Goal: Task Accomplishment & Management: Use online tool/utility

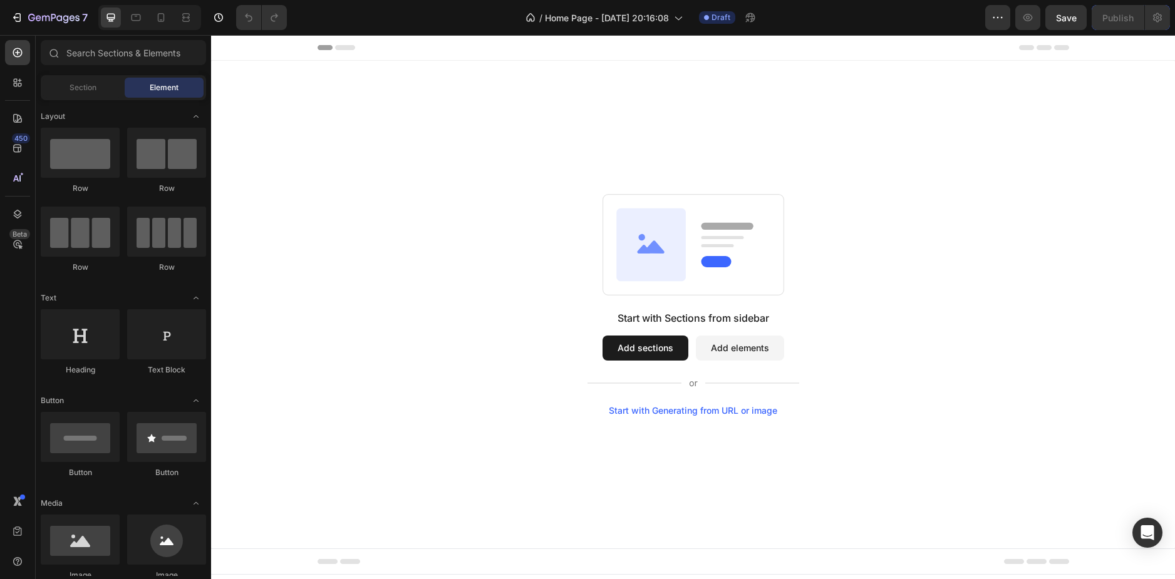
click at [632, 349] on button "Add sections" at bounding box center [645, 348] width 86 height 25
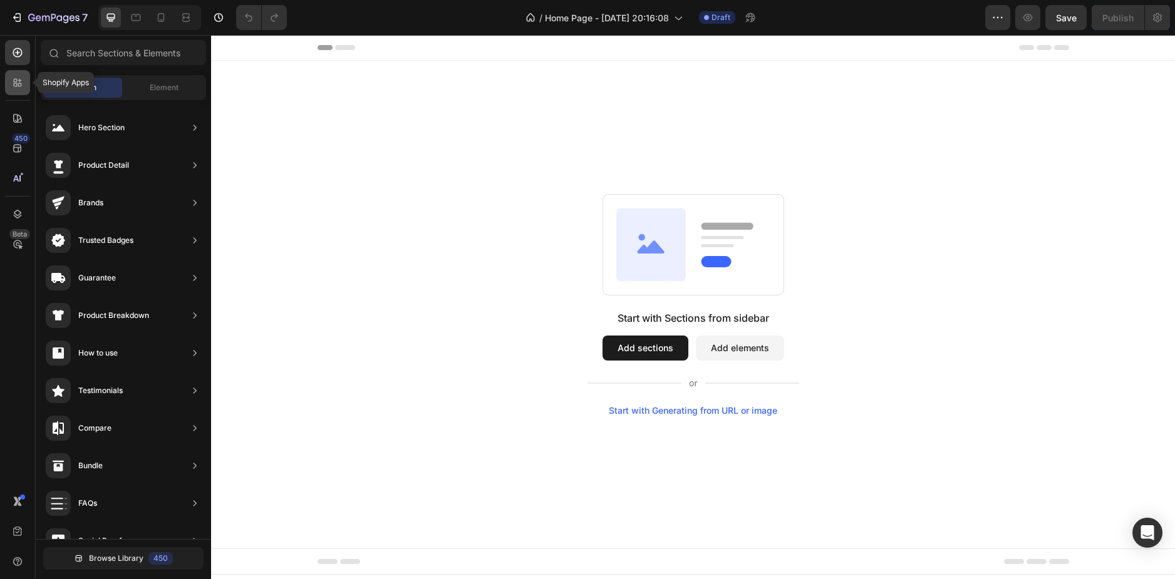
click at [13, 85] on icon at bounding box center [17, 82] width 13 height 13
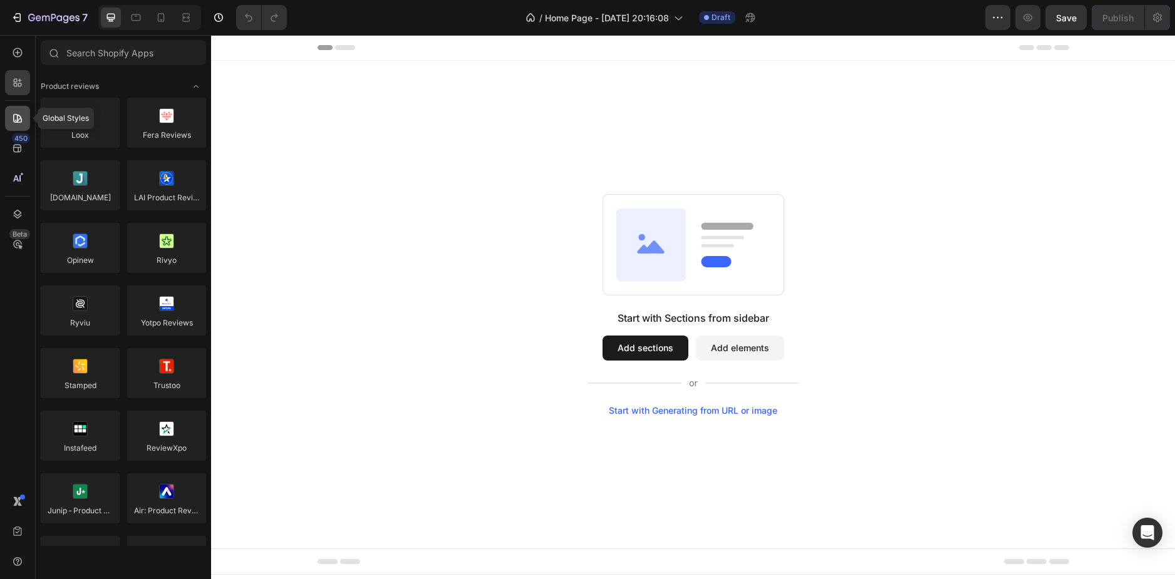
click at [16, 118] on icon at bounding box center [17, 118] width 13 height 13
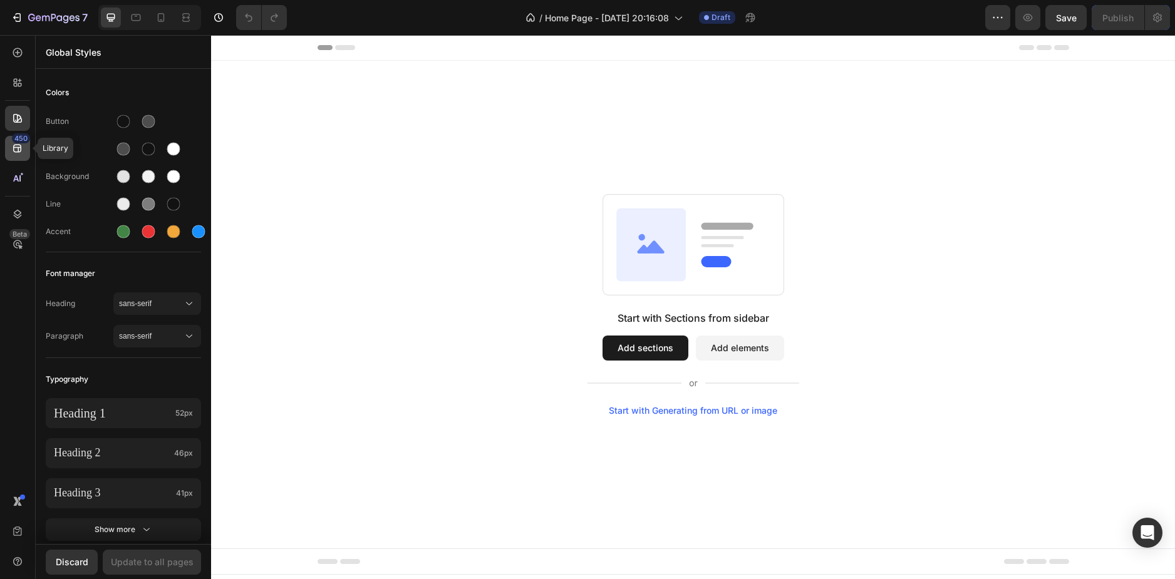
click at [18, 142] on div "450" at bounding box center [21, 138] width 18 height 10
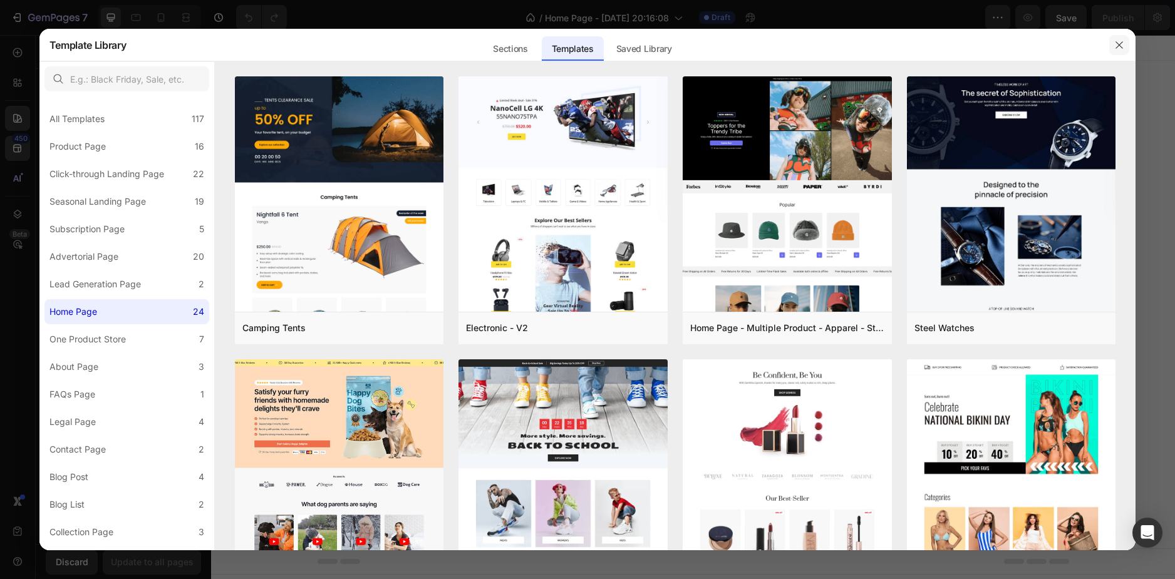
click at [1120, 40] on icon "button" at bounding box center [1119, 45] width 10 height 10
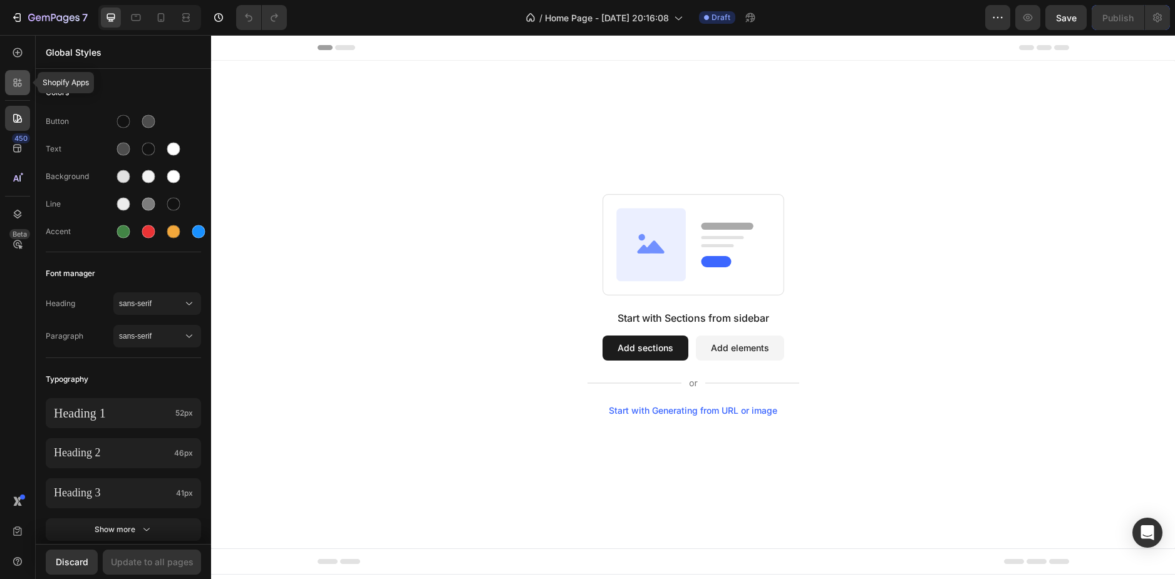
click at [13, 84] on icon at bounding box center [17, 82] width 13 height 13
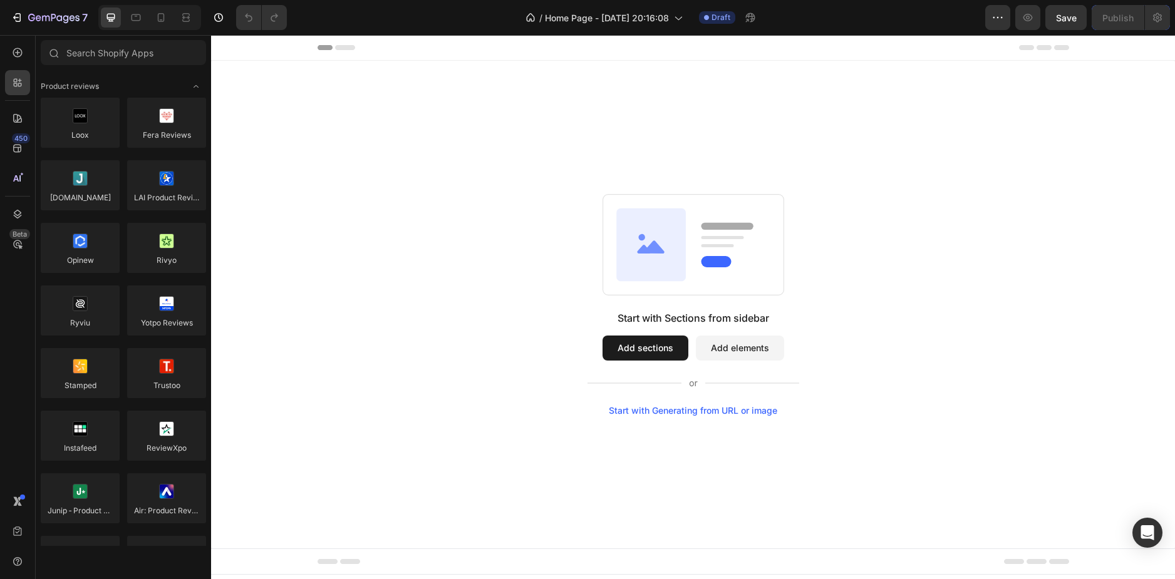
click at [664, 292] on rect at bounding box center [692, 244] width 181 height 101
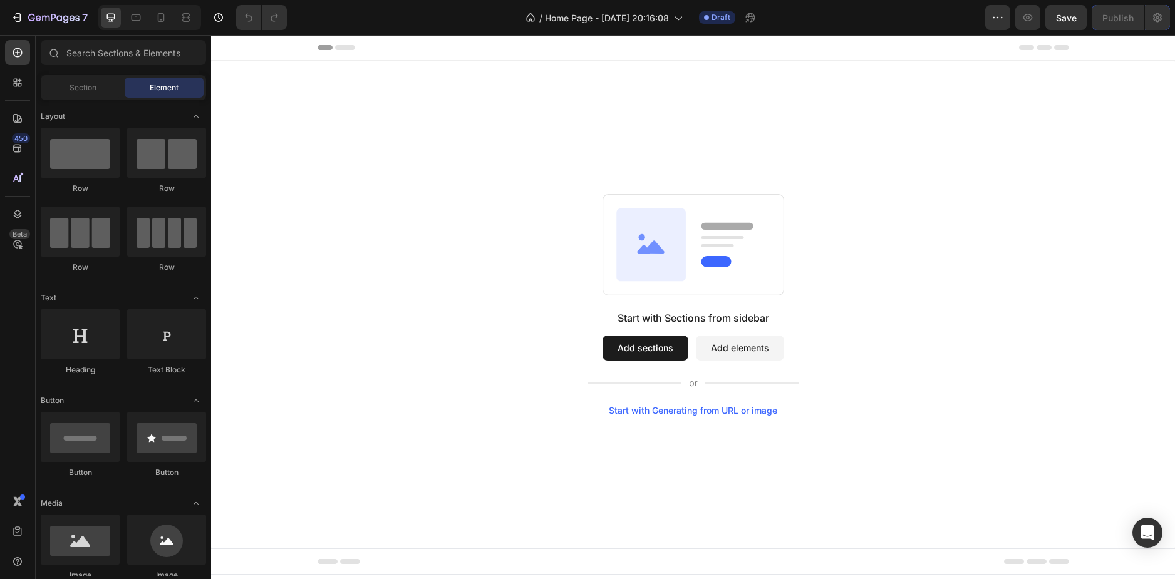
click at [659, 341] on button "Add sections" at bounding box center [645, 348] width 86 height 25
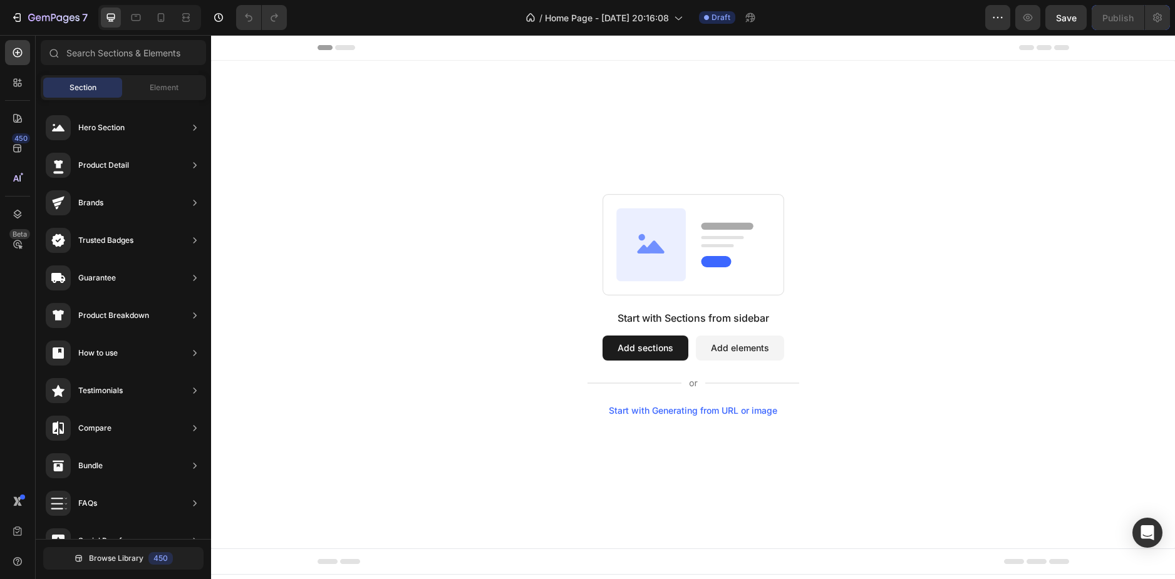
click at [0, 0] on div at bounding box center [0, 0] width 0 height 0
click at [174, 82] on span "Element" at bounding box center [164, 87] width 29 height 11
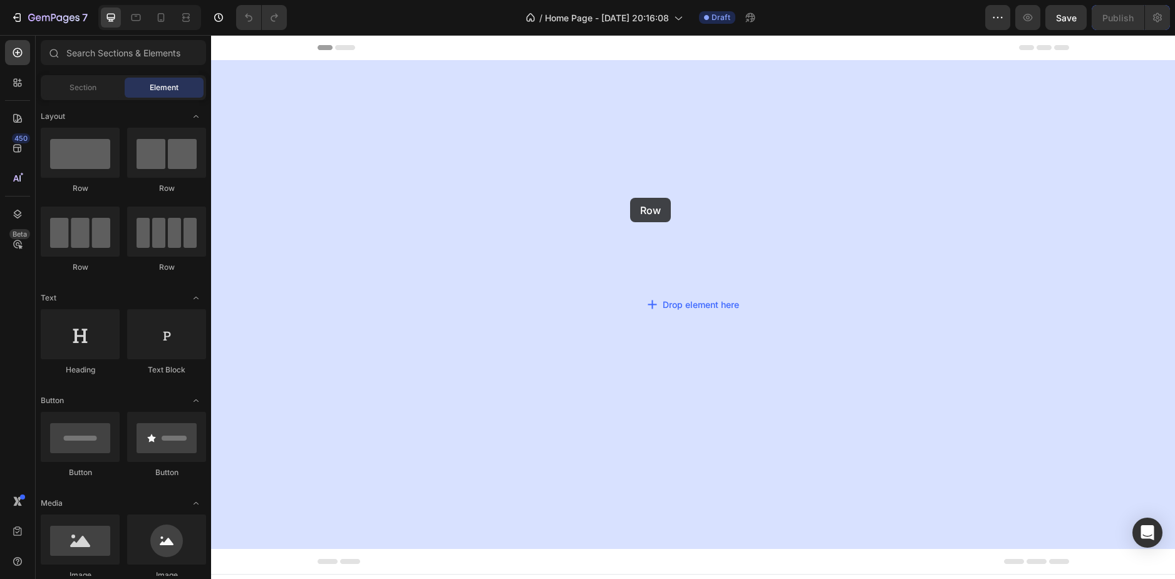
drag, startPoint x: 293, startPoint y: 192, endPoint x: 630, endPoint y: 198, distance: 336.9
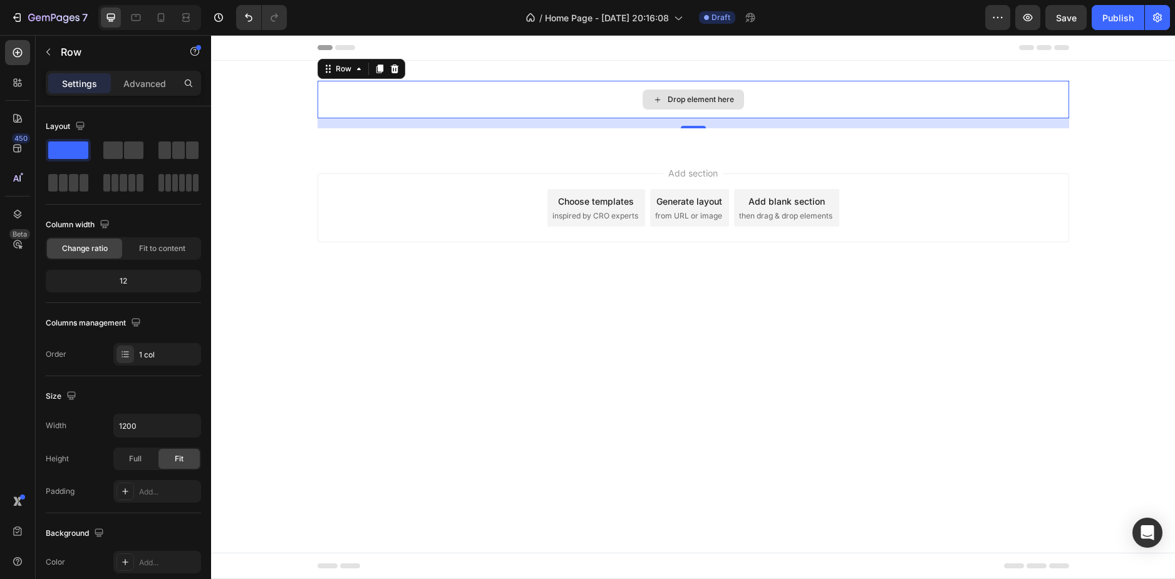
click at [680, 98] on div "Drop element here" at bounding box center [700, 100] width 66 height 10
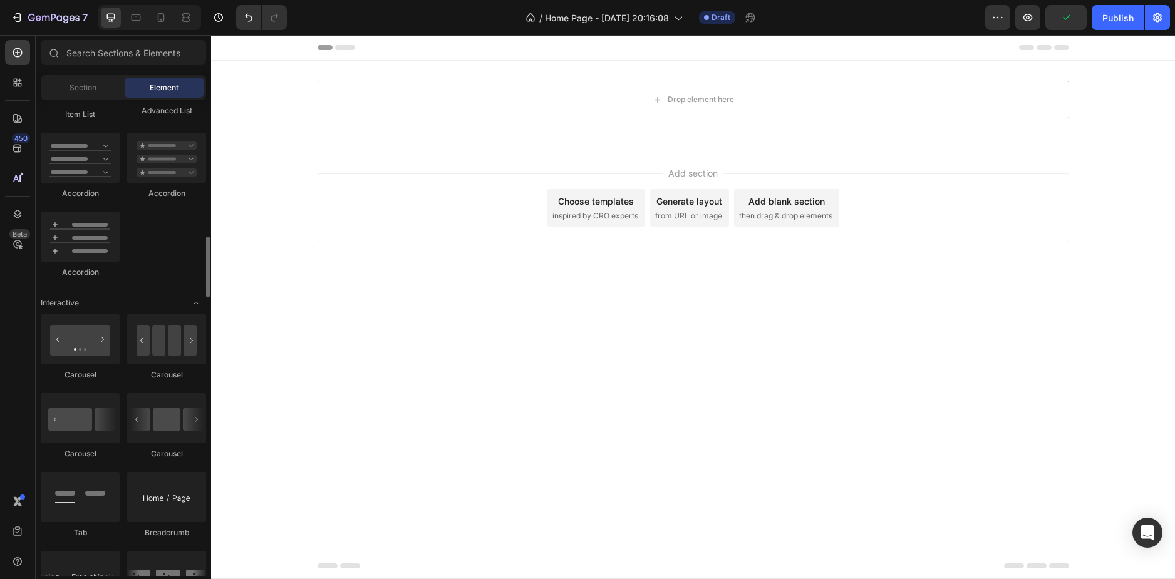
scroll to position [1190, 0]
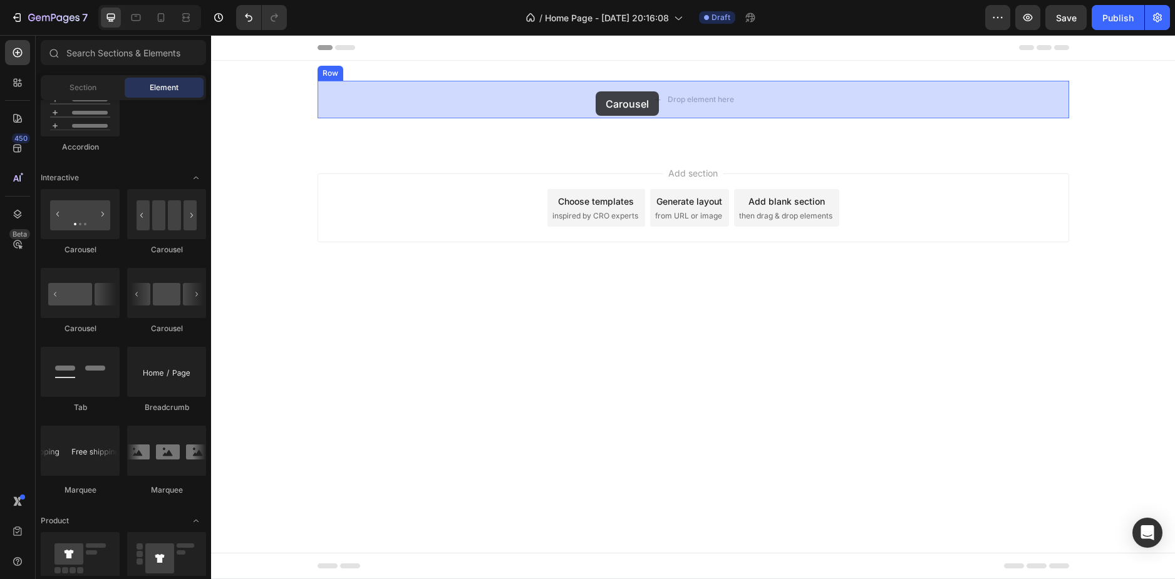
drag, startPoint x: 306, startPoint y: 262, endPoint x: 595, endPoint y: 91, distance: 336.0
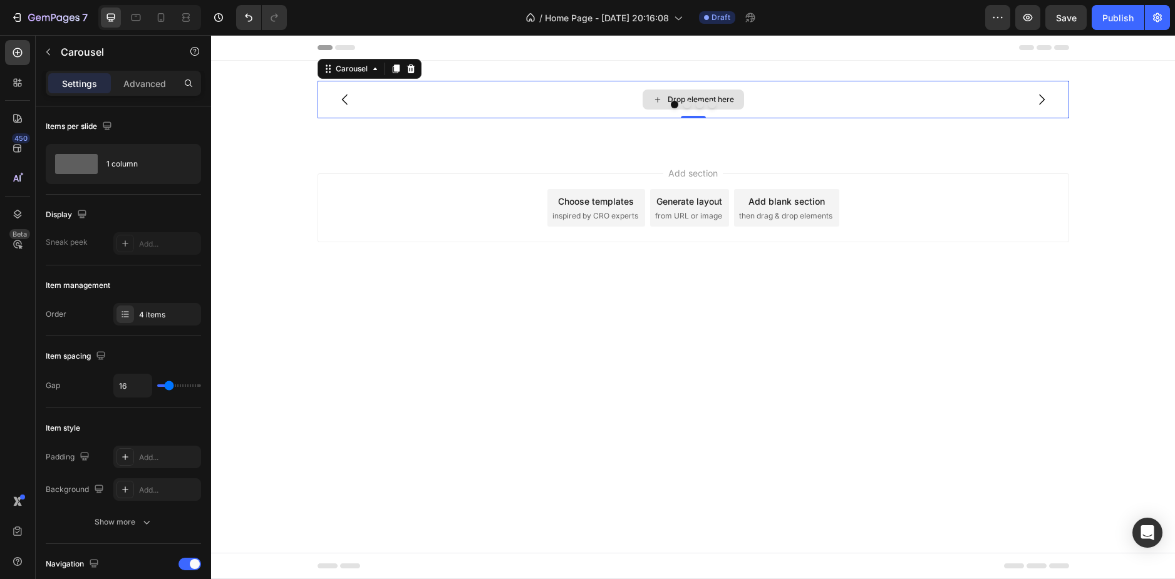
click at [394, 85] on div "Drop element here" at bounding box center [692, 100] width 751 height 38
click at [428, 98] on div "Drop element here" at bounding box center [692, 100] width 751 height 38
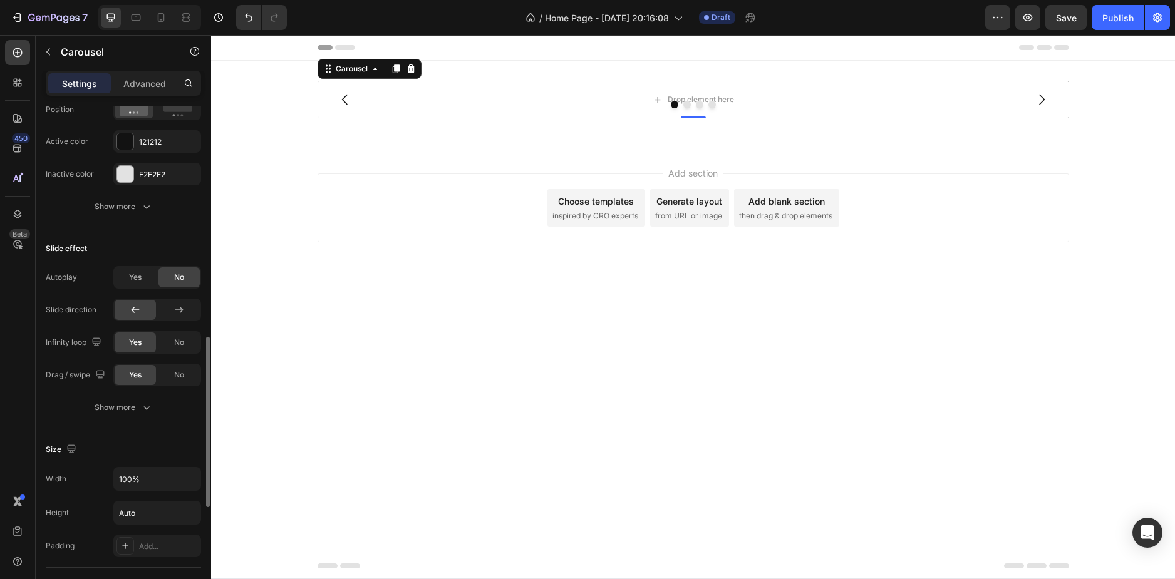
scroll to position [939, 0]
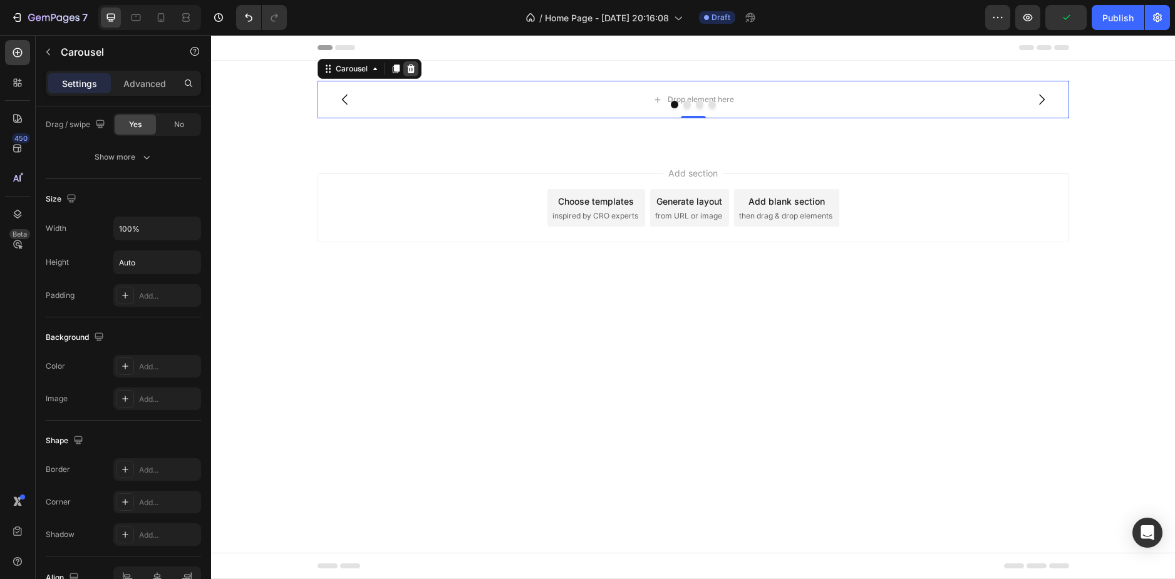
click at [413, 67] on icon at bounding box center [410, 68] width 8 height 9
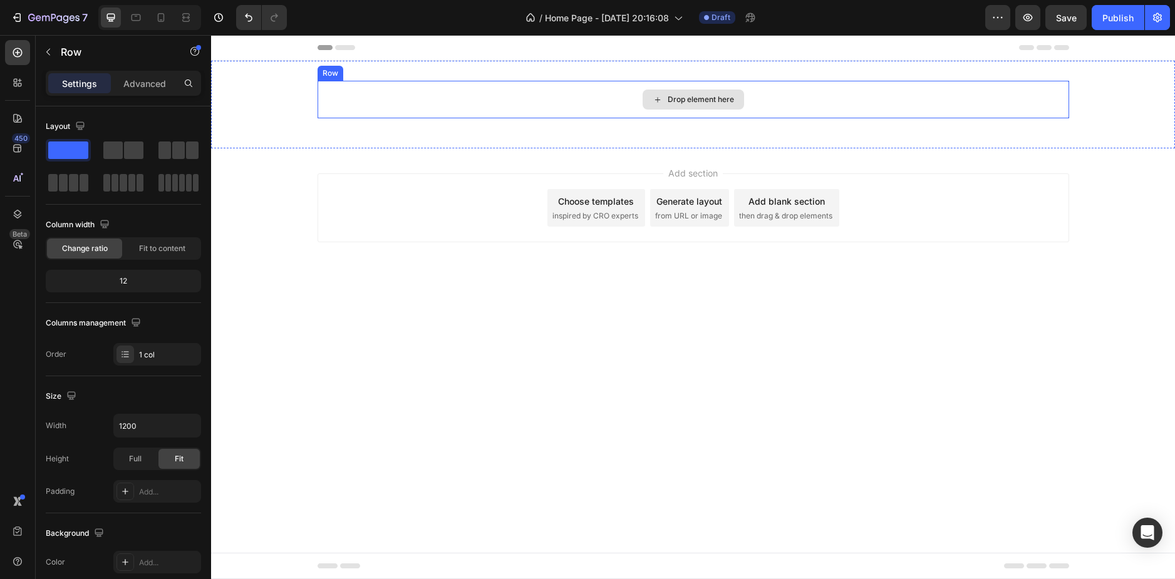
click at [395, 86] on div "Drop element here" at bounding box center [692, 100] width 751 height 38
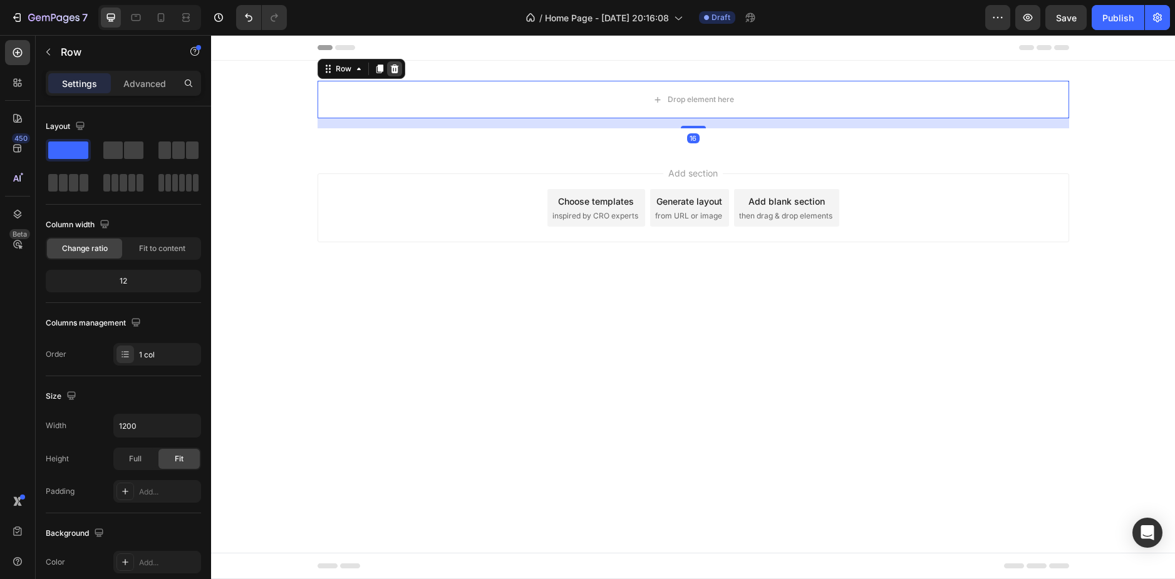
click at [393, 68] on icon at bounding box center [394, 68] width 8 height 9
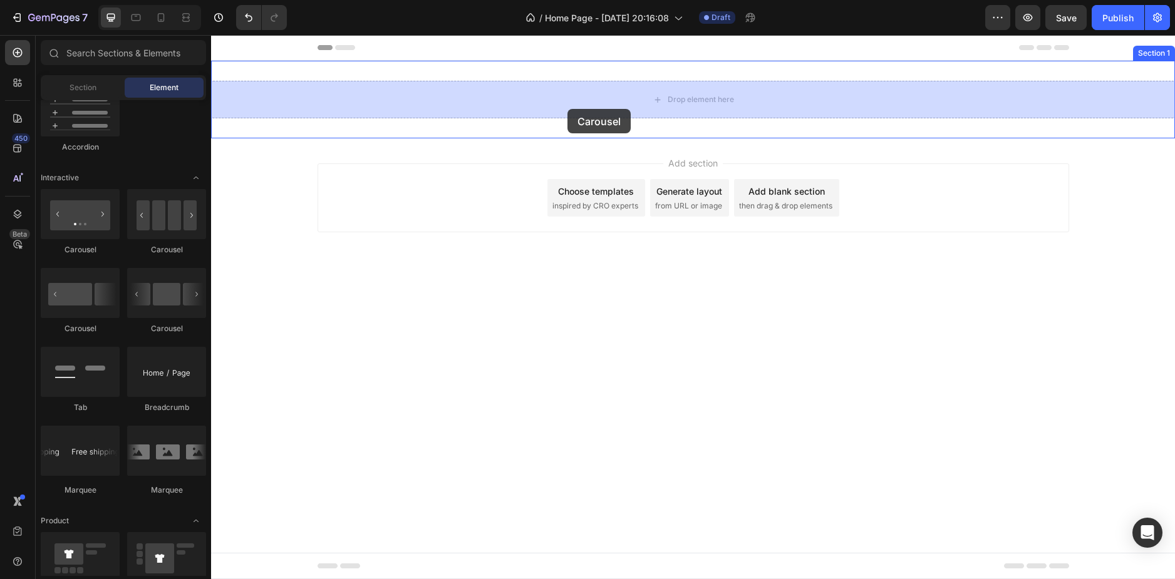
drag, startPoint x: 349, startPoint y: 183, endPoint x: 568, endPoint y: 109, distance: 230.7
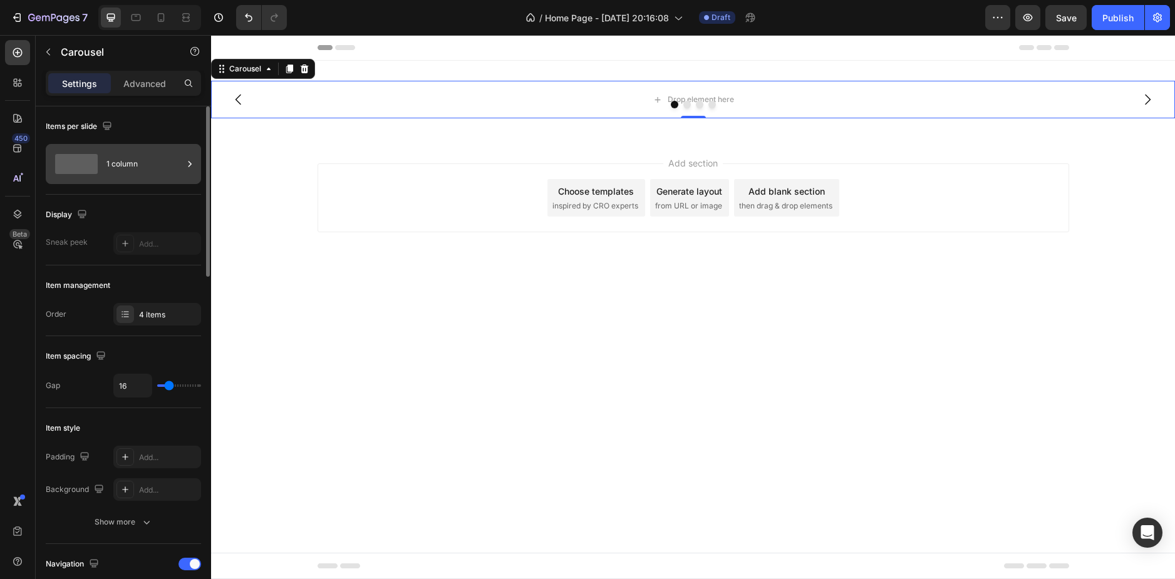
click at [100, 168] on div at bounding box center [76, 164] width 50 height 20
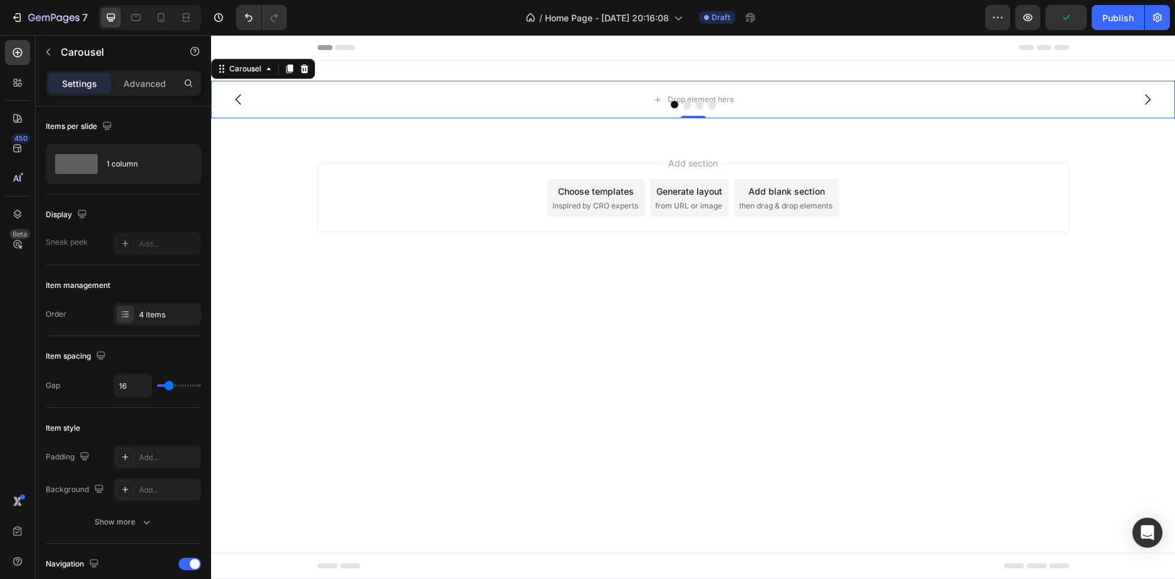
click at [342, 104] on div at bounding box center [693, 105] width 964 height 8
click at [301, 69] on icon at bounding box center [304, 69] width 10 height 10
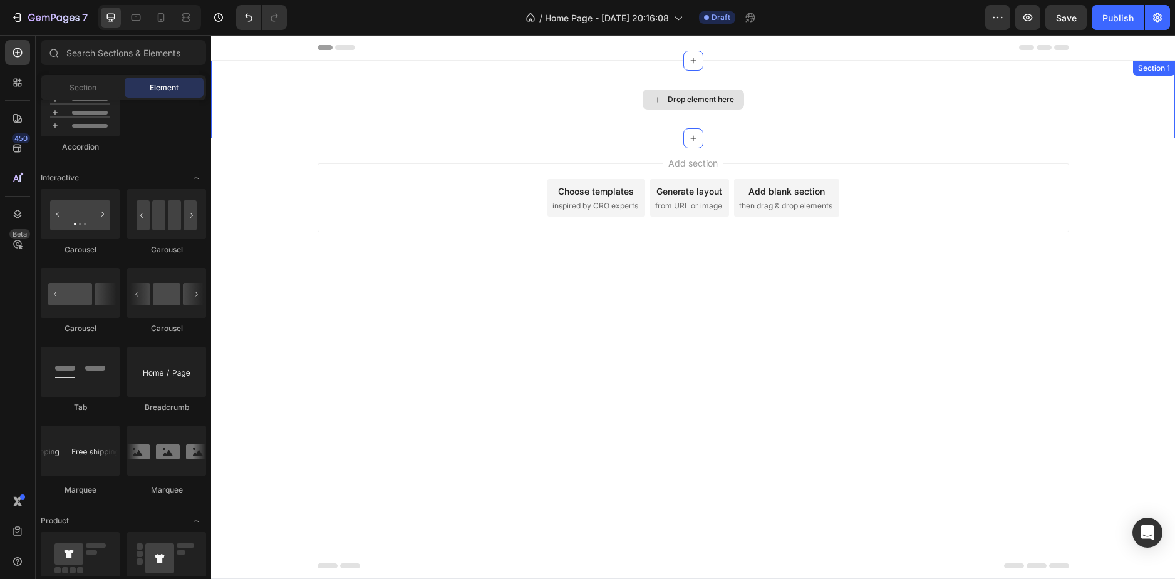
click at [538, 101] on div "Drop element here" at bounding box center [693, 100] width 964 height 38
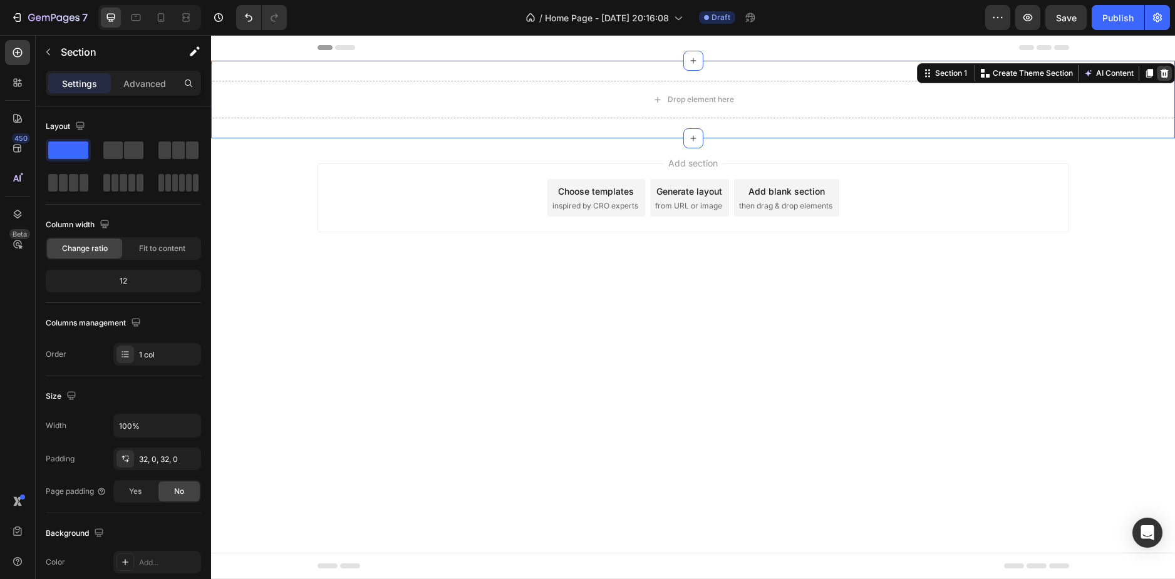
click at [1167, 66] on div at bounding box center [1163, 73] width 15 height 15
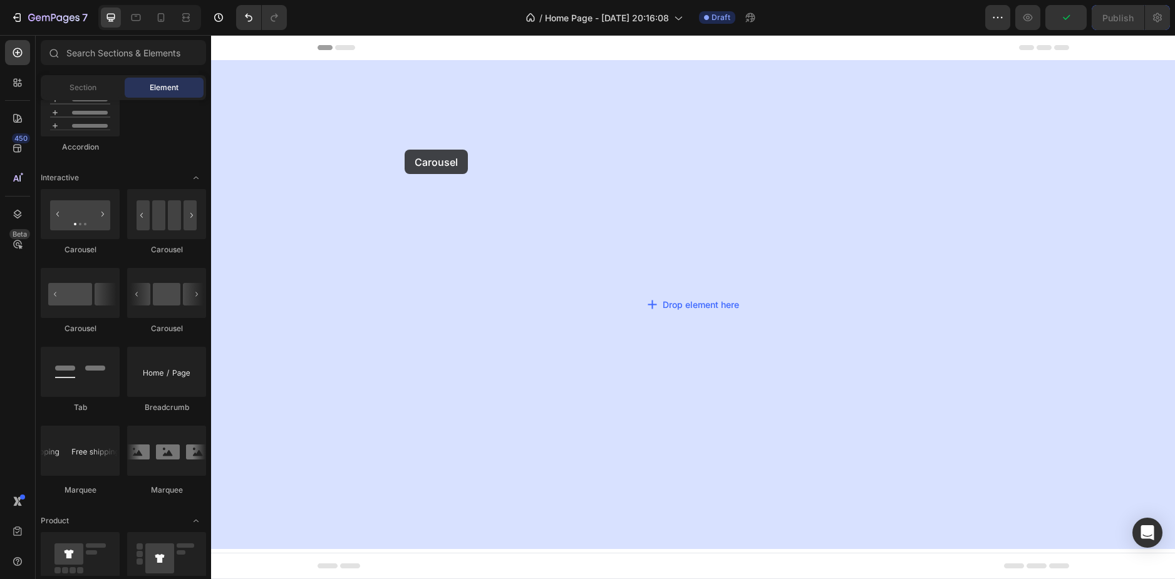
drag, startPoint x: 281, startPoint y: 252, endPoint x: 404, endPoint y: 150, distance: 161.0
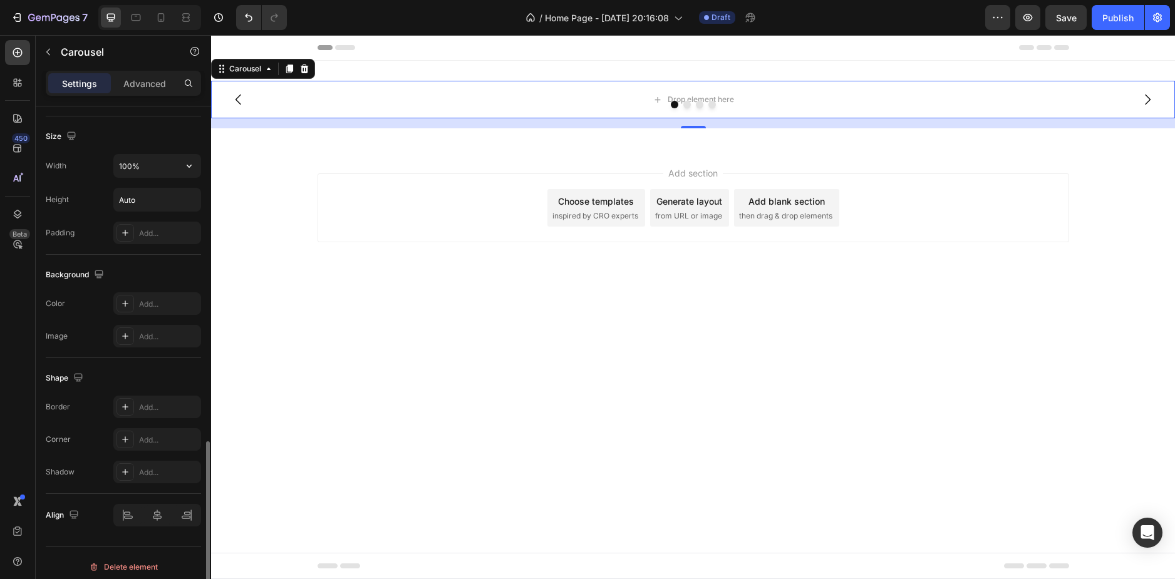
scroll to position [814, 0]
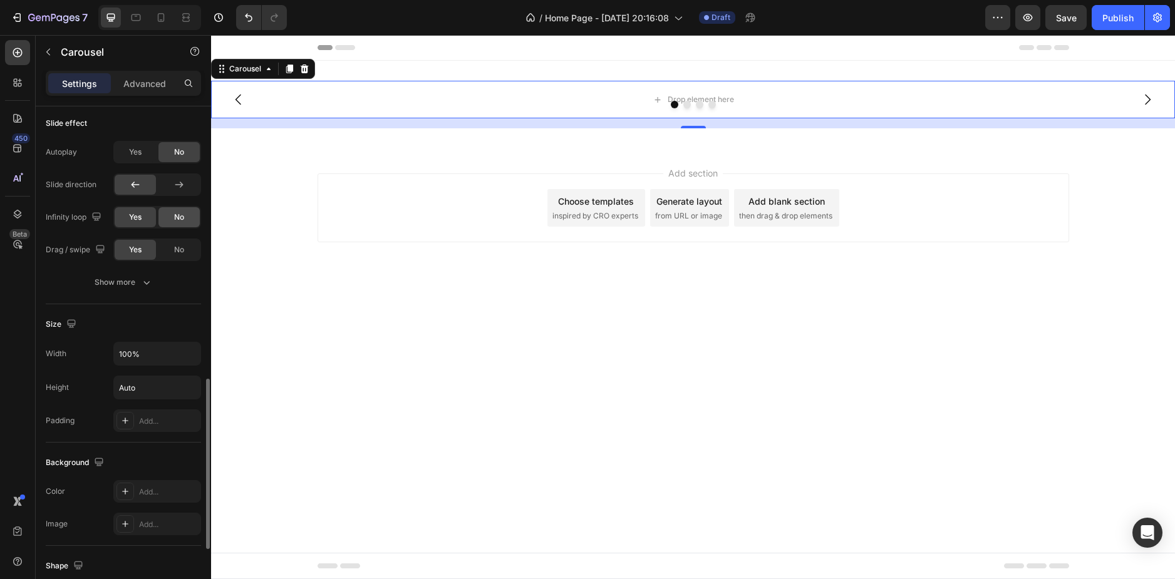
click at [189, 215] on div "No" at bounding box center [178, 217] width 41 height 20
click at [128, 214] on div "Yes" at bounding box center [135, 217] width 41 height 20
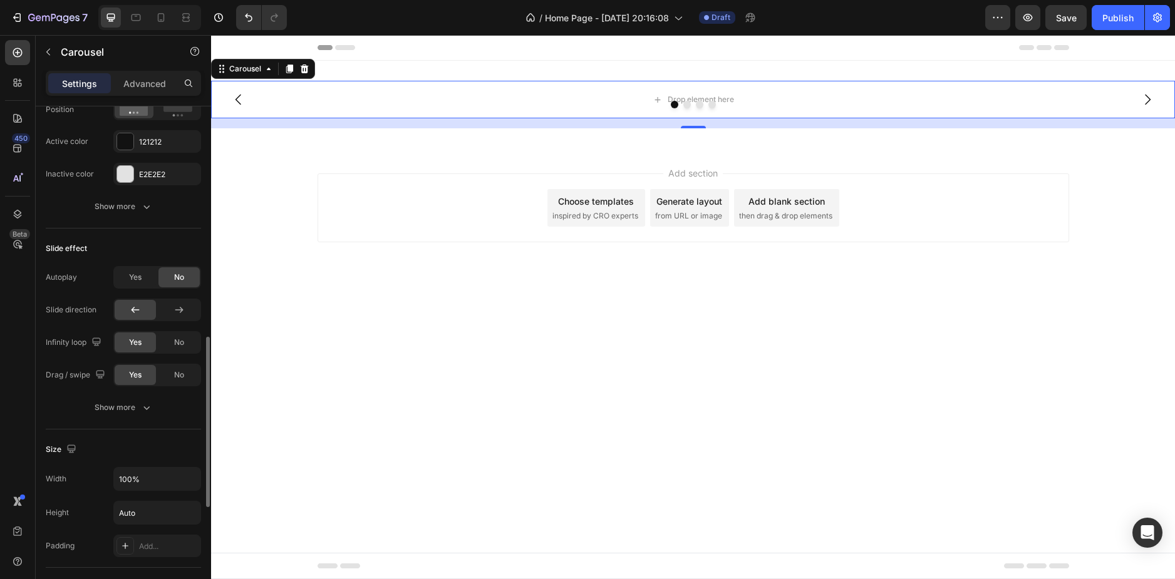
drag, startPoint x: 180, startPoint y: 340, endPoint x: 128, endPoint y: 344, distance: 52.8
click at [179, 340] on span "No" at bounding box center [179, 342] width 10 height 11
click at [127, 344] on div "Yes" at bounding box center [135, 342] width 41 height 20
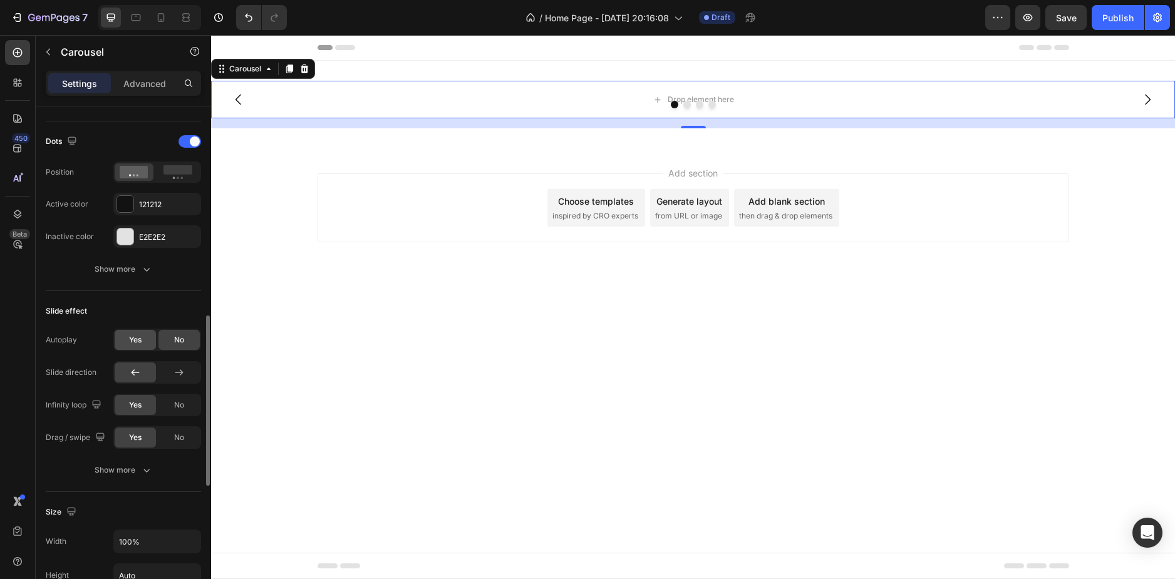
click at [136, 338] on span "Yes" at bounding box center [135, 339] width 13 height 11
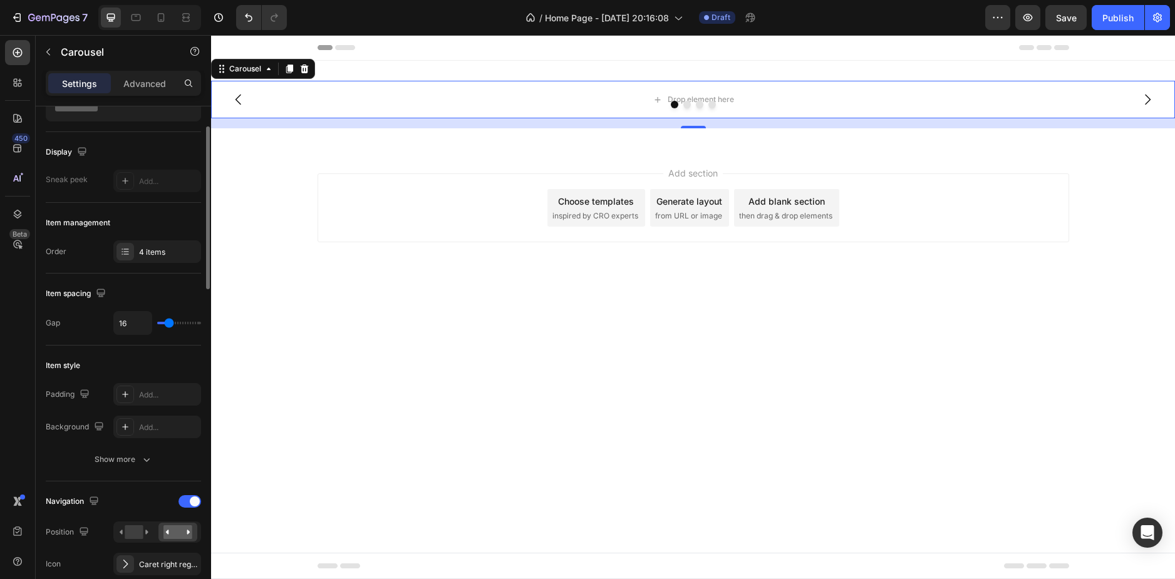
scroll to position [0, 0]
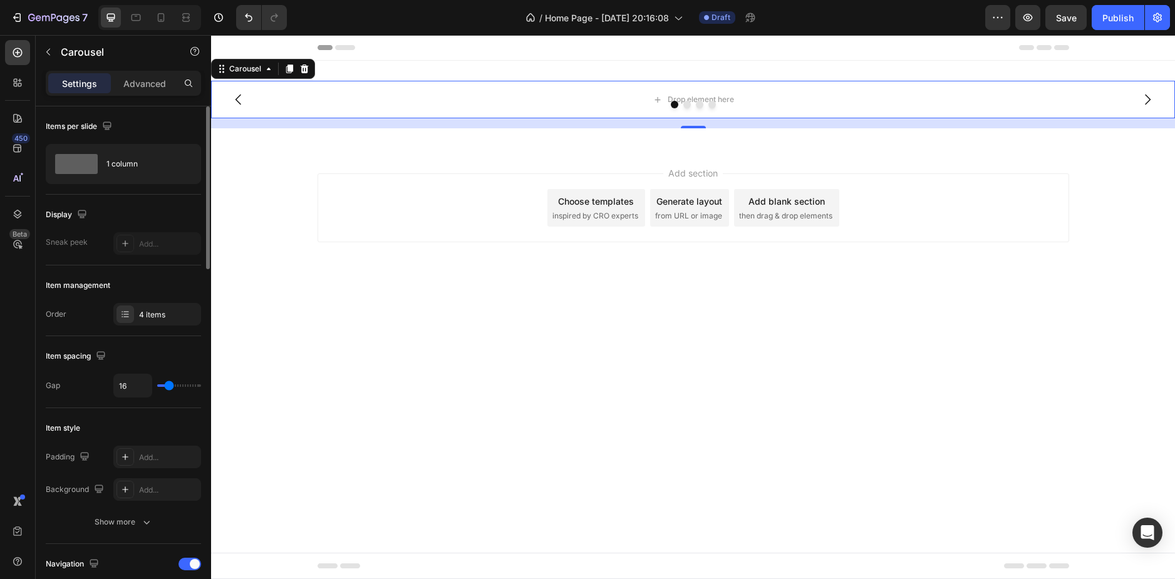
click at [143, 246] on div at bounding box center [157, 243] width 88 height 23
click at [127, 168] on div "1 column" at bounding box center [144, 164] width 76 height 29
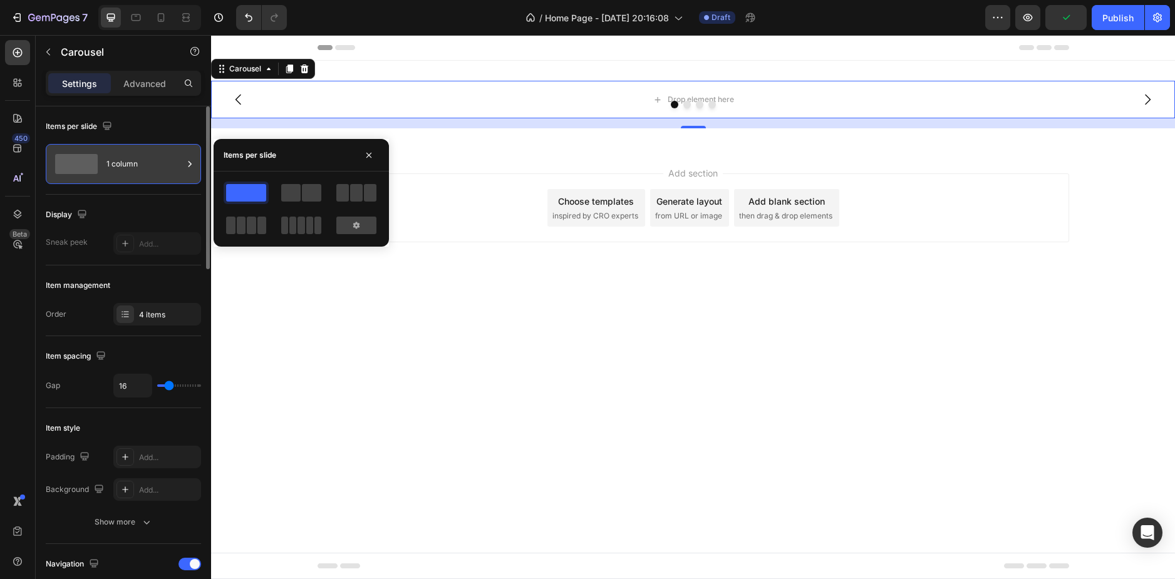
click at [127, 168] on div "1 column" at bounding box center [144, 164] width 76 height 29
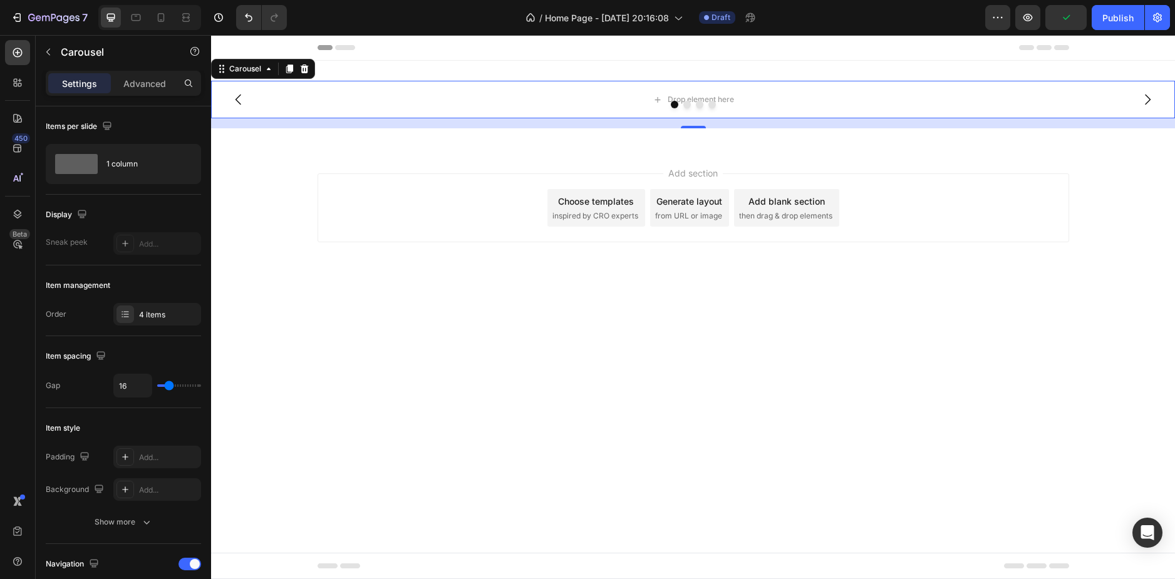
click at [132, 72] on div "Settings Advanced" at bounding box center [123, 83] width 155 height 25
click at [133, 81] on p "Advanced" at bounding box center [144, 83] width 43 height 13
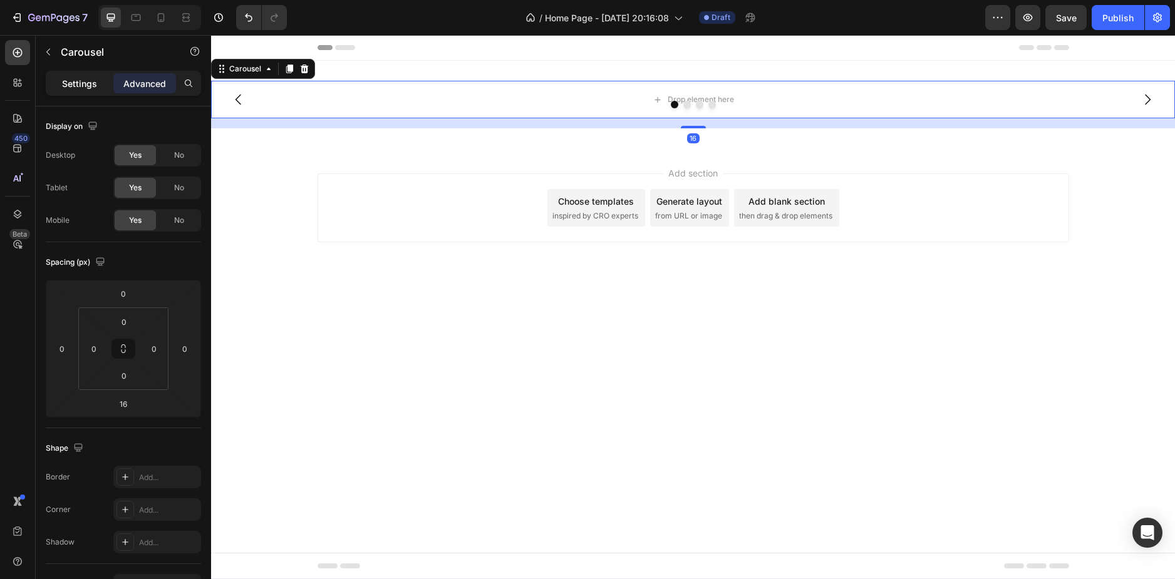
click at [84, 78] on p "Settings" at bounding box center [79, 83] width 35 height 13
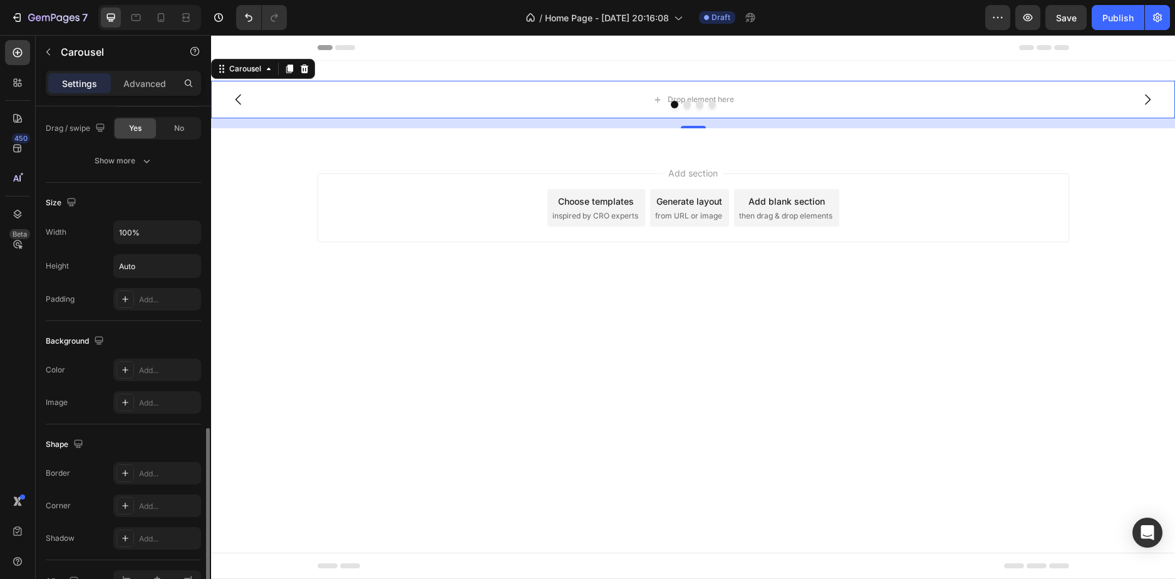
scroll to position [1076, 0]
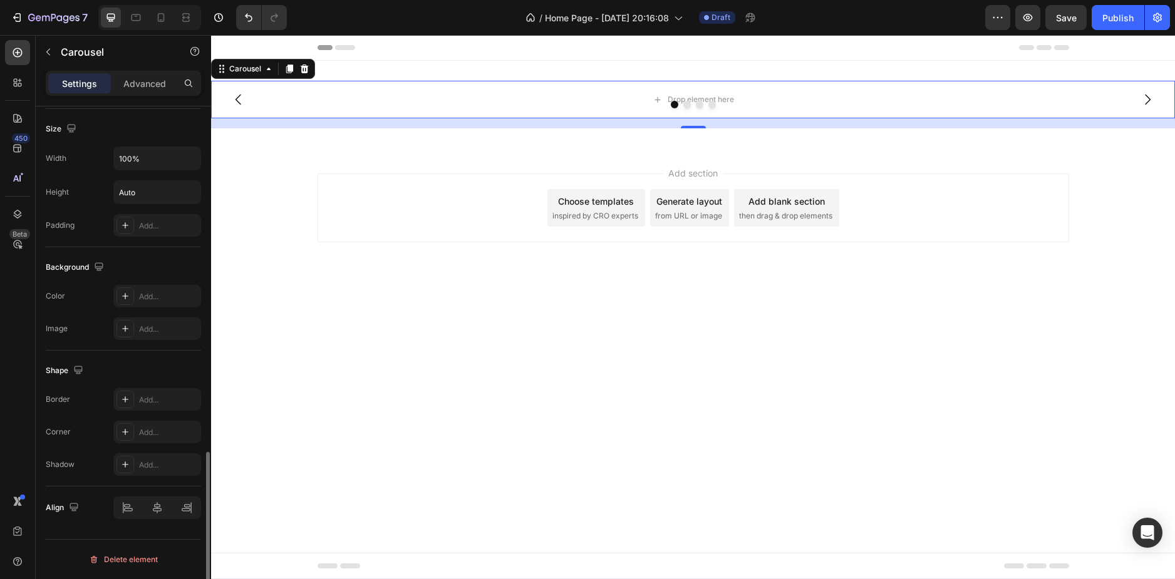
click at [136, 277] on div "Background" at bounding box center [123, 267] width 155 height 20
click at [142, 289] on div "Add..." at bounding box center [157, 296] width 88 height 23
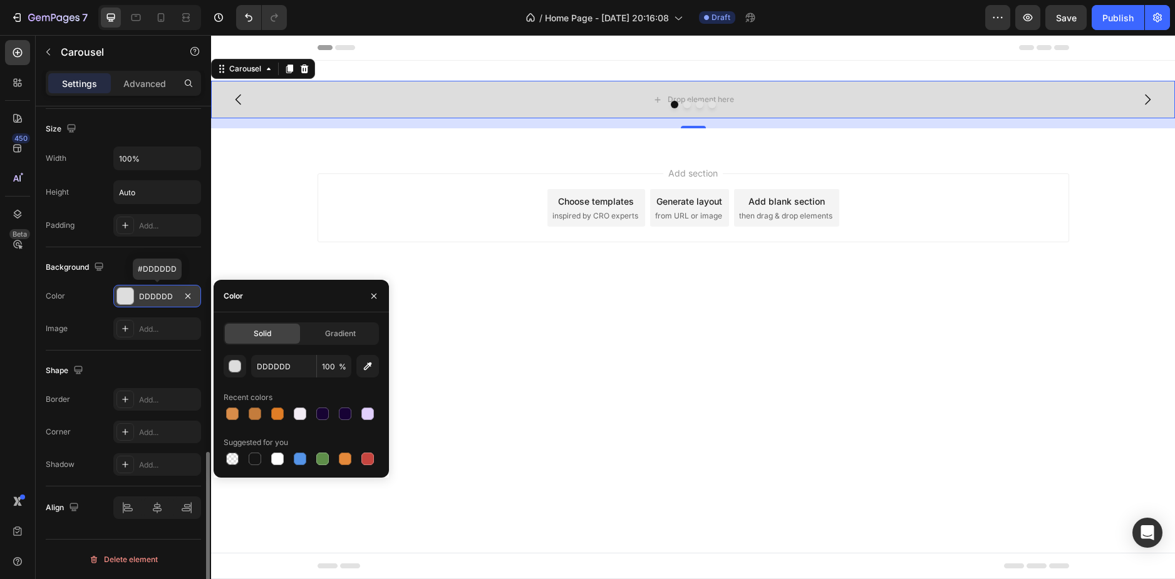
click at [142, 289] on div "DDDDDD" at bounding box center [157, 296] width 88 height 23
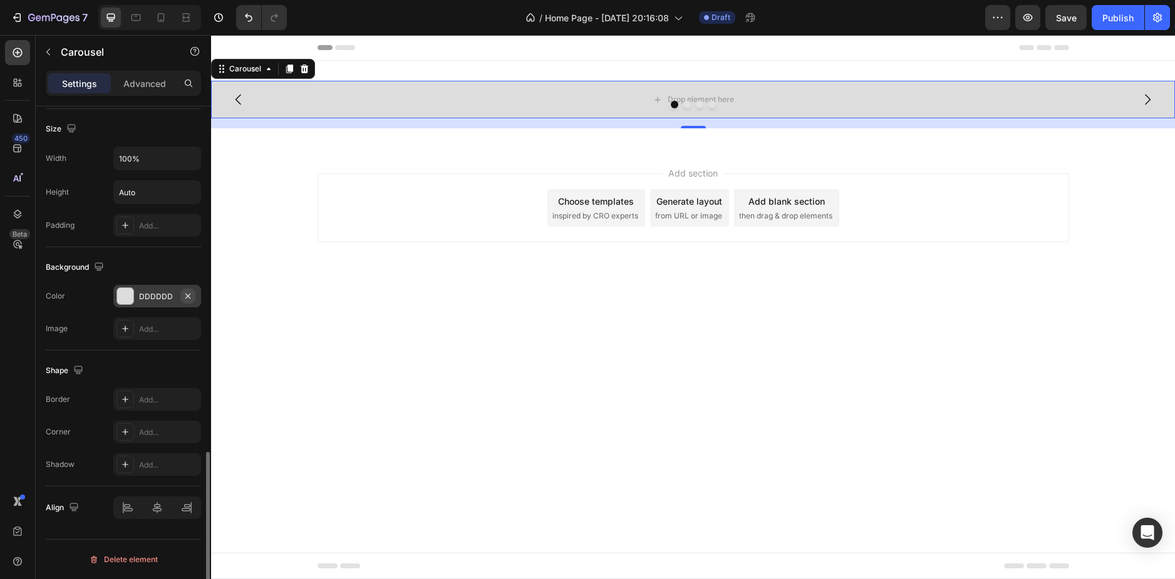
click at [184, 296] on icon "button" at bounding box center [188, 296] width 10 height 10
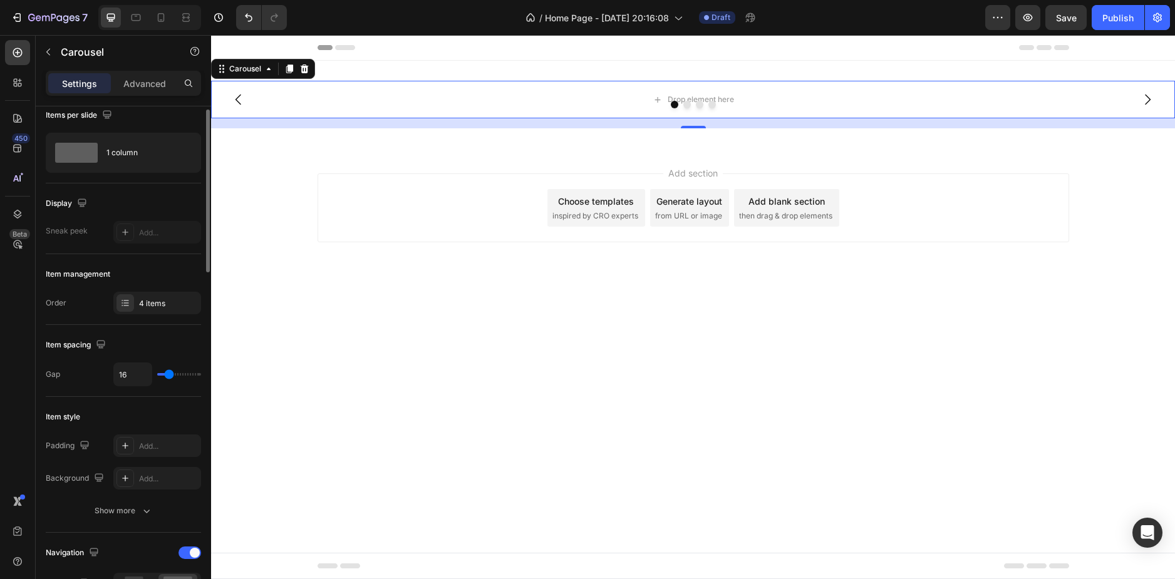
scroll to position [0, 0]
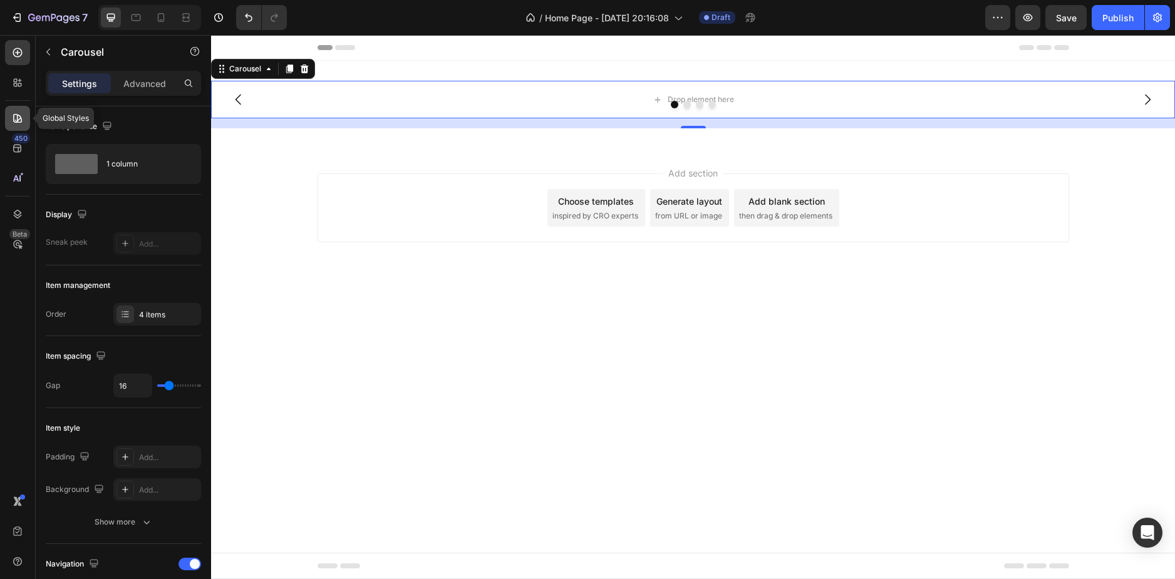
click at [18, 119] on icon at bounding box center [17, 118] width 13 height 13
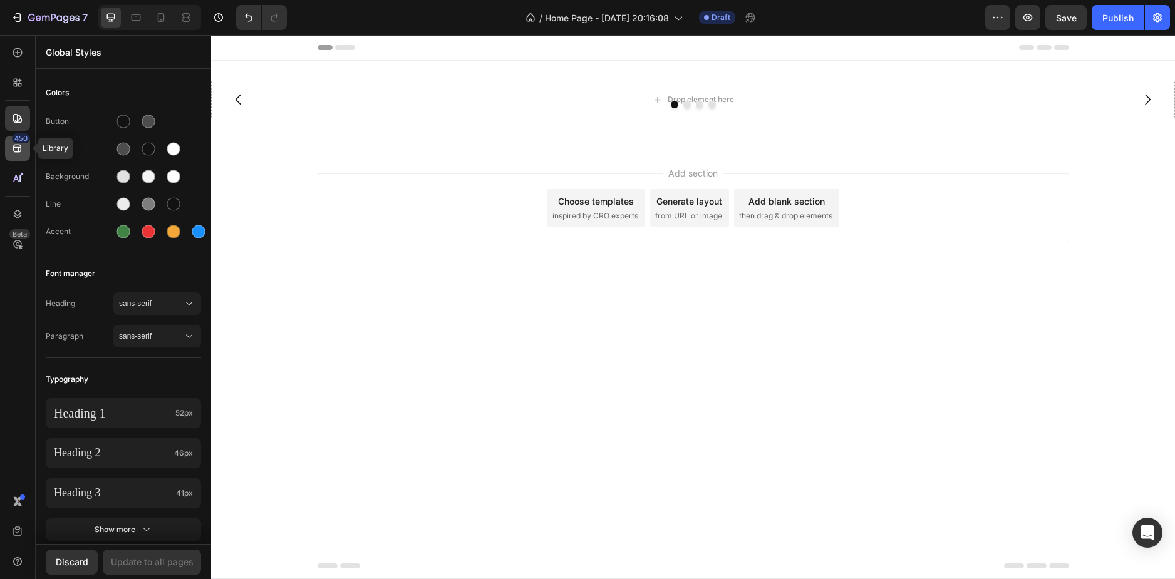
click at [18, 140] on div "450" at bounding box center [21, 138] width 18 height 10
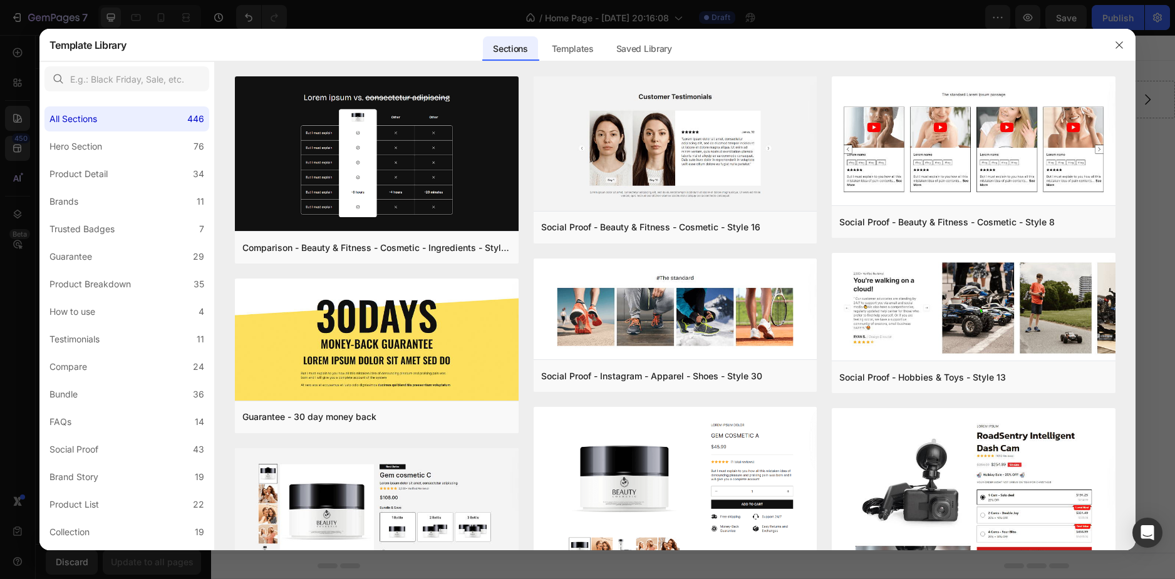
click at [17, 134] on div at bounding box center [587, 289] width 1175 height 579
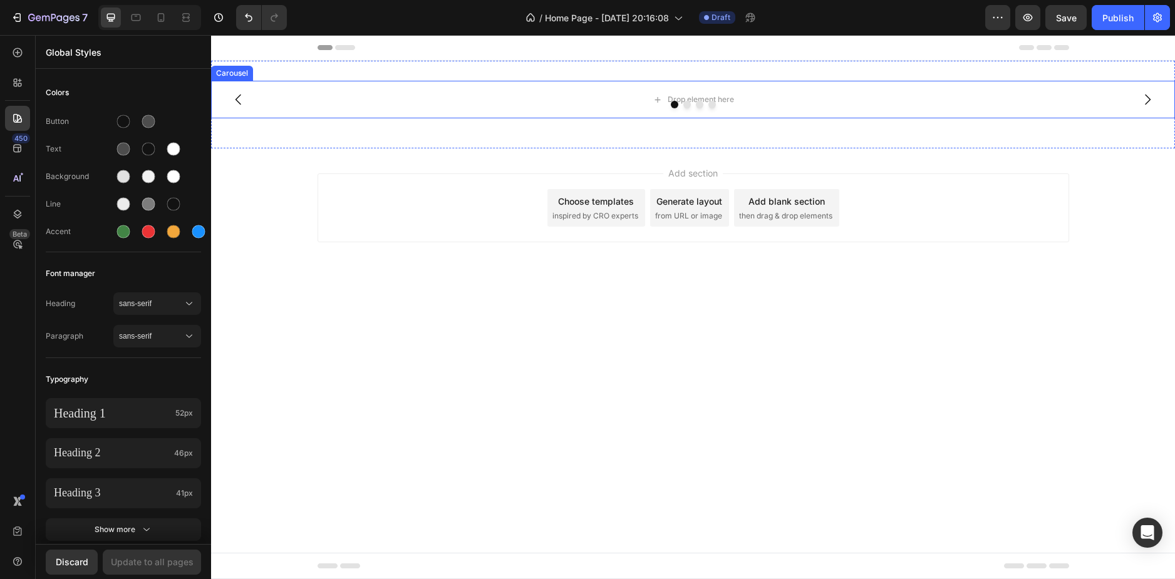
click at [443, 101] on div at bounding box center [693, 105] width 964 height 8
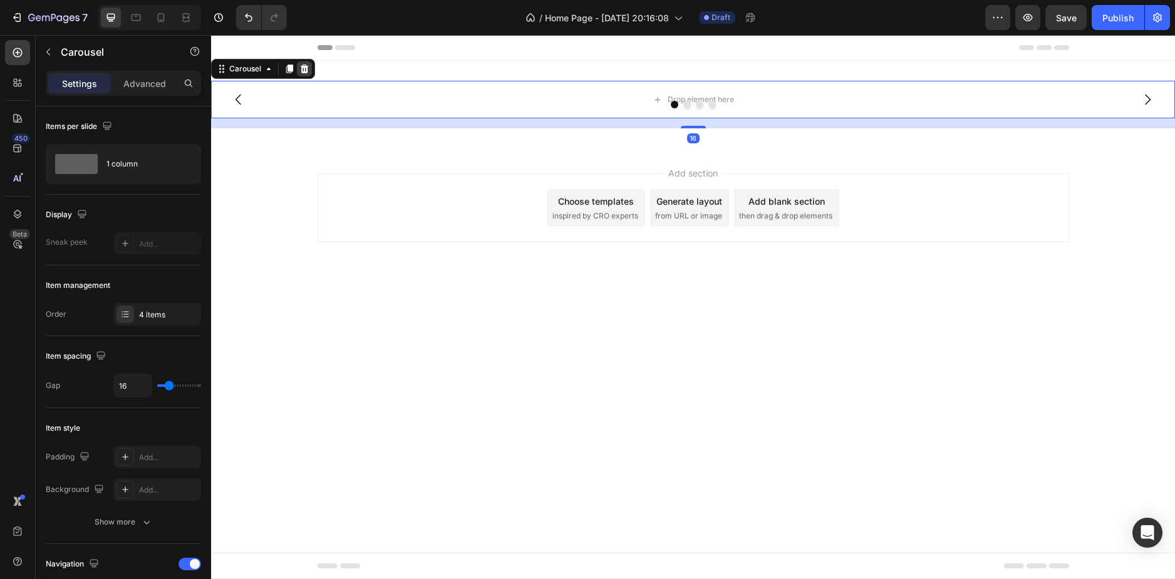
click at [304, 72] on icon at bounding box center [305, 68] width 8 height 9
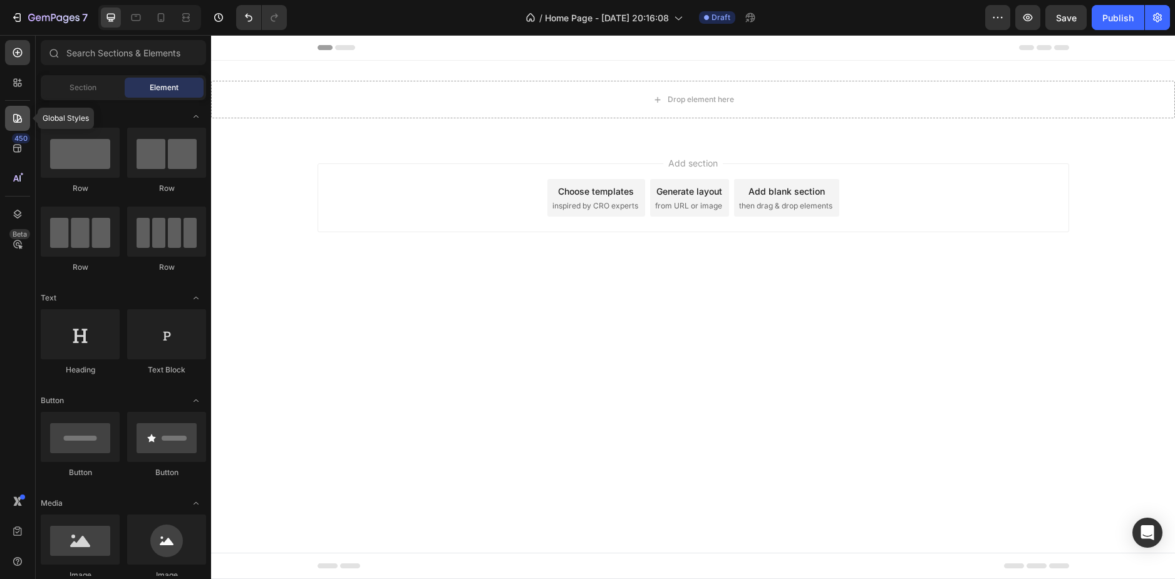
click at [18, 126] on div at bounding box center [17, 118] width 25 height 25
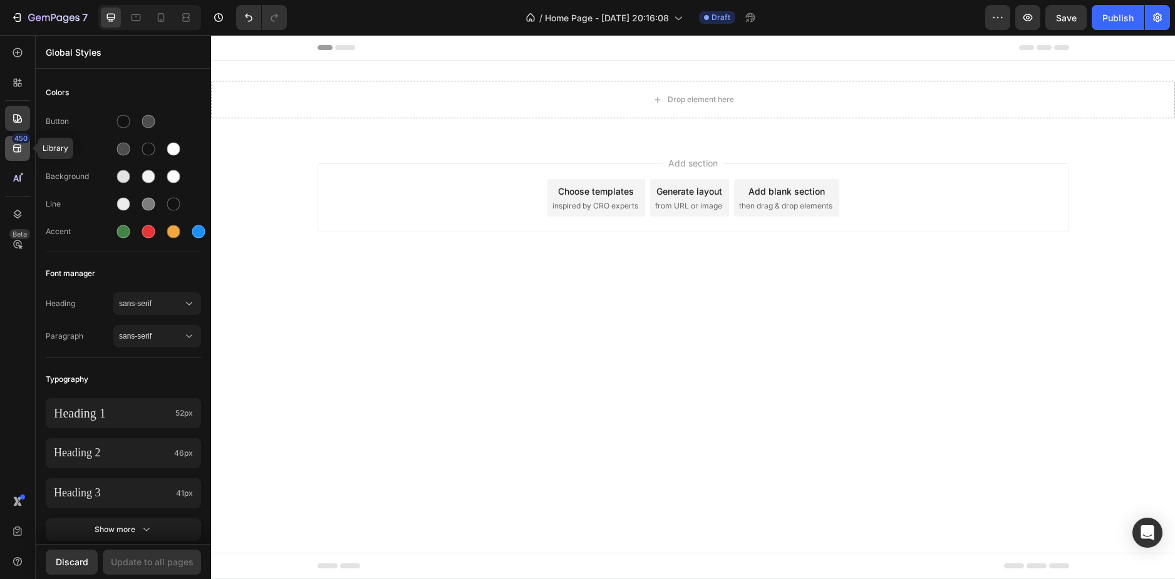
click at [18, 153] on icon at bounding box center [17, 148] width 13 height 13
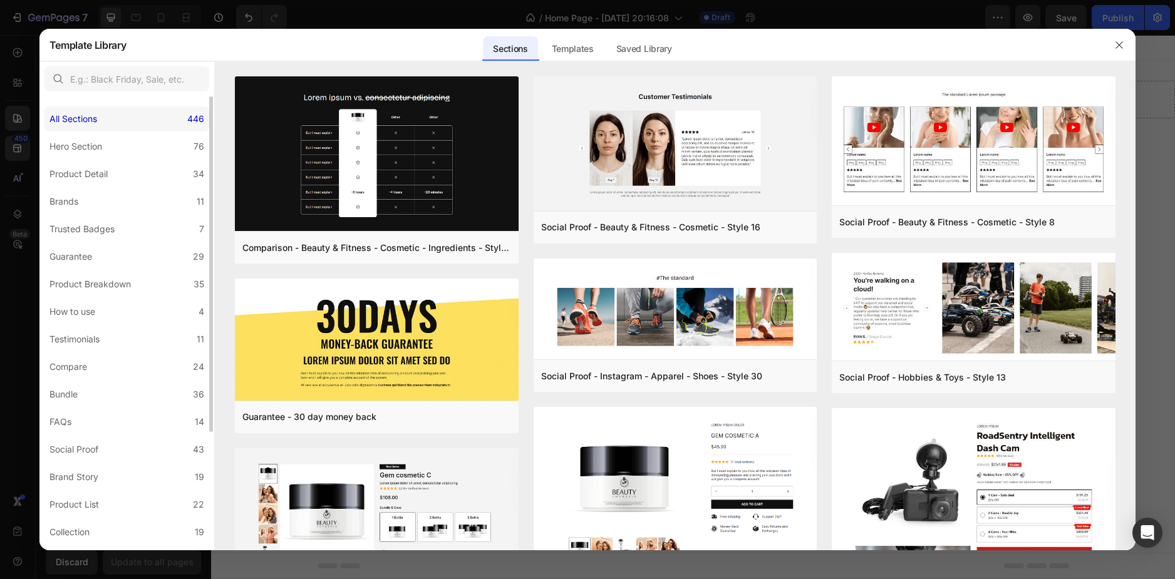
click at [130, 142] on label "Hero Section 76" at bounding box center [126, 146] width 165 height 25
click at [1125, 48] on button "button" at bounding box center [1119, 45] width 20 height 20
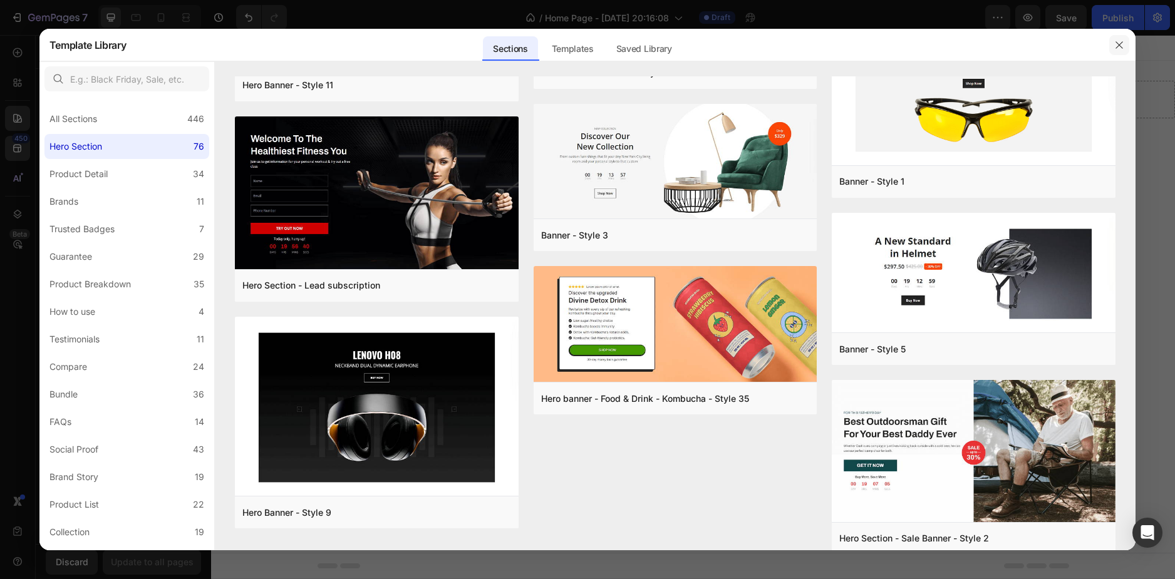
click at [1126, 48] on button "button" at bounding box center [1119, 45] width 20 height 20
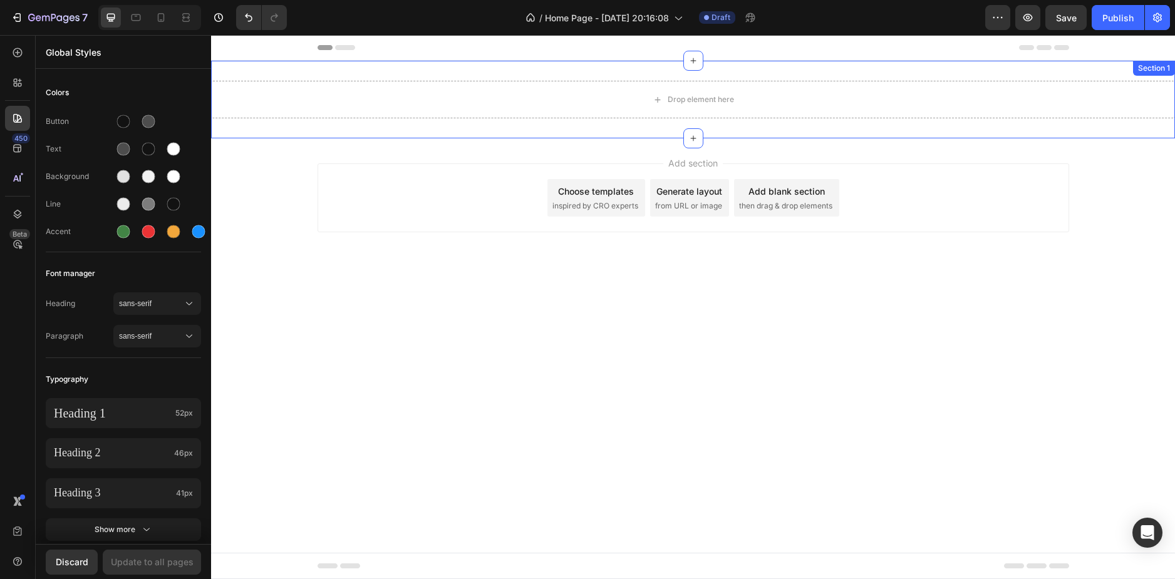
click at [279, 99] on div "Drop element here" at bounding box center [693, 100] width 964 height 38
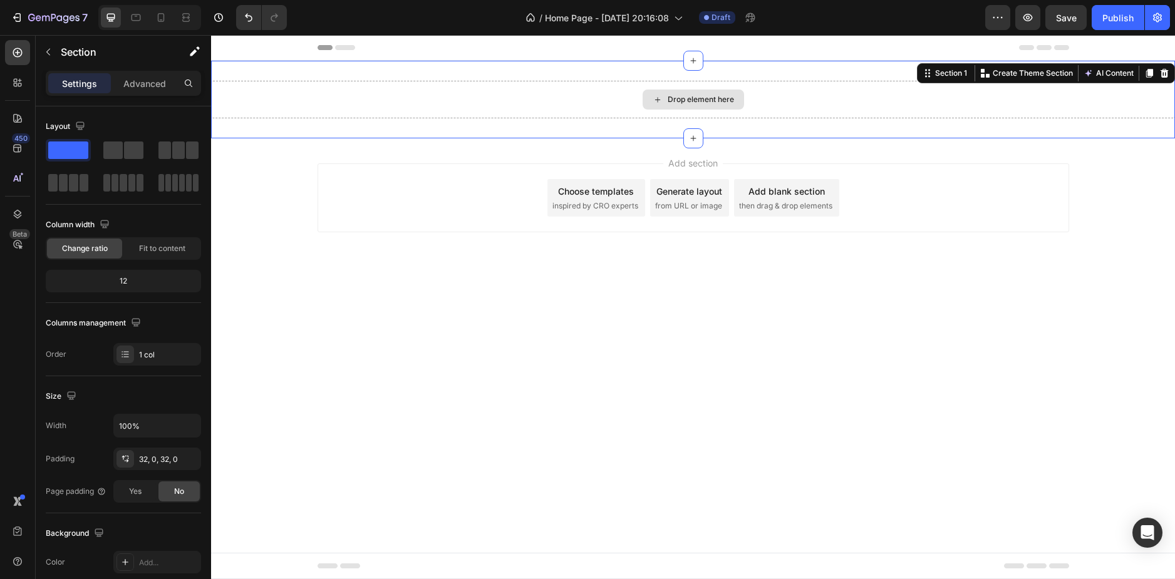
click at [709, 92] on div "Drop element here" at bounding box center [692, 100] width 101 height 20
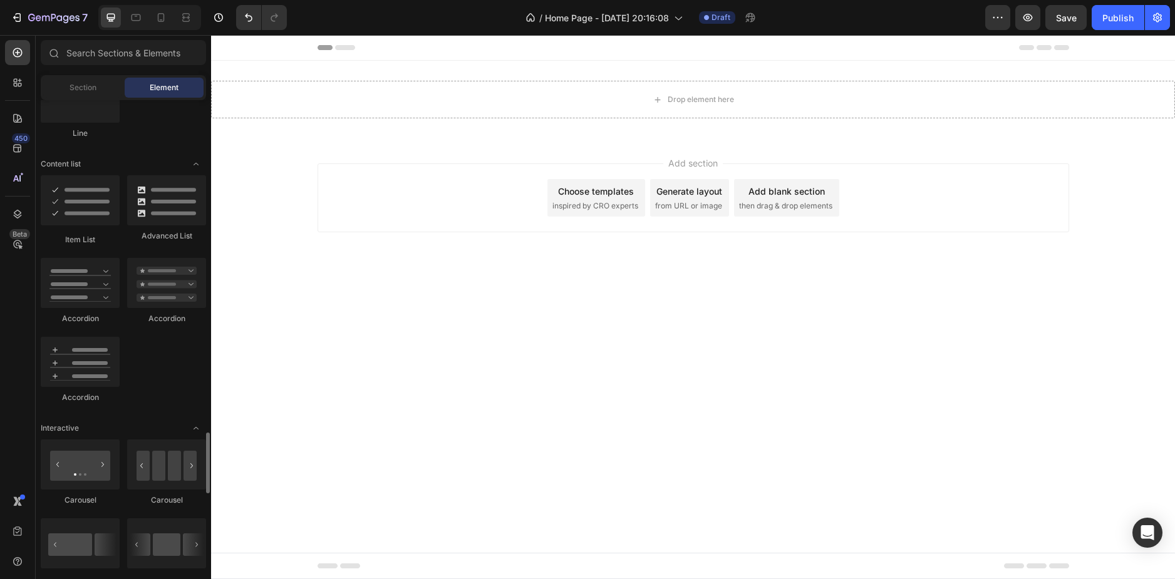
scroll to position [1252, 0]
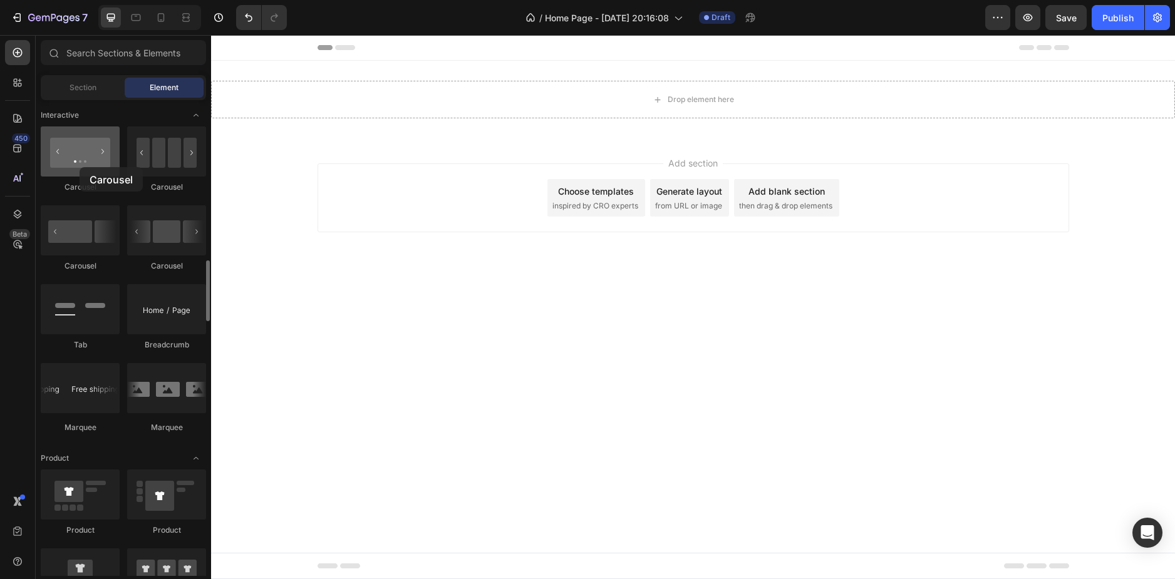
click at [80, 167] on div at bounding box center [80, 151] width 79 height 50
drag, startPoint x: 80, startPoint y: 167, endPoint x: 93, endPoint y: 165, distance: 13.3
click at [93, 165] on div at bounding box center [80, 151] width 79 height 50
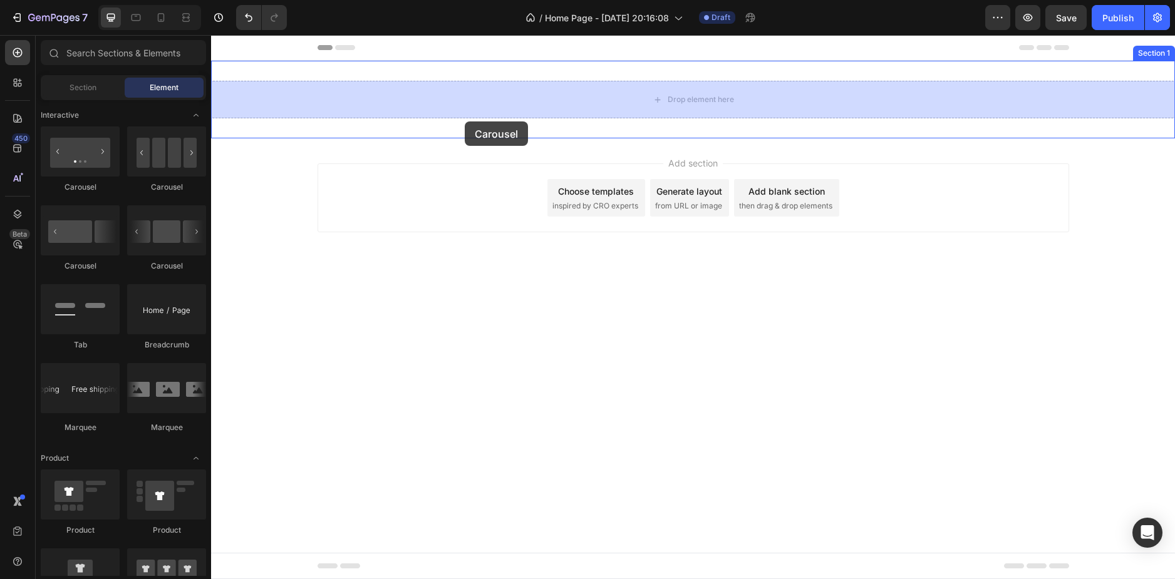
drag, startPoint x: 378, startPoint y: 257, endPoint x: 466, endPoint y: 115, distance: 166.8
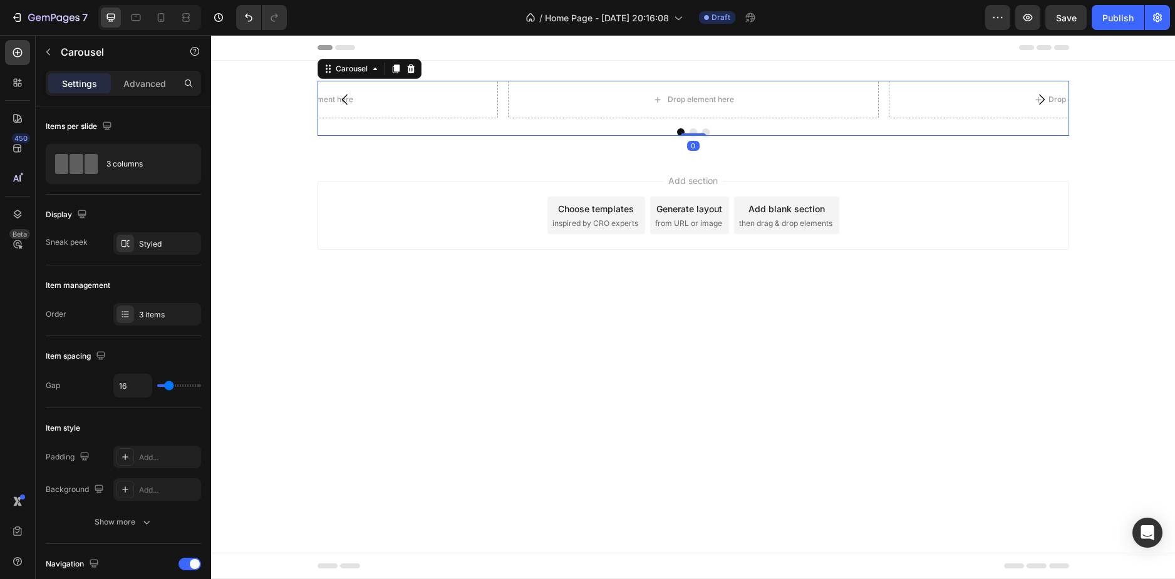
click at [358, 103] on button "Carousel Back Arrow" at bounding box center [344, 99] width 35 height 35
click at [687, 94] on div "Drop element here" at bounding box center [692, 100] width 101 height 20
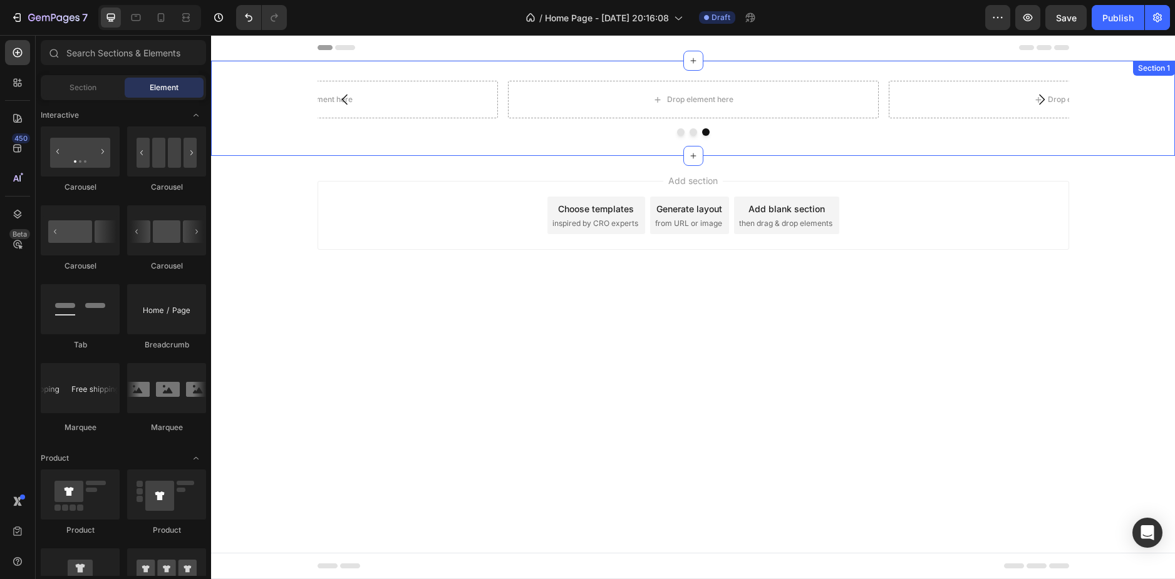
click at [482, 81] on div "Drop element here" at bounding box center [311, 100] width 371 height 38
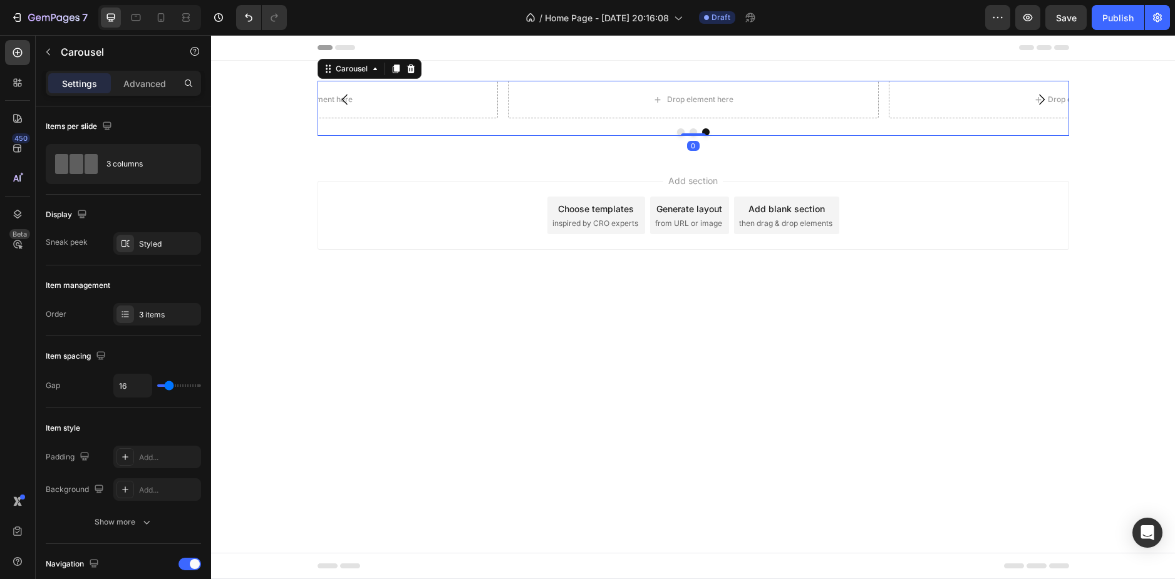
click at [421, 66] on div "Drop element here Drop element here Drop element here Carousel 0 Section 1" at bounding box center [693, 108] width 964 height 95
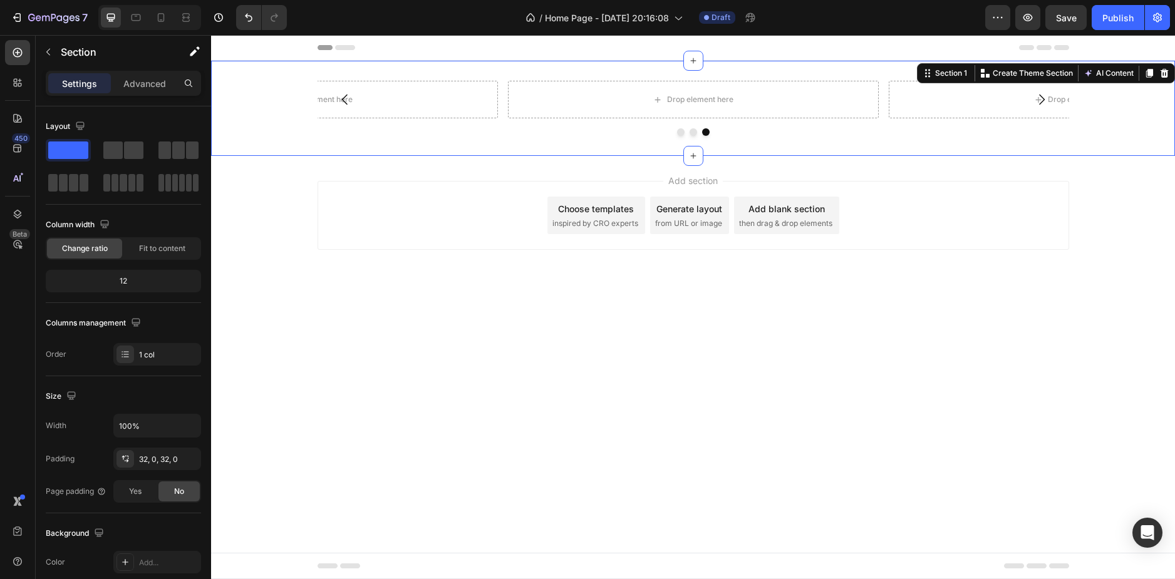
click at [411, 85] on div "Drop element here" at bounding box center [311, 100] width 371 height 38
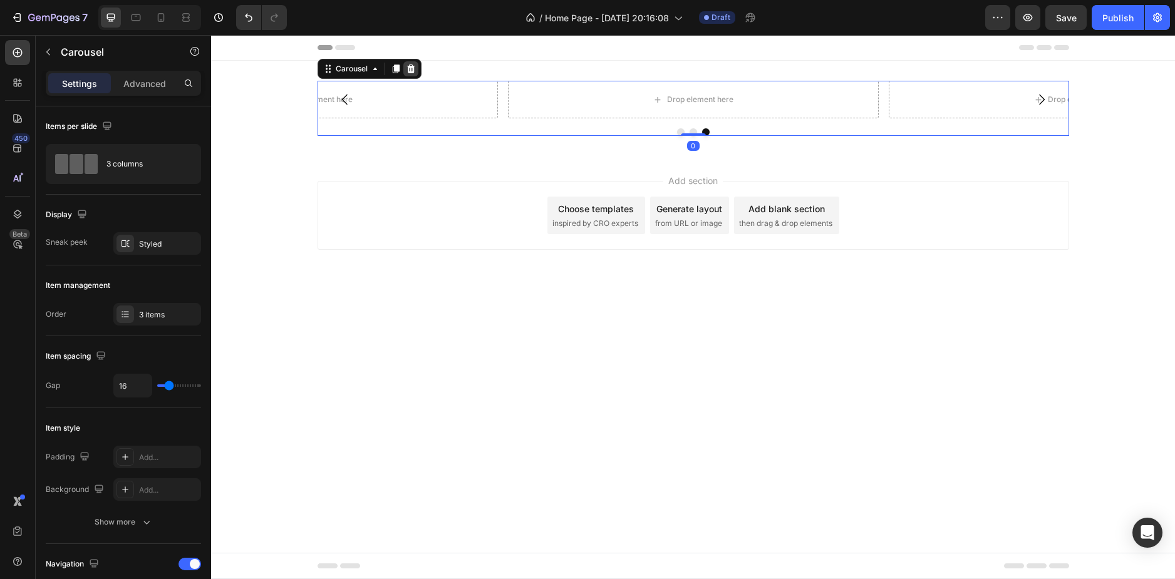
click at [406, 73] on icon at bounding box center [411, 69] width 10 height 10
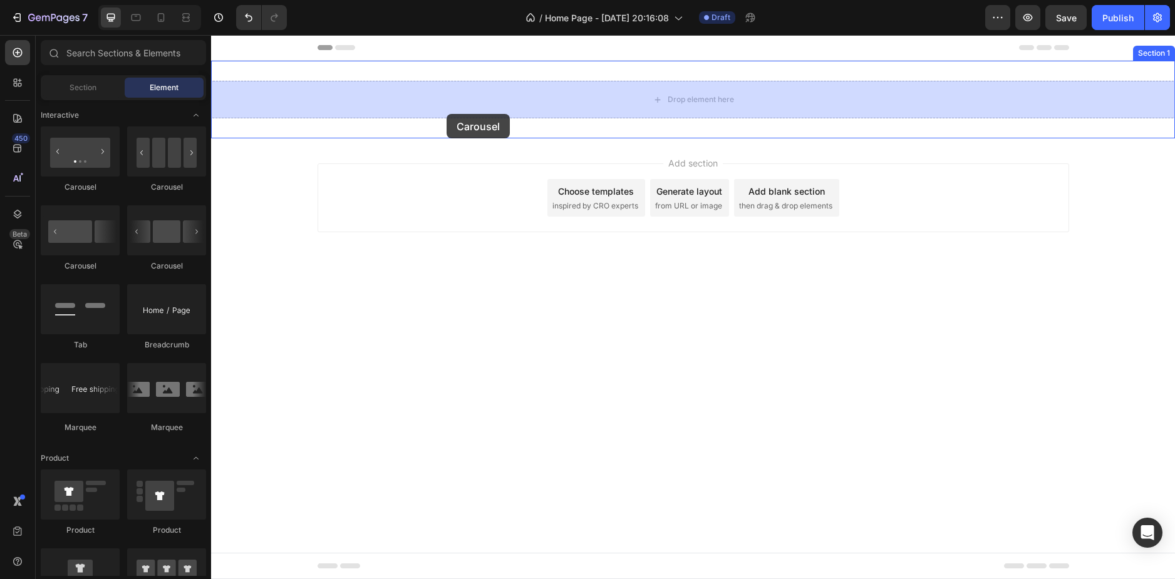
drag, startPoint x: 396, startPoint y: 196, endPoint x: 404, endPoint y: 121, distance: 75.6
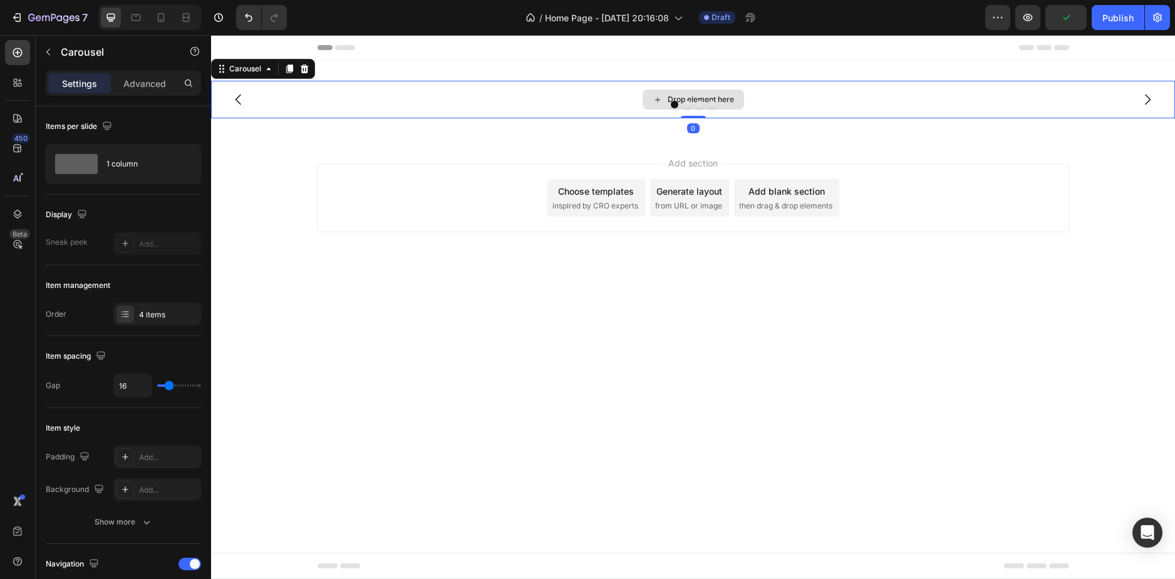
click at [698, 97] on div "Drop element here" at bounding box center [700, 100] width 66 height 10
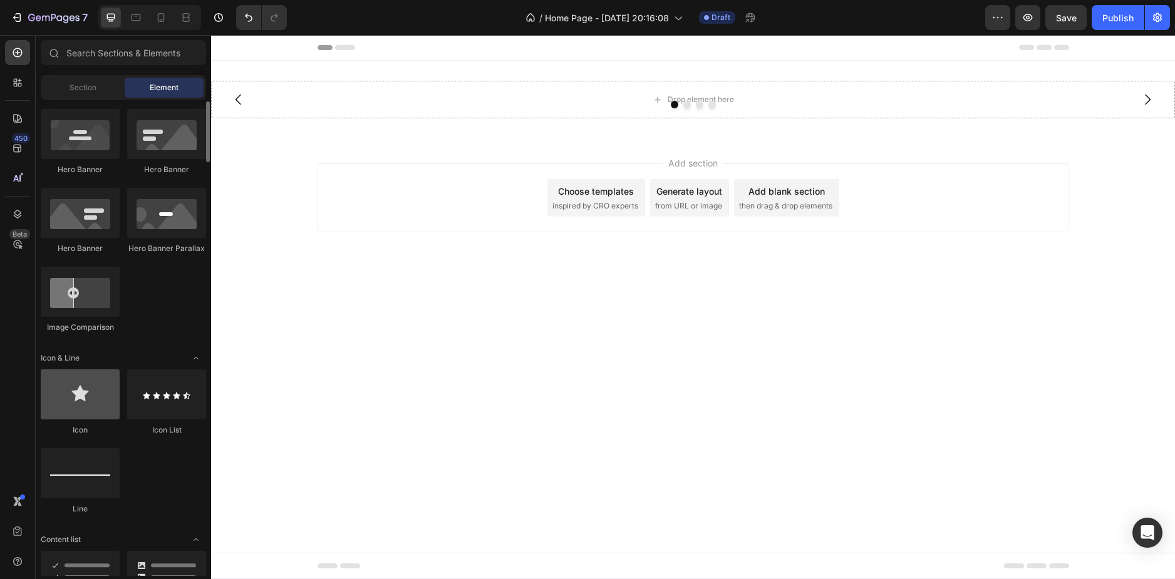
scroll to position [376, 0]
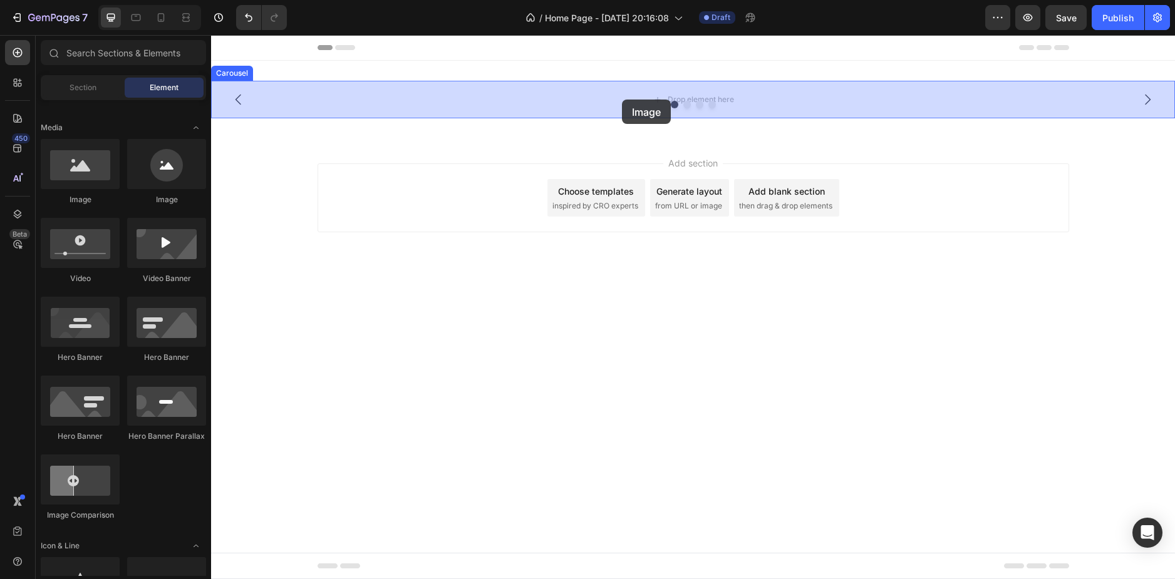
drag, startPoint x: 291, startPoint y: 220, endPoint x: 622, endPoint y: 100, distance: 352.6
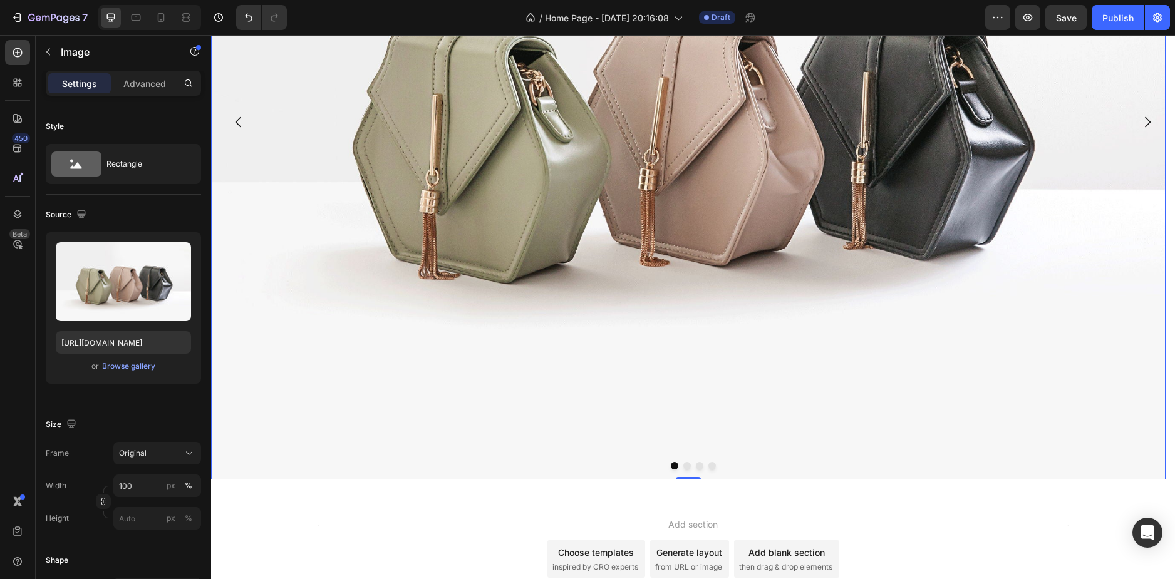
scroll to position [250, 0]
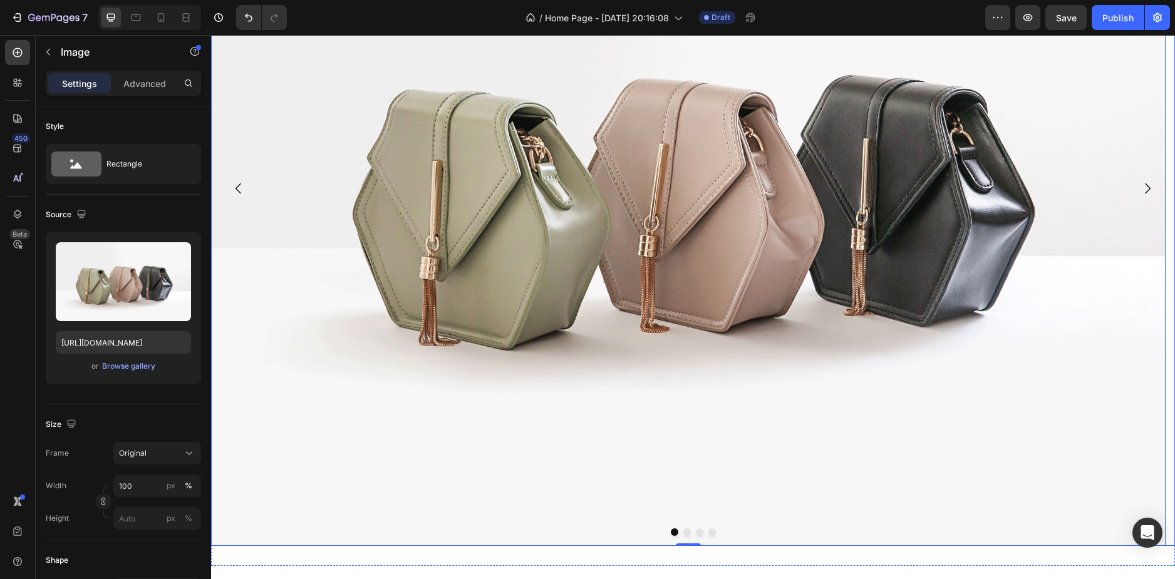
click at [1140, 191] on icon "Carousel Next Arrow" at bounding box center [1147, 188] width 15 height 15
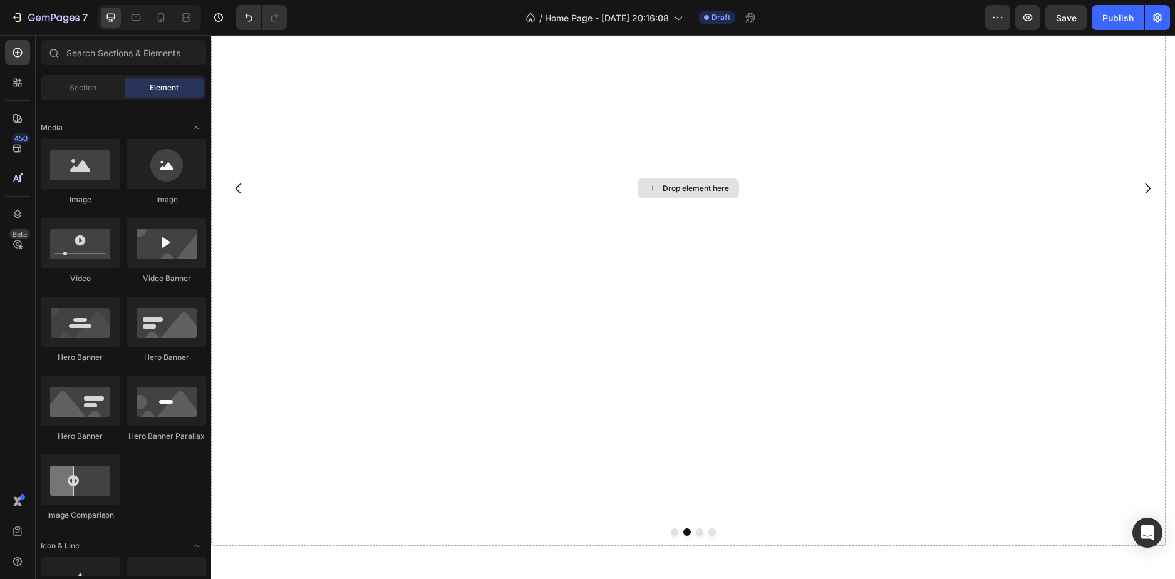
click at [720, 191] on div "Drop element here" at bounding box center [695, 188] width 66 height 10
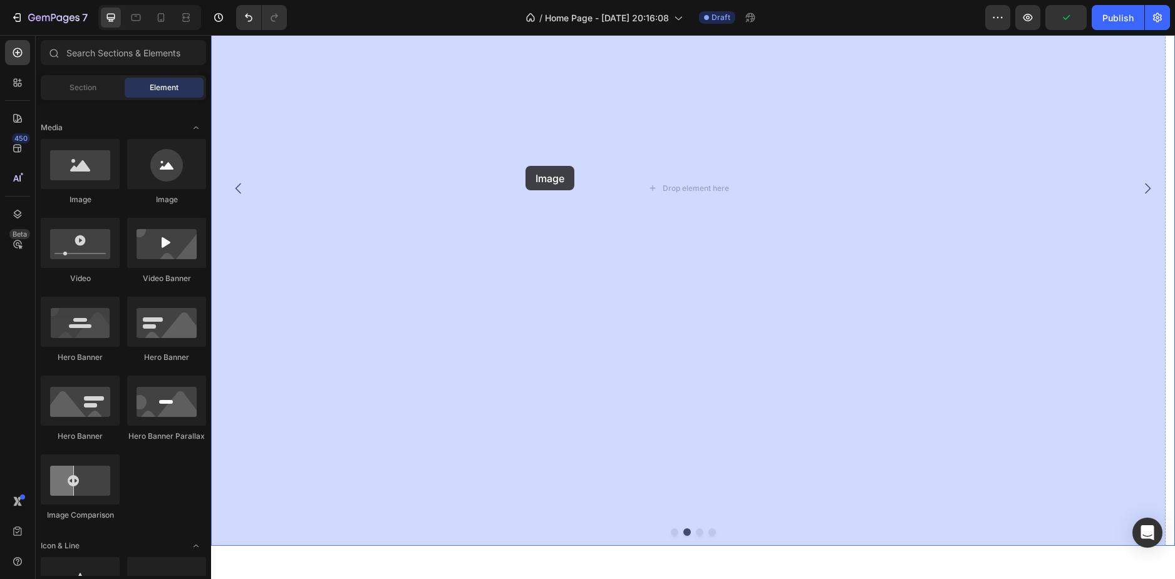
drag, startPoint x: 276, startPoint y: 216, endPoint x: 562, endPoint y: 164, distance: 290.2
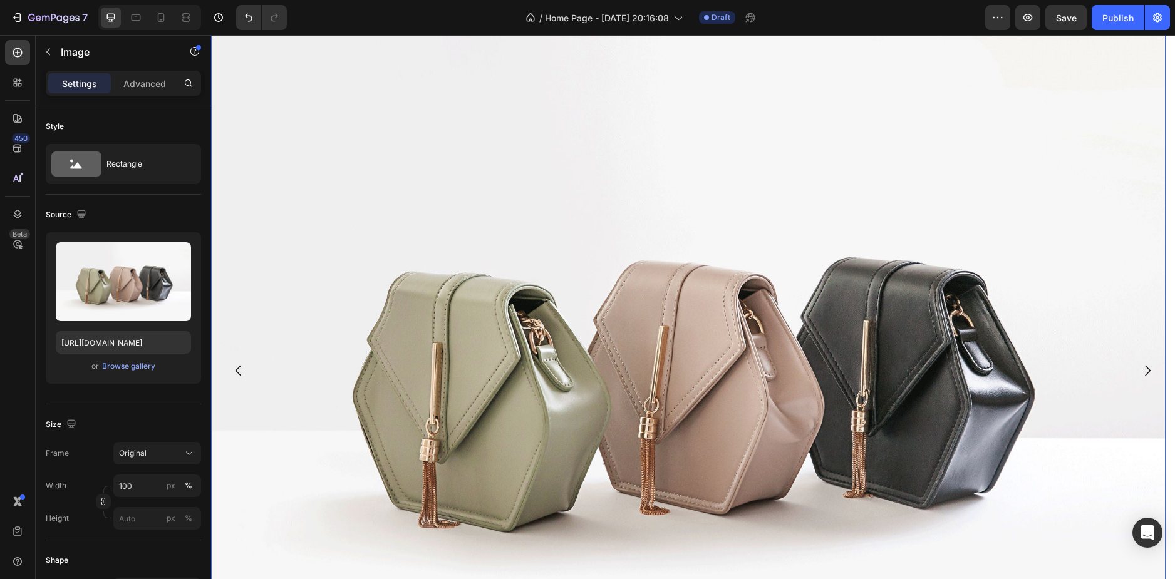
scroll to position [63, 0]
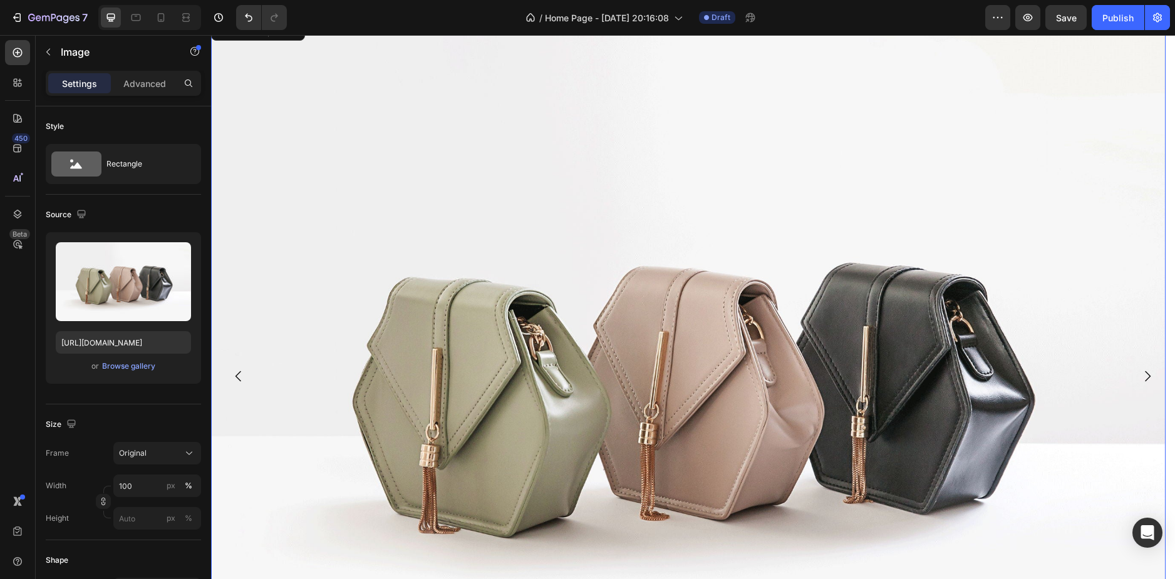
click at [239, 376] on icon "Carousel Back Arrow" at bounding box center [238, 376] width 15 height 15
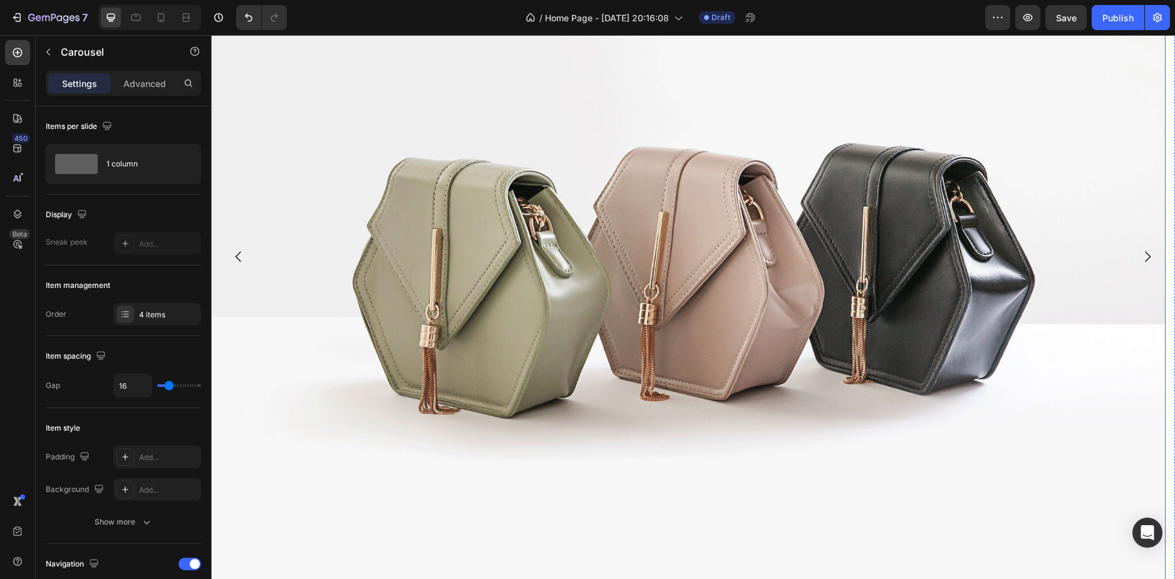
scroll to position [188, 0]
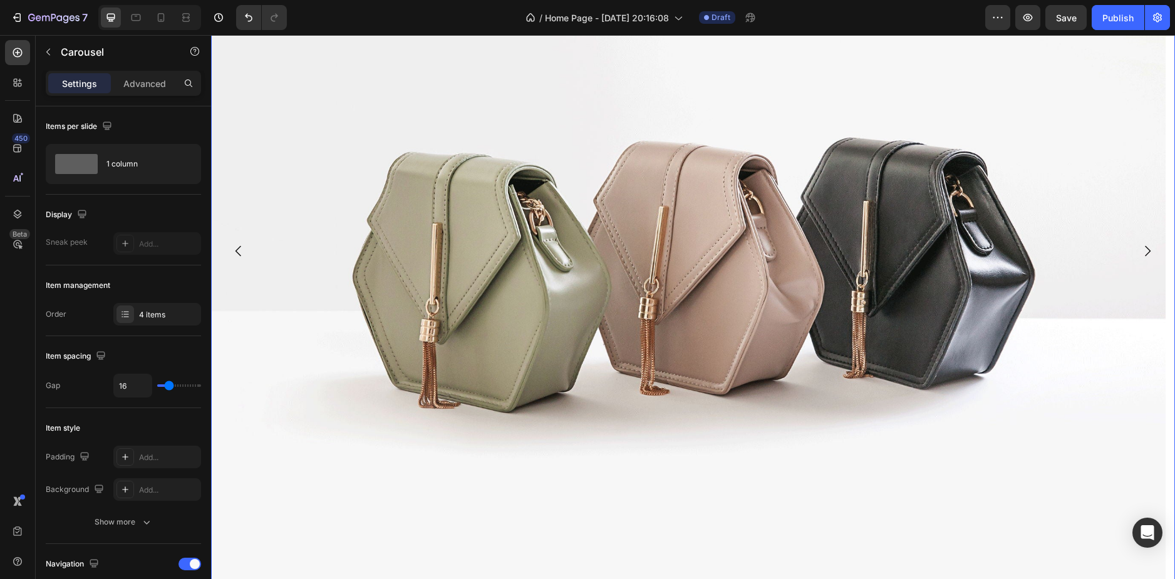
click at [1145, 252] on icon "Carousel Next Arrow" at bounding box center [1148, 250] width 6 height 11
click at [729, 326] on img at bounding box center [688, 251] width 954 height 716
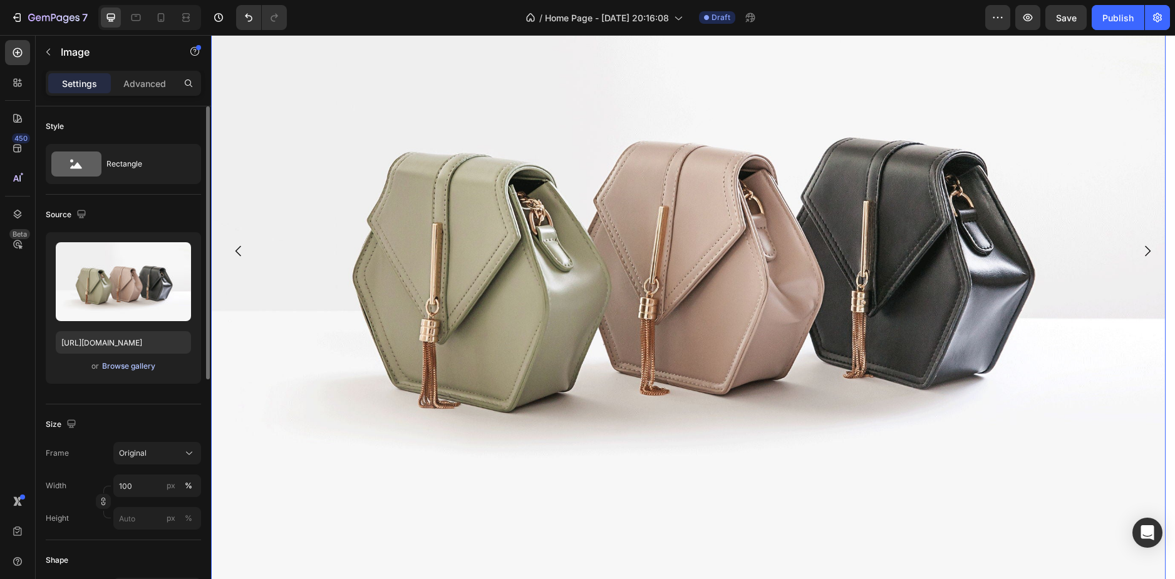
click at [109, 370] on div "Browse gallery" at bounding box center [128, 366] width 53 height 11
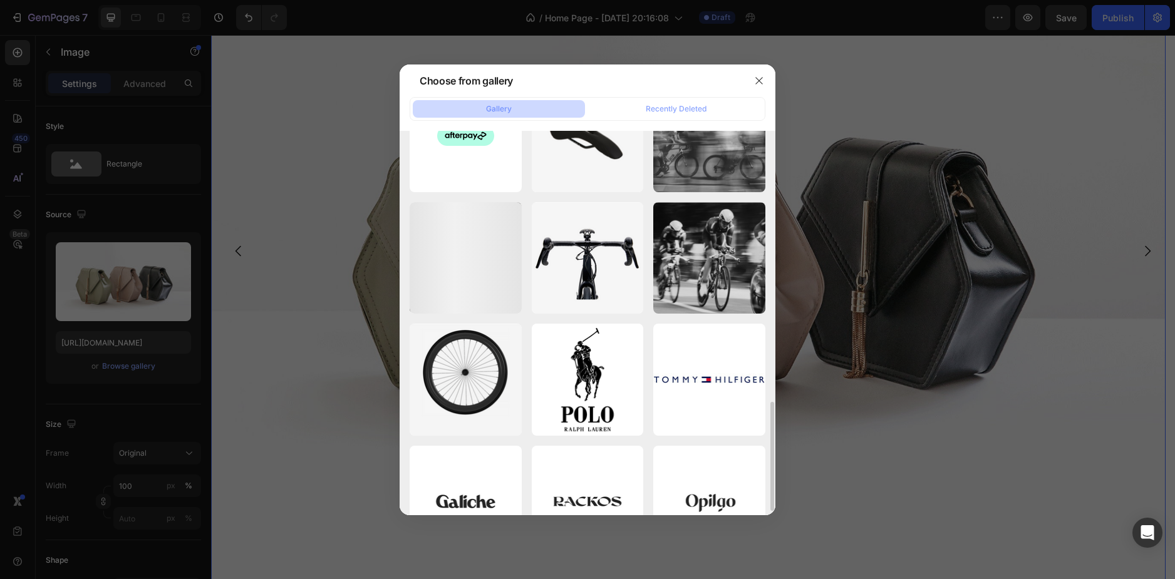
scroll to position [733, 0]
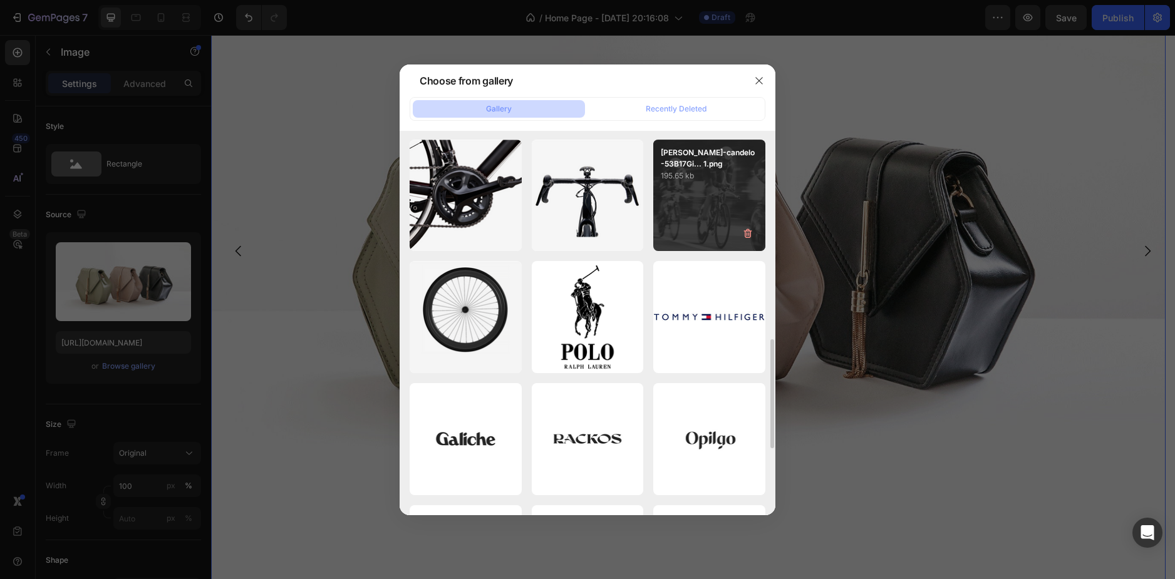
click at [693, 225] on div "[PERSON_NAME]-candelo-53B17Gi... 1.png 195.65 kb" at bounding box center [709, 196] width 112 height 112
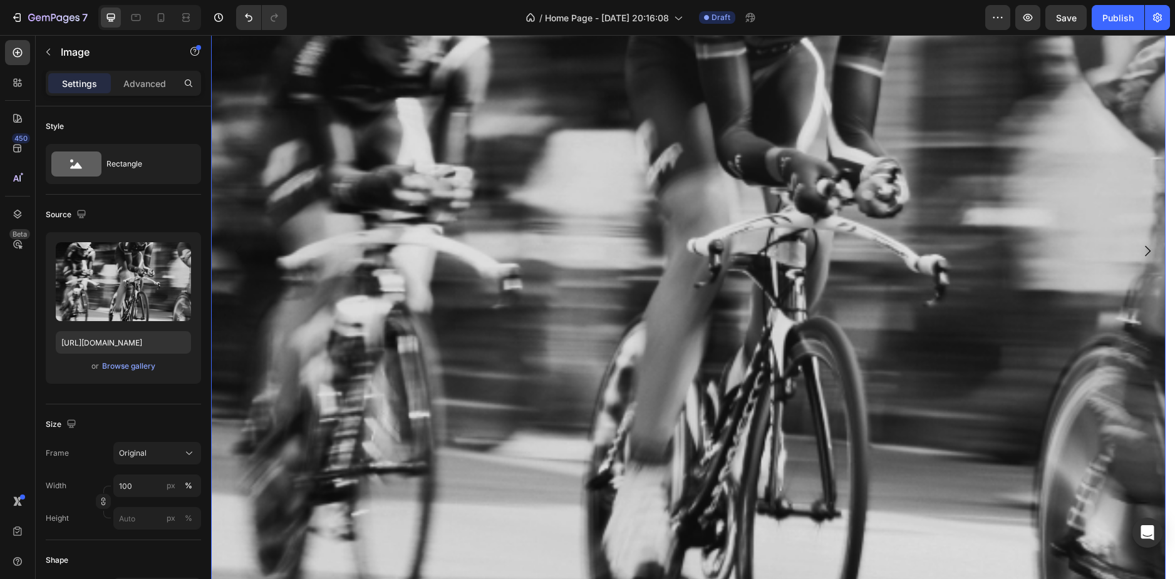
scroll to position [0, 0]
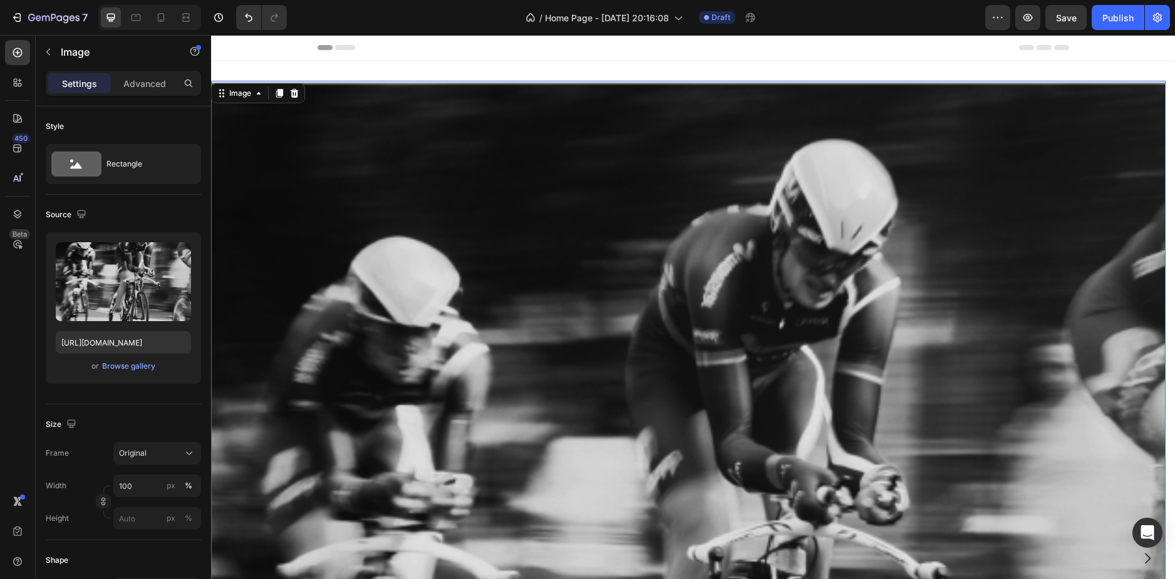
click at [347, 203] on img at bounding box center [688, 559] width 954 height 956
click at [110, 369] on div "Browse gallery" at bounding box center [128, 366] width 53 height 11
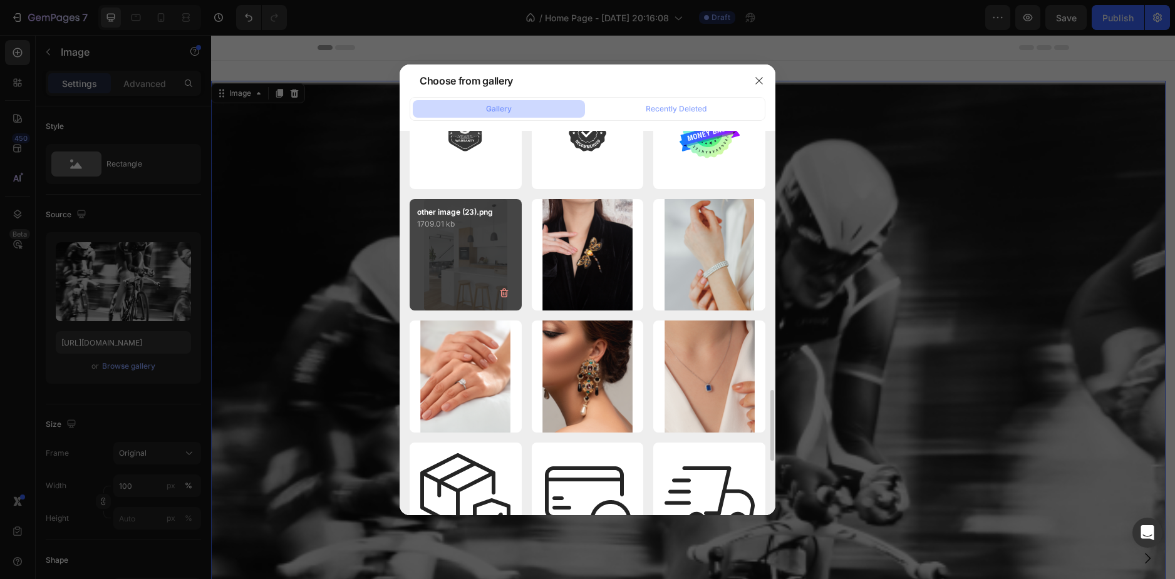
scroll to position [1154, 0]
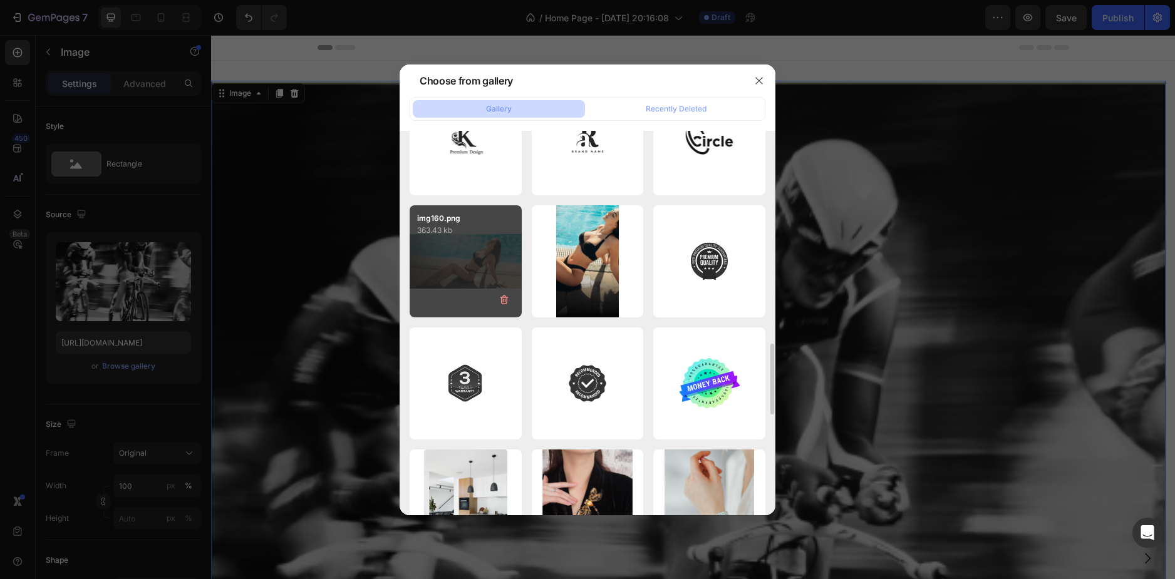
click at [460, 249] on div "img160.png 363.43 kb" at bounding box center [465, 261] width 112 height 112
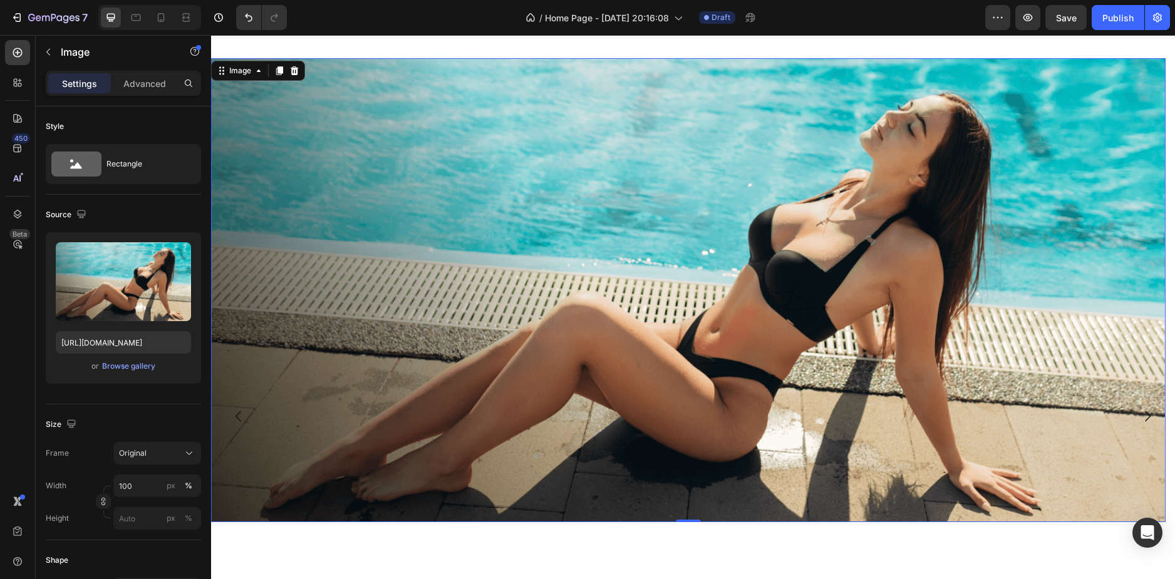
scroll to position [0, 0]
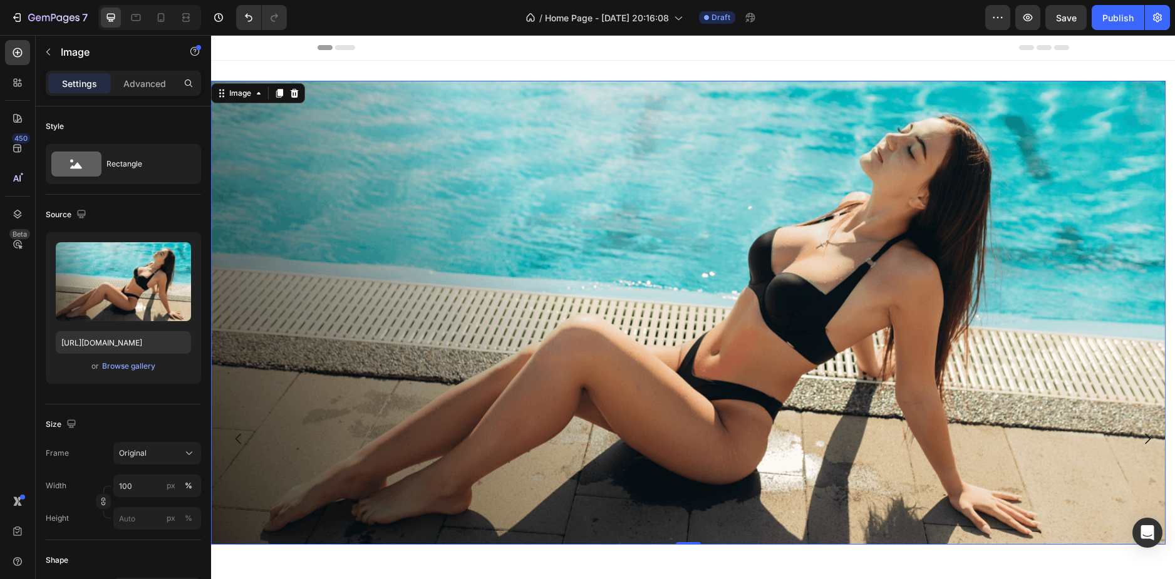
click at [1140, 250] on img at bounding box center [688, 313] width 954 height 464
click at [1135, 322] on img at bounding box center [688, 313] width 954 height 464
click at [249, 10] on button "Undo/Redo" at bounding box center [248, 17] width 25 height 25
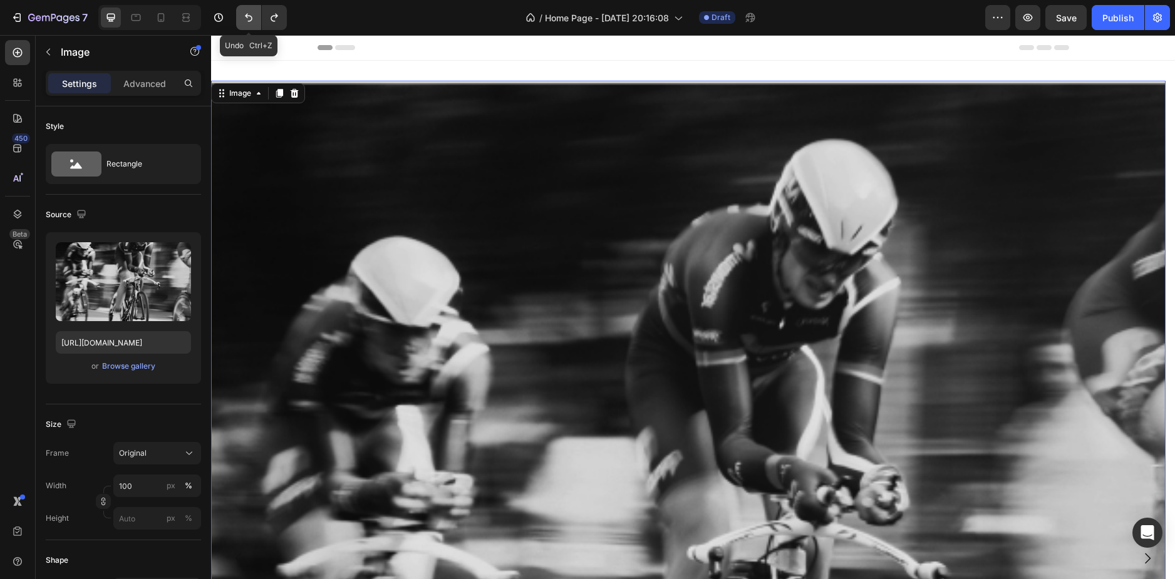
click at [249, 10] on button "Undo/Redo" at bounding box center [248, 17] width 25 height 25
type input "[URL][DOMAIN_NAME]"
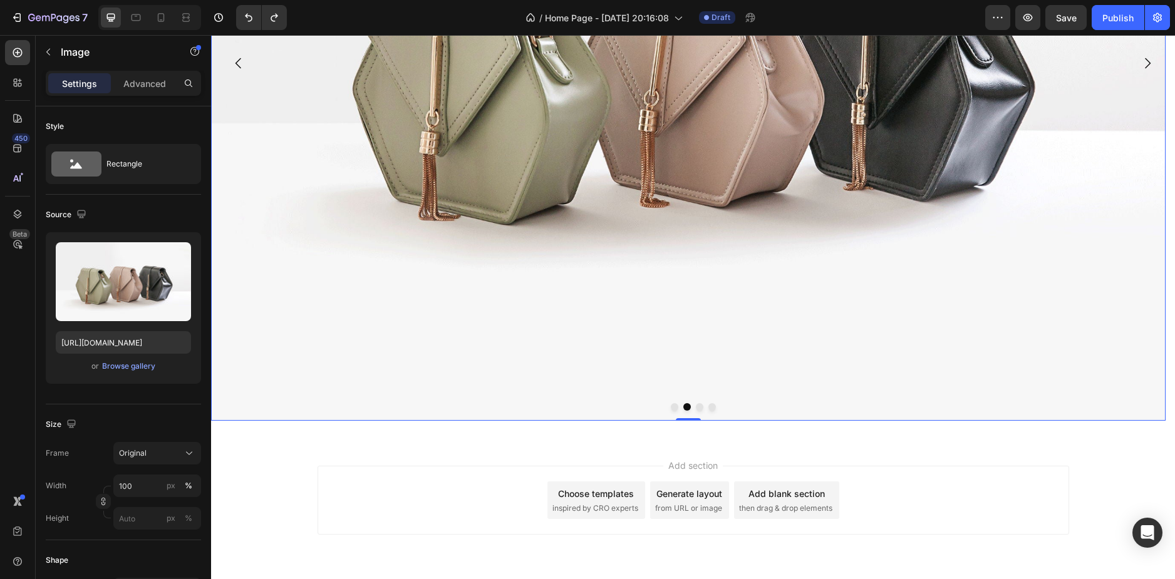
scroll to position [313, 0]
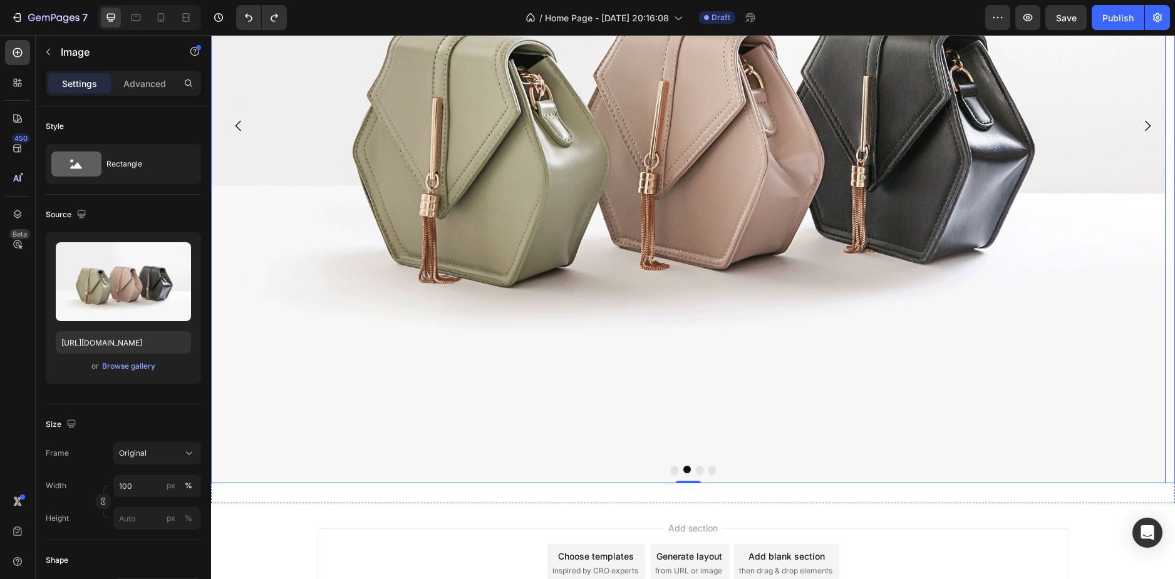
click at [1140, 125] on icon "Carousel Next Arrow" at bounding box center [1147, 125] width 15 height 15
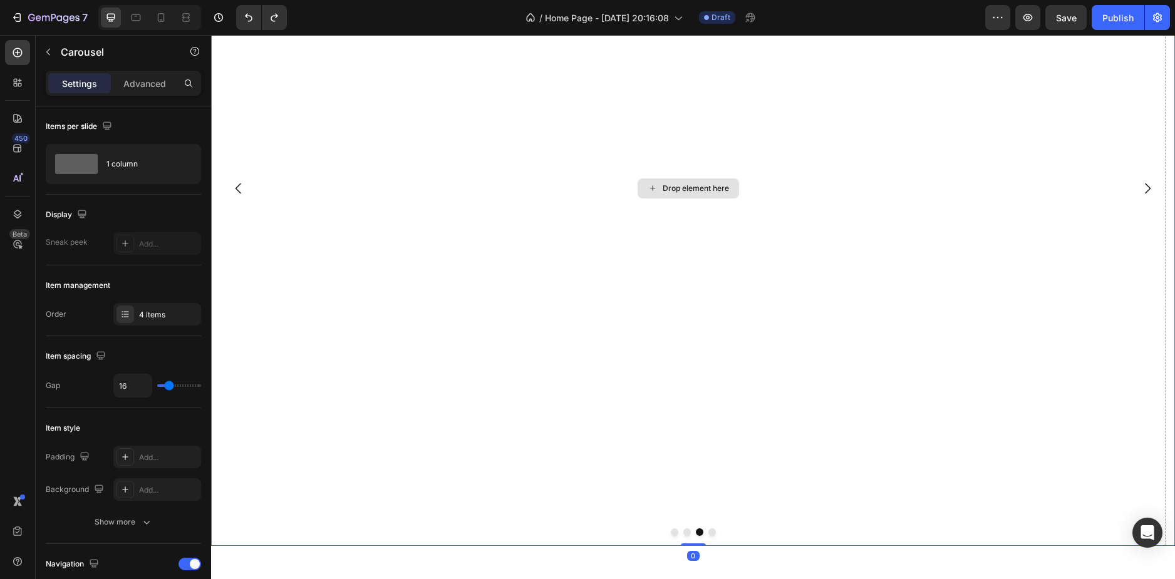
click at [1017, 191] on div "Drop element here" at bounding box center [688, 188] width 954 height 716
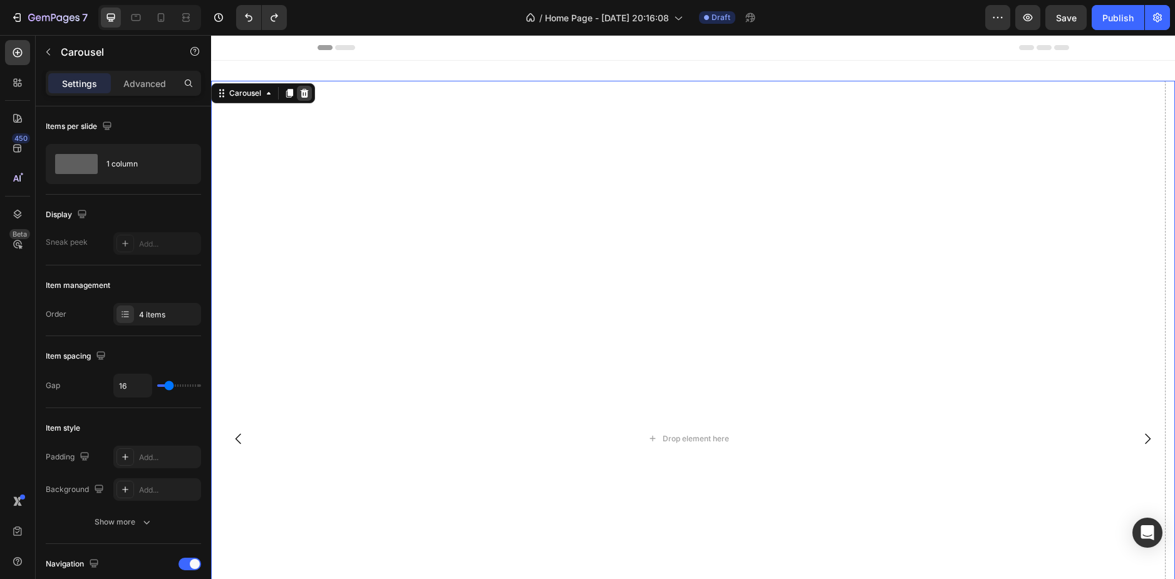
click at [303, 89] on icon at bounding box center [305, 93] width 8 height 9
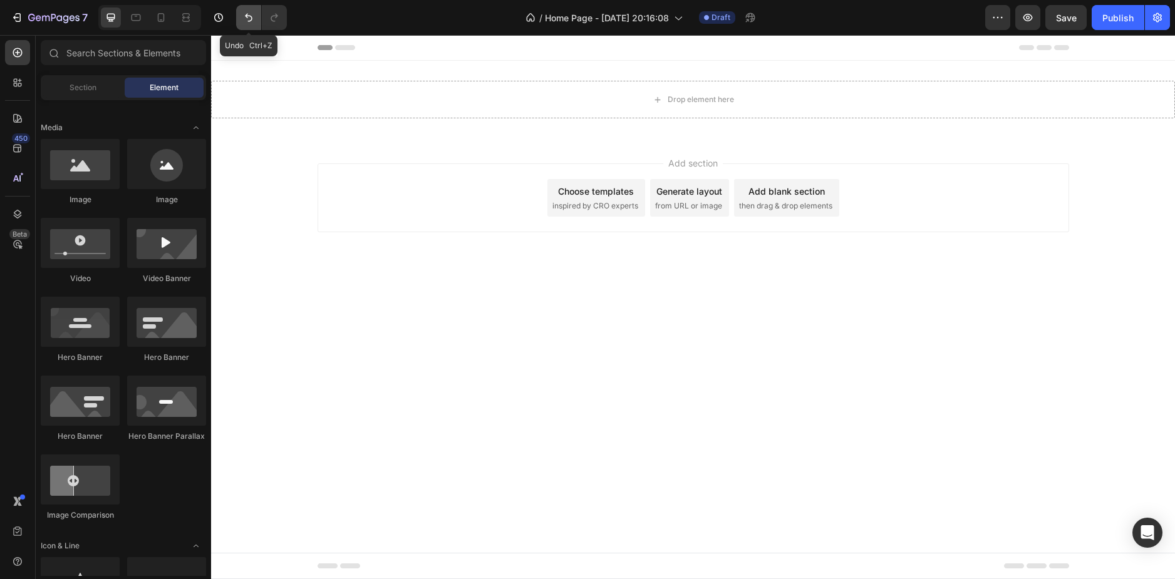
click at [246, 19] on icon "Undo/Redo" at bounding box center [248, 17] width 13 height 13
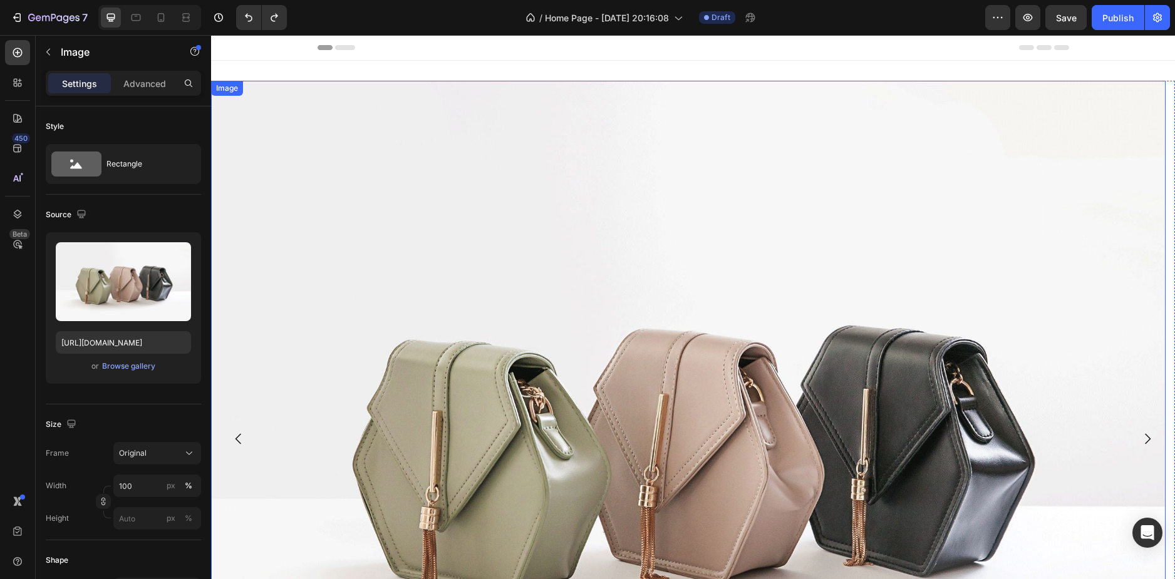
click at [332, 167] on img at bounding box center [688, 439] width 954 height 716
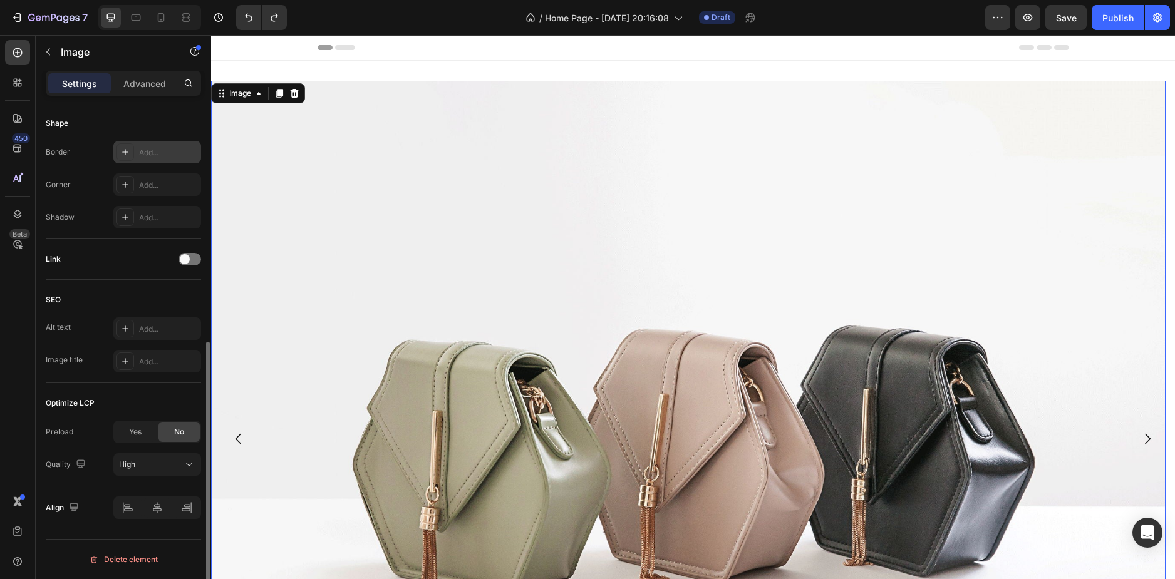
scroll to position [187, 0]
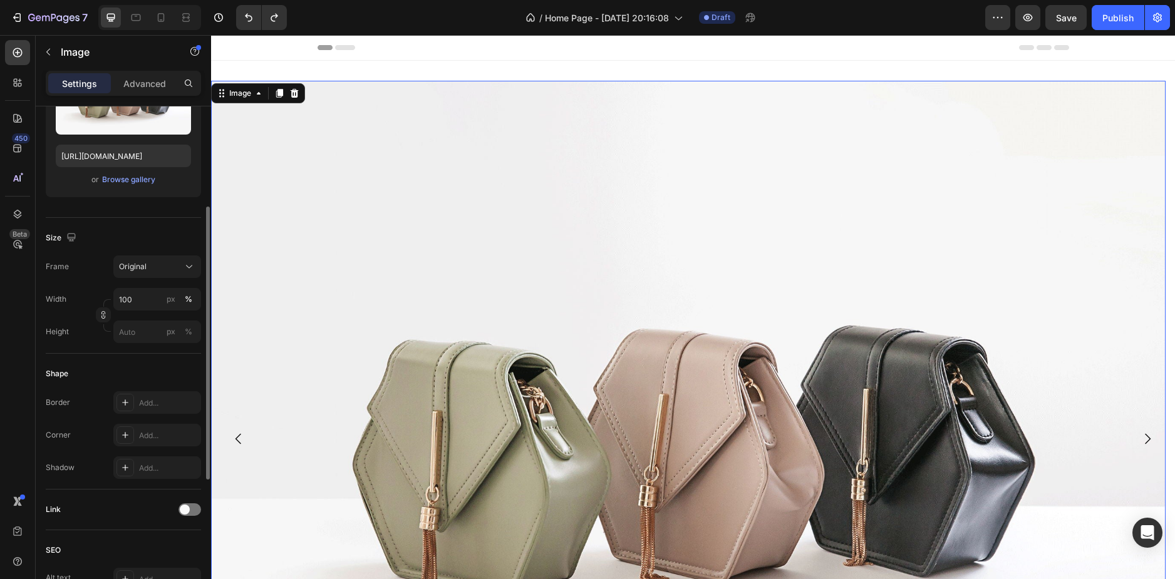
click at [144, 93] on div "Settings Advanced" at bounding box center [123, 83] width 155 height 25
click at [144, 88] on p "Advanced" at bounding box center [144, 83] width 43 height 13
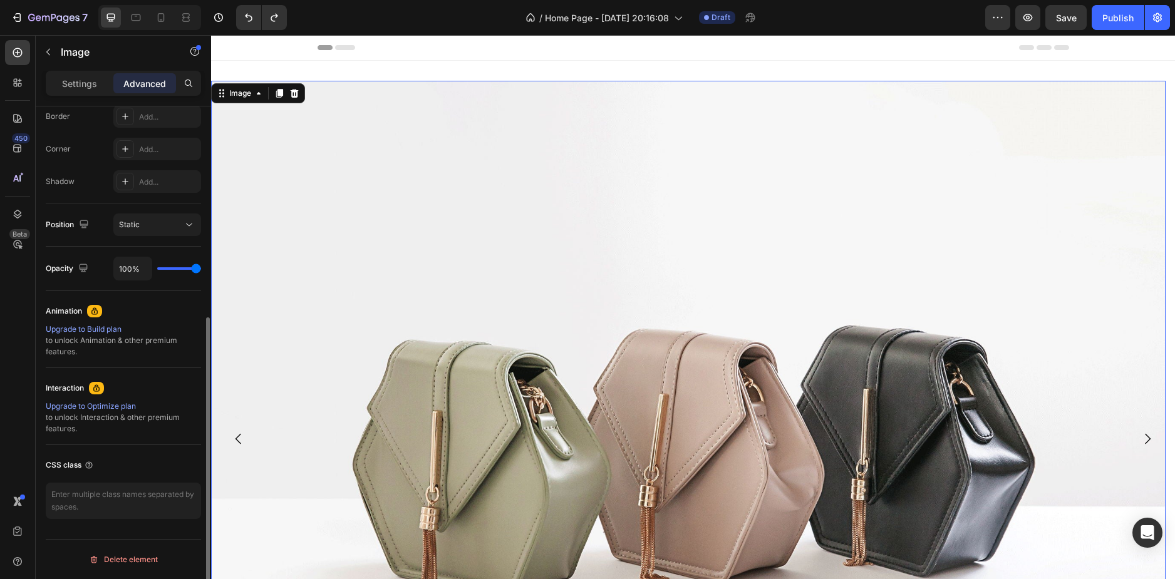
scroll to position [48, 0]
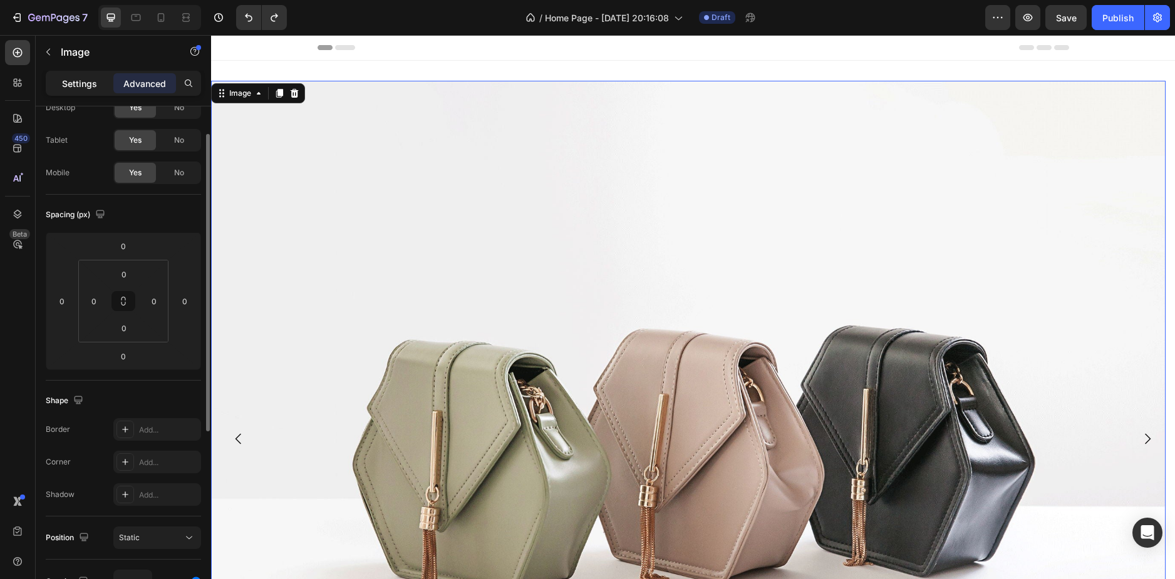
click at [75, 77] on p "Settings" at bounding box center [79, 83] width 35 height 13
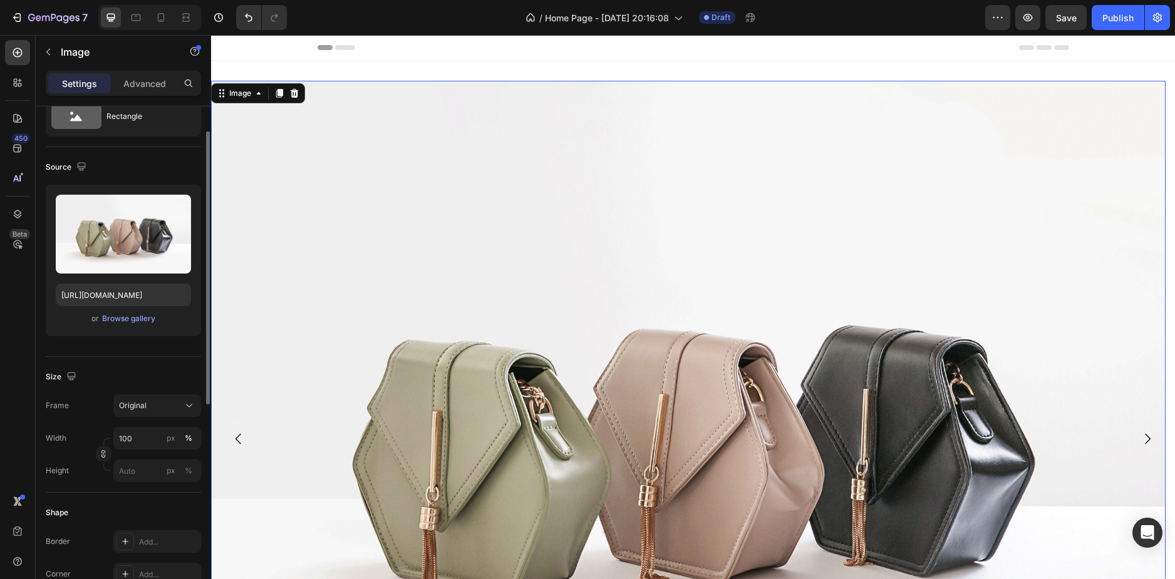
scroll to position [0, 0]
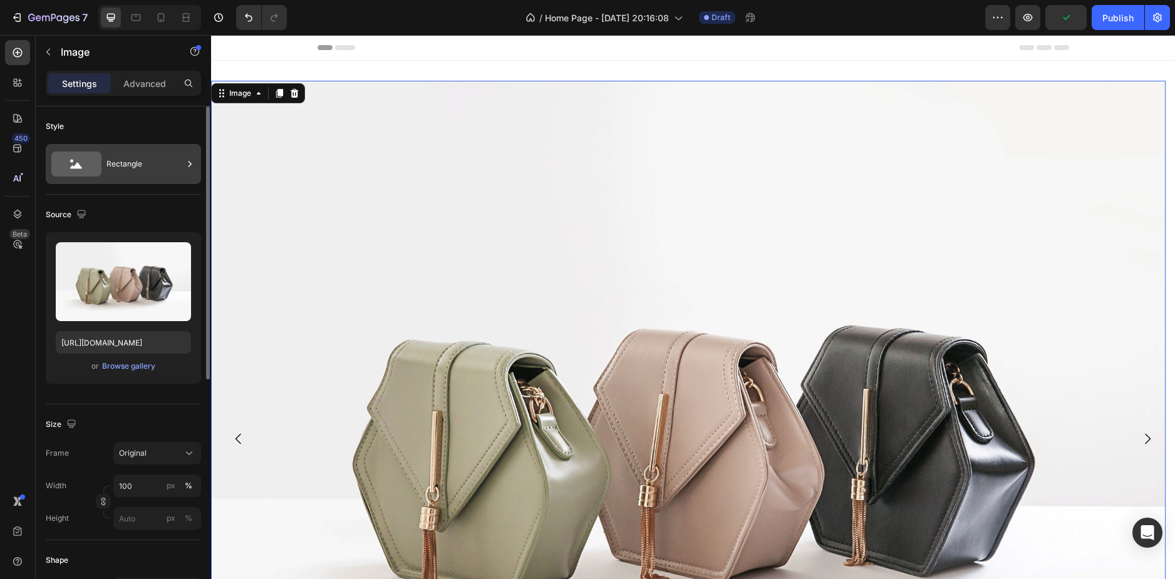
click at [113, 175] on div "Rectangle" at bounding box center [144, 164] width 76 height 29
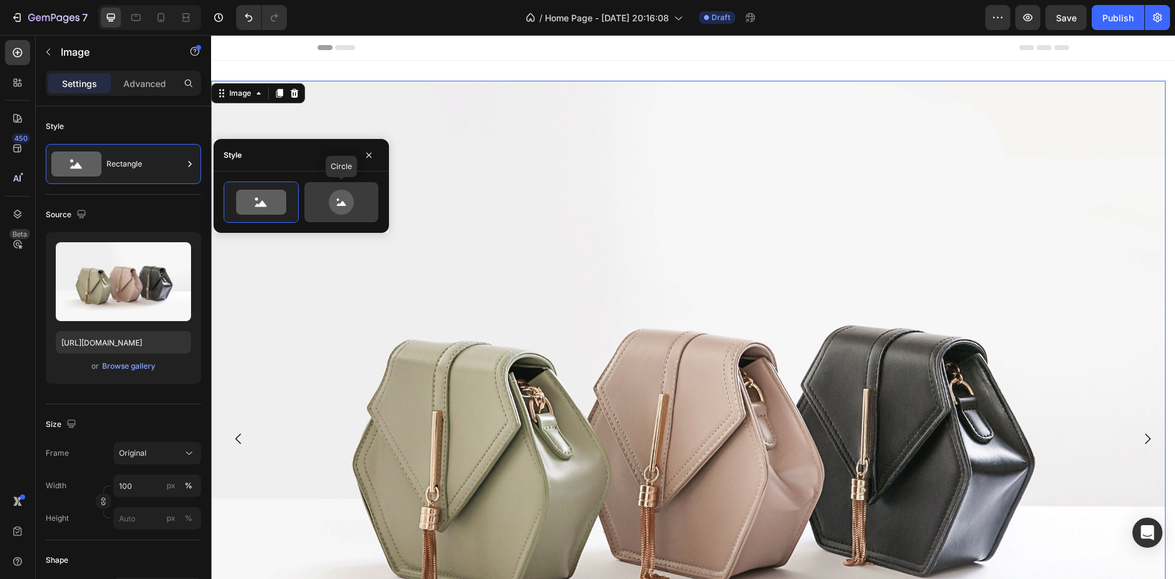
click at [341, 205] on icon at bounding box center [341, 203] width 9 height 5
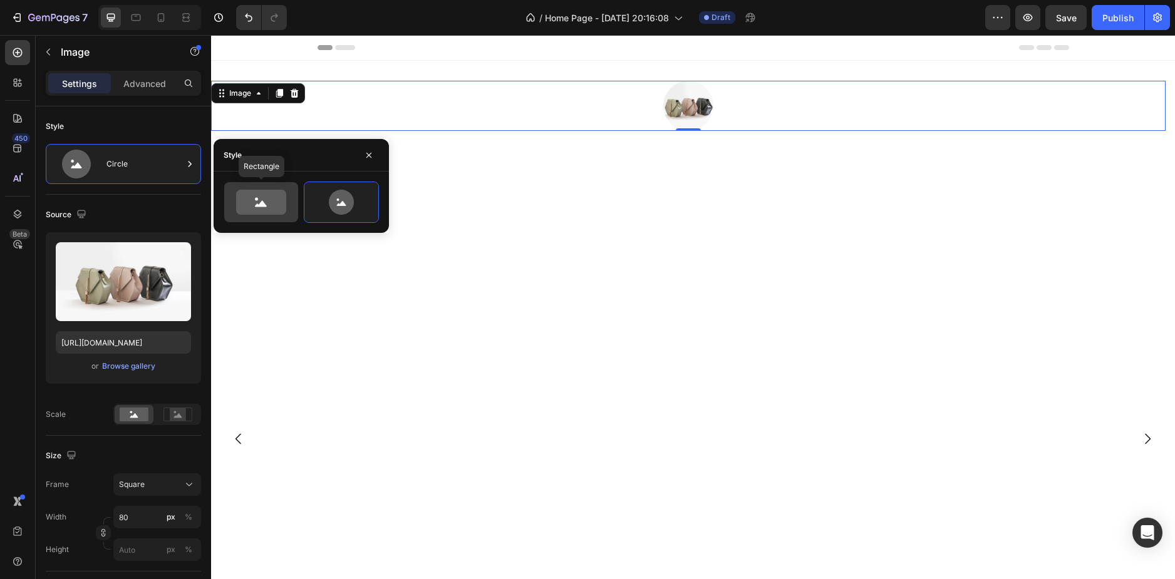
click at [273, 199] on icon at bounding box center [261, 202] width 50 height 25
type input "100"
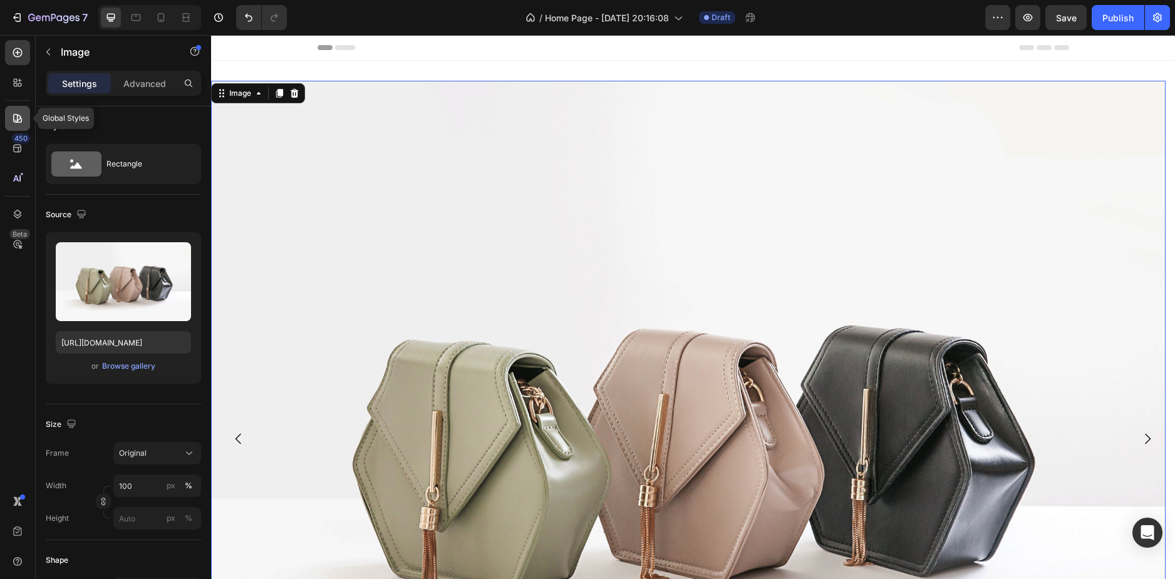
click at [18, 129] on div at bounding box center [17, 118] width 25 height 25
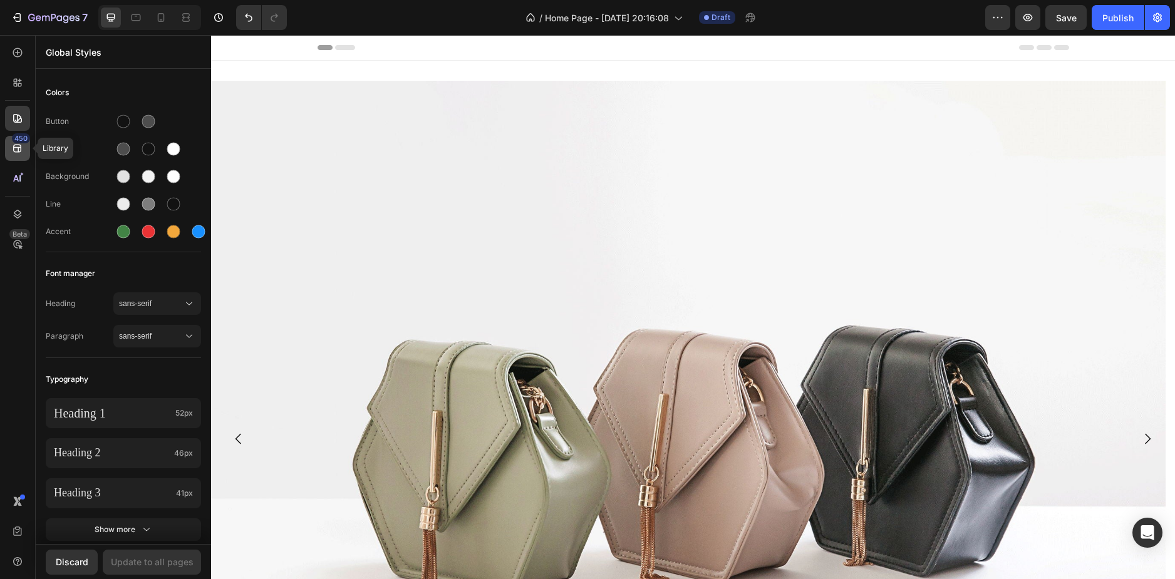
click at [19, 149] on icon at bounding box center [17, 149] width 8 height 8
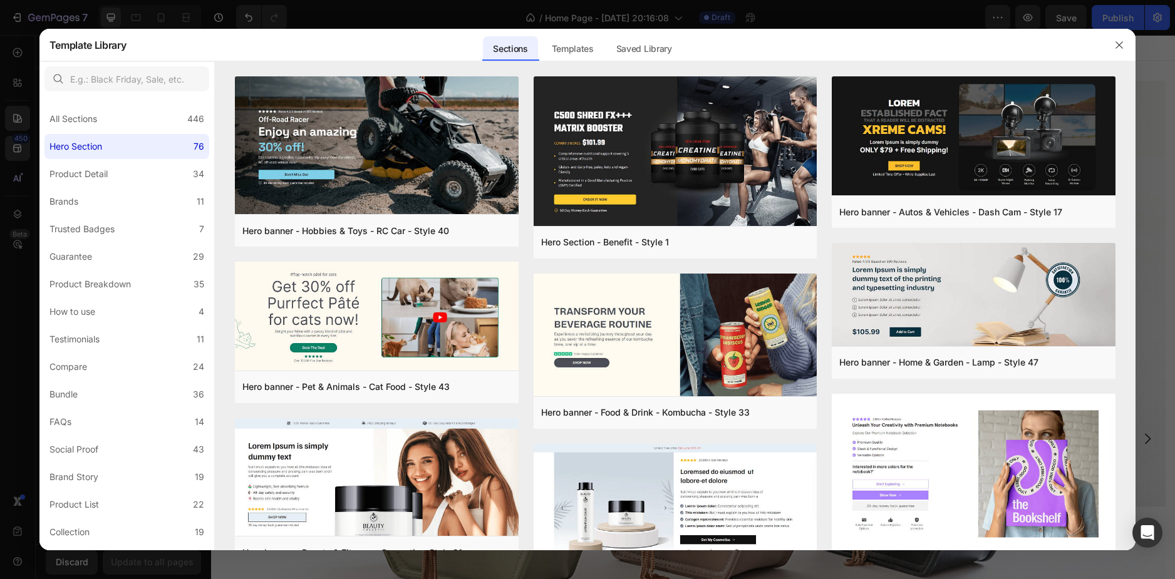
click at [16, 166] on div at bounding box center [587, 289] width 1175 height 579
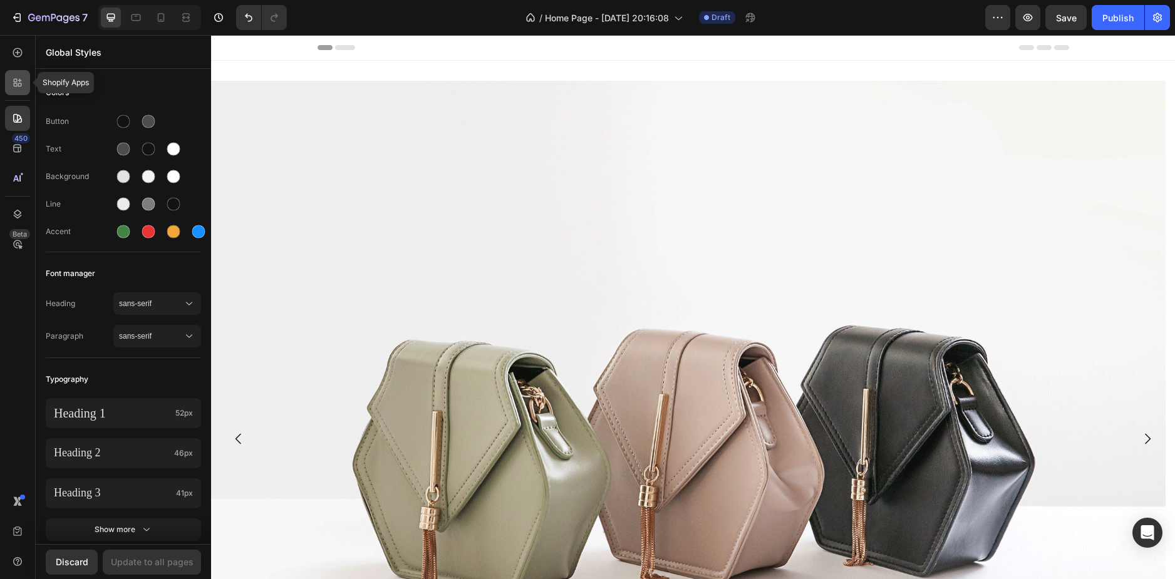
click at [13, 76] on icon at bounding box center [17, 82] width 13 height 13
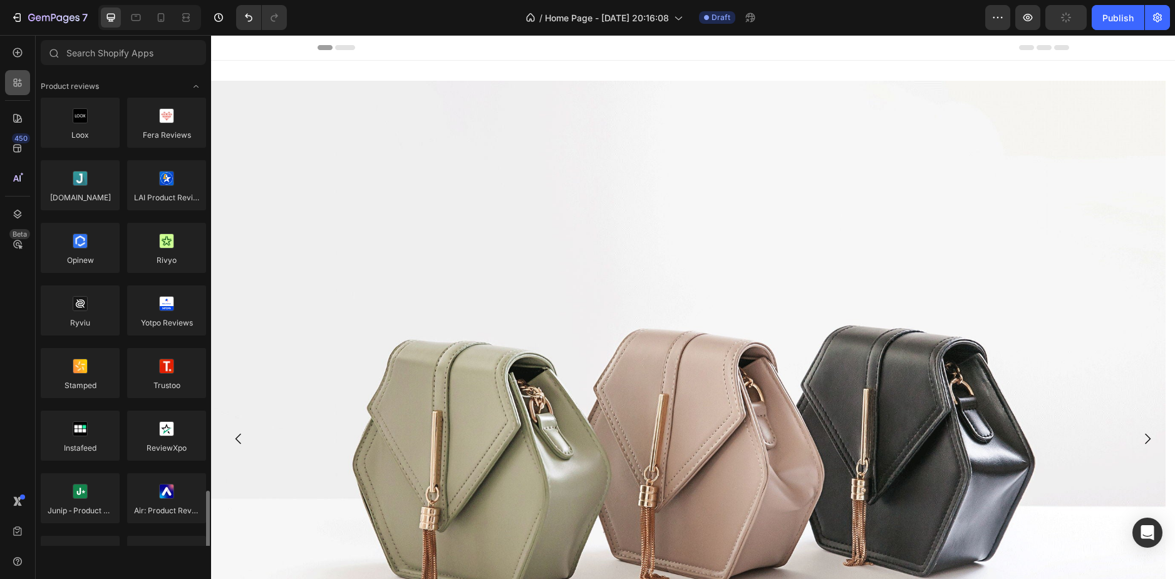
scroll to position [376, 0]
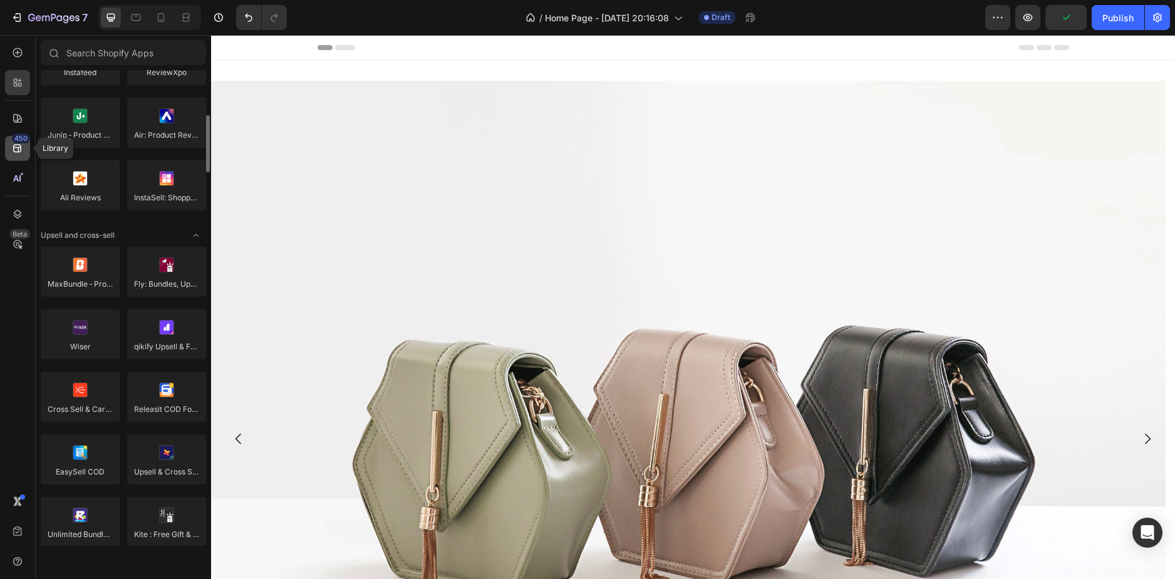
click at [15, 143] on icon at bounding box center [17, 148] width 13 height 13
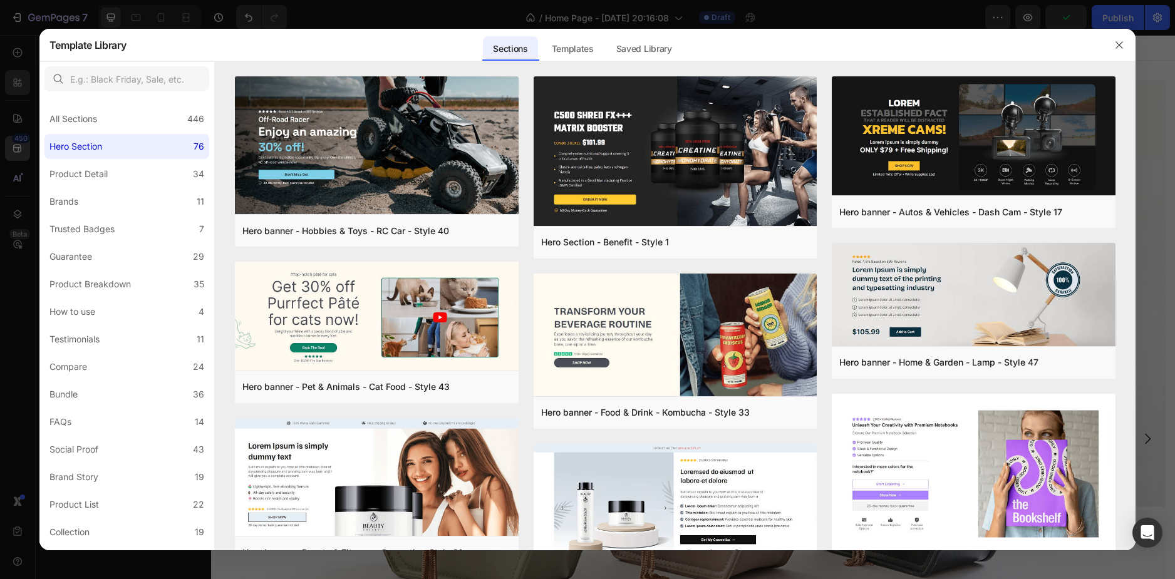
click at [15, 143] on div at bounding box center [587, 289] width 1175 height 579
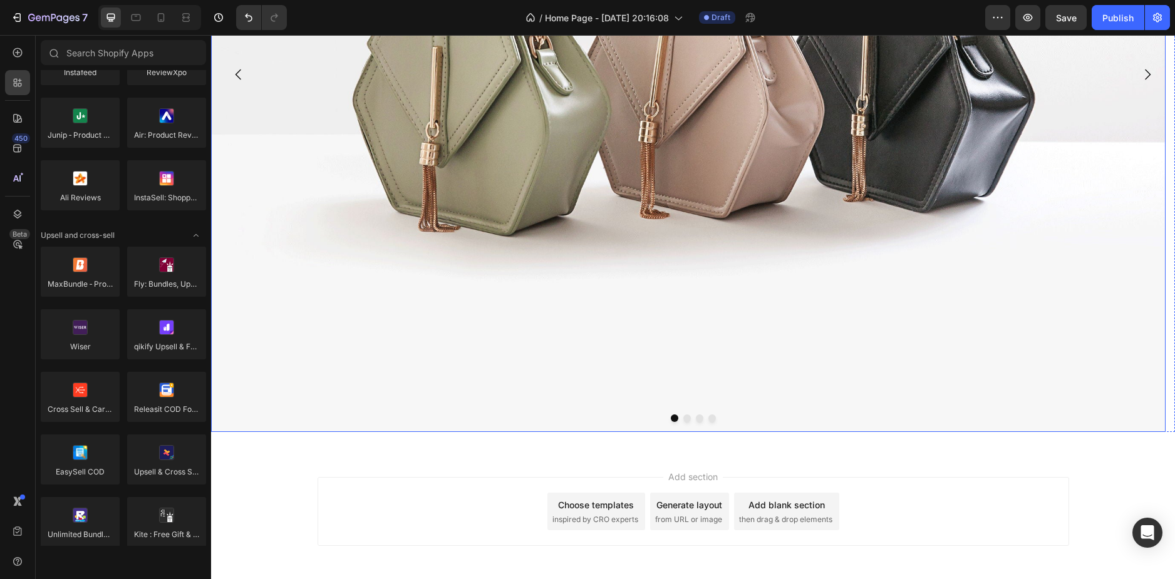
scroll to position [418, 0]
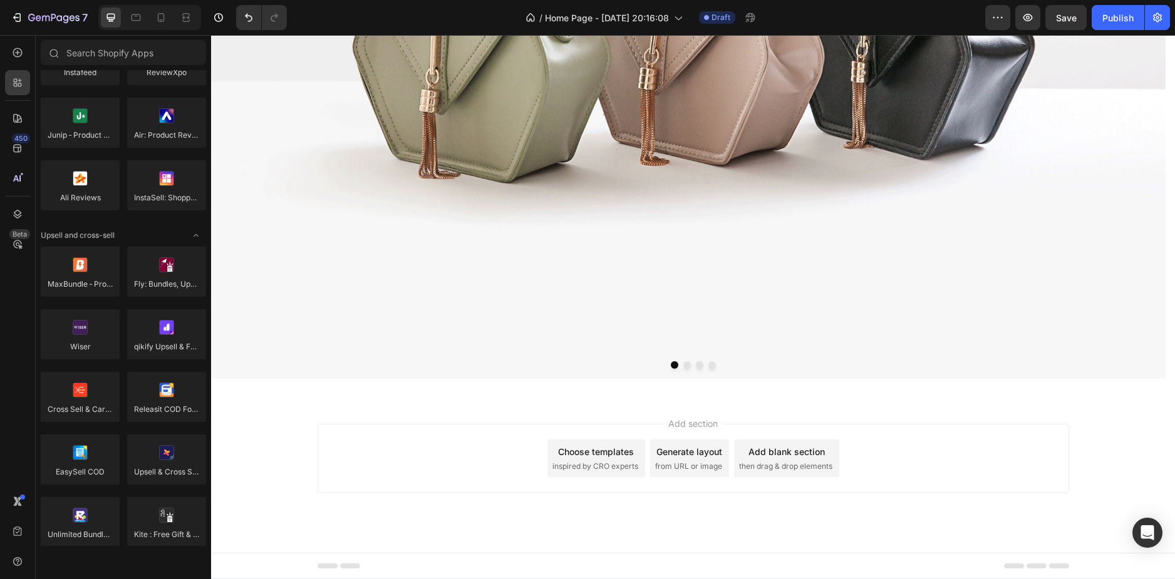
click at [680, 413] on div "Add section Choose templates inspired by CRO experts Generate layout from URL o…" at bounding box center [693, 476] width 964 height 154
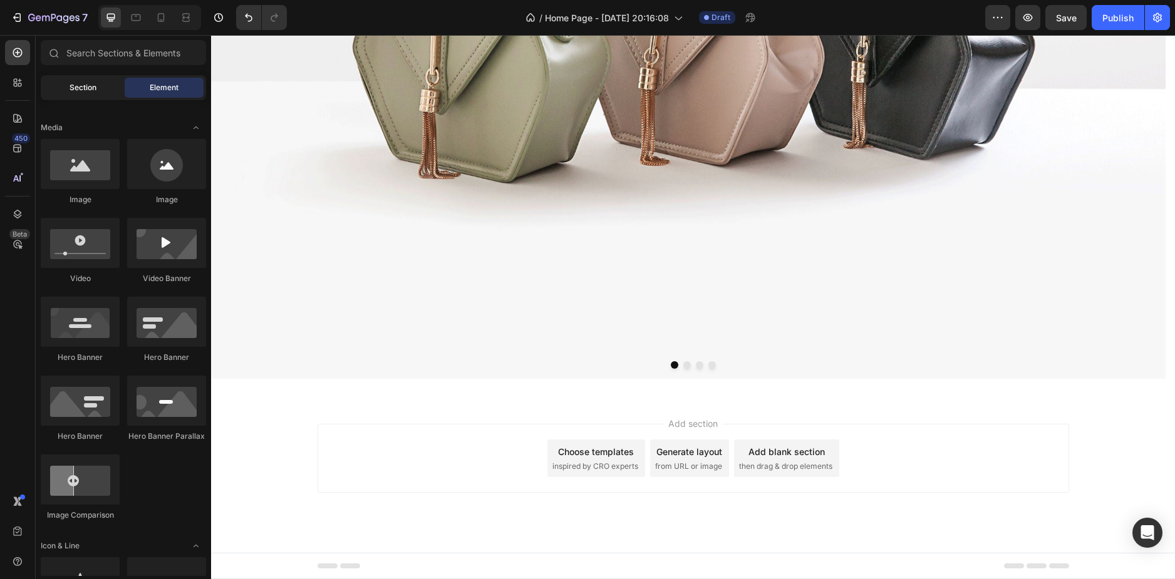
click at [71, 91] on span "Section" at bounding box center [82, 87] width 27 height 11
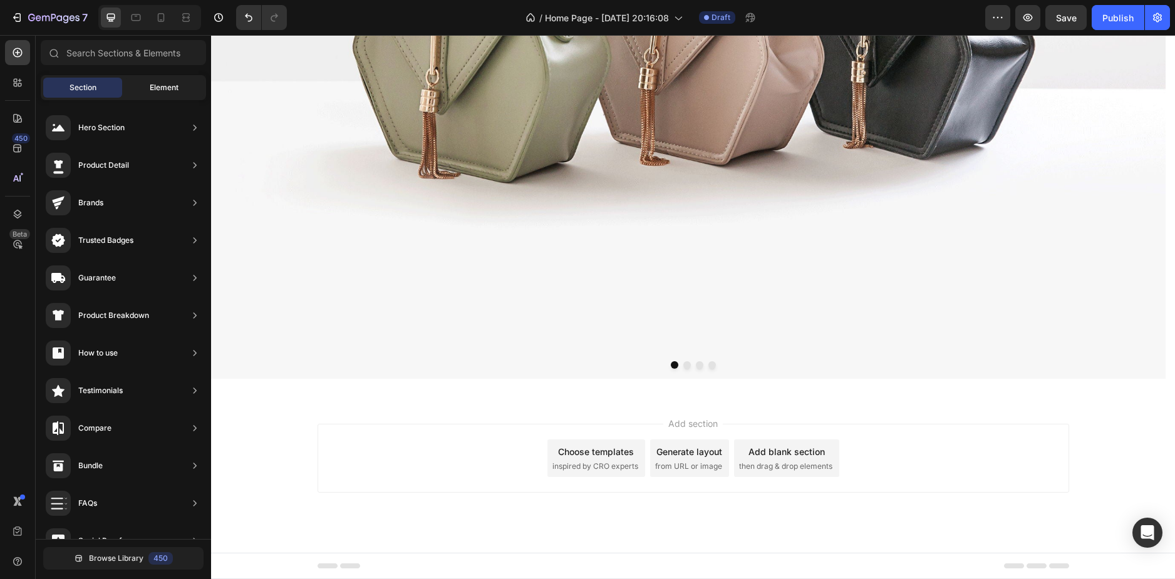
click at [145, 95] on div "Element" at bounding box center [164, 88] width 79 height 20
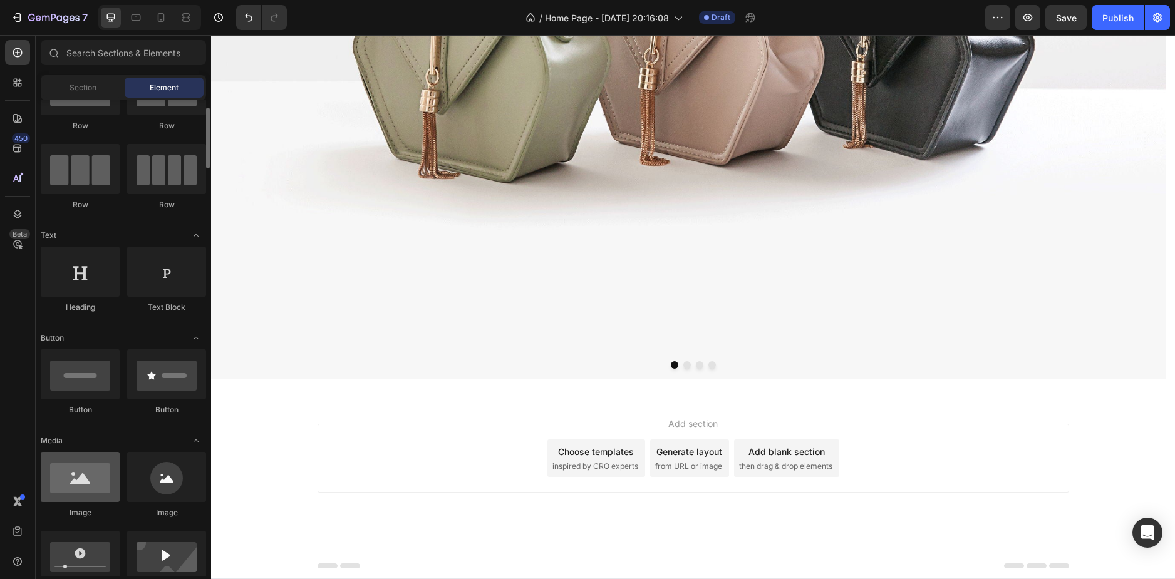
scroll to position [0, 0]
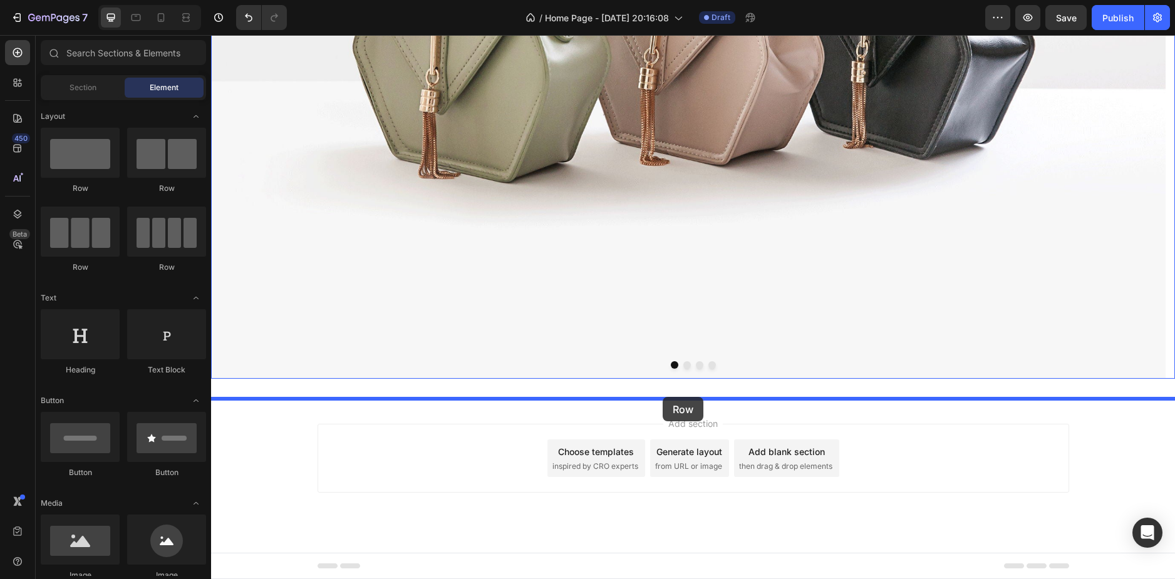
drag, startPoint x: 284, startPoint y: 190, endPoint x: 662, endPoint y: 397, distance: 430.9
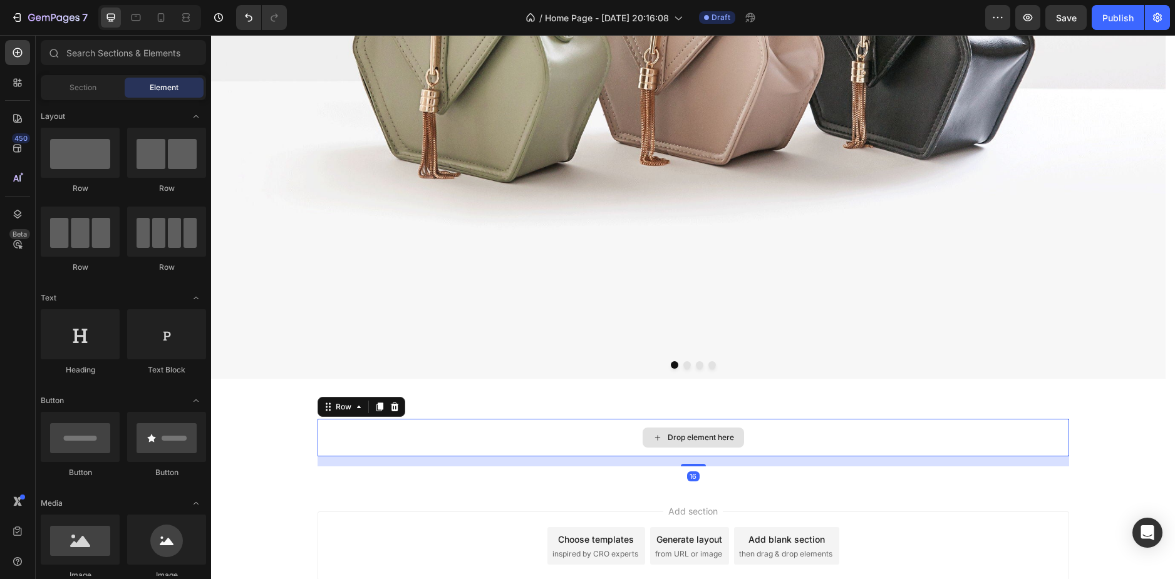
click at [645, 438] on div "Drop element here" at bounding box center [692, 438] width 101 height 20
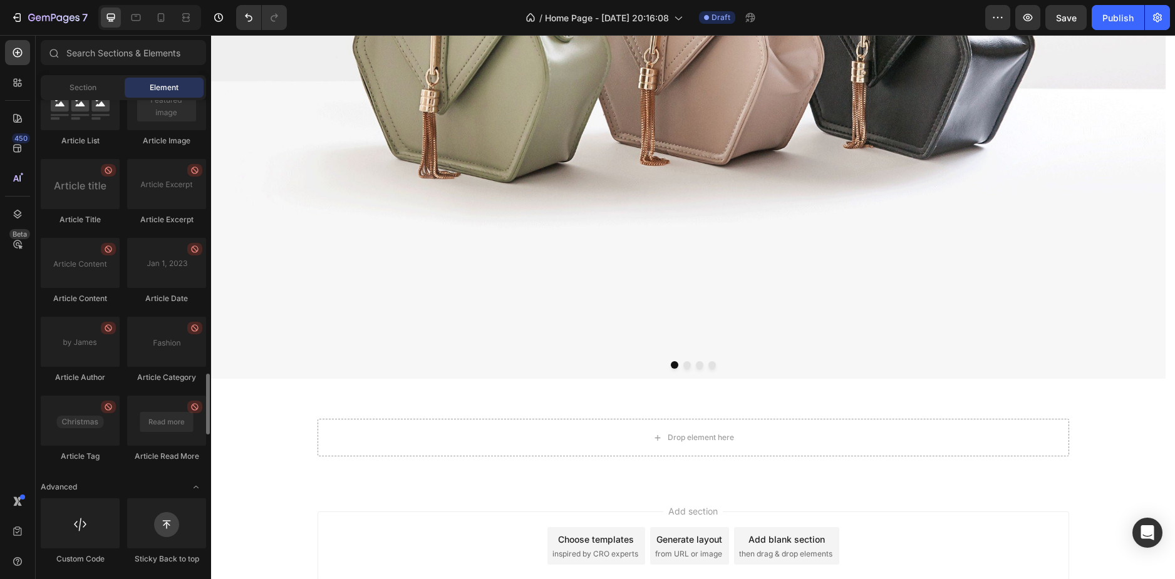
scroll to position [3109, 0]
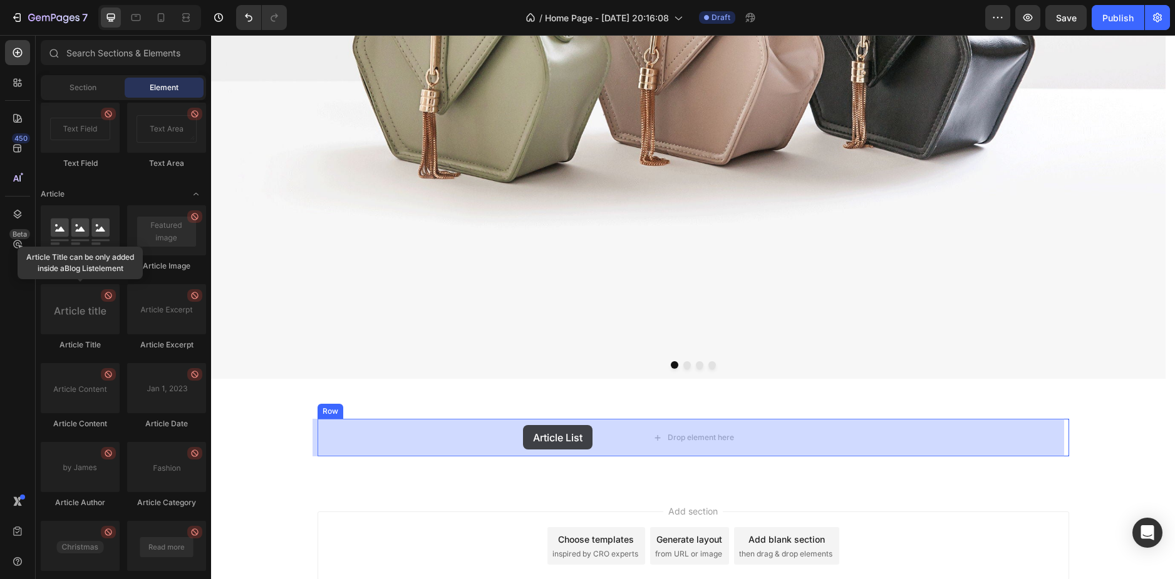
drag, startPoint x: 298, startPoint y: 275, endPoint x: 523, endPoint y: 425, distance: 270.0
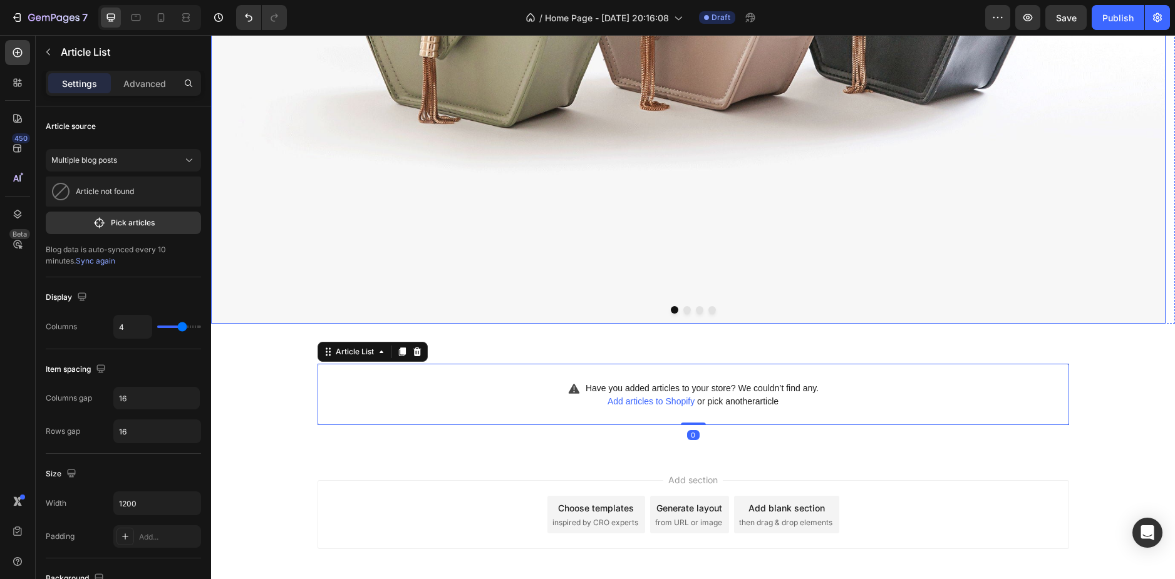
scroll to position [529, 0]
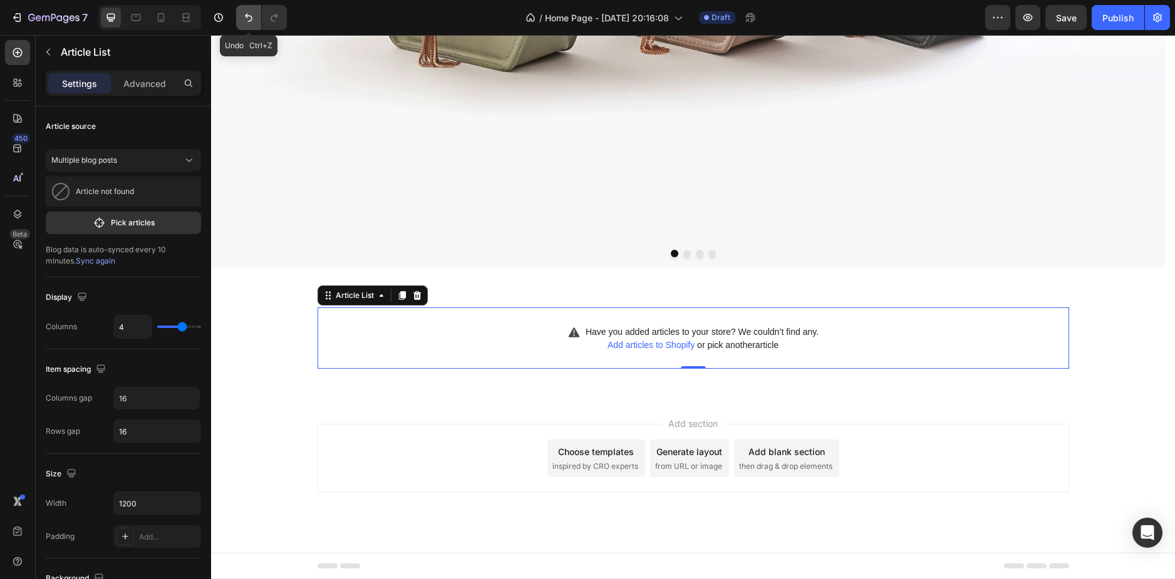
click at [242, 18] on icon "Undo/Redo" at bounding box center [248, 17] width 13 height 13
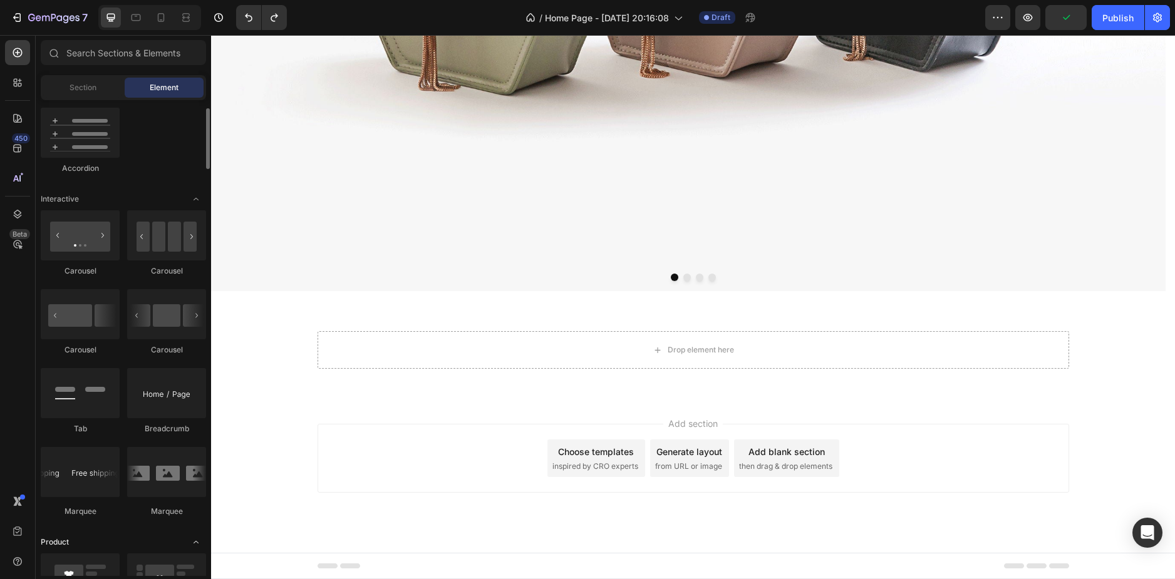
scroll to position [981, 0]
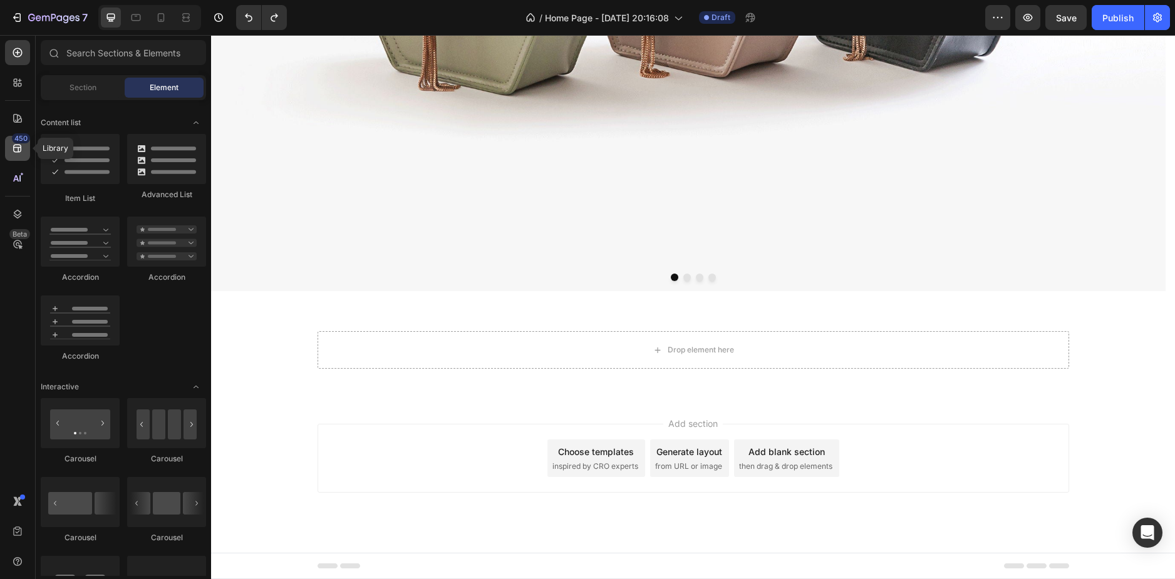
click at [17, 140] on div "450" at bounding box center [21, 138] width 18 height 10
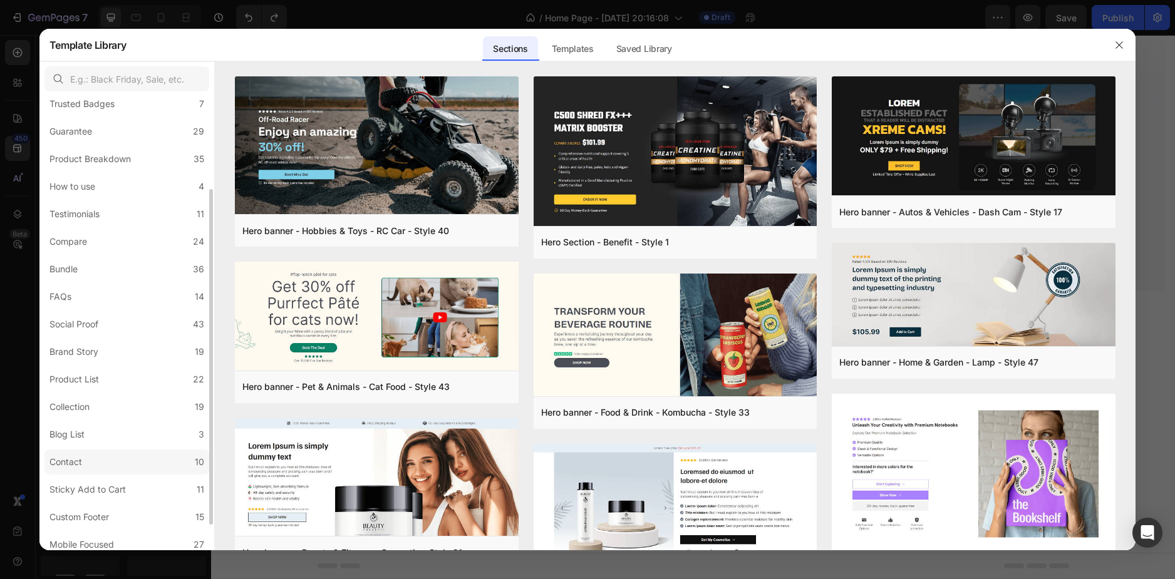
scroll to position [160, 0]
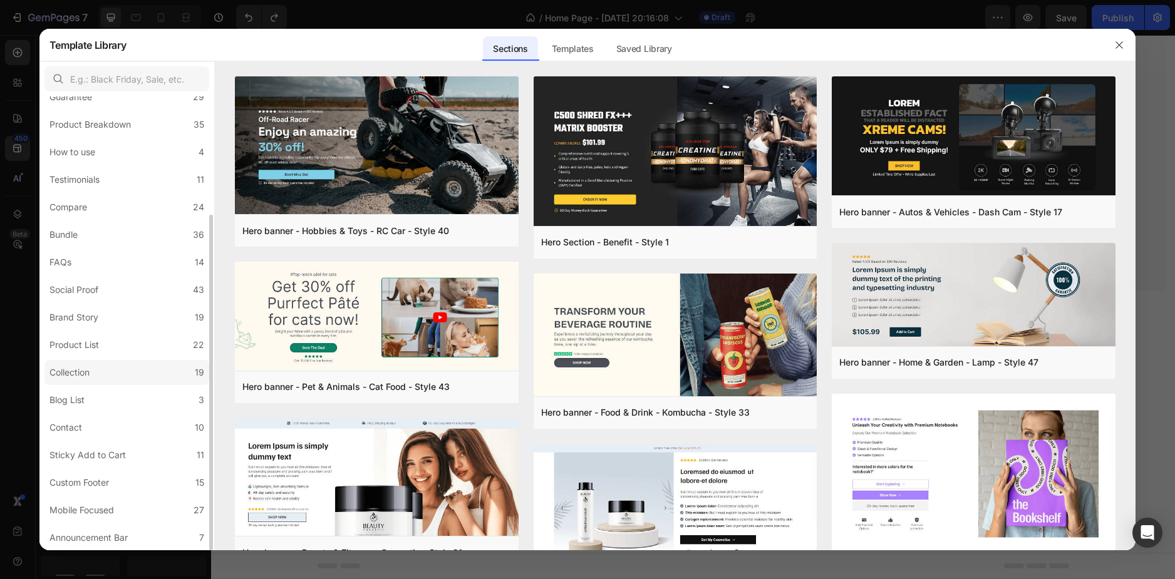
click at [100, 364] on label "Collection 19" at bounding box center [126, 372] width 165 height 25
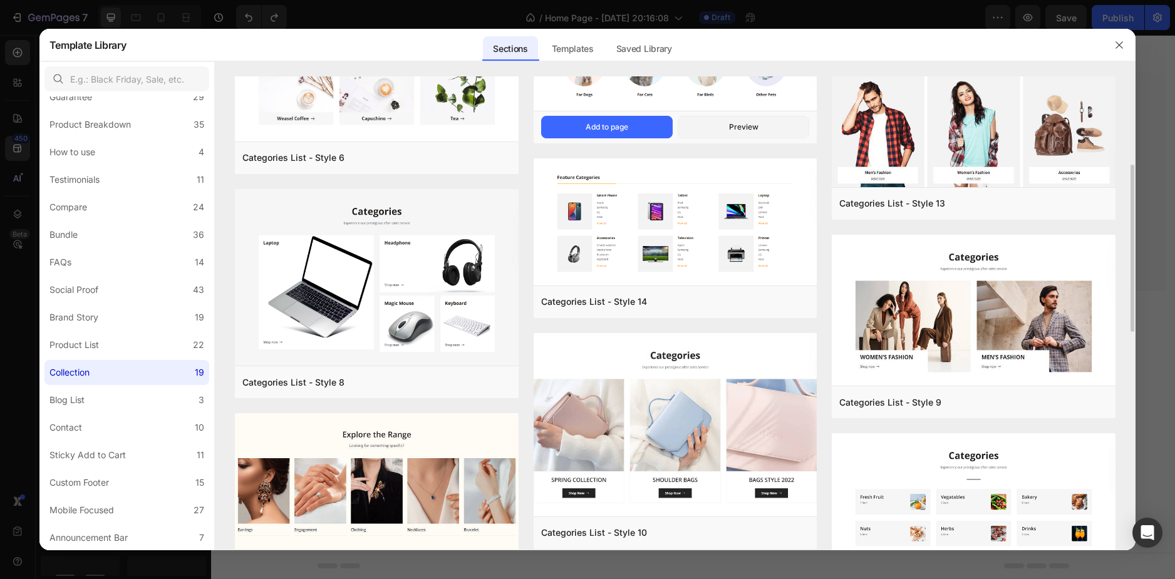
scroll to position [438, 0]
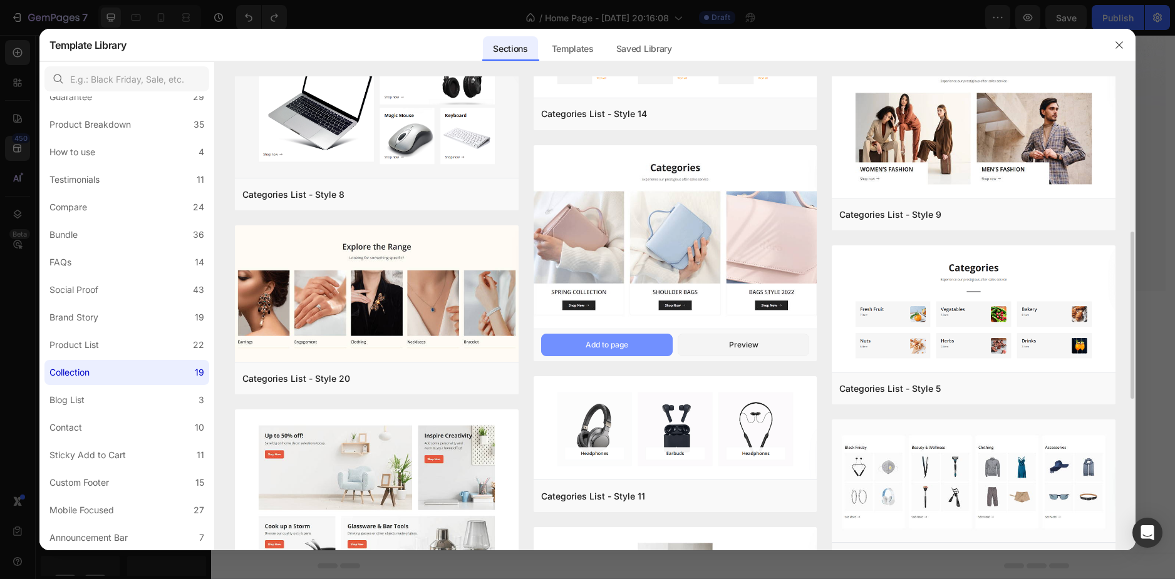
click at [600, 349] on div "Add to page" at bounding box center [606, 344] width 43 height 11
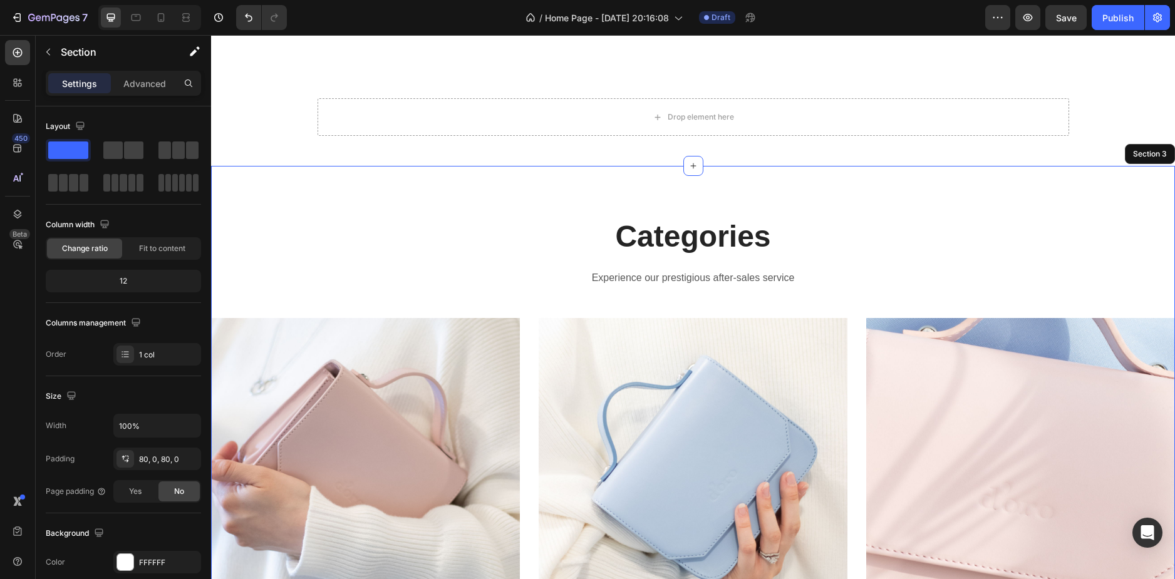
scroll to position [733, 0]
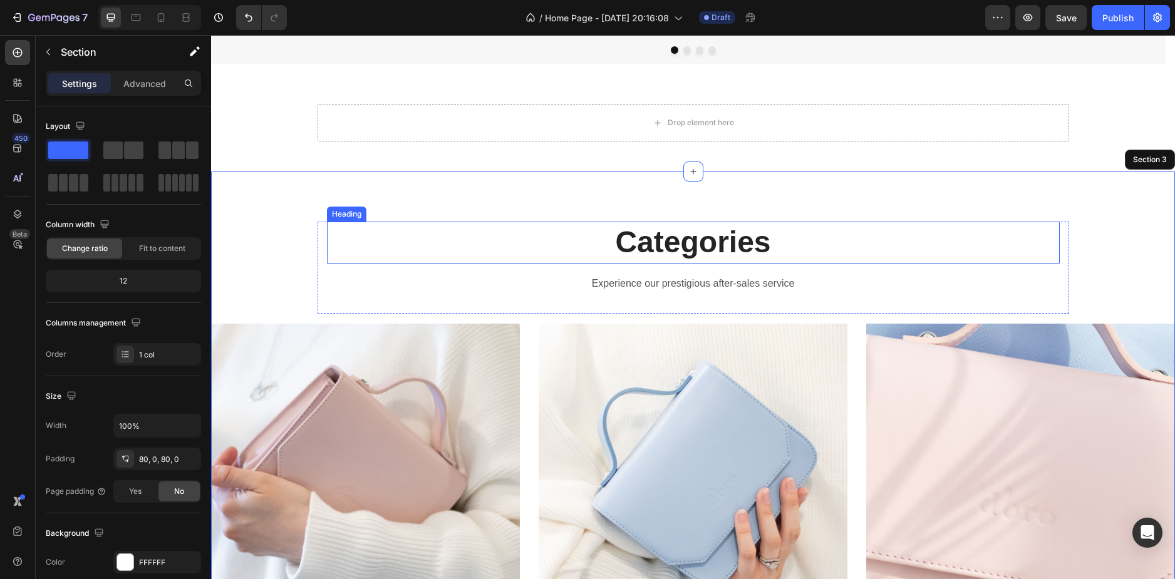
click at [483, 220] on div "Categories Heading Experience our prestigious after-sales service Text block Ro…" at bounding box center [693, 478] width 964 height 613
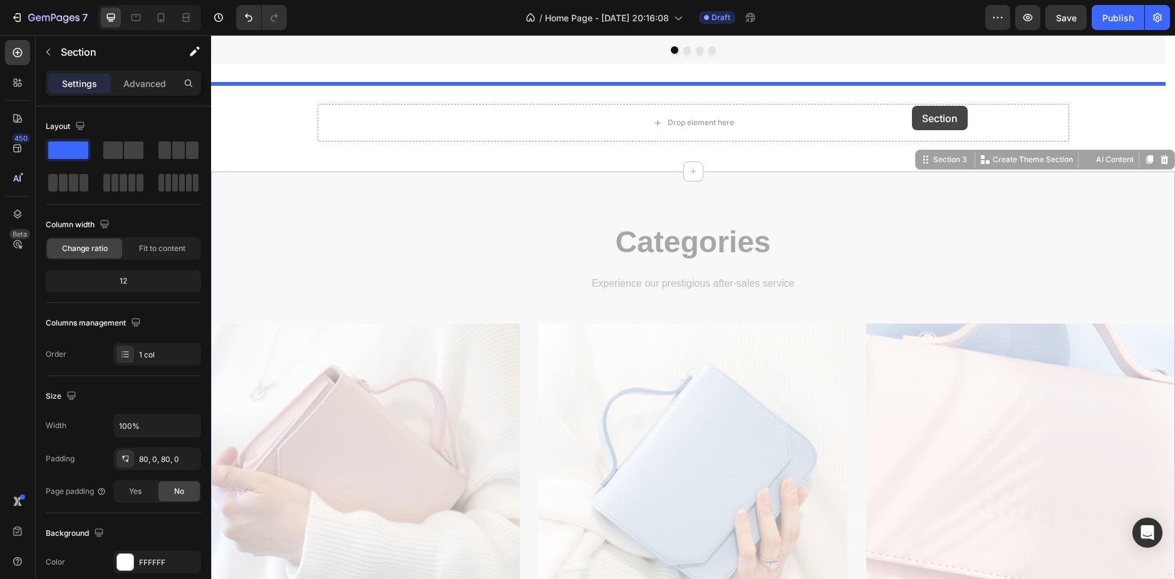
drag, startPoint x: 929, startPoint y: 158, endPoint x: 912, endPoint y: 106, distance: 55.4
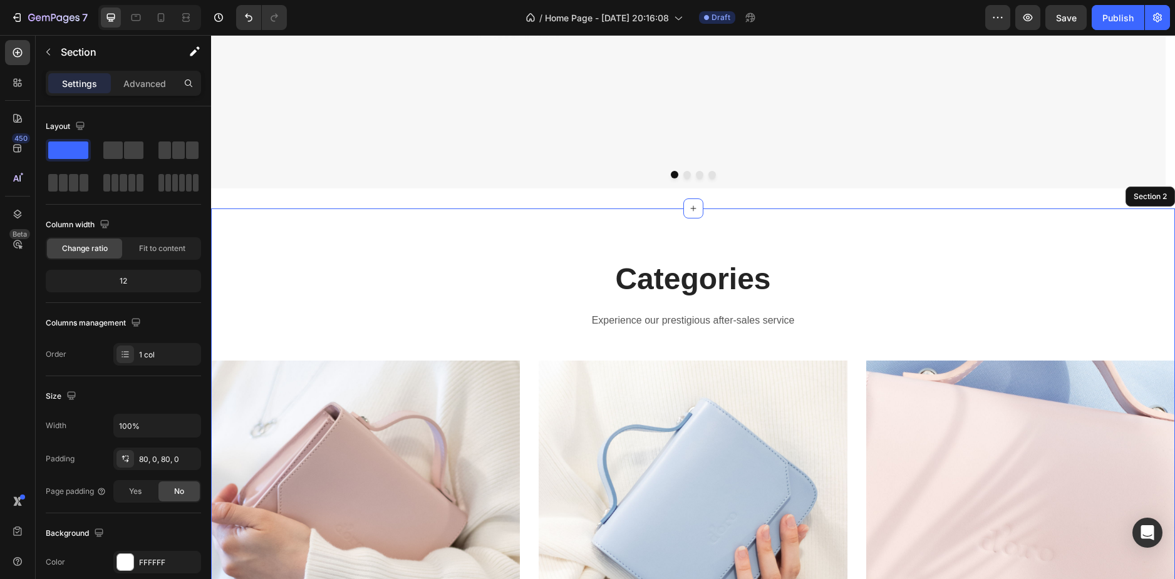
scroll to position [607, 0]
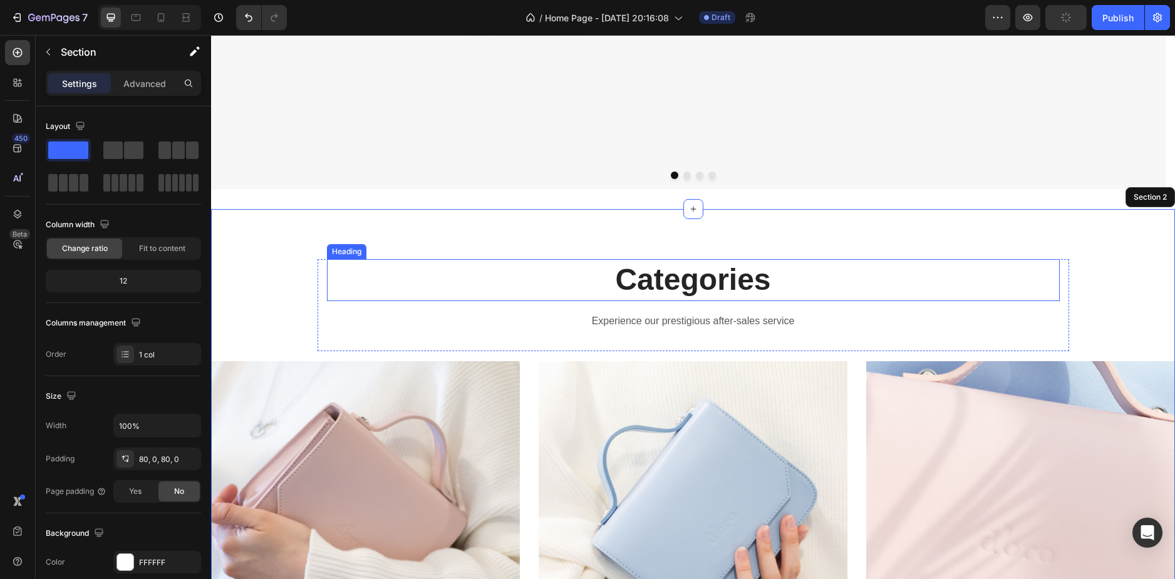
click at [667, 281] on p "Categories" at bounding box center [693, 279] width 730 height 39
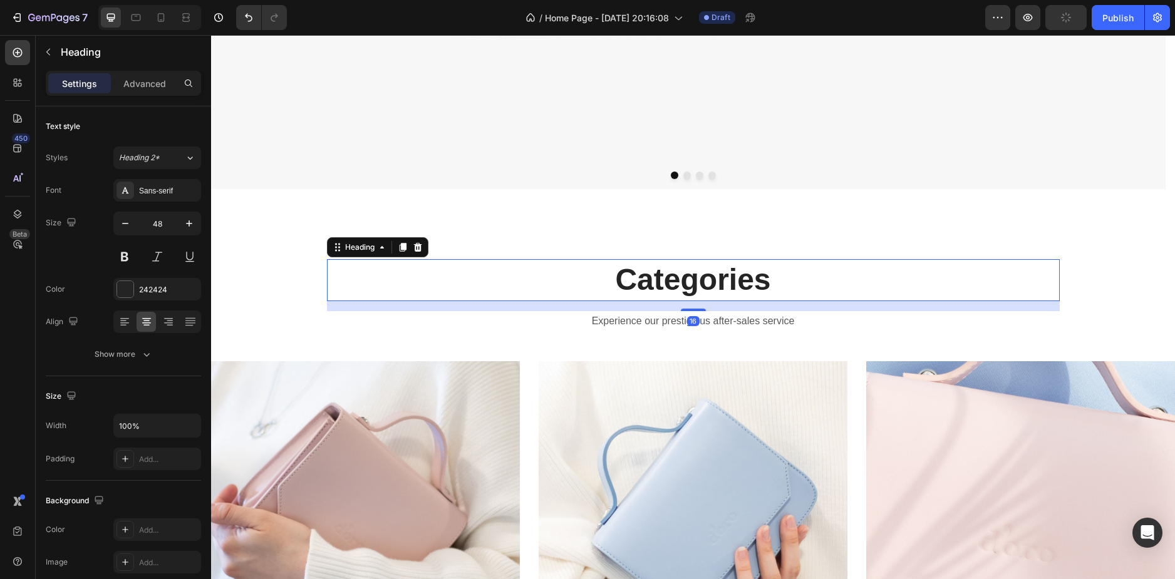
click at [667, 281] on p "Categories" at bounding box center [693, 279] width 730 height 39
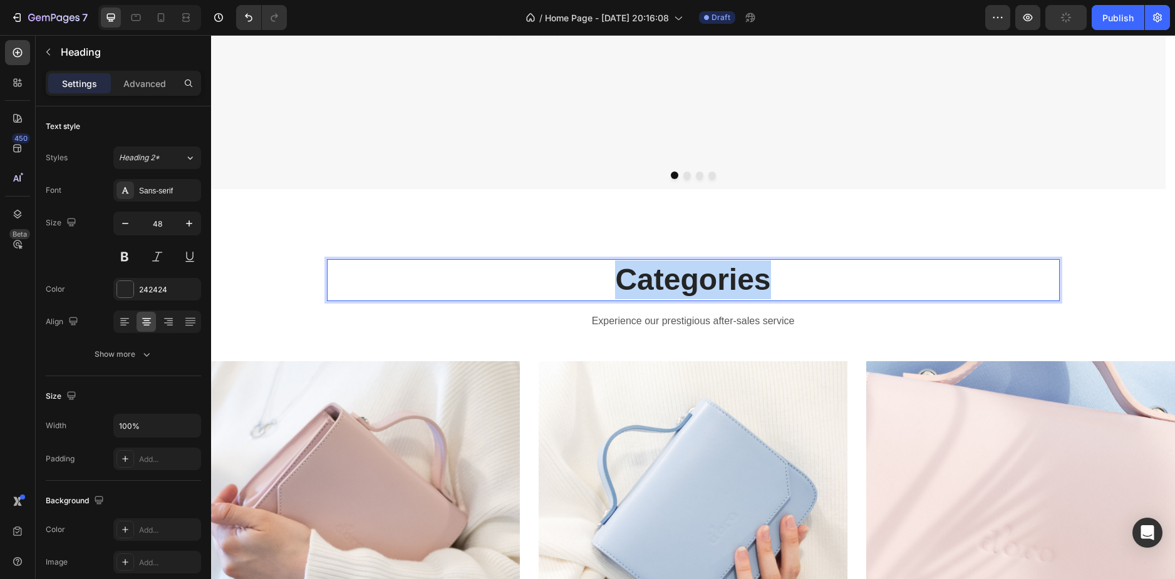
click at [667, 281] on p "Categories" at bounding box center [693, 279] width 730 height 39
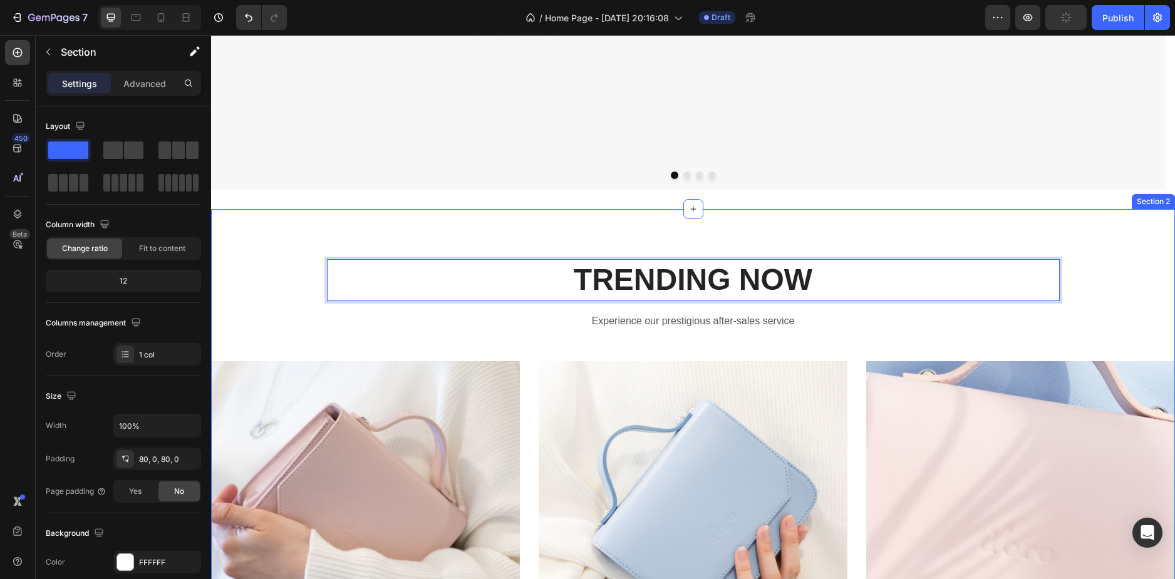
click at [497, 354] on div "TRENDING NOW Heading 16 Experience our prestigious after-sales service Text blo…" at bounding box center [693, 515] width 964 height 513
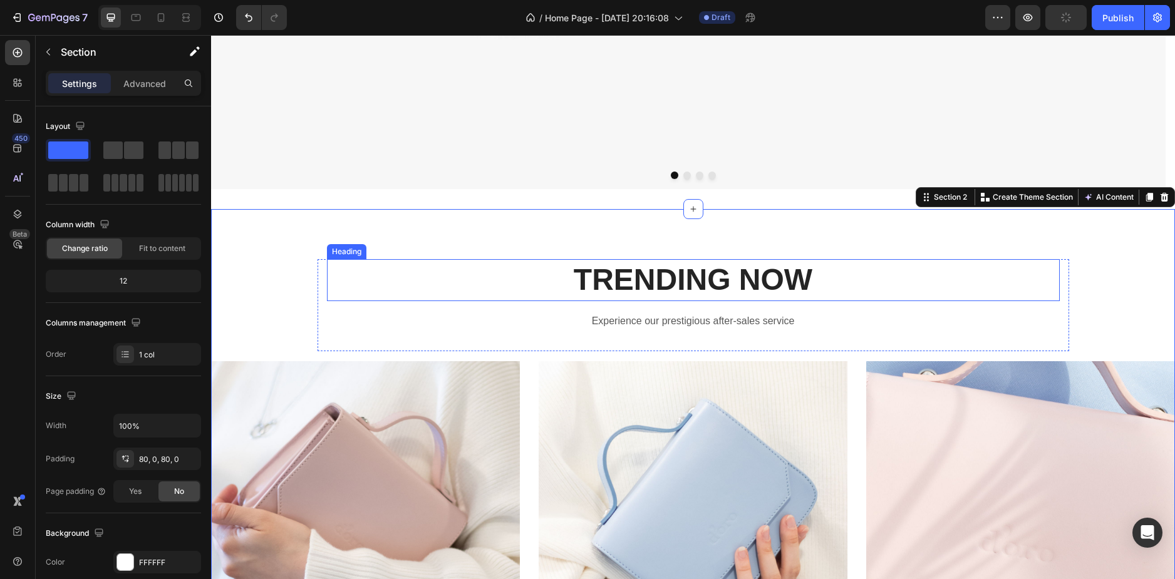
click at [691, 278] on strong "TRENDING NOW" at bounding box center [693, 279] width 239 height 33
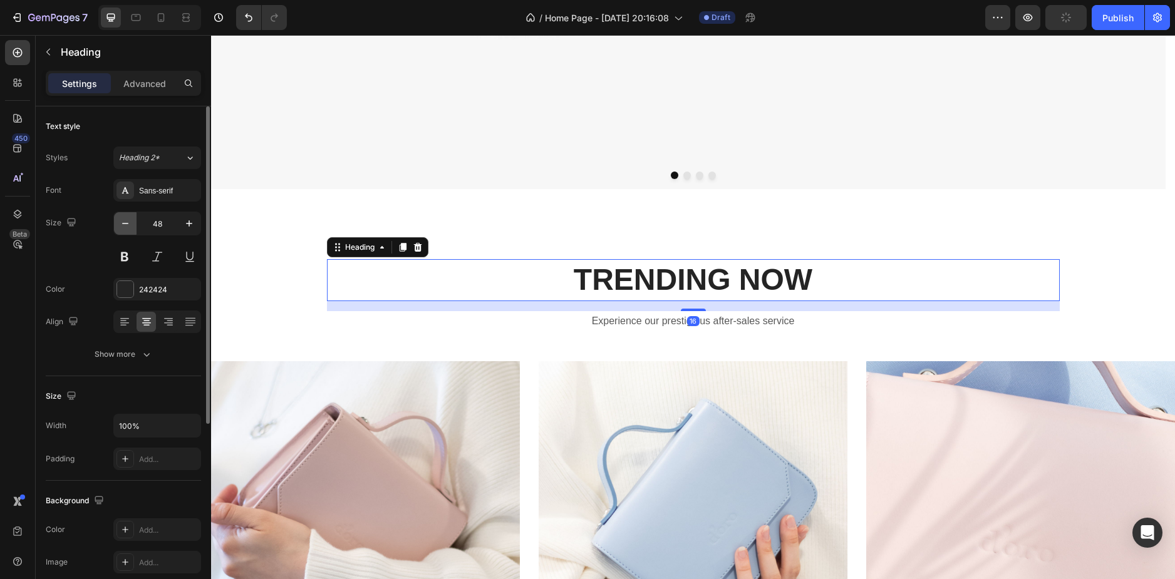
click at [127, 220] on icon "button" at bounding box center [125, 223] width 13 height 13
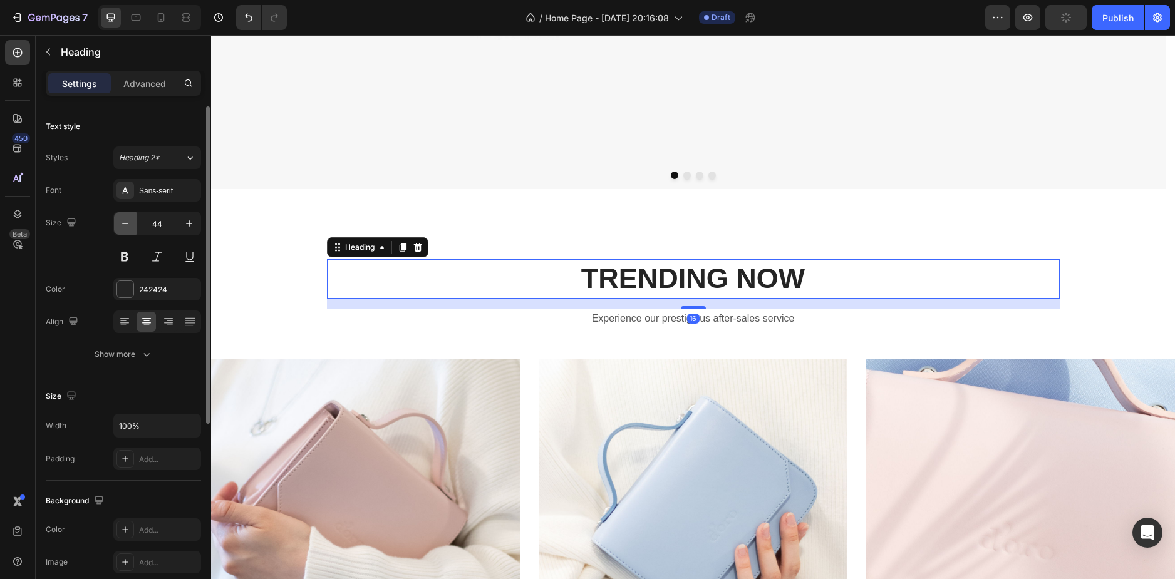
click at [127, 220] on icon "button" at bounding box center [125, 223] width 13 height 13
drag, startPoint x: 127, startPoint y: 220, endPoint x: 267, endPoint y: 252, distance: 143.2
click at [127, 220] on icon "button" at bounding box center [125, 223] width 13 height 13
type input "42"
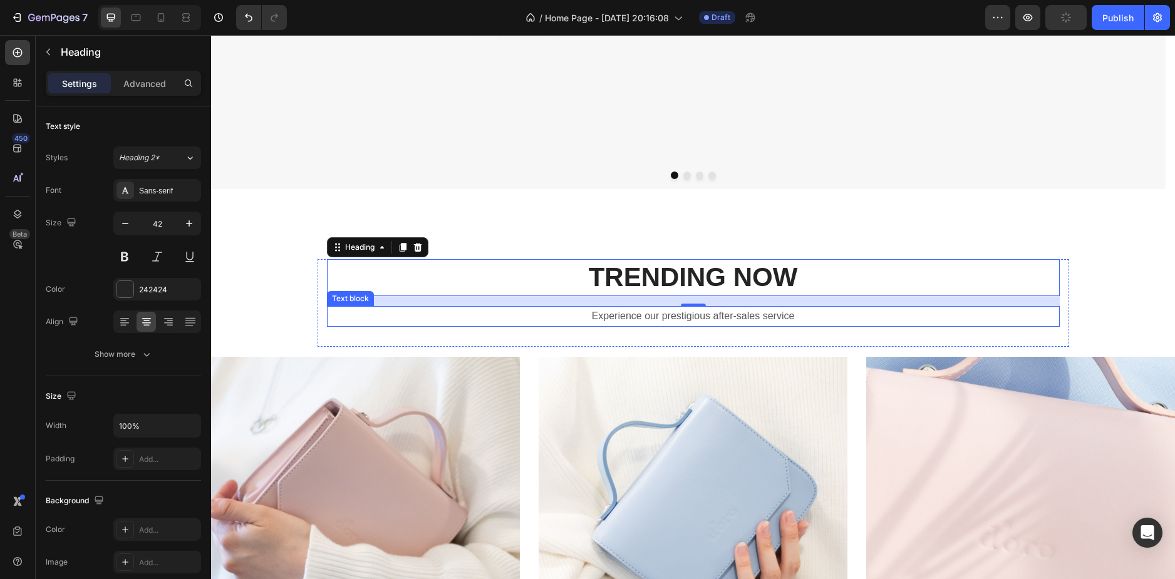
click at [618, 317] on p "Experience our prestigious after-sales service" at bounding box center [693, 316] width 730 height 18
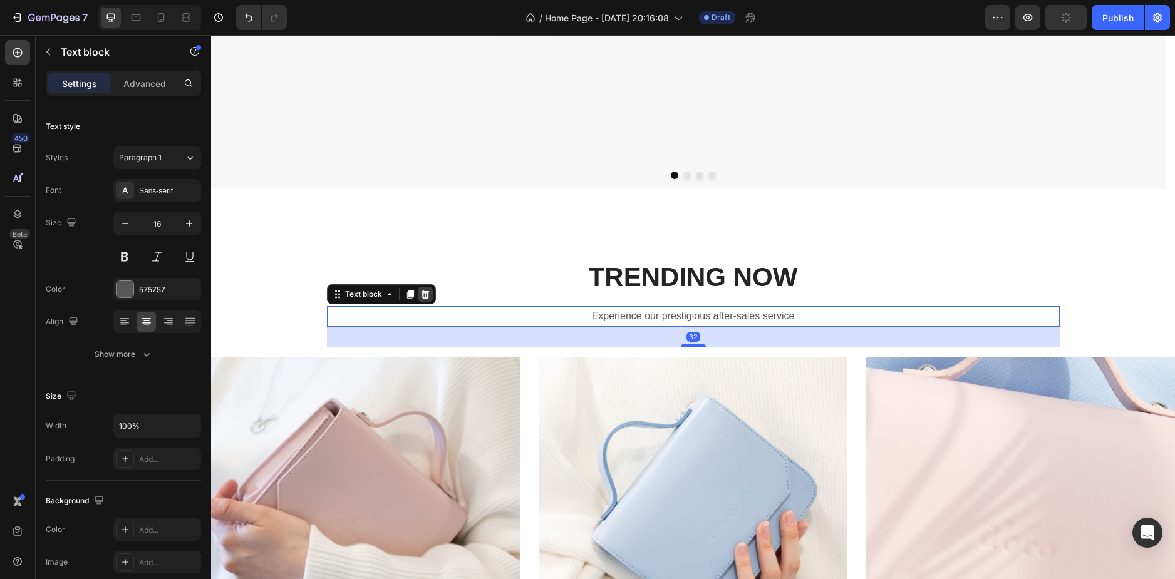
click at [420, 296] on icon at bounding box center [425, 294] width 10 height 10
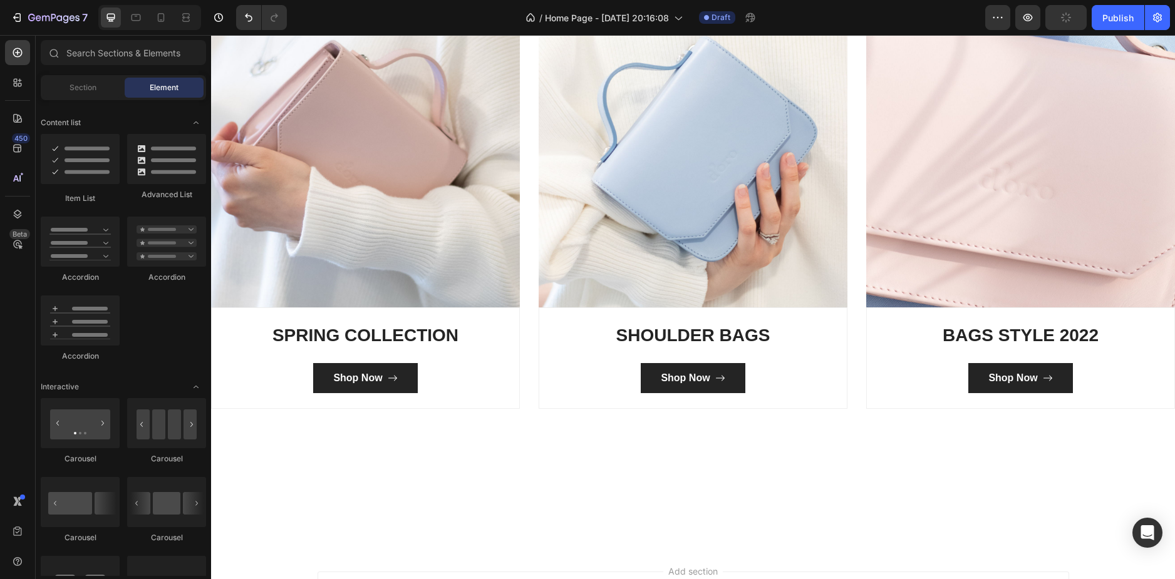
scroll to position [920, 0]
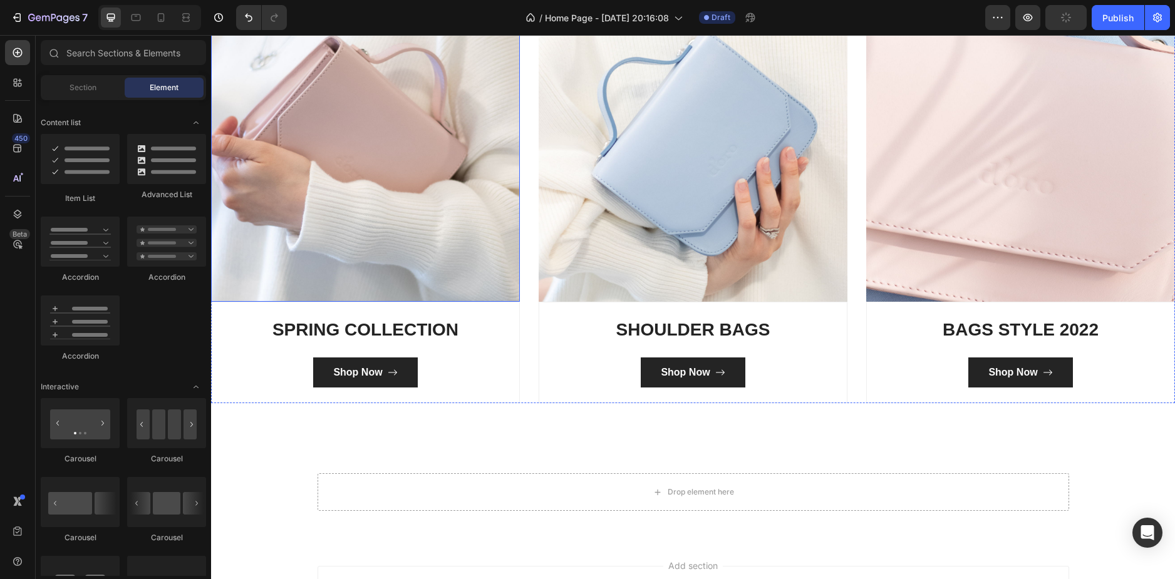
click at [394, 239] on img at bounding box center [365, 147] width 309 height 309
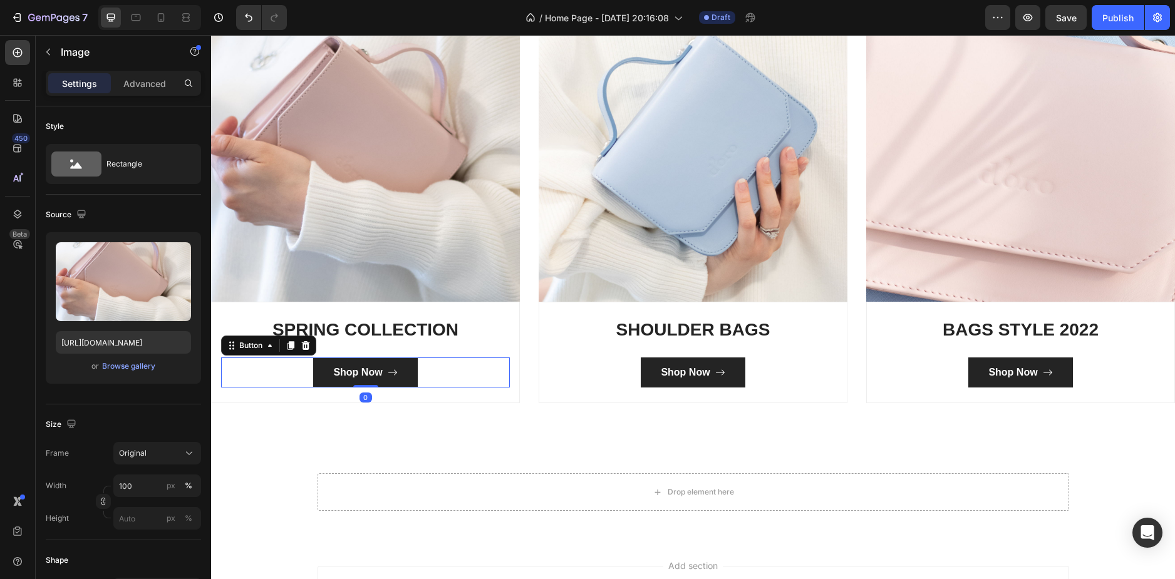
click at [441, 369] on div "Shop Now Button 0" at bounding box center [365, 373] width 289 height 30
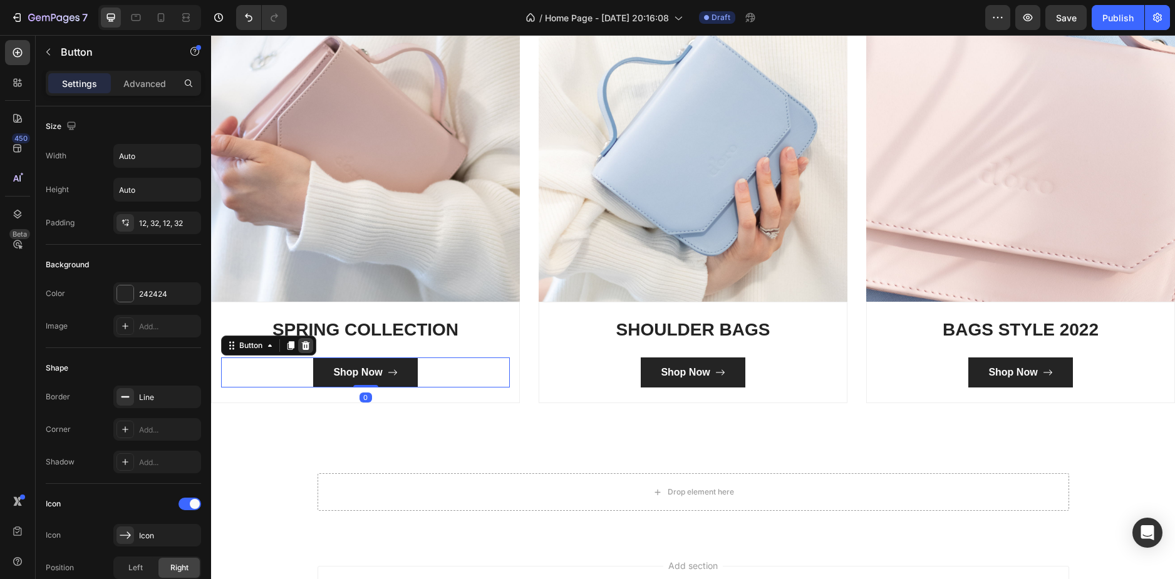
click at [307, 341] on icon at bounding box center [306, 345] width 8 height 9
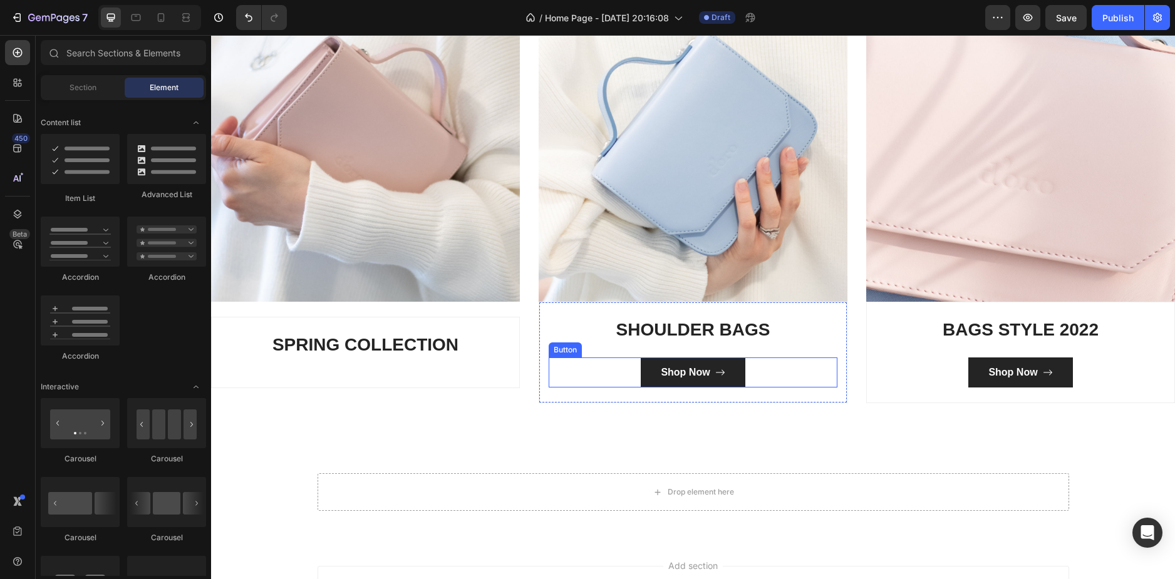
click at [778, 369] on div "Shop Now Button" at bounding box center [692, 373] width 289 height 30
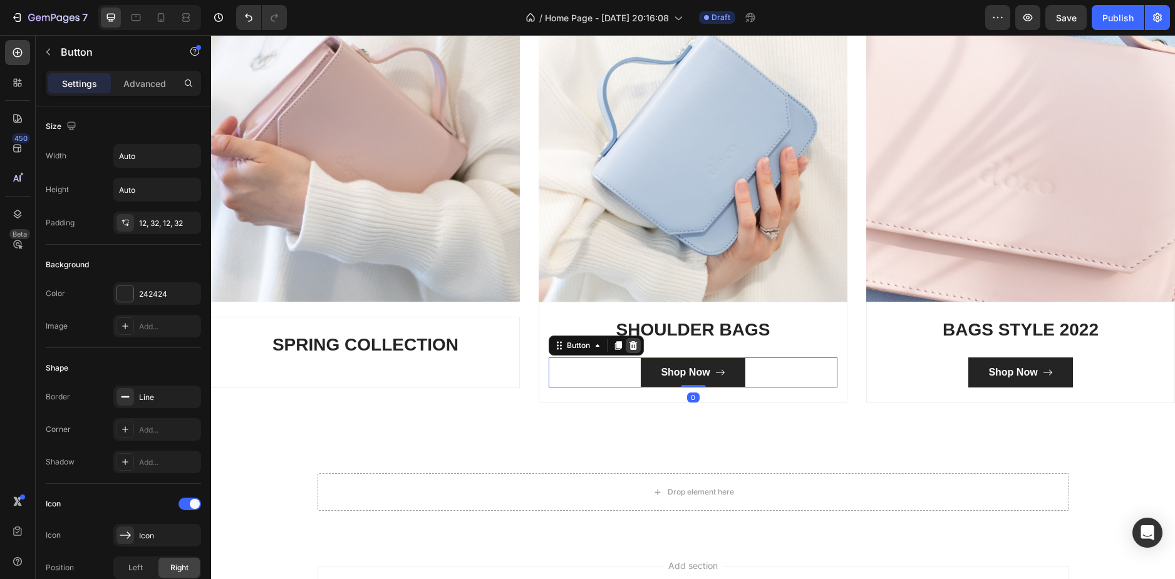
click at [629, 347] on icon at bounding box center [633, 345] width 8 height 9
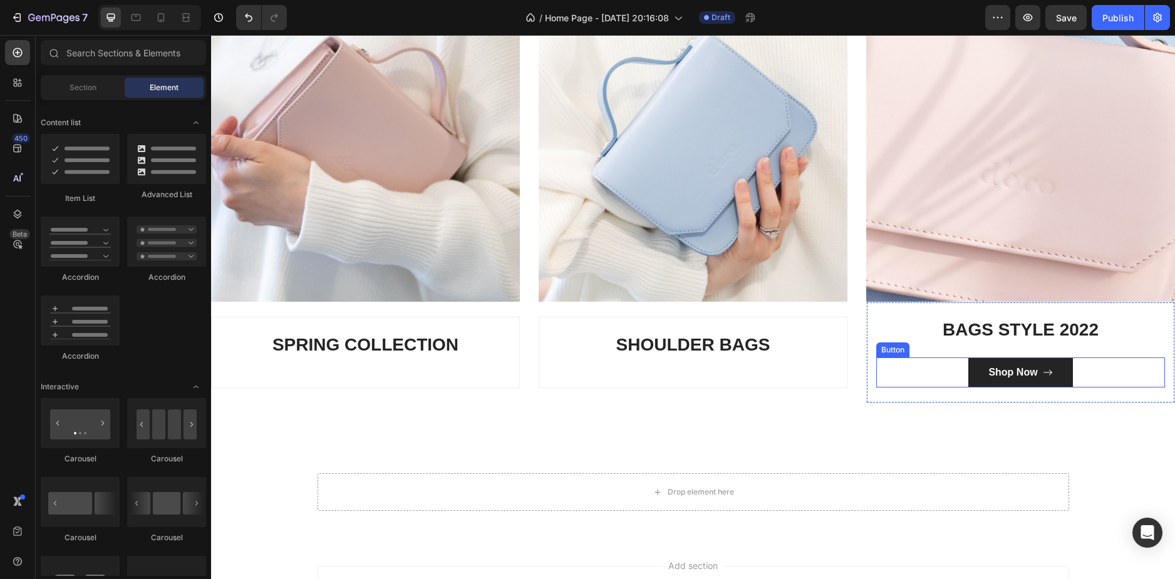
click at [1099, 378] on div "Shop Now Button" at bounding box center [1020, 373] width 289 height 30
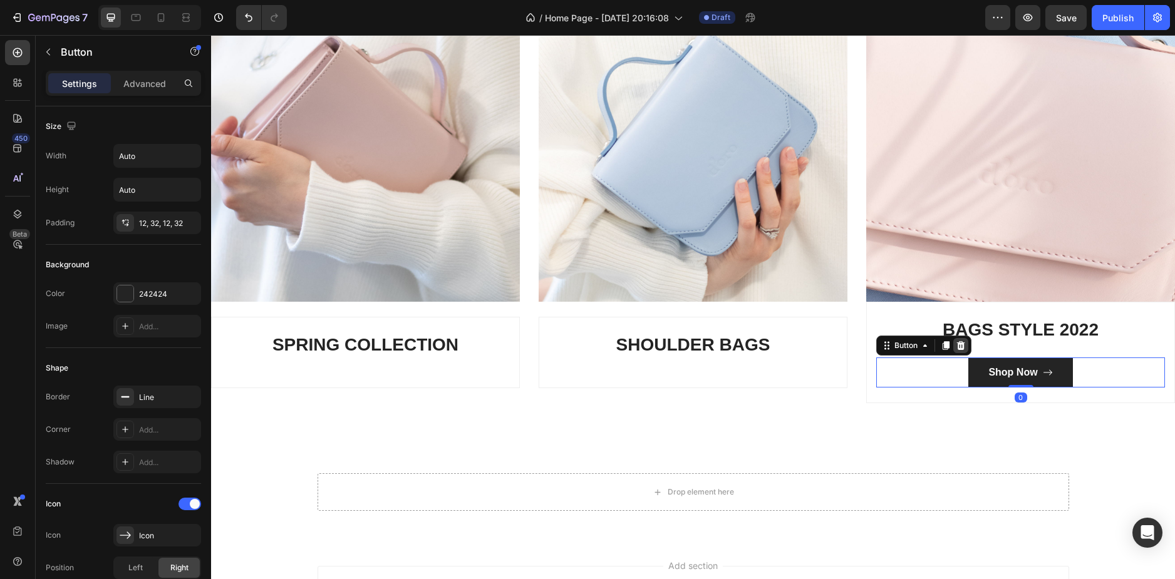
click at [955, 345] on icon at bounding box center [960, 346] width 10 height 10
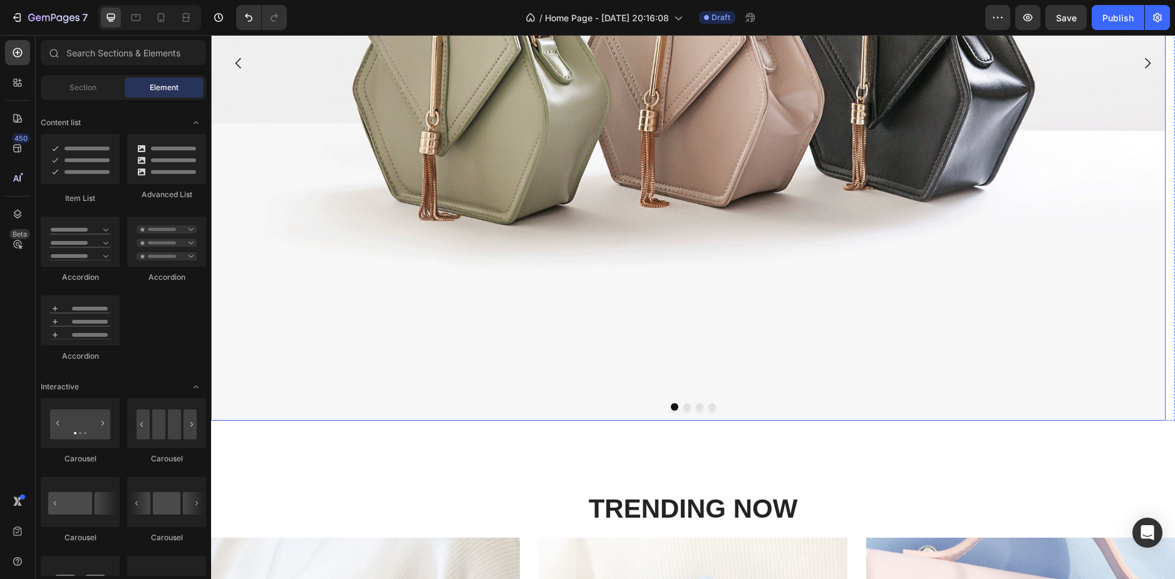
scroll to position [751, 0]
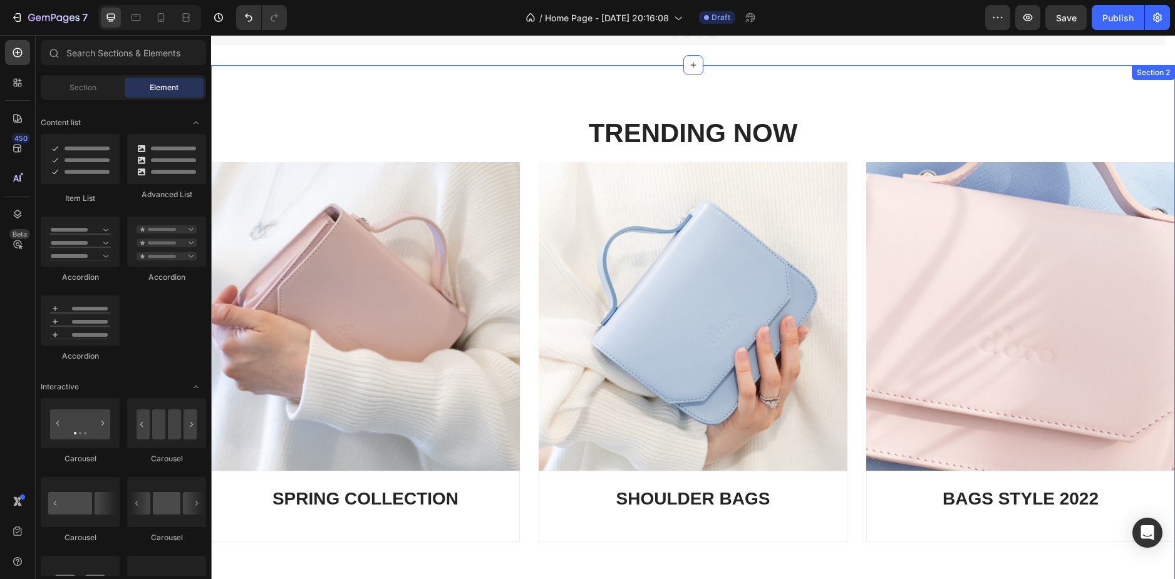
click at [474, 110] on div "TRENDING NOW Heading Row Image SPRING COLLECTION Heading Row Image SHOULDER BAG…" at bounding box center [693, 328] width 964 height 527
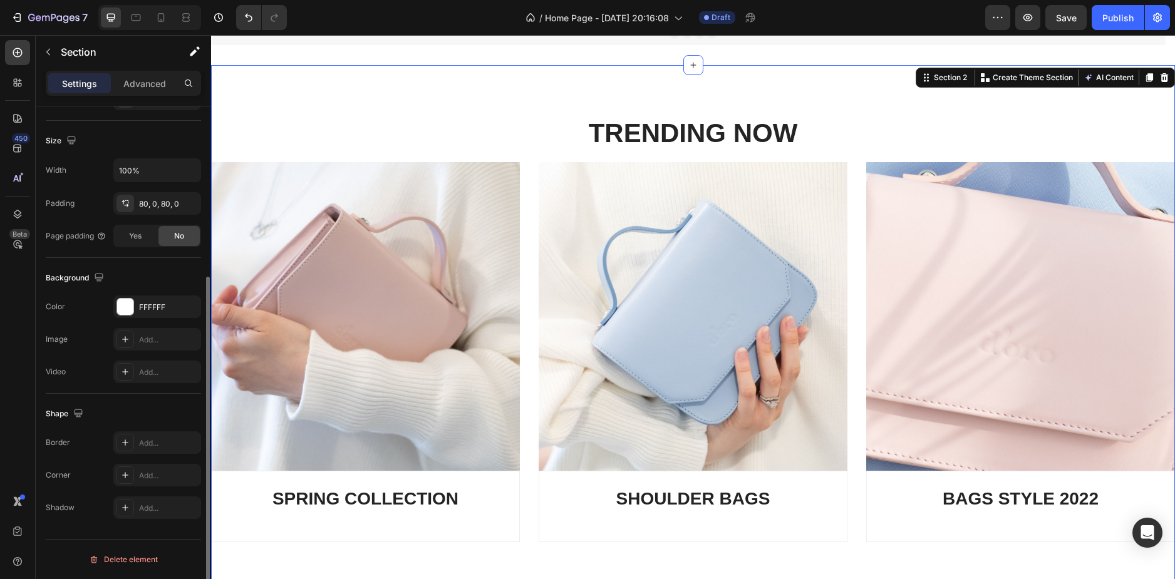
scroll to position [130, 0]
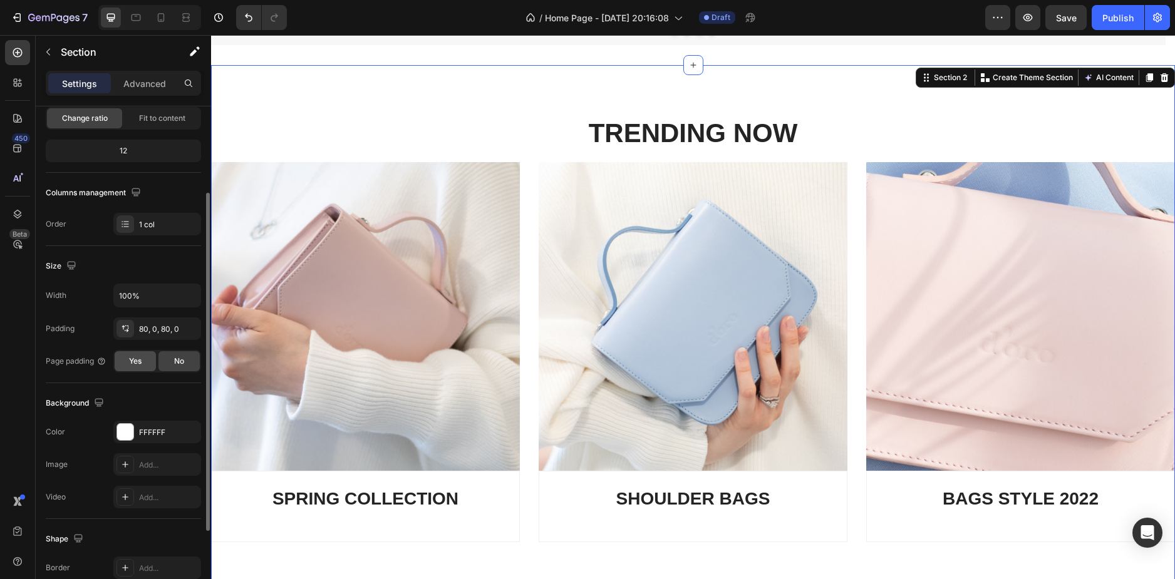
click at [145, 364] on div "Yes" at bounding box center [135, 361] width 41 height 20
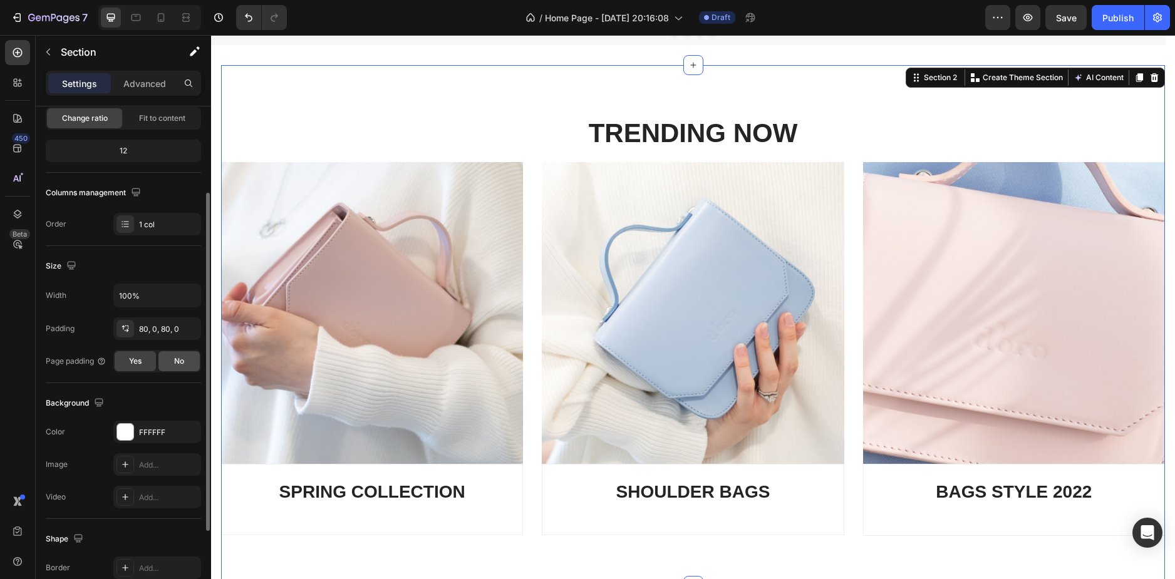
click at [179, 361] on span "No" at bounding box center [179, 361] width 10 height 11
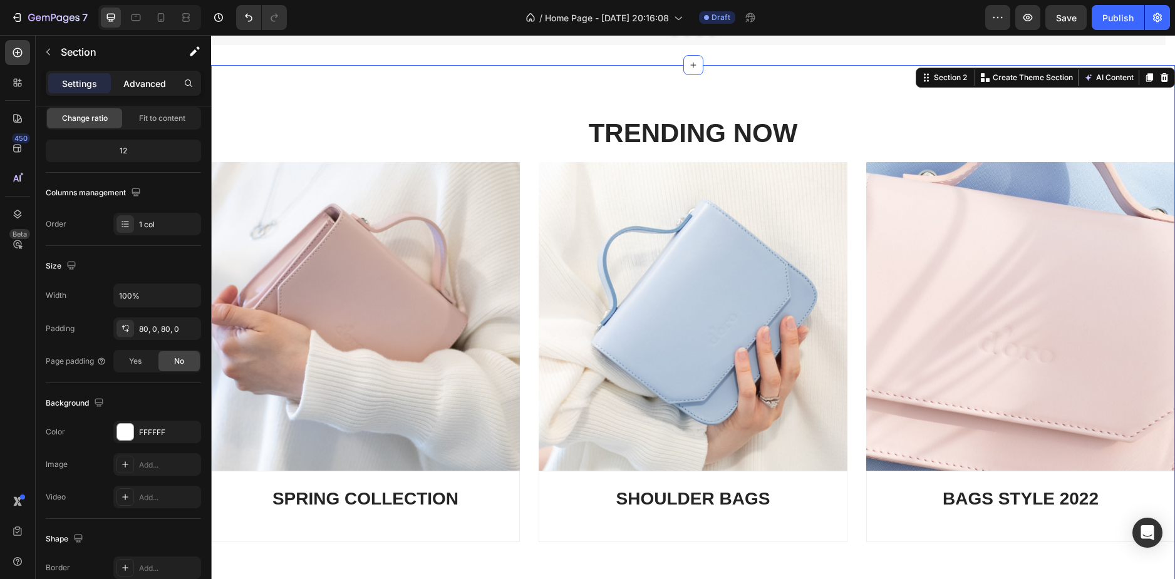
click at [140, 81] on p "Advanced" at bounding box center [144, 83] width 43 height 13
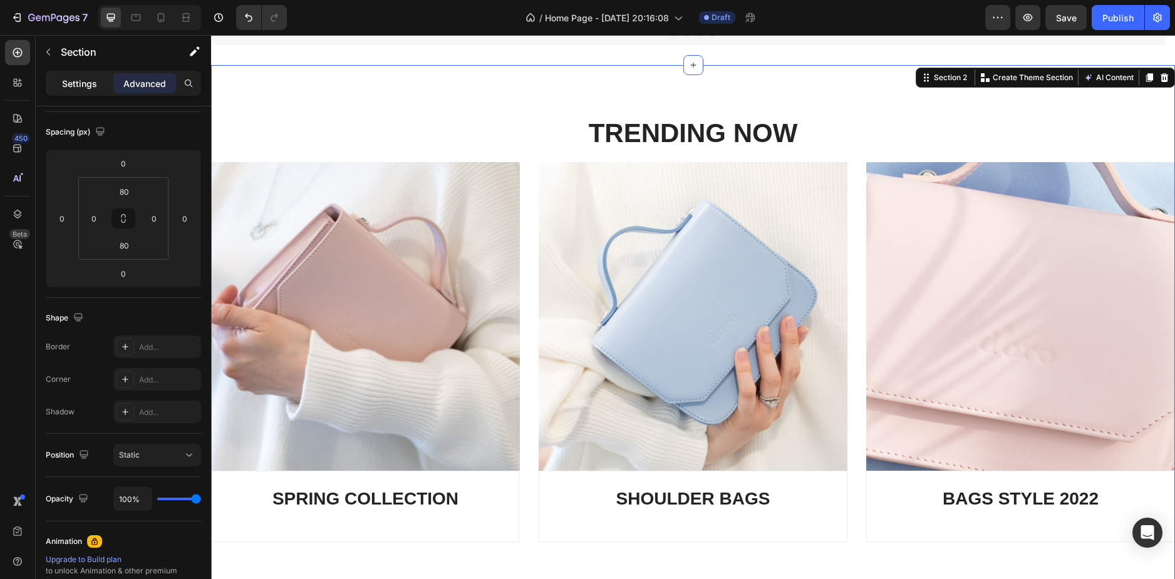
click at [72, 75] on div "Settings" at bounding box center [79, 83] width 63 height 20
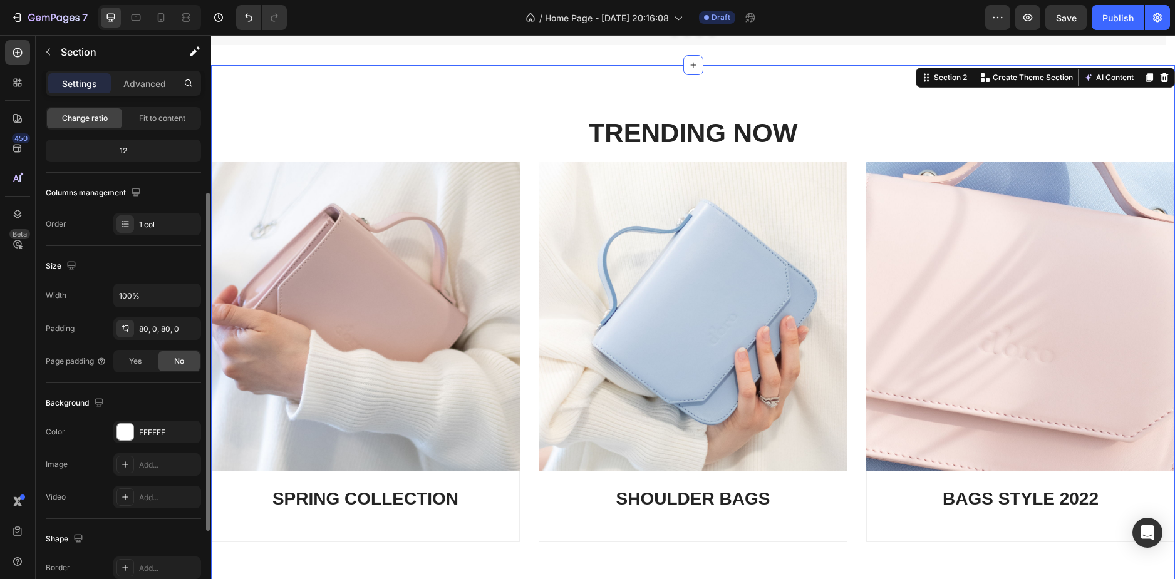
scroll to position [5, 0]
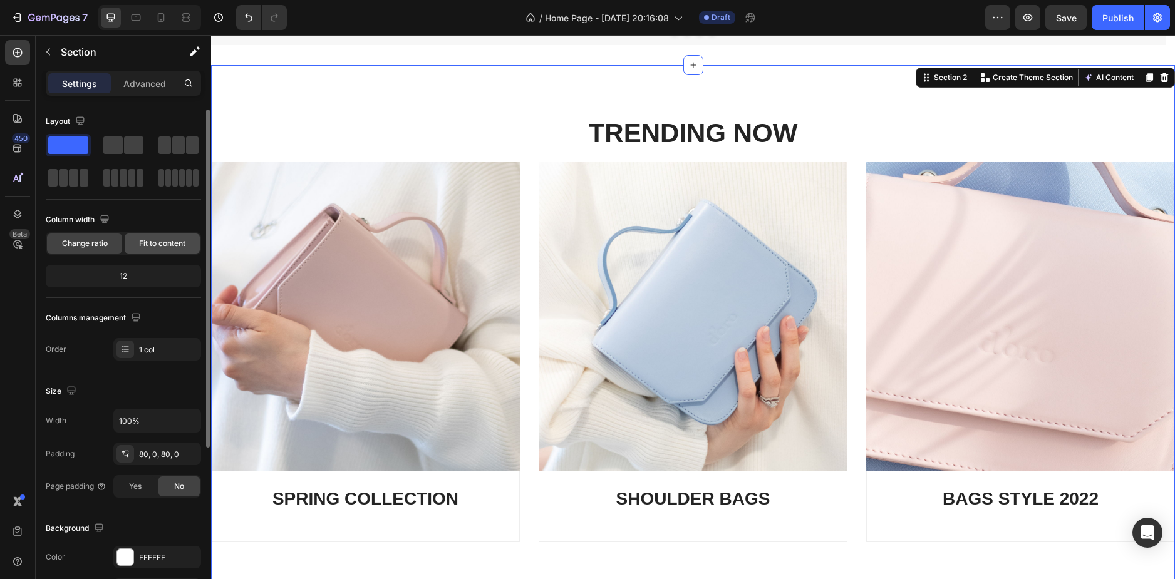
click at [150, 249] on div "Fit to content" at bounding box center [162, 244] width 75 height 20
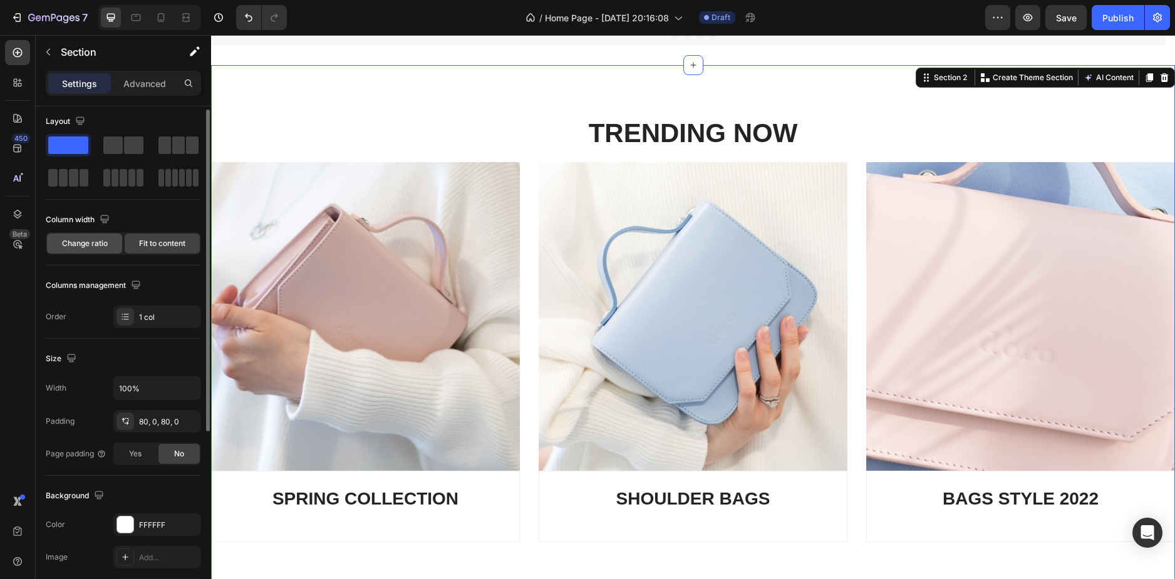
click at [90, 242] on span "Change ratio" at bounding box center [85, 243] width 46 height 11
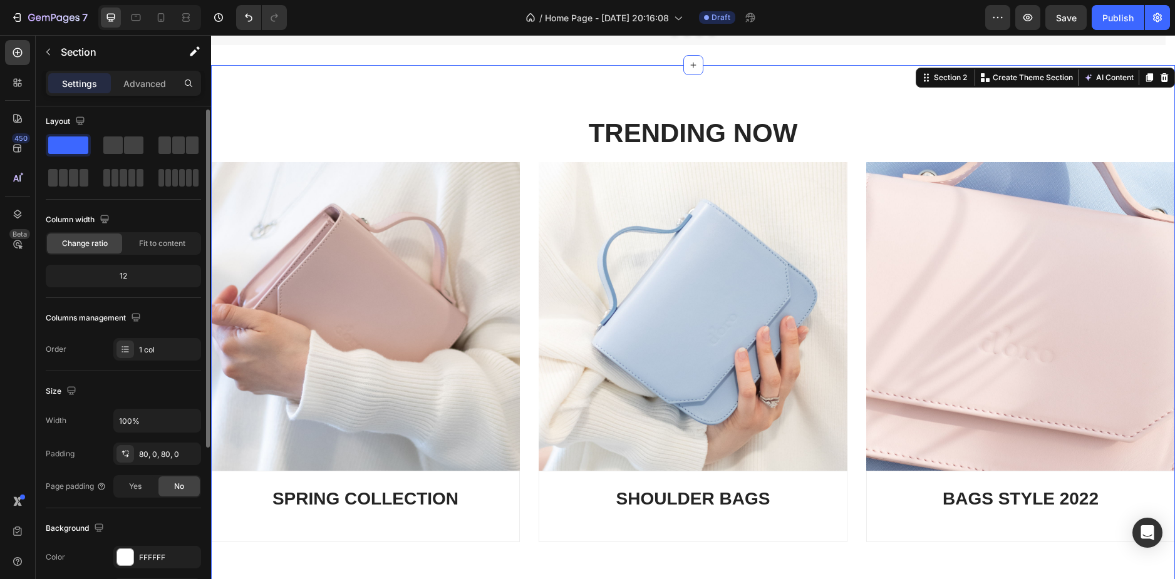
click at [135, 273] on div "12" at bounding box center [123, 276] width 150 height 18
click at [127, 275] on div "12" at bounding box center [123, 276] width 150 height 18
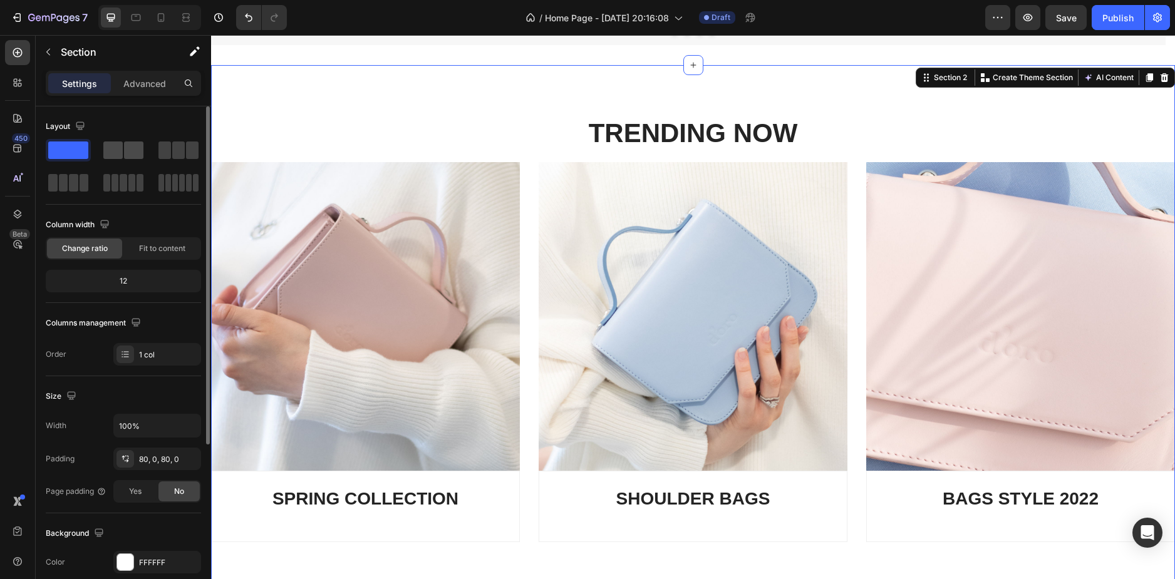
click at [113, 174] on span at bounding box center [114, 183] width 7 height 18
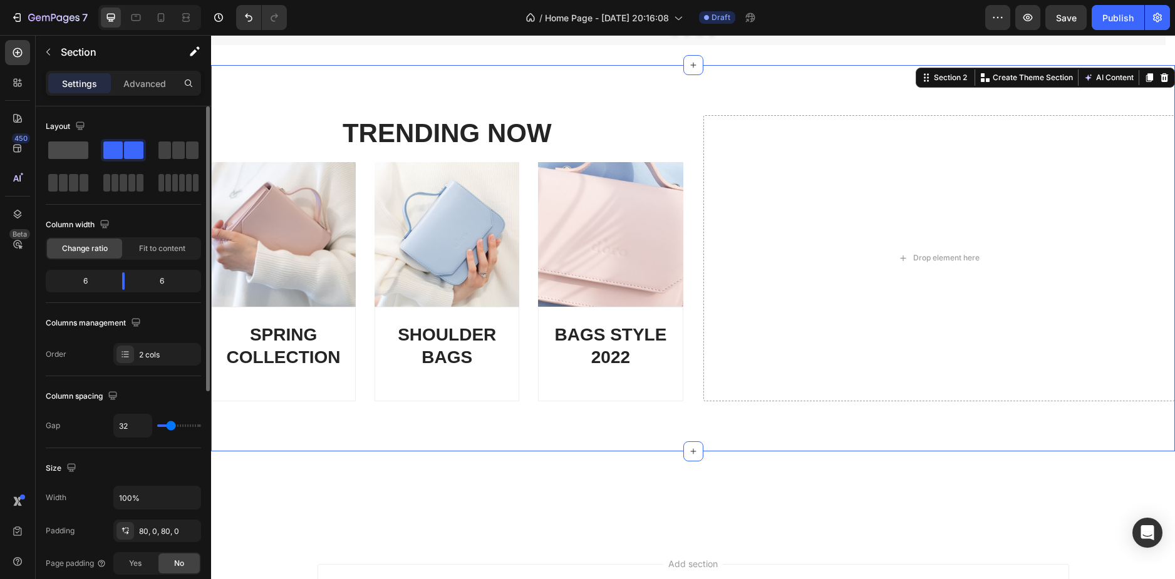
click at [111, 174] on span at bounding box center [114, 183] width 7 height 18
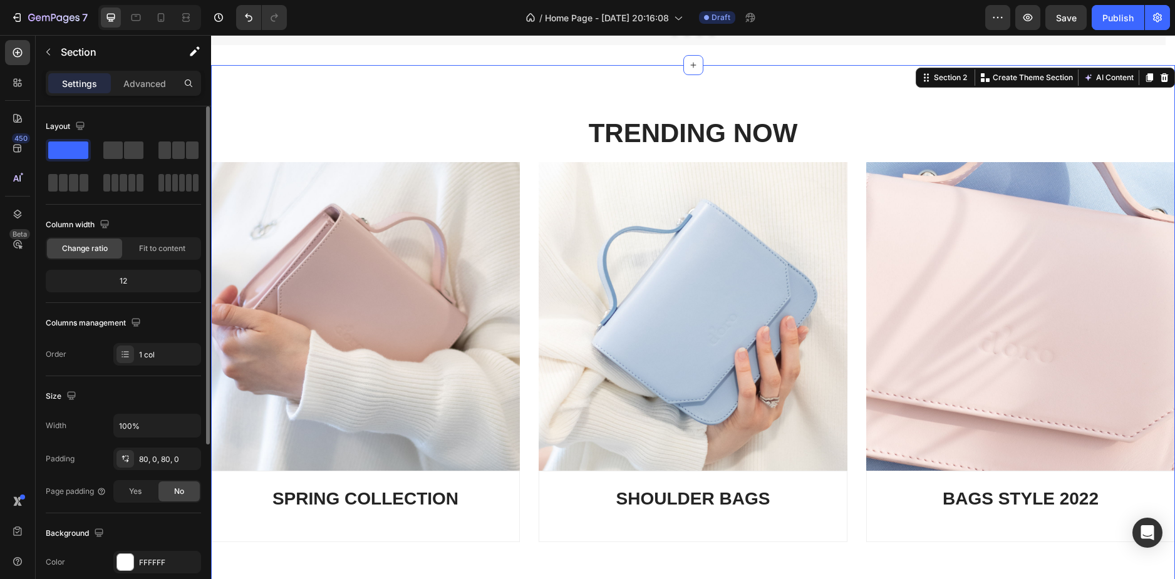
scroll to position [63, 0]
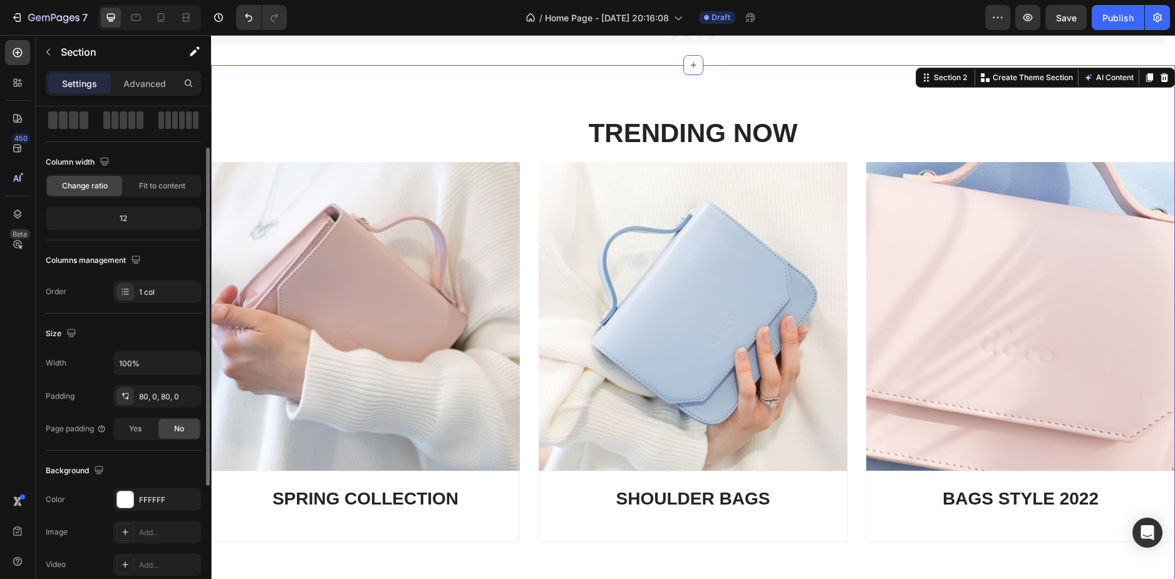
click at [151, 451] on div "Layout Column width Change ratio Fit to content 12 Columns management Order 1 c…" at bounding box center [123, 519] width 155 height 136
click at [150, 294] on div "1 col" at bounding box center [168, 292] width 59 height 11
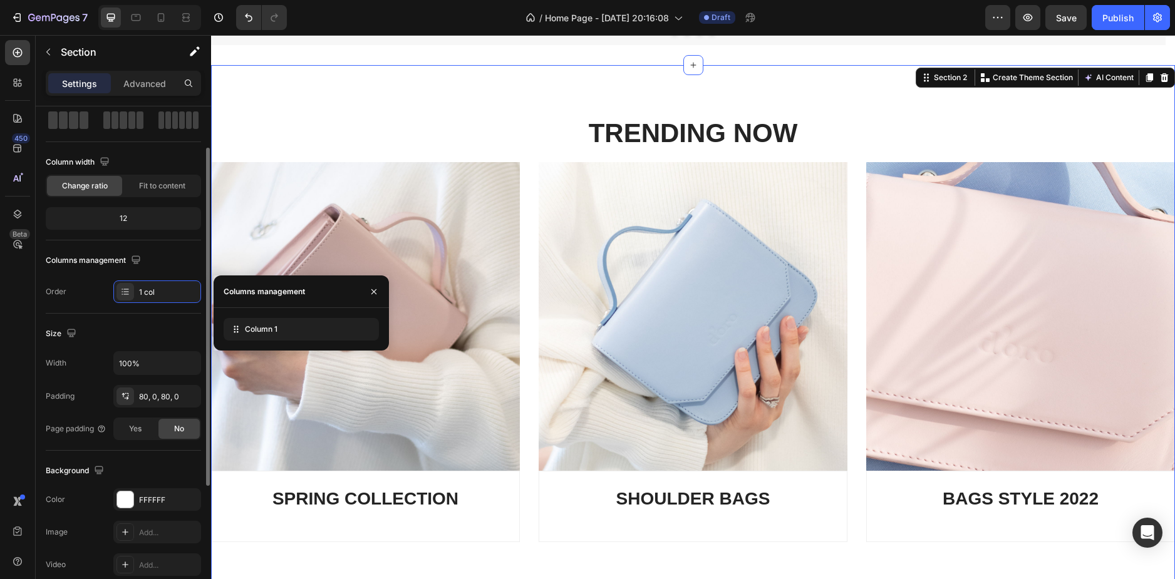
click at [150, 451] on div "Layout Column width Change ratio Fit to content 12 Columns management Order 1 c…" at bounding box center [123, 519] width 155 height 136
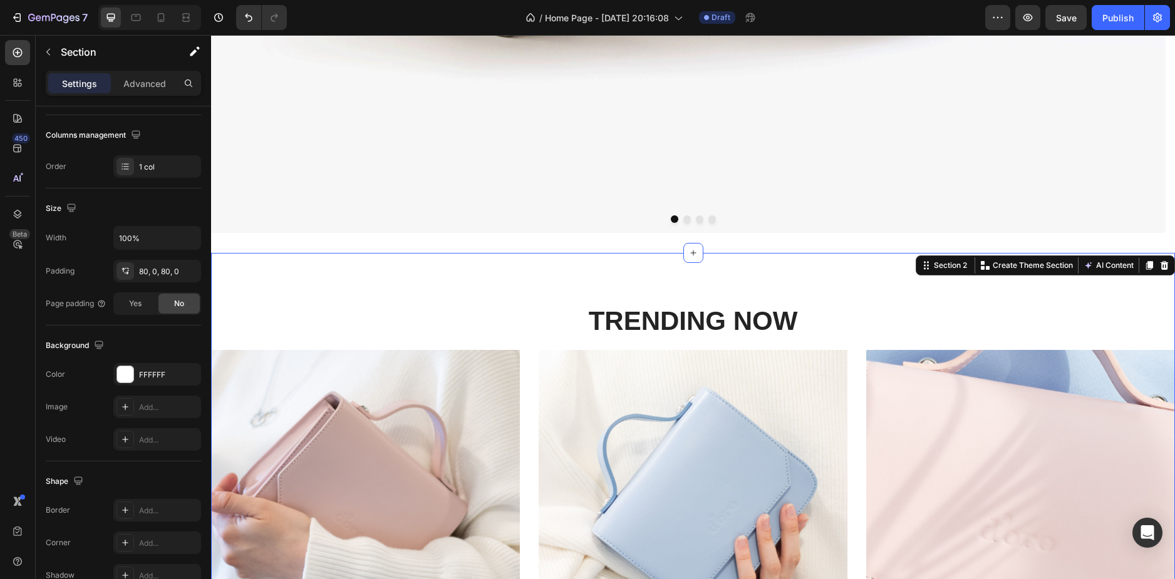
scroll to position [751, 0]
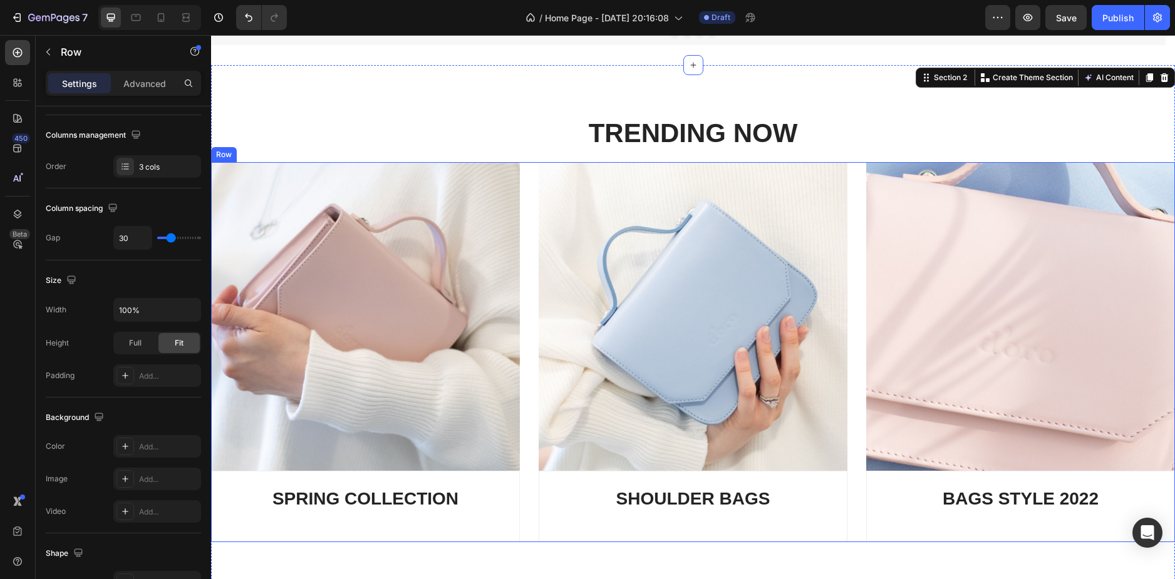
click at [521, 191] on div "Image SPRING COLLECTION Heading Row Image SHOULDER BAGS Heading Row Image BAGS …" at bounding box center [693, 352] width 964 height 380
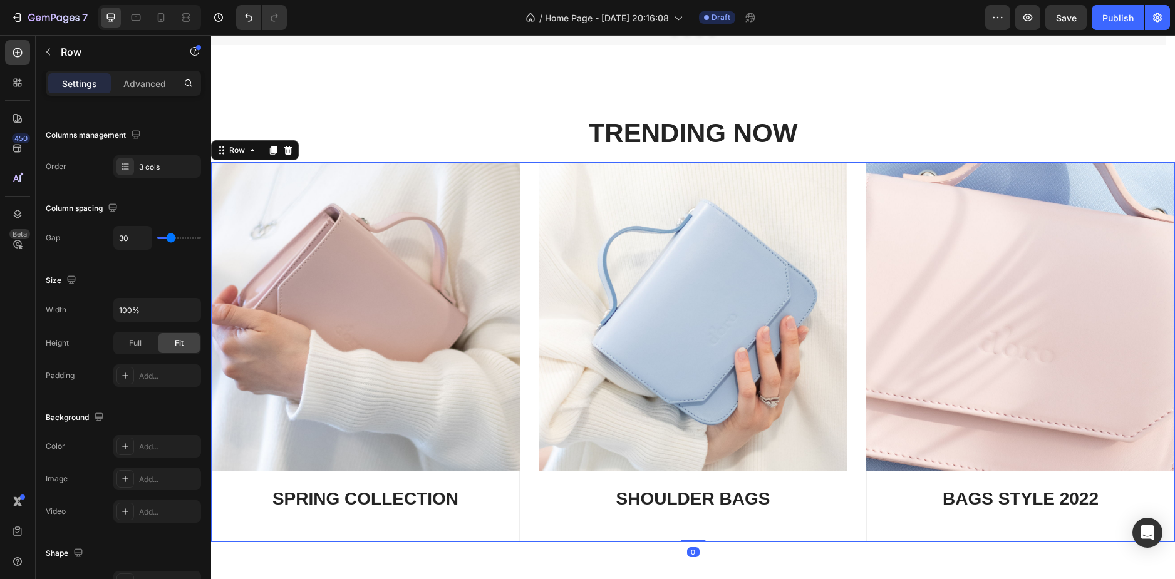
scroll to position [0, 0]
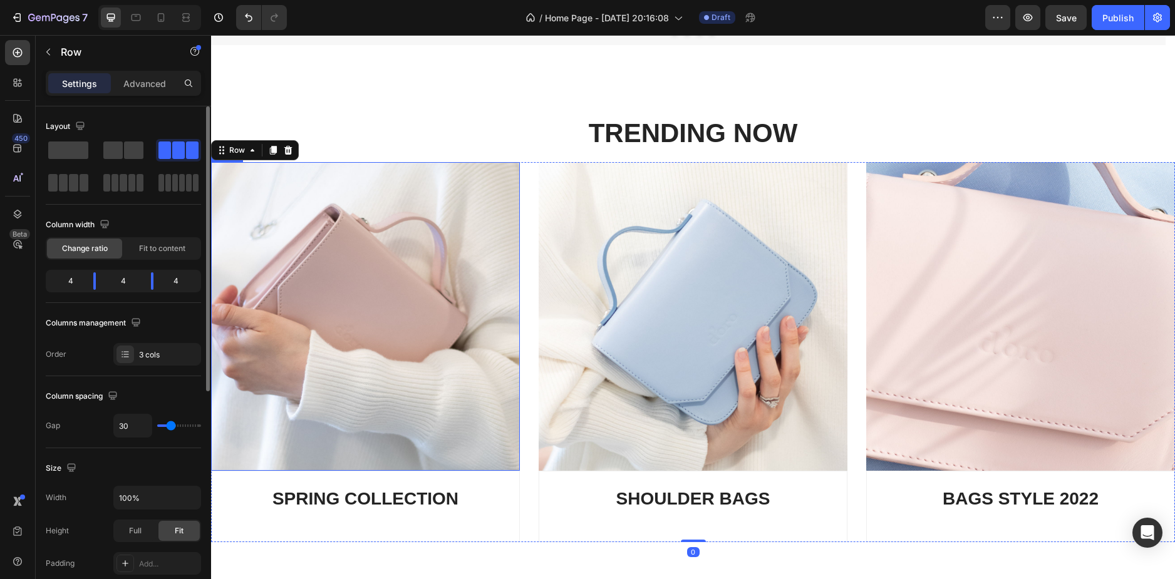
click at [321, 205] on img at bounding box center [365, 316] width 309 height 309
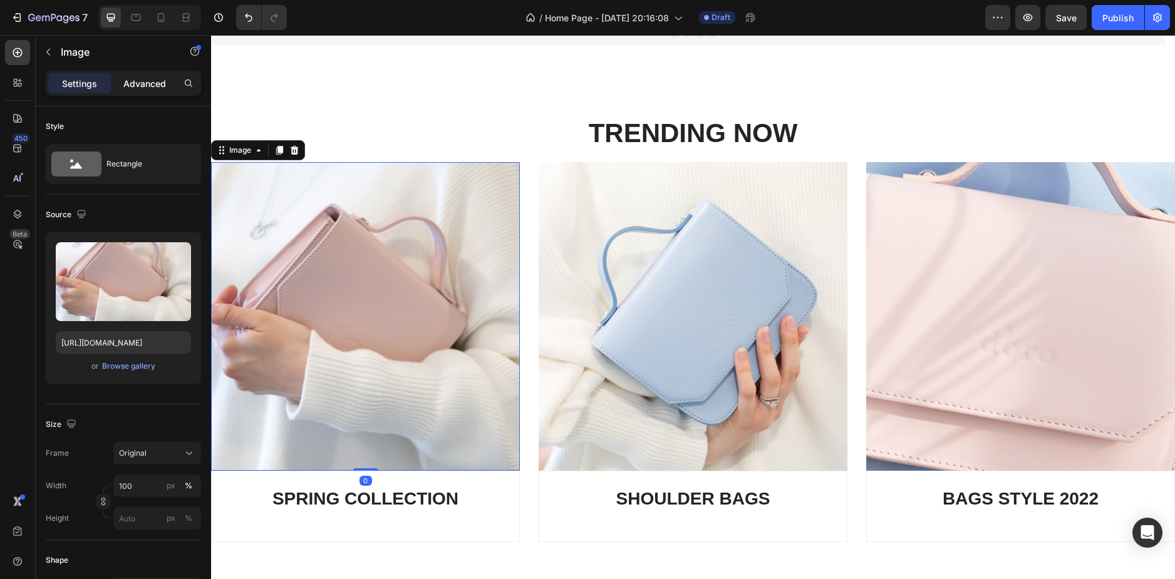
click at [145, 84] on p "Advanced" at bounding box center [144, 83] width 43 height 13
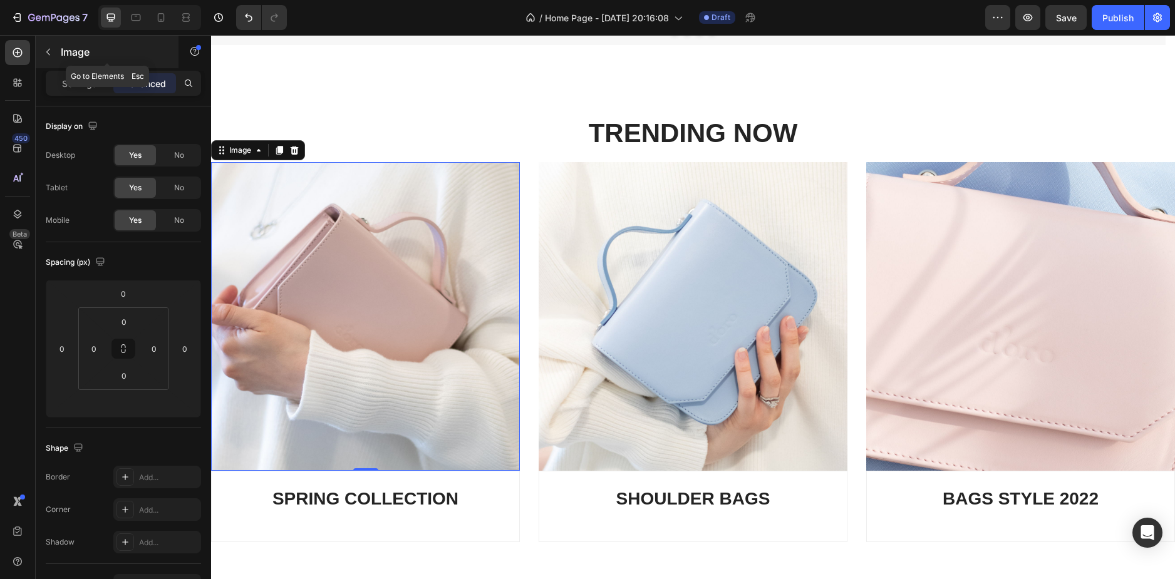
click at [86, 67] on div "Image" at bounding box center [107, 52] width 143 height 33
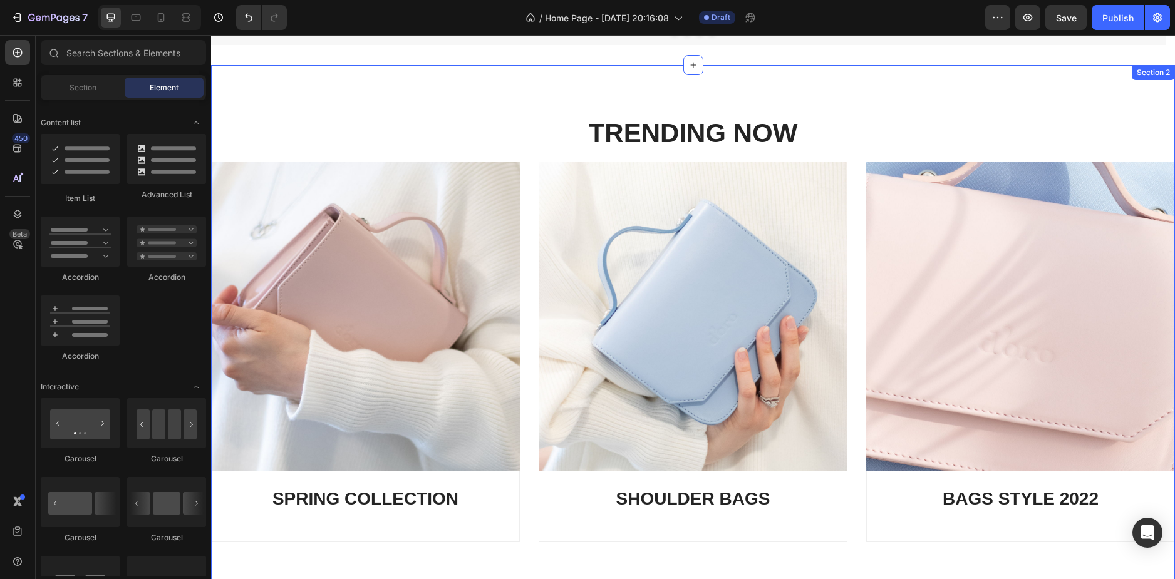
click at [373, 220] on img at bounding box center [365, 316] width 309 height 309
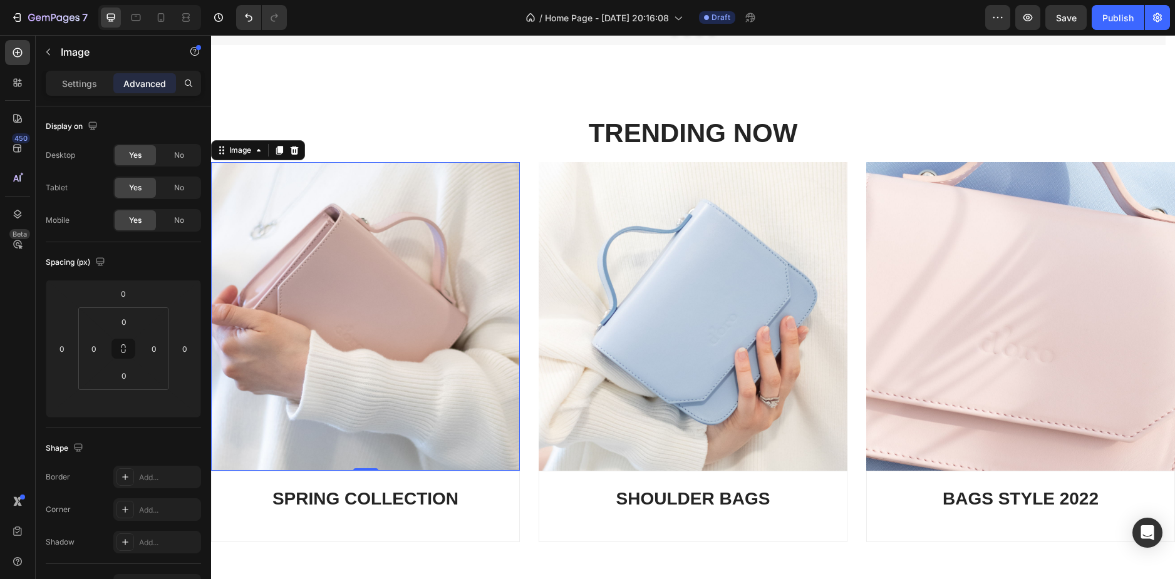
click at [83, 68] on div "Image" at bounding box center [107, 53] width 143 height 36
click at [88, 86] on p "Settings" at bounding box center [79, 83] width 35 height 13
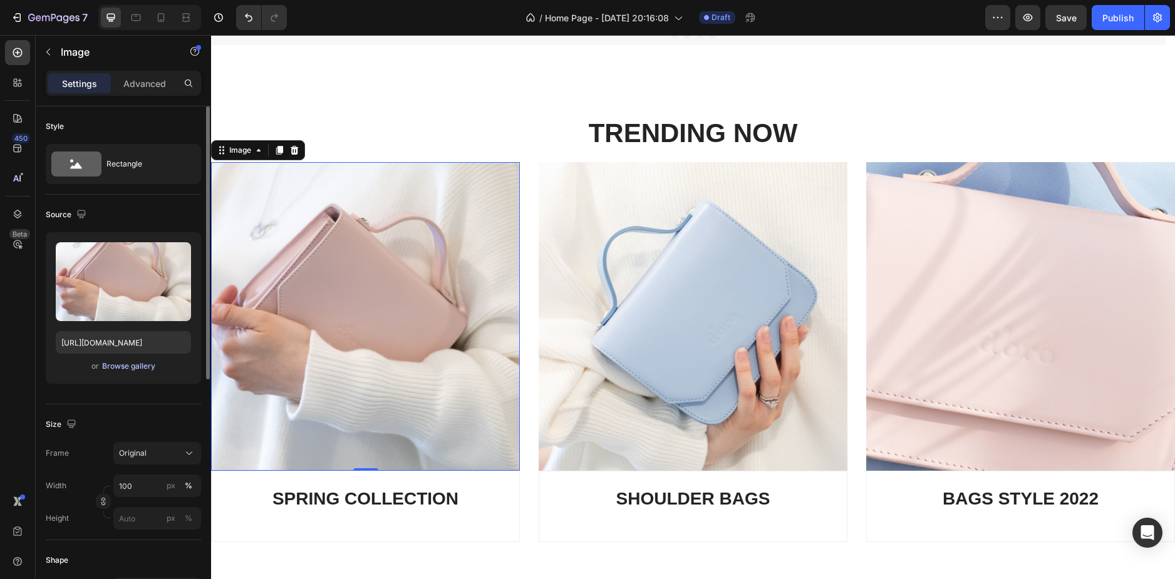
click at [129, 364] on div "Browse gallery" at bounding box center [128, 366] width 53 height 11
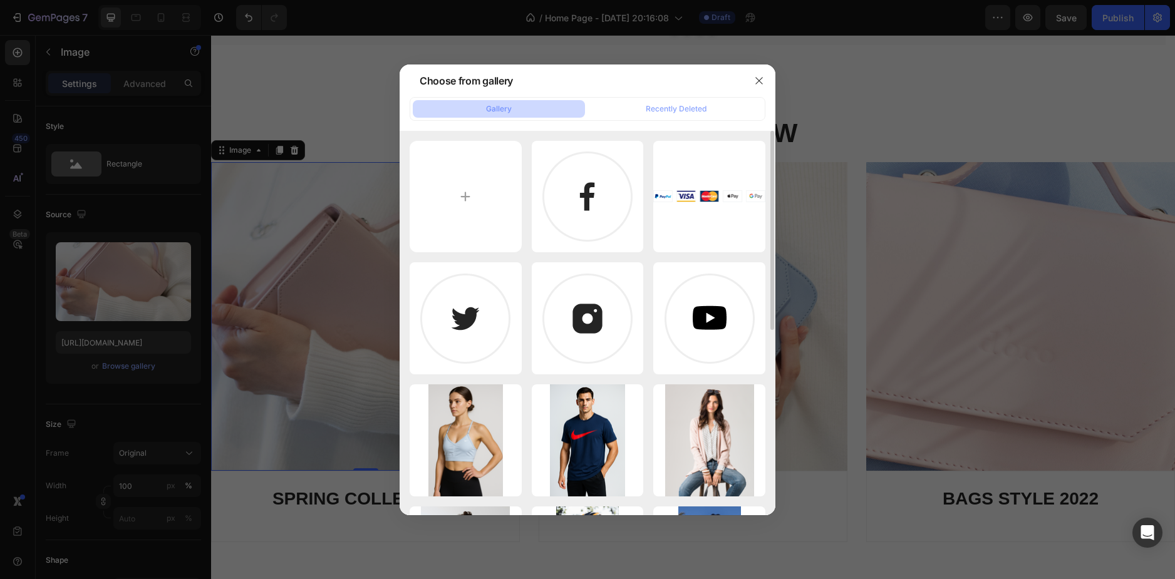
scroll to position [125, 0]
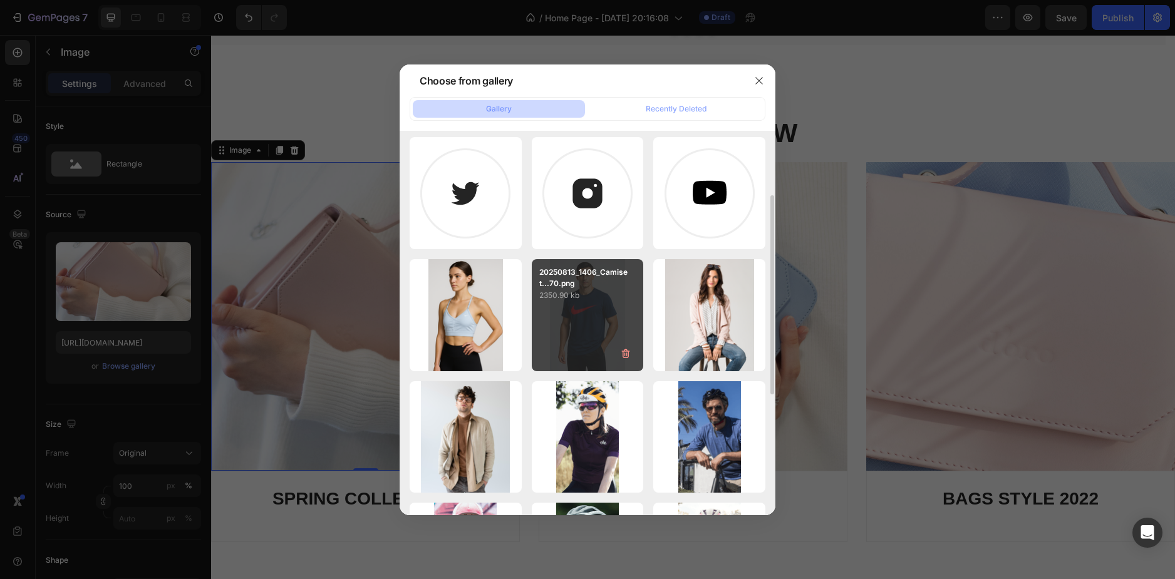
click at [582, 311] on div "20250813_1406_Camiset...70.png 2350.90 kb" at bounding box center [588, 315] width 112 height 112
type input "[URL][DOMAIN_NAME]"
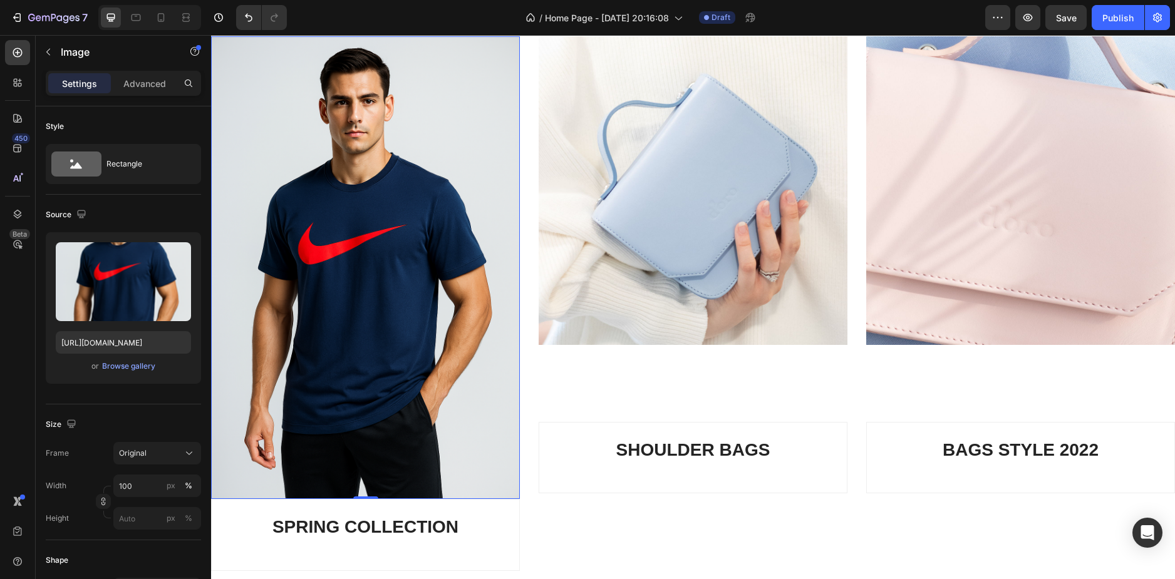
scroll to position [877, 0]
click at [349, 518] on p "SPRING COLLECTION" at bounding box center [365, 528] width 286 height 23
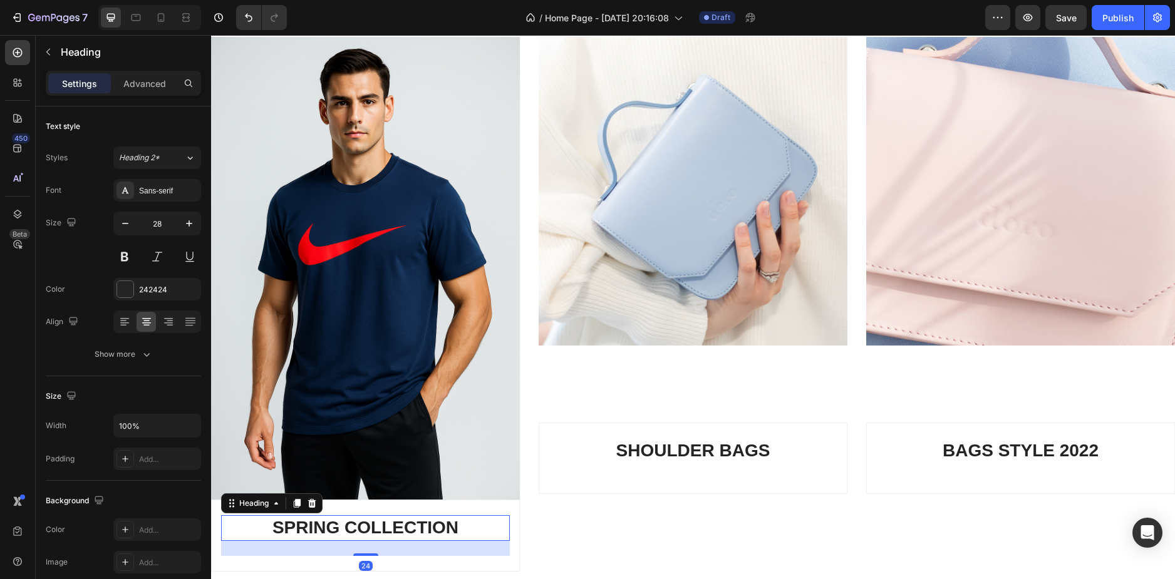
click at [349, 518] on p "SPRING COLLECTION" at bounding box center [365, 528] width 286 height 23
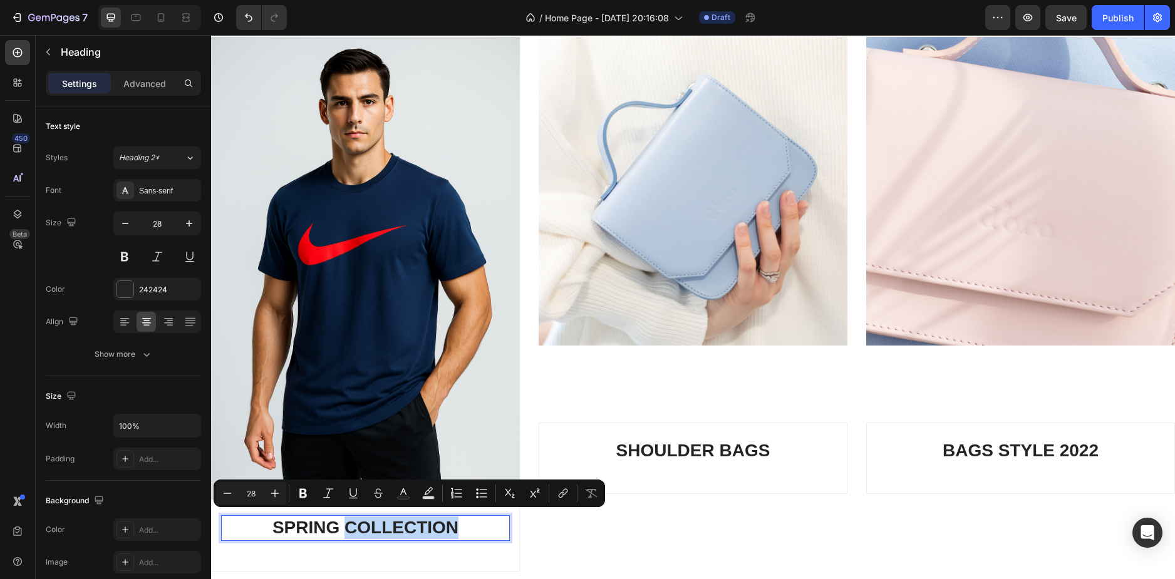
click at [349, 518] on p "SPRING COLLECTION" at bounding box center [365, 528] width 286 height 23
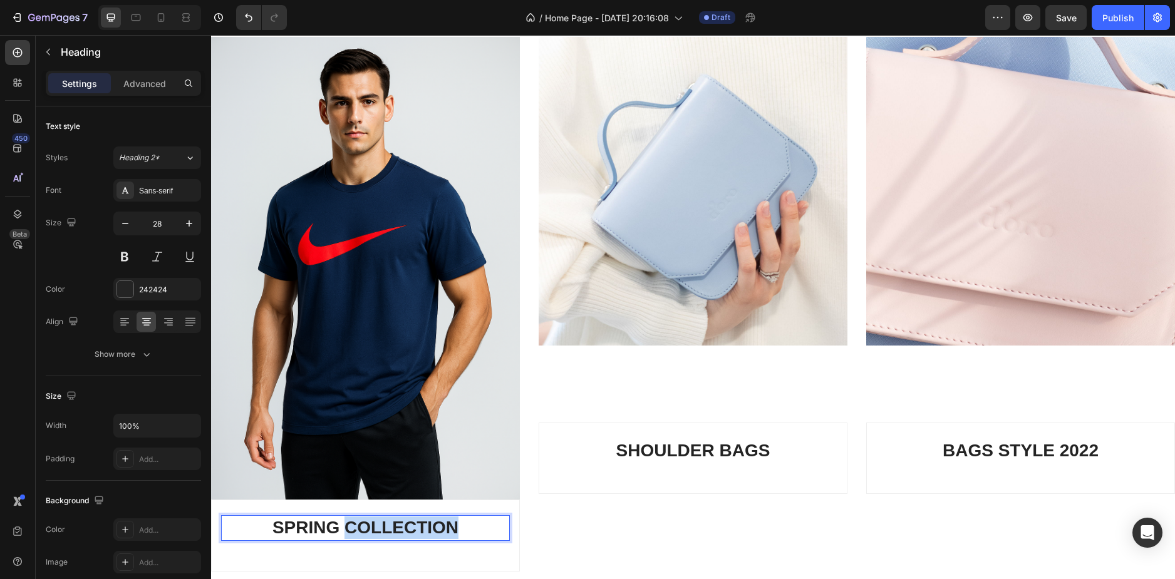
click at [349, 518] on p "SPRING COLLECTION" at bounding box center [365, 528] width 286 height 23
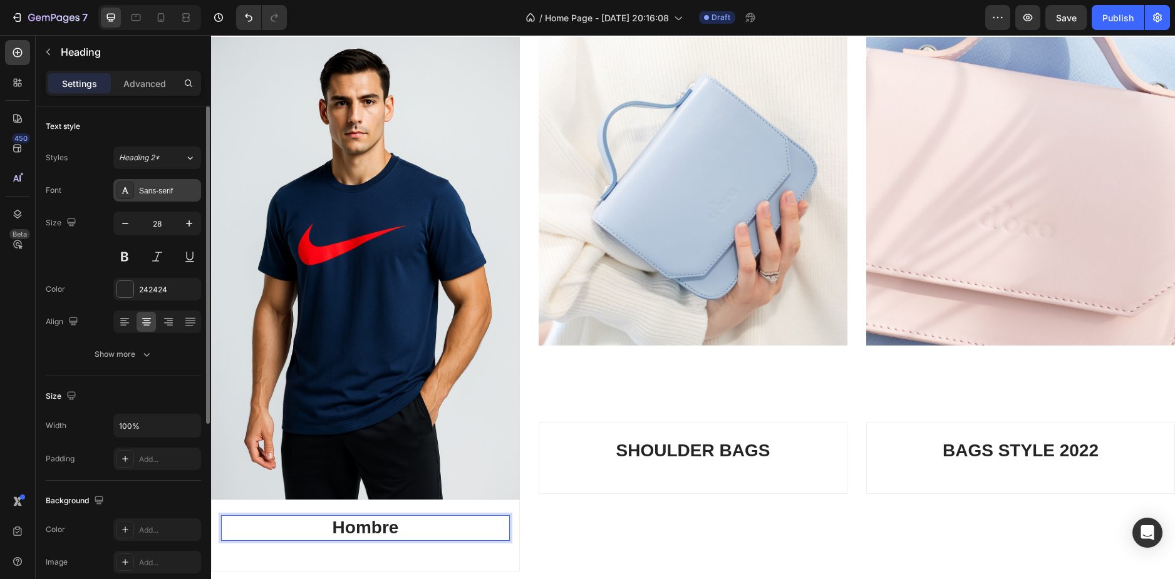
click at [165, 192] on div "Sans-serif" at bounding box center [168, 190] width 59 height 11
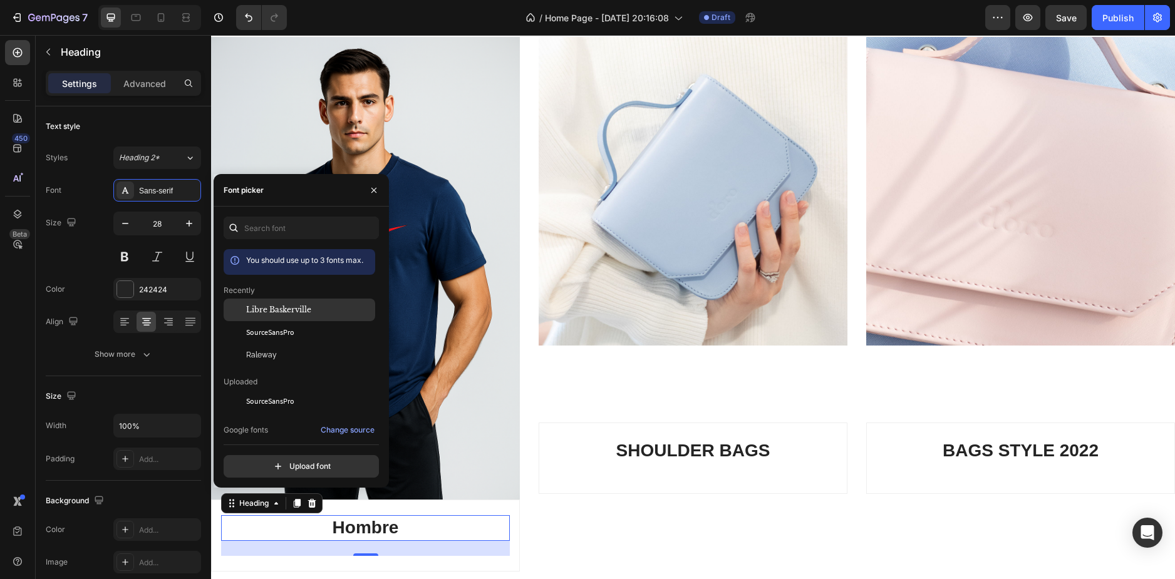
click at [301, 307] on span "Libre Baskerville" at bounding box center [278, 309] width 65 height 11
click at [273, 356] on span "Raleway" at bounding box center [261, 354] width 31 height 11
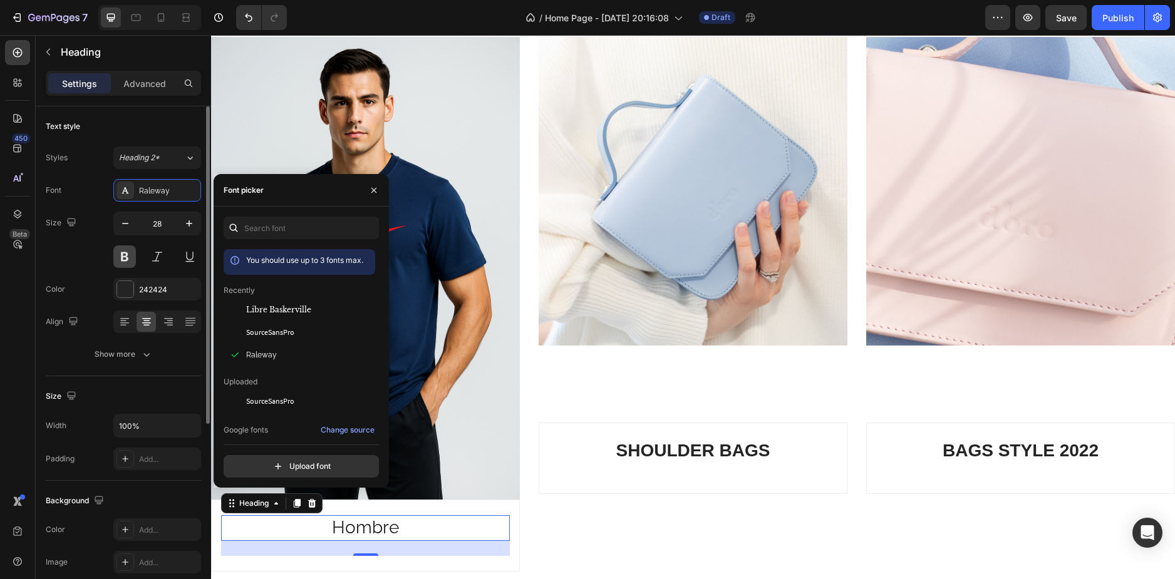
click at [118, 260] on button at bounding box center [124, 256] width 23 height 23
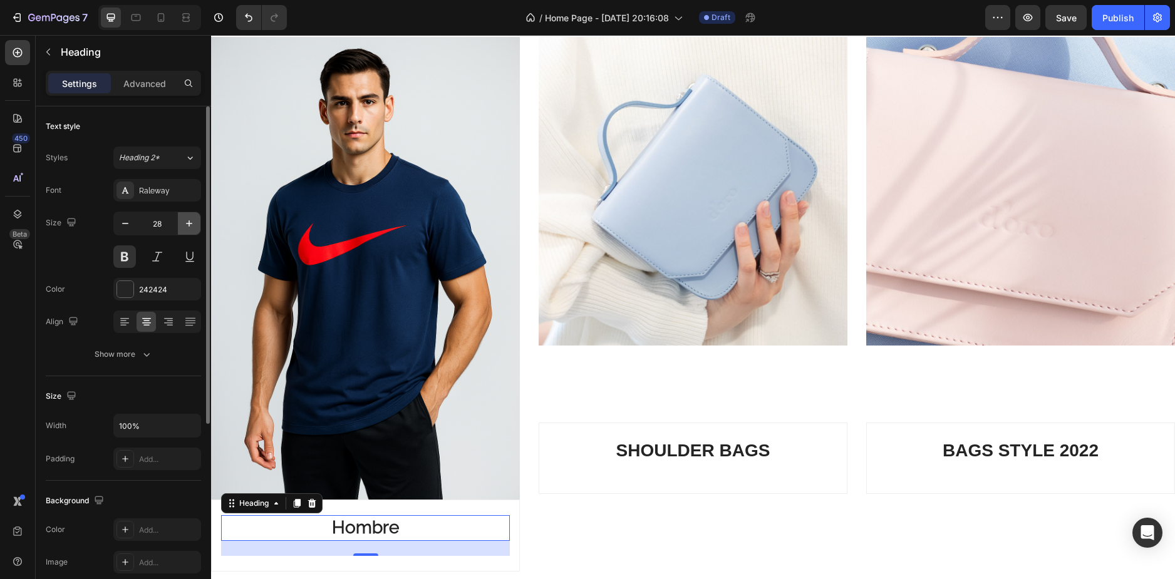
click at [188, 218] on icon "button" at bounding box center [189, 223] width 13 height 13
click at [130, 227] on icon "button" at bounding box center [125, 223] width 13 height 13
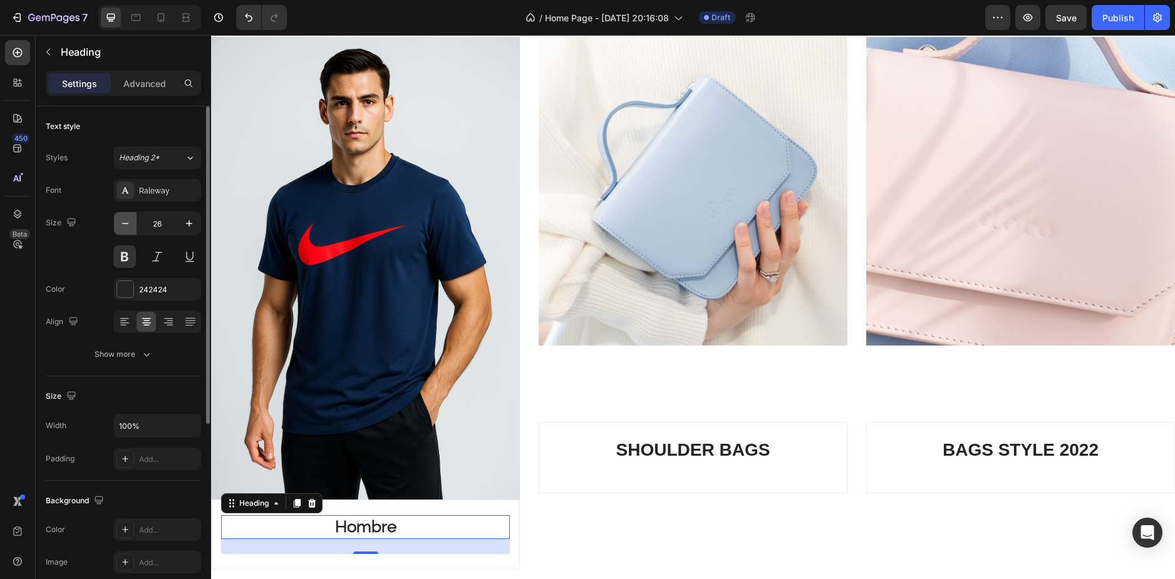
type input "25"
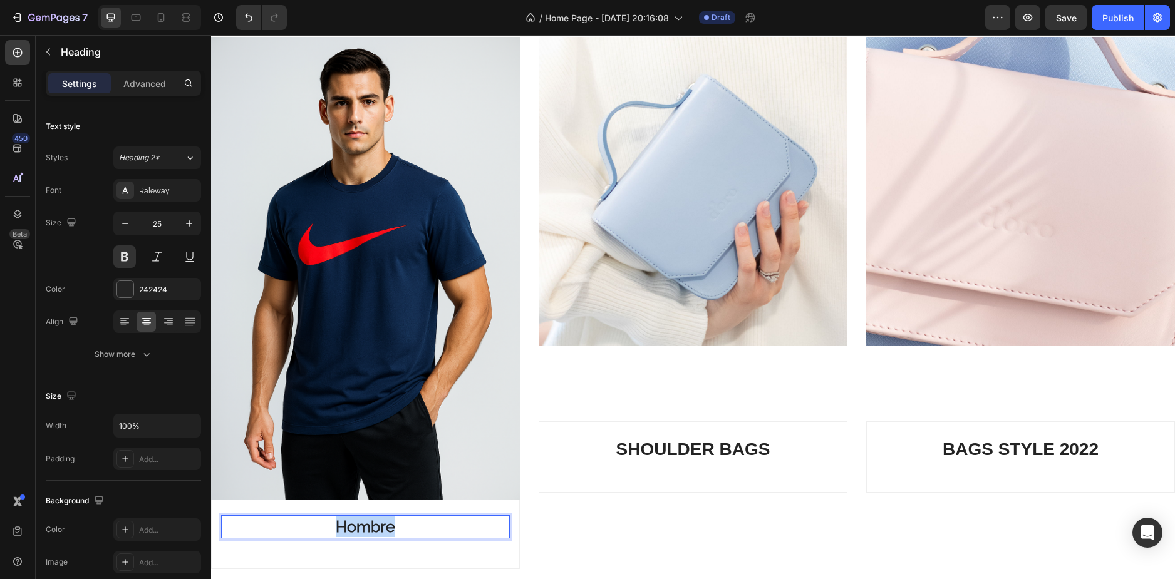
click at [358, 520] on p "Hombre" at bounding box center [365, 527] width 286 height 21
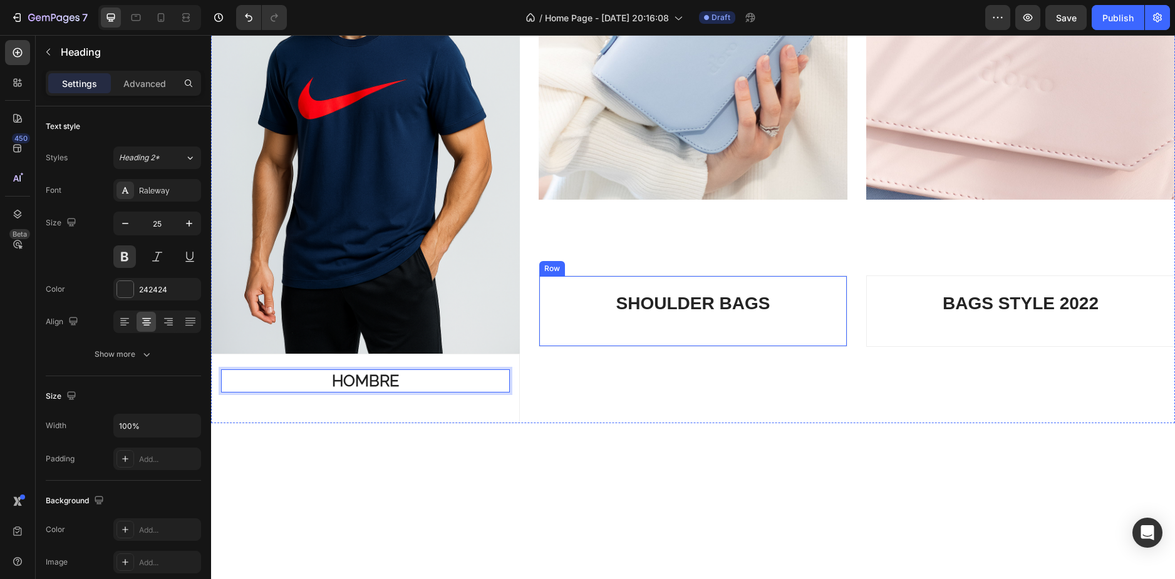
scroll to position [229, 0]
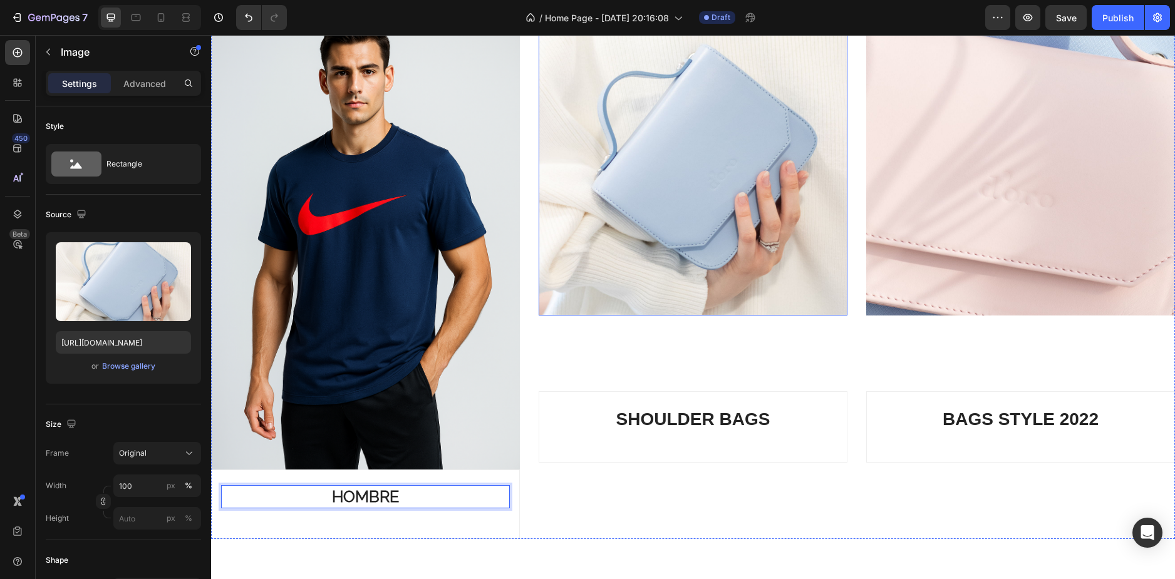
click at [649, 239] on img at bounding box center [692, 161] width 309 height 309
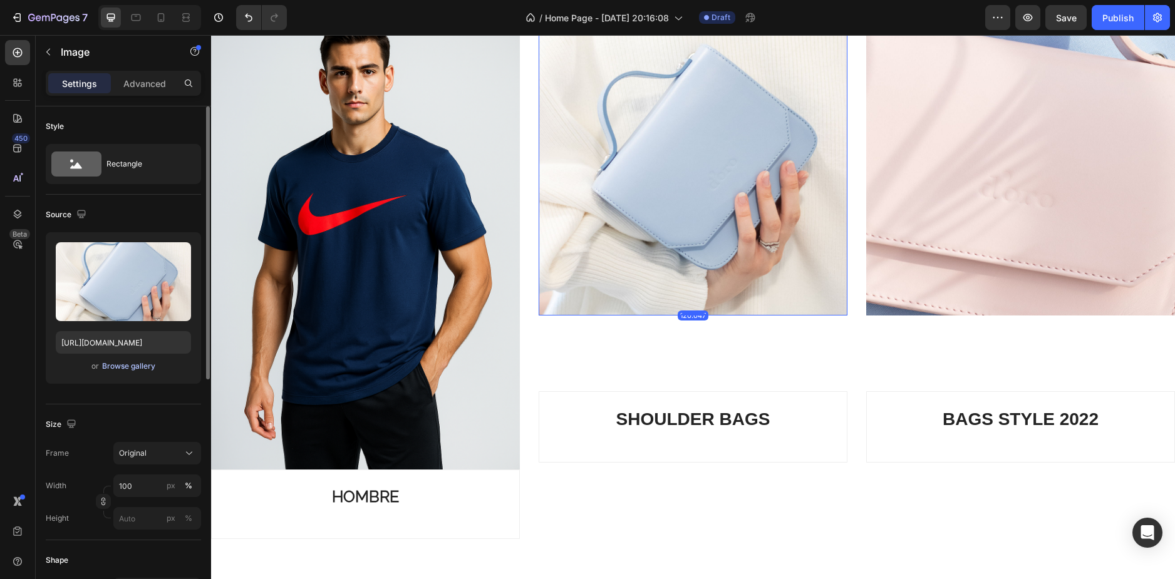
click at [151, 369] on div "Browse gallery" at bounding box center [128, 366] width 53 height 11
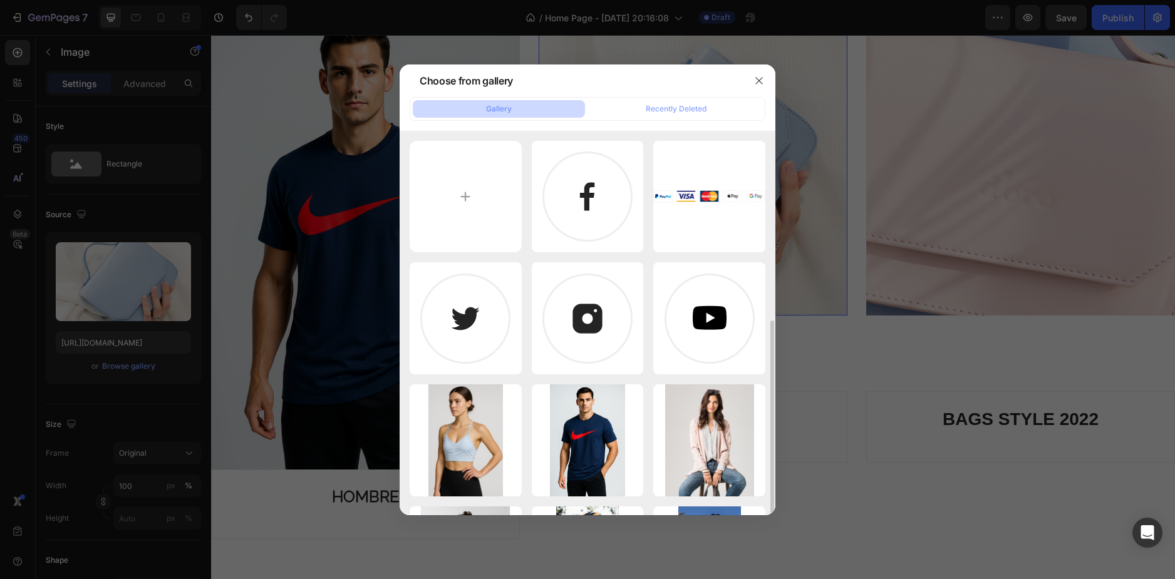
scroll to position [125, 0]
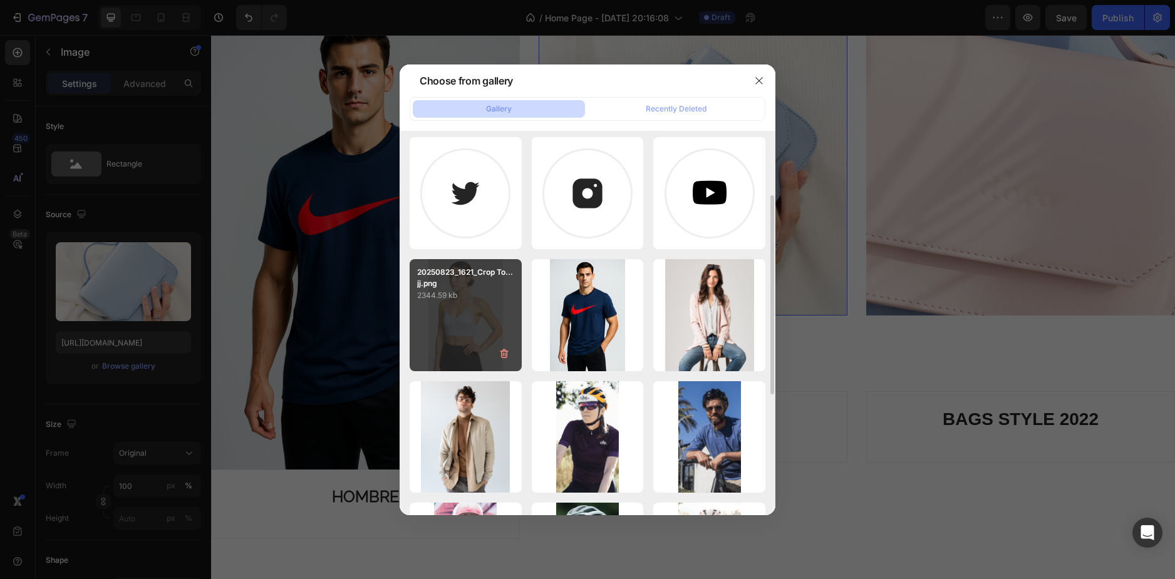
click at [473, 303] on div "20250823_1621_Crop To...jj.png 2344.59 kb" at bounding box center [465, 315] width 112 height 112
type input "[URL][DOMAIN_NAME]"
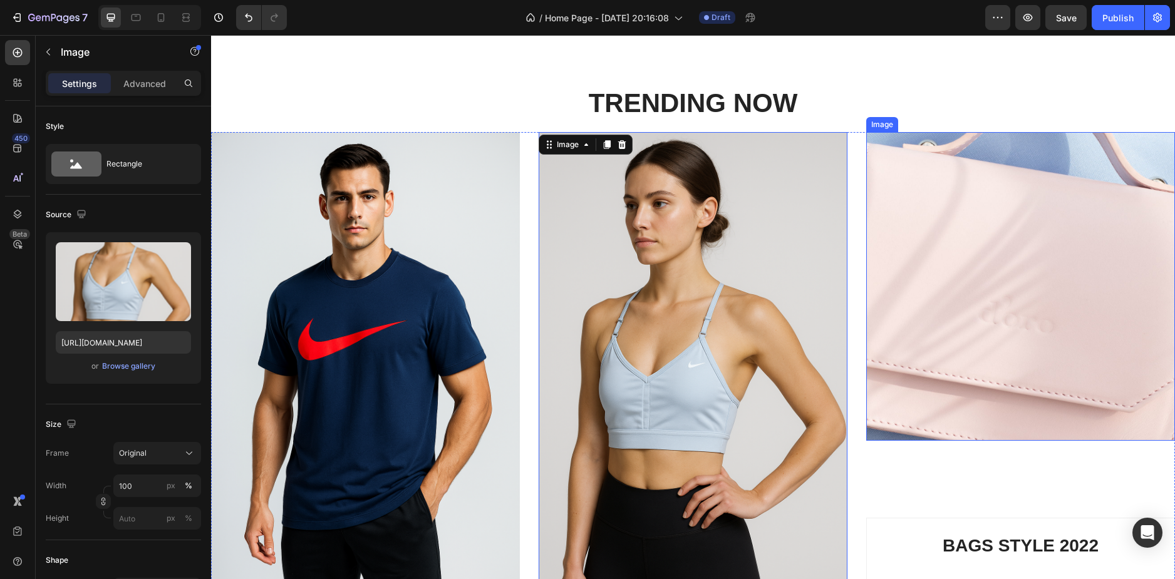
click at [1050, 244] on img at bounding box center [1020, 286] width 309 height 309
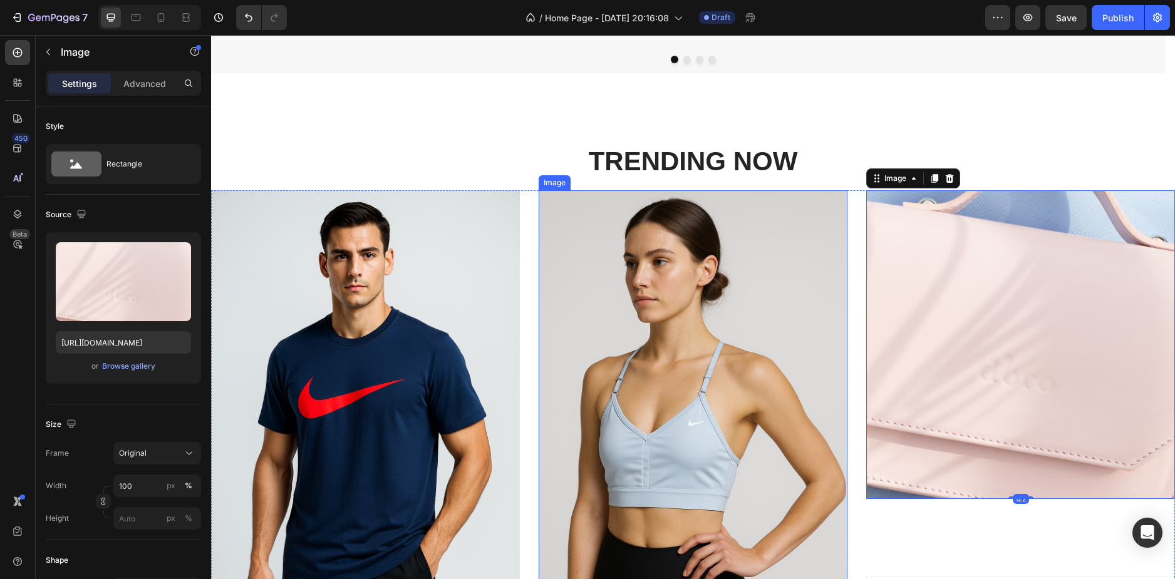
scroll to position [531, 0]
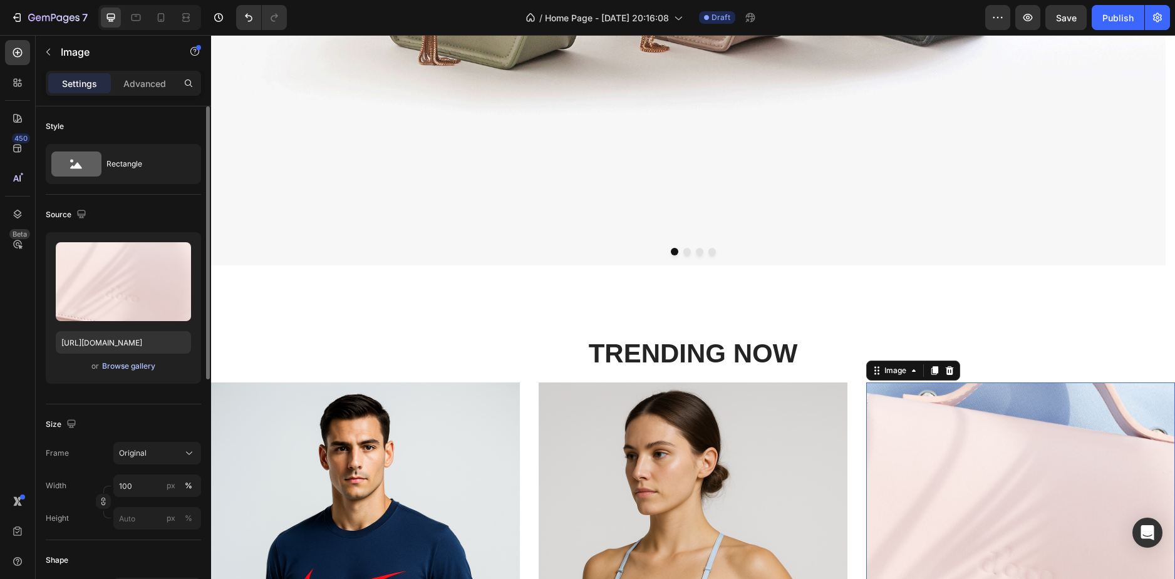
click at [152, 367] on div "Browse gallery" at bounding box center [128, 366] width 53 height 11
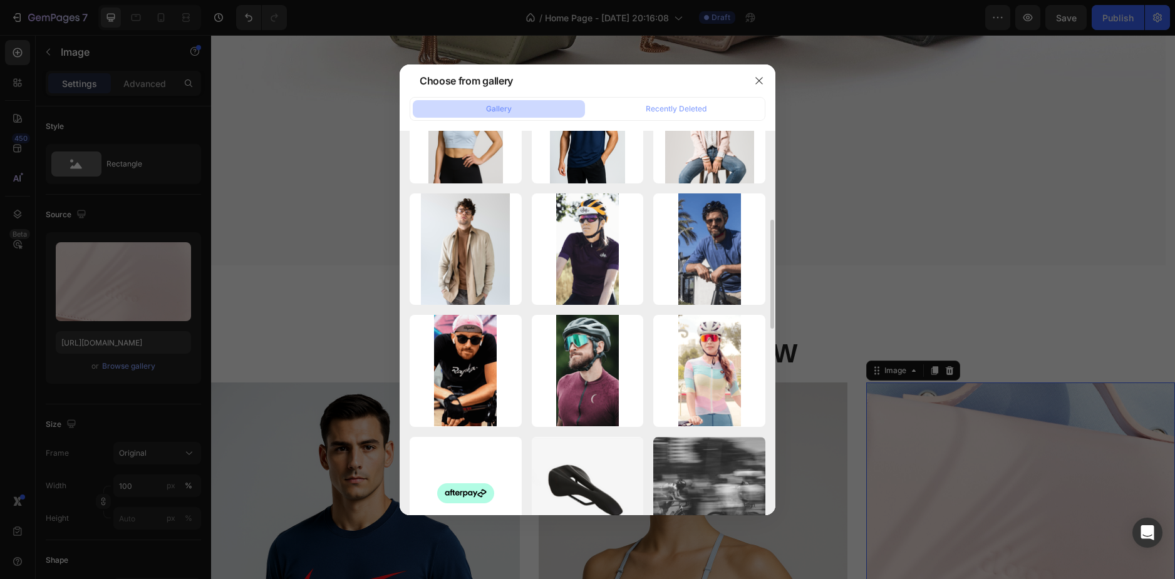
scroll to position [250, 0]
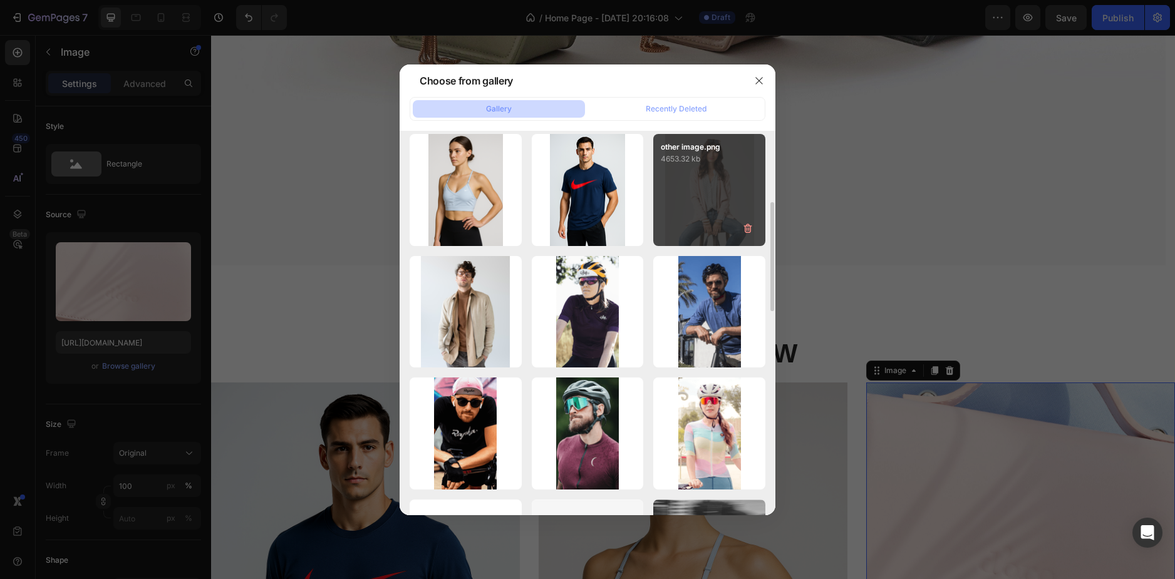
click at [743, 180] on div "other image.png 4653.32 kb" at bounding box center [709, 190] width 112 height 112
type input "[URL][DOMAIN_NAME]"
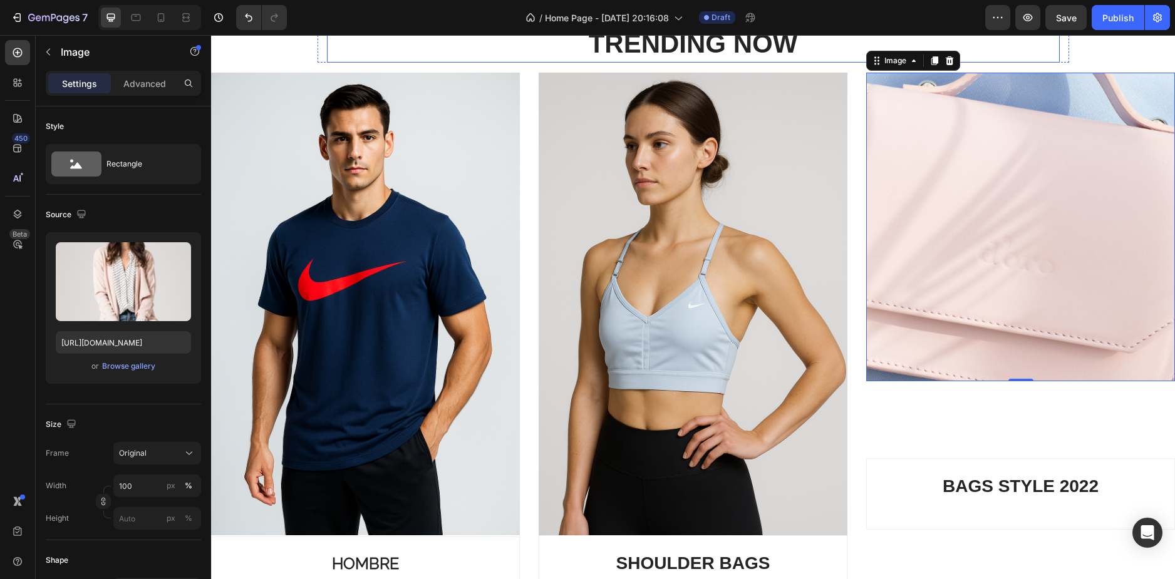
scroll to position [844, 0]
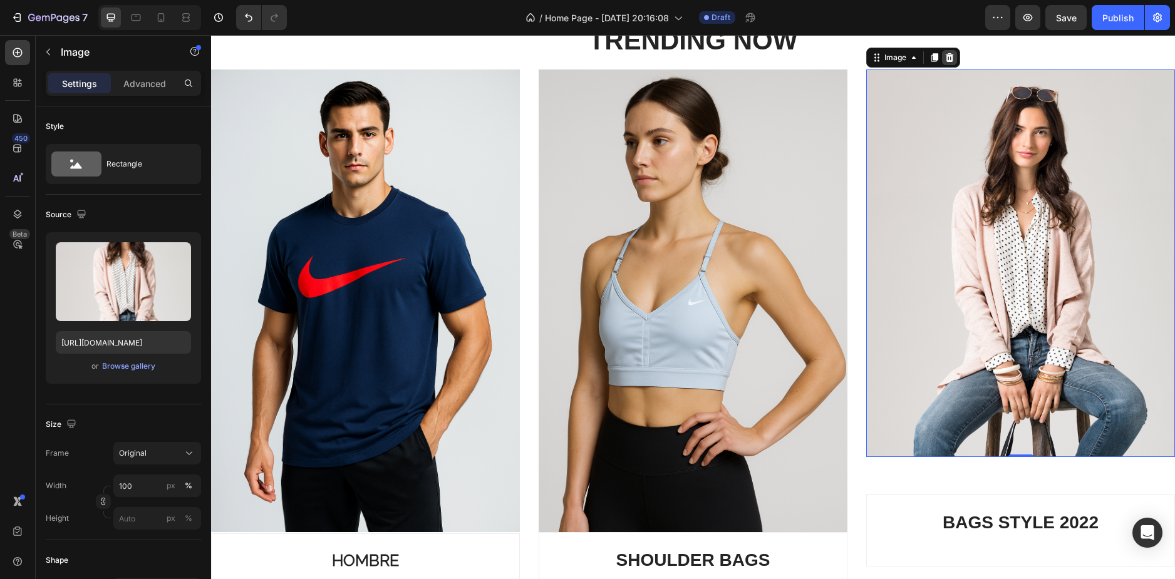
click at [945, 56] on icon at bounding box center [949, 57] width 8 height 9
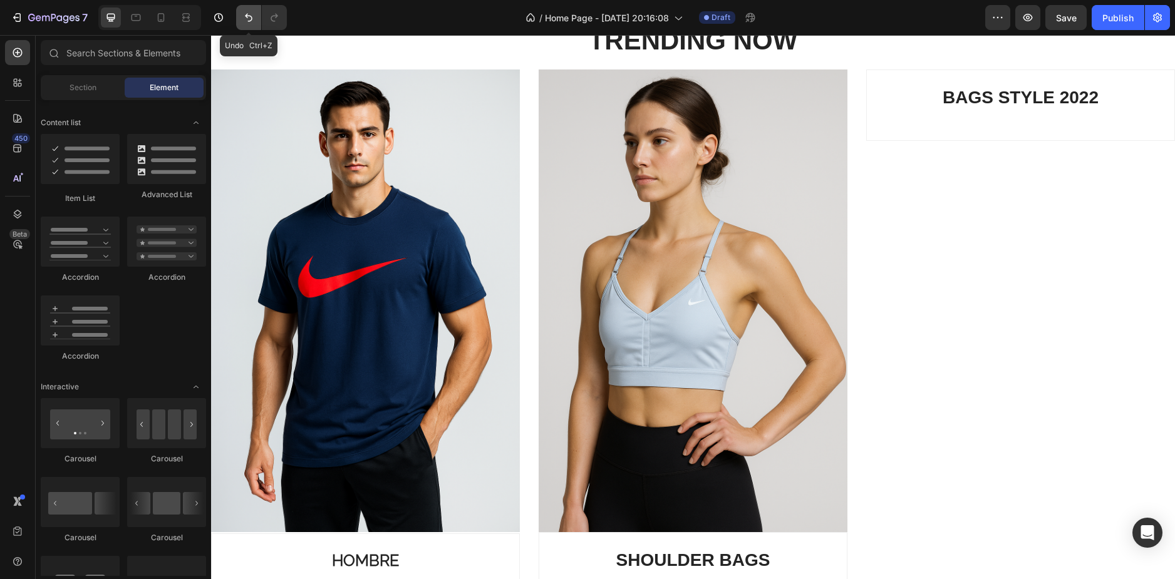
click at [245, 14] on icon "Undo/Redo" at bounding box center [248, 17] width 13 height 13
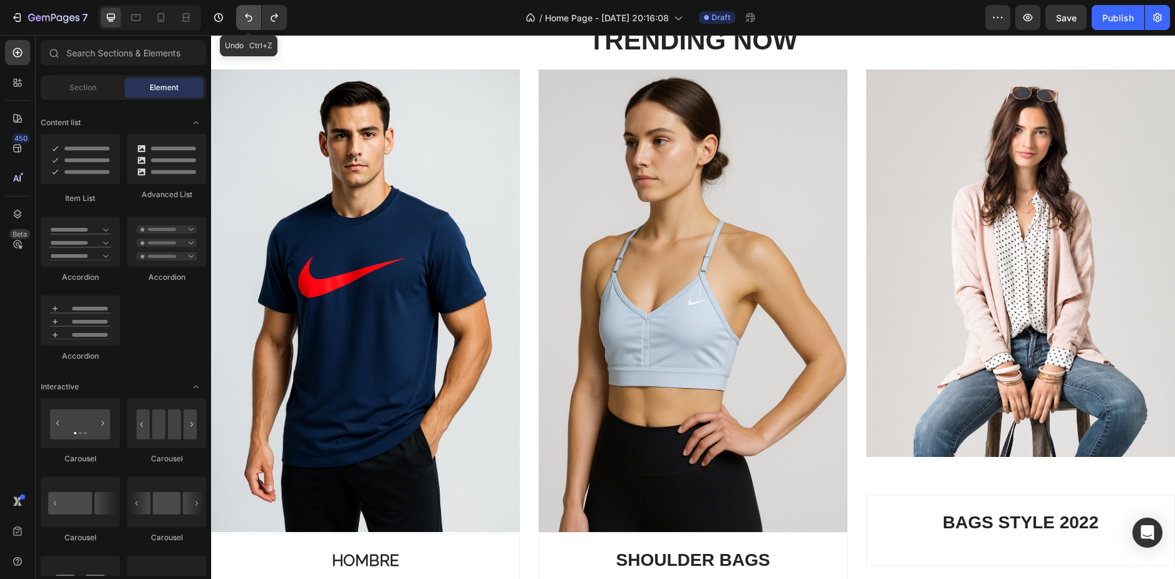
click at [245, 14] on icon "Undo/Redo" at bounding box center [248, 17] width 13 height 13
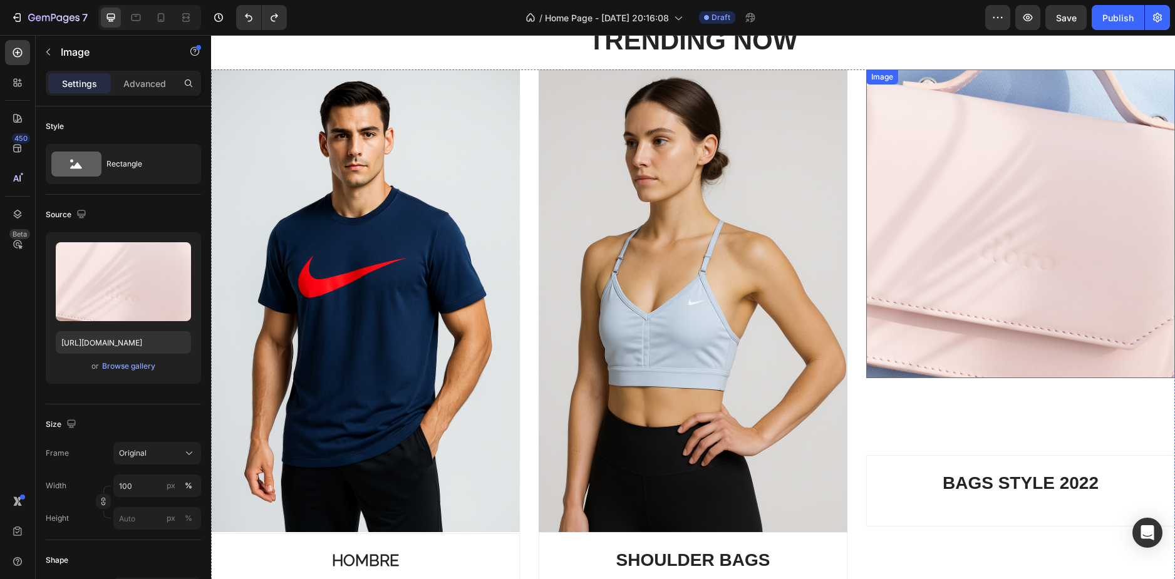
click at [1125, 217] on img at bounding box center [1020, 223] width 309 height 309
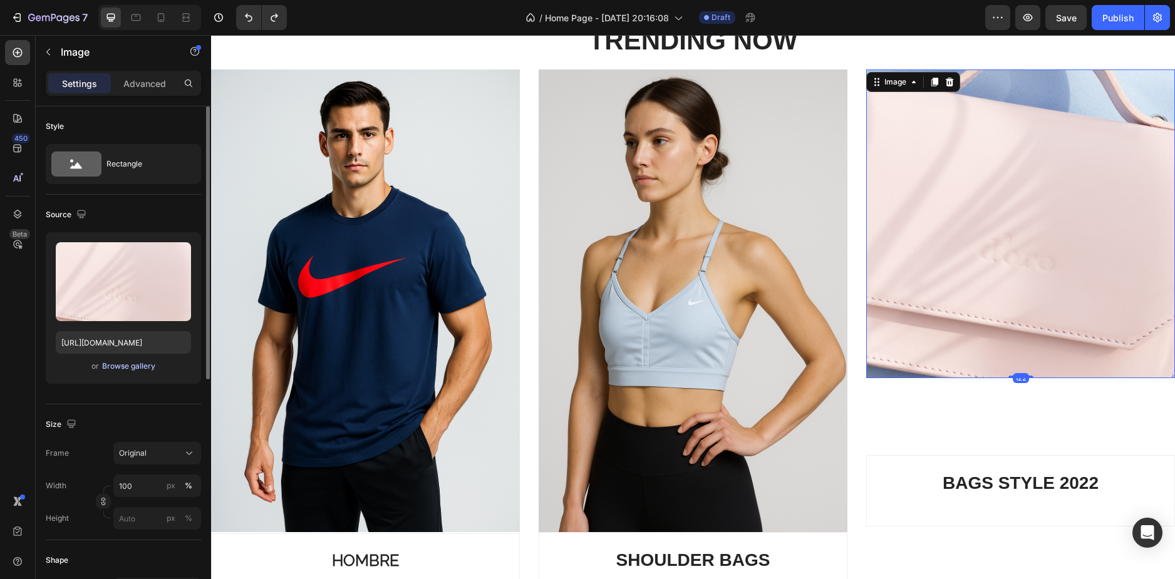
click at [129, 368] on div "Browse gallery" at bounding box center [128, 366] width 53 height 11
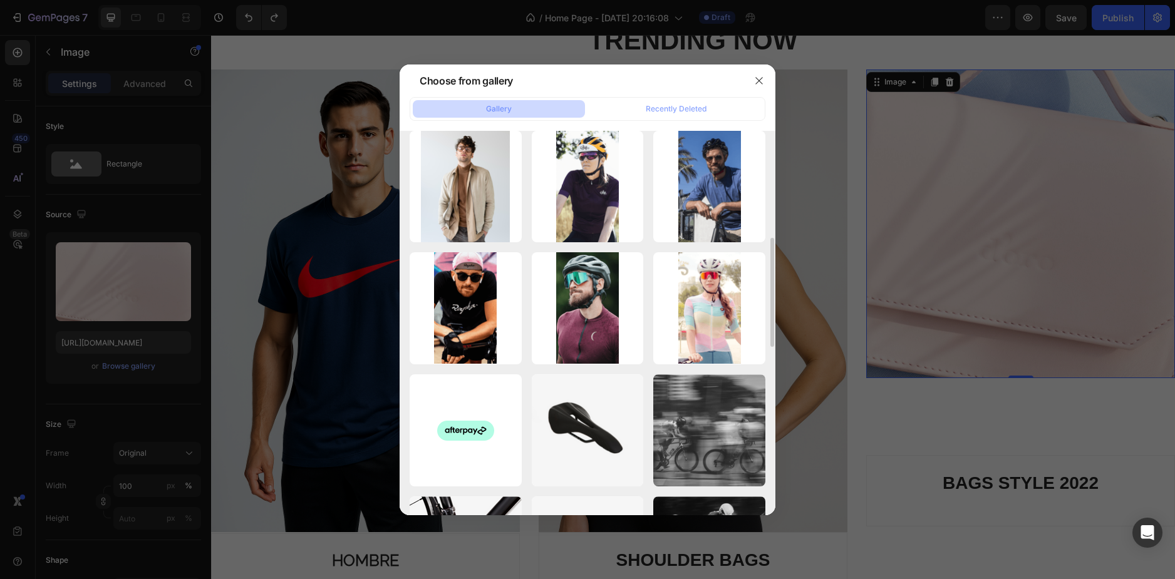
scroll to position [125, 0]
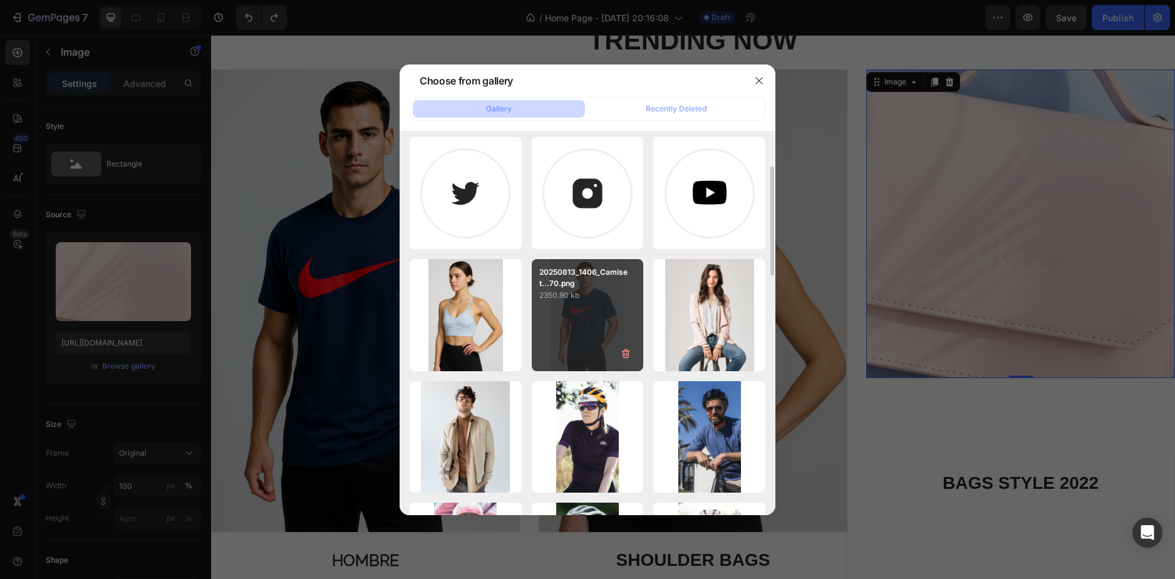
click at [575, 292] on p "2350.90 kb" at bounding box center [587, 295] width 97 height 13
type input "[URL][DOMAIN_NAME]"
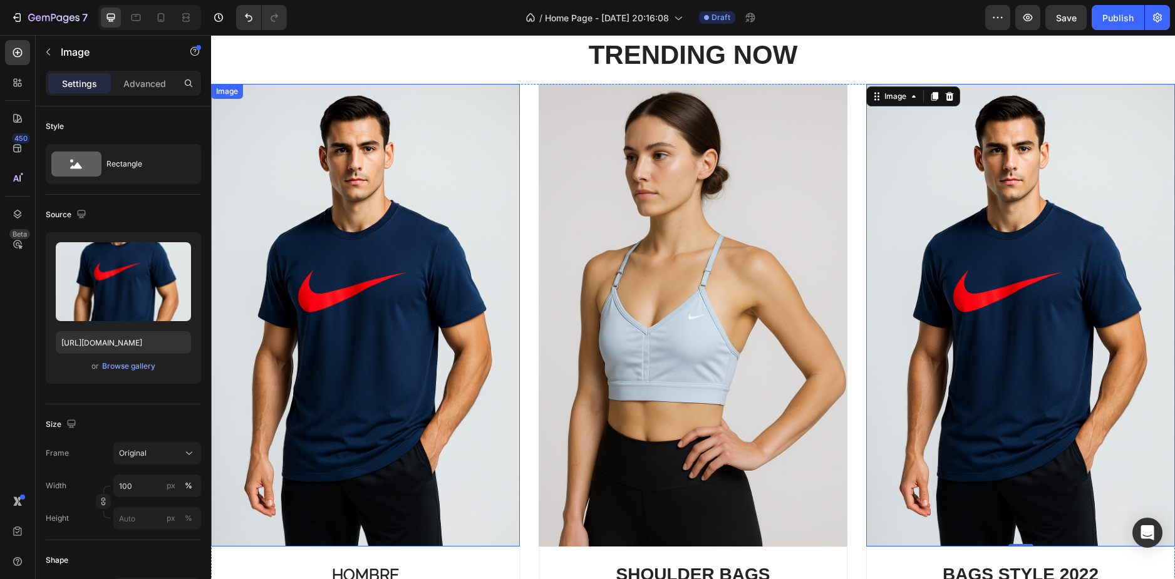
scroll to position [150, 0]
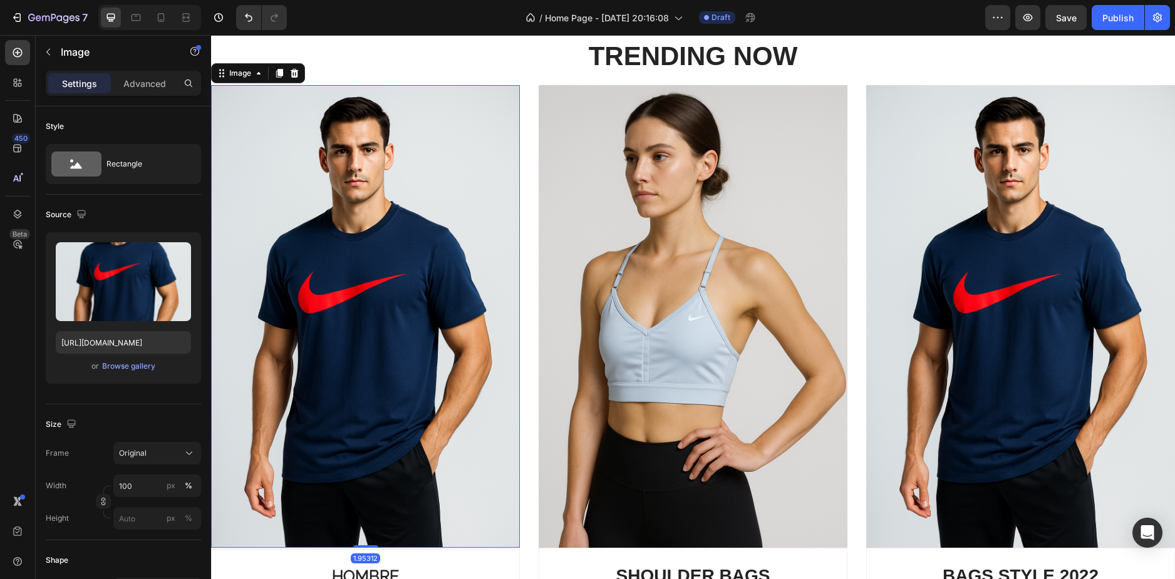
click at [325, 329] on img at bounding box center [365, 316] width 309 height 463
click at [150, 451] on div "Original" at bounding box center [149, 453] width 61 height 11
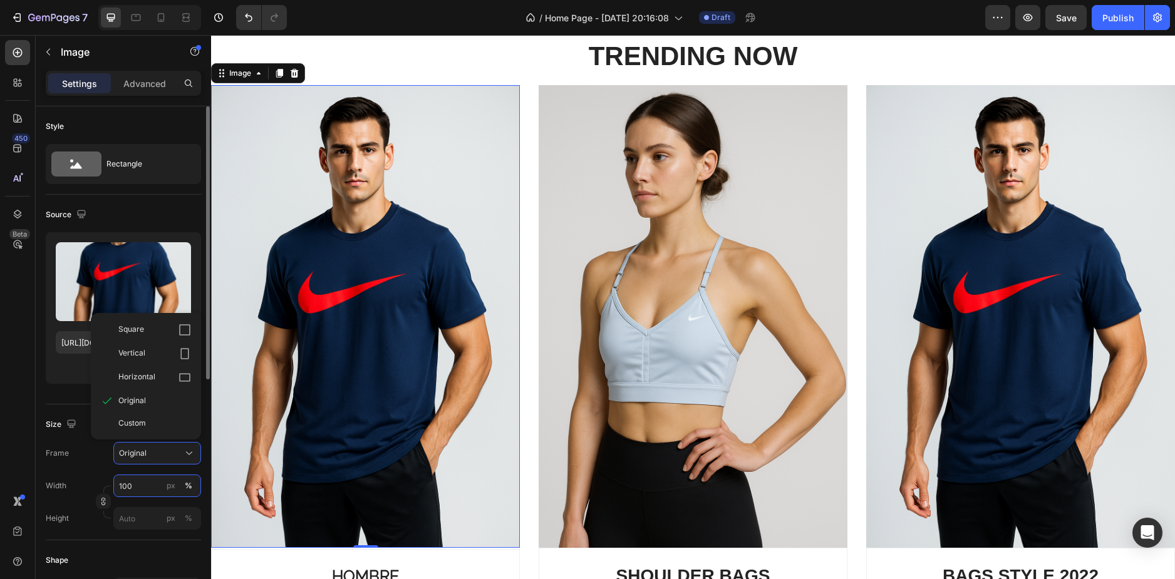
click at [147, 482] on input "100" at bounding box center [157, 486] width 88 height 23
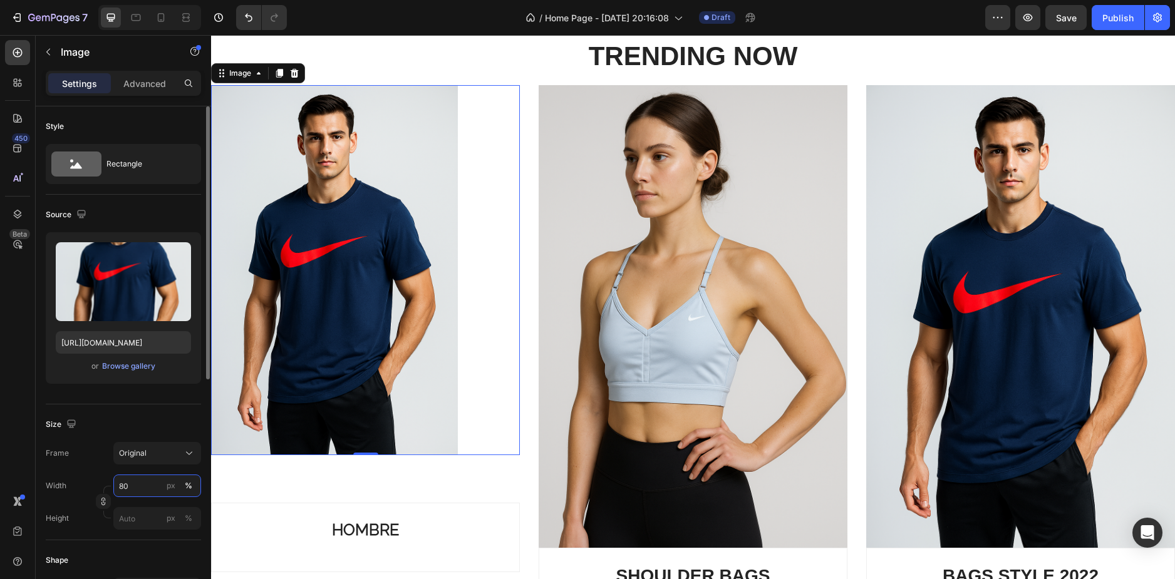
type input "8"
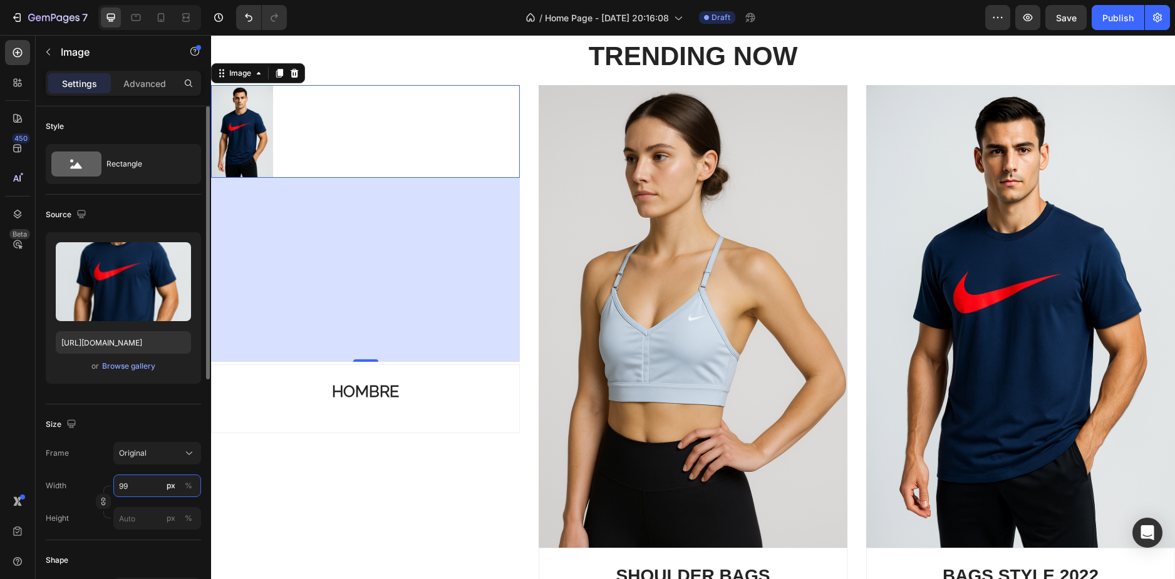
type input "9"
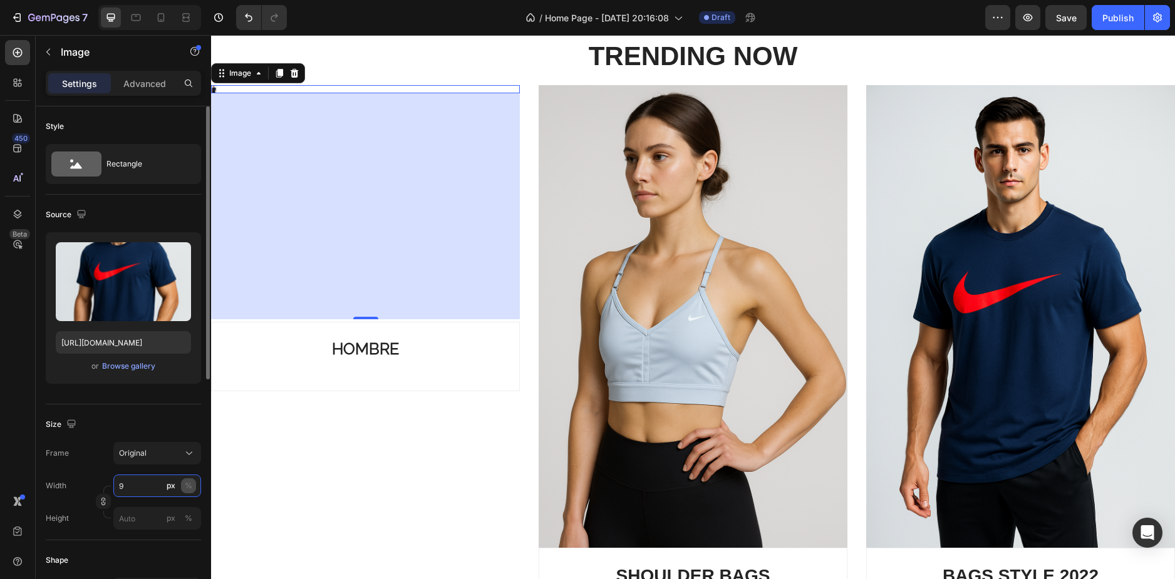
type input "9"
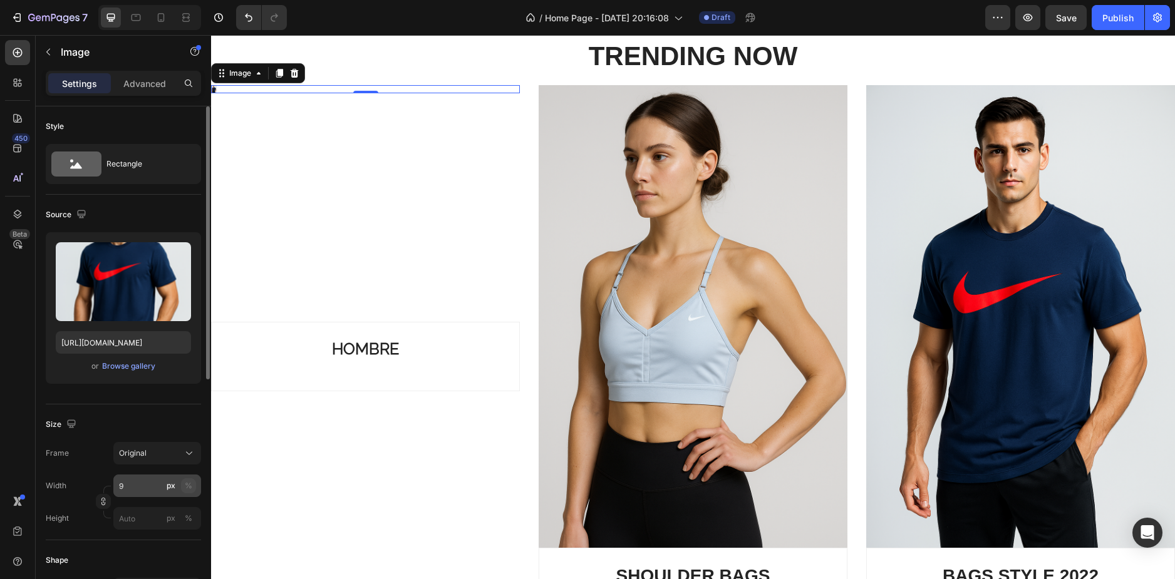
click at [192, 480] on button "%" at bounding box center [188, 485] width 15 height 15
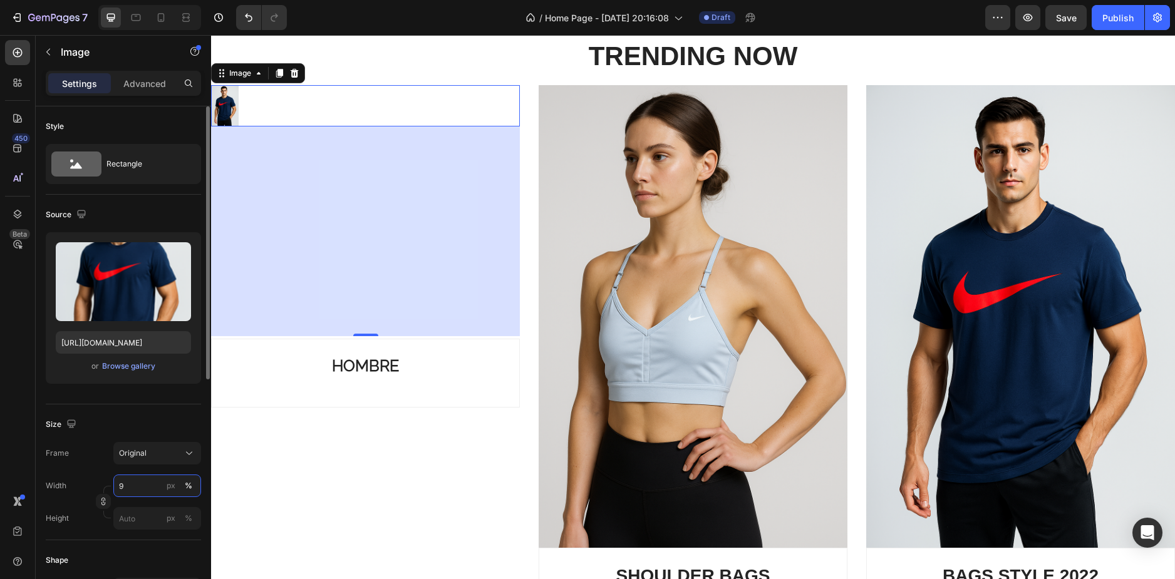
click at [142, 486] on input "9" at bounding box center [157, 486] width 88 height 23
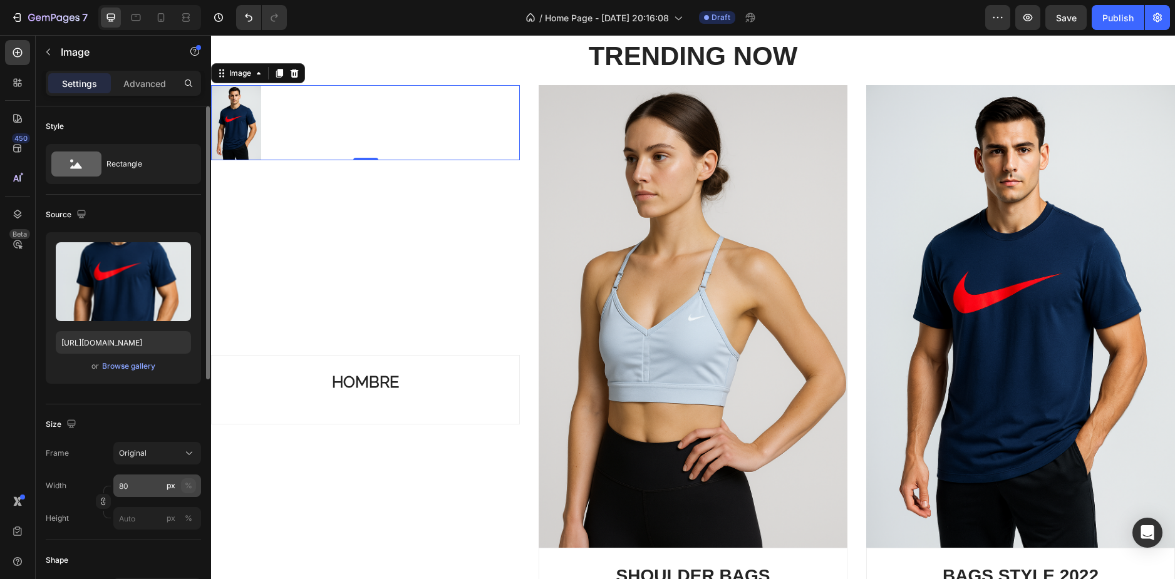
click at [192, 485] on button "%" at bounding box center [188, 485] width 15 height 15
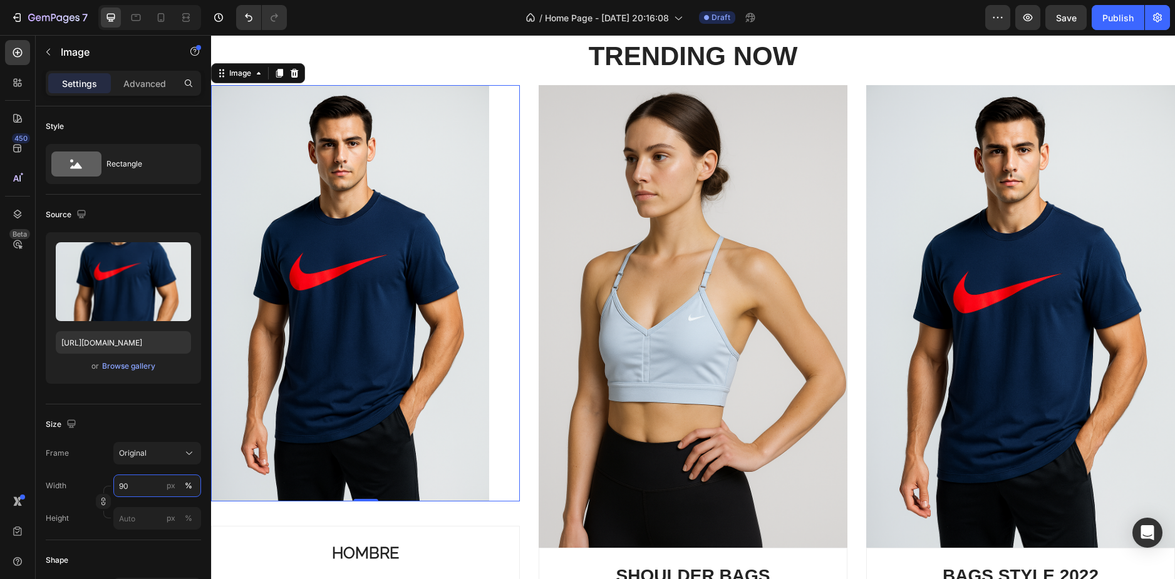
type input "90"
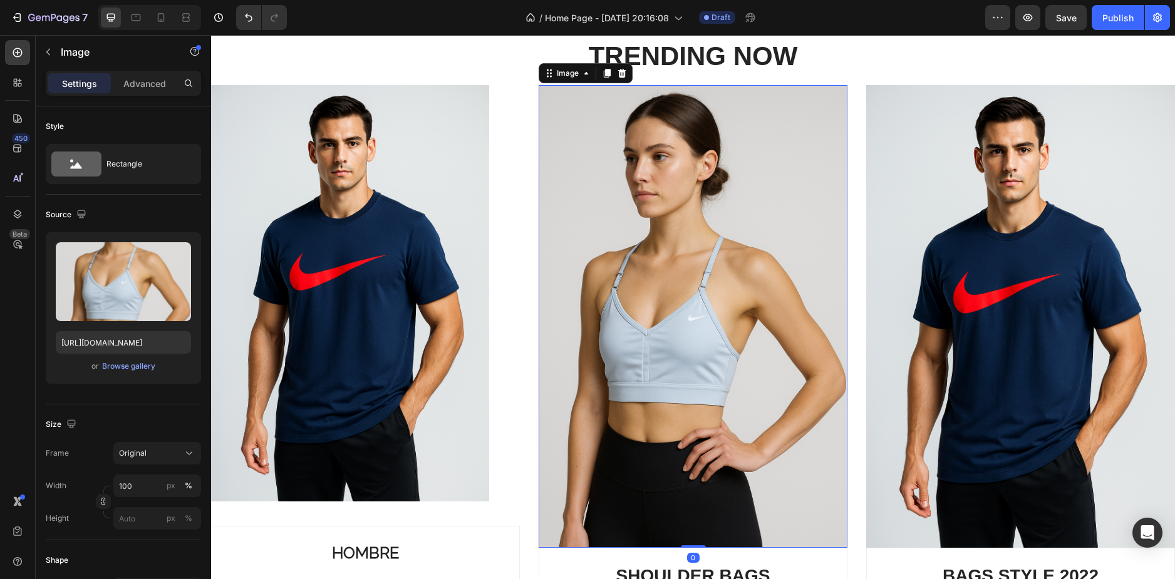
click at [651, 232] on img at bounding box center [692, 316] width 309 height 463
click at [140, 485] on input "100" at bounding box center [157, 486] width 88 height 23
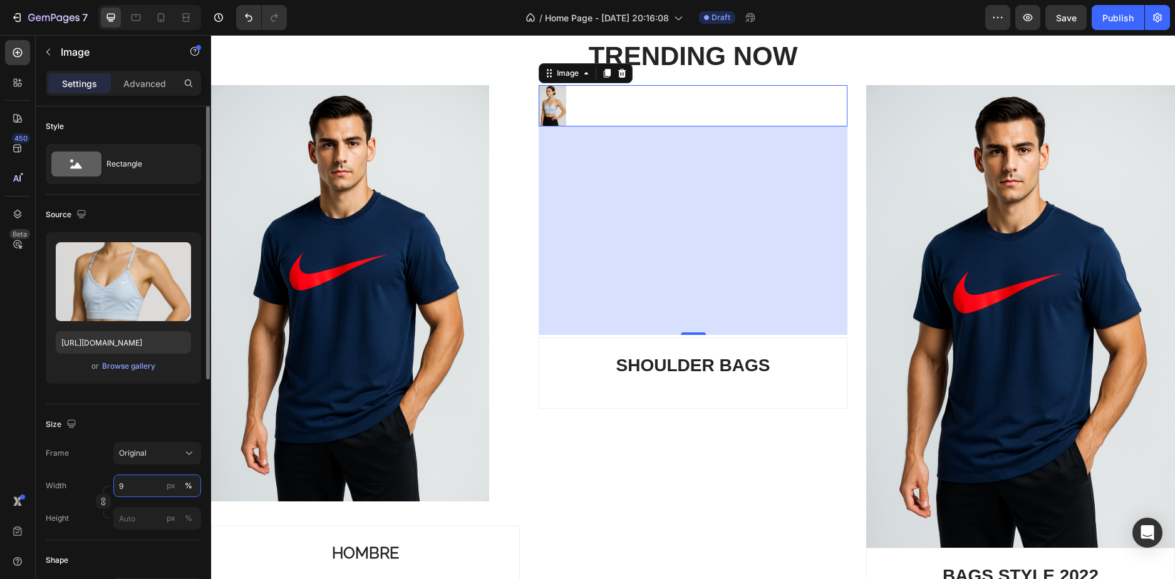
type input "90"
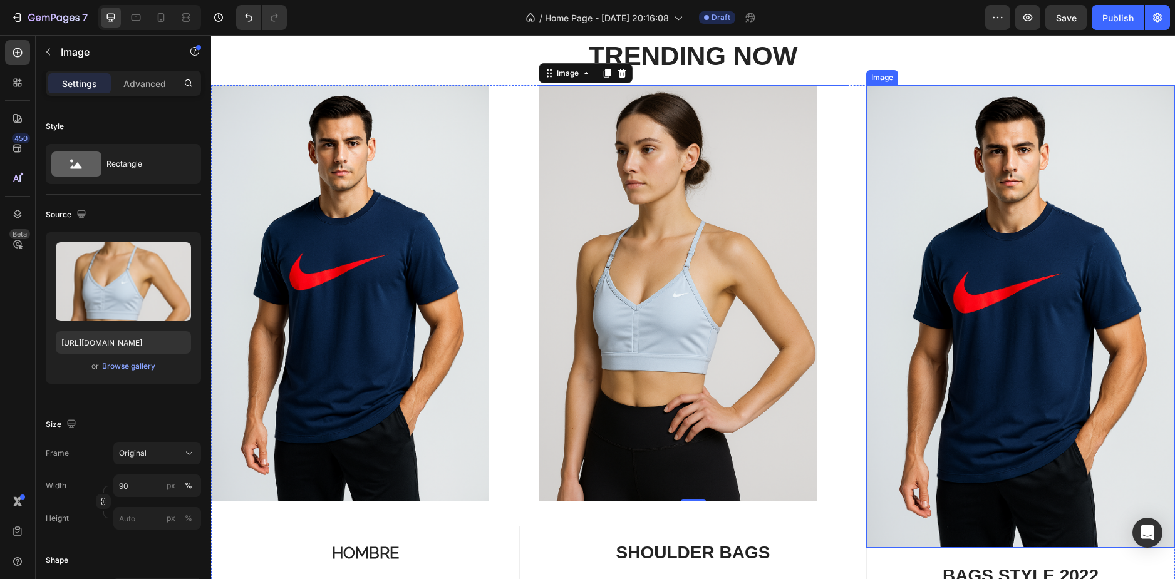
click at [1055, 295] on img at bounding box center [1020, 316] width 309 height 463
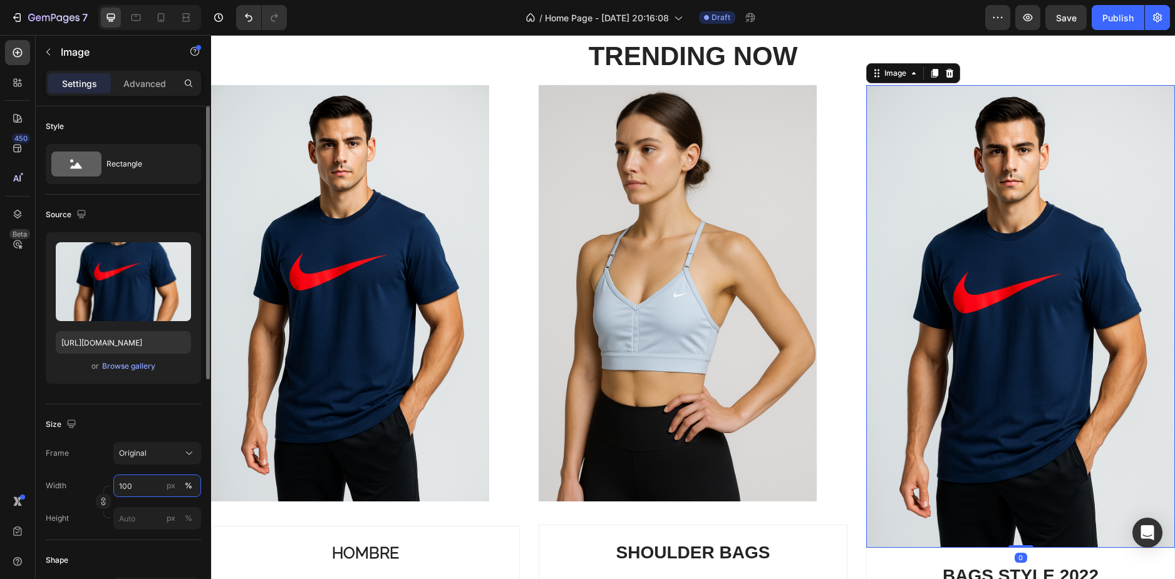
click at [145, 487] on input "100" at bounding box center [157, 486] width 88 height 23
type input "90"
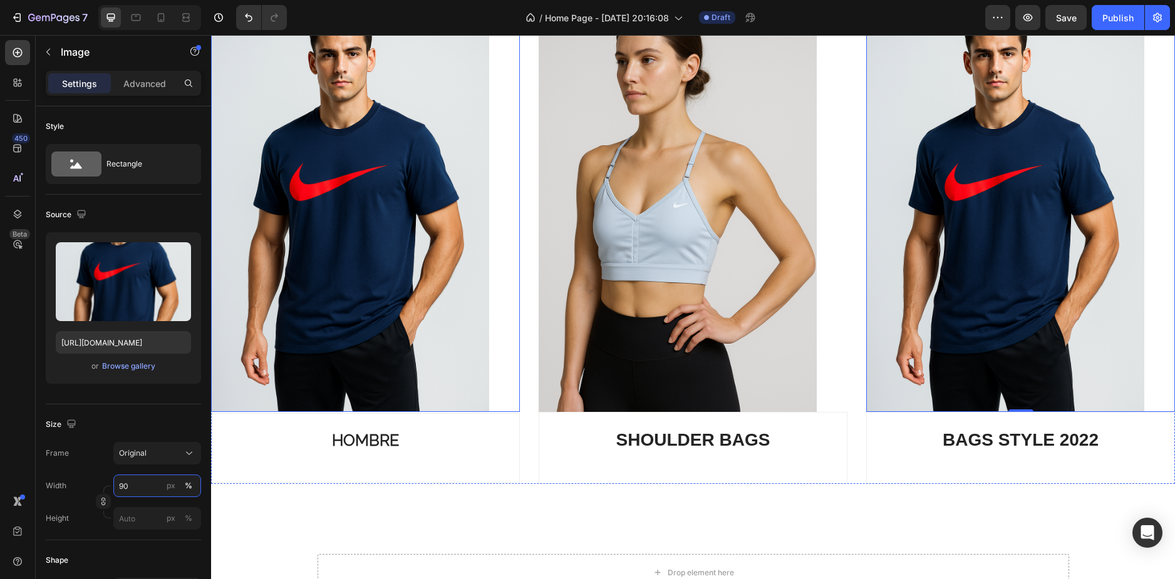
scroll to position [338, 0]
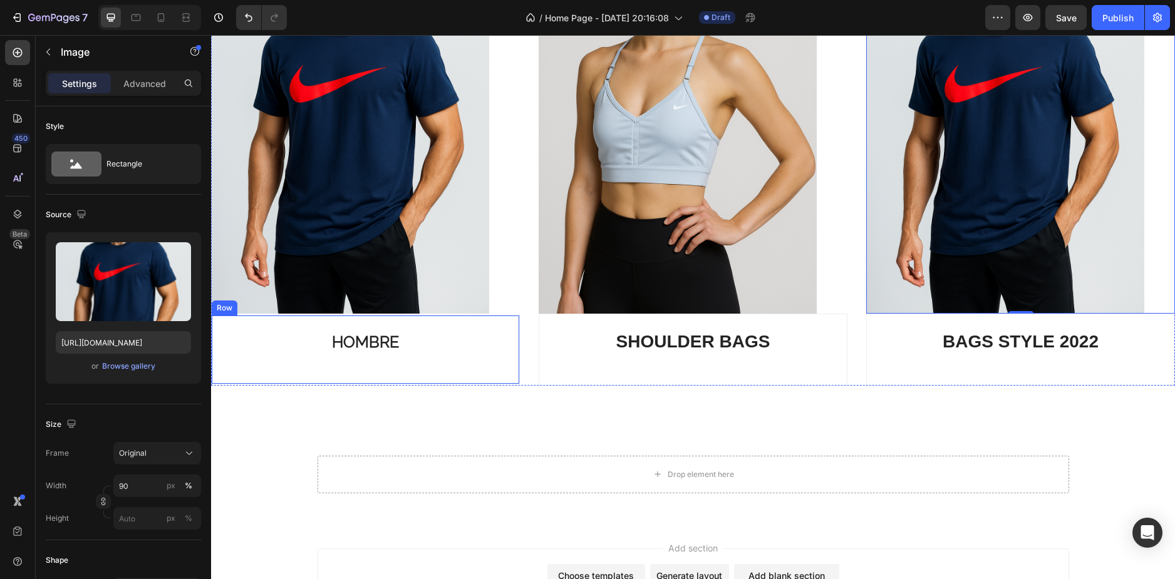
click at [443, 356] on div "HOMBRE Heading" at bounding box center [365, 350] width 289 height 38
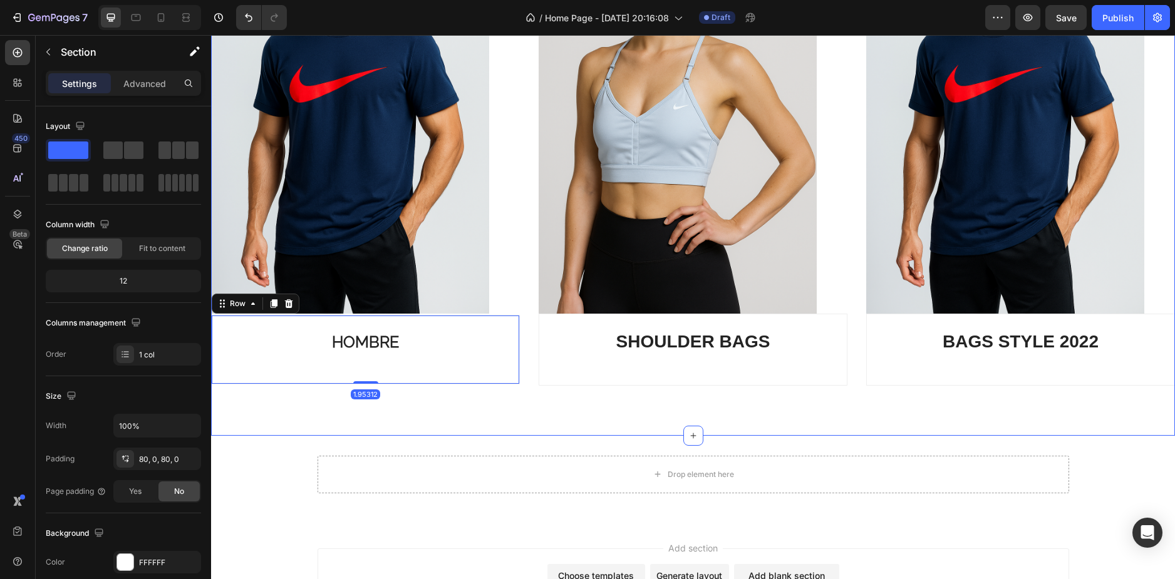
click at [531, 398] on div "TRENDING NOW Heading Row Image HOMBRE Heading Row 1.95312 Image SHOULDER BAGS H…" at bounding box center [693, 118] width 964 height 636
click at [465, 354] on div "HOMBRE Heading" at bounding box center [365, 350] width 289 height 38
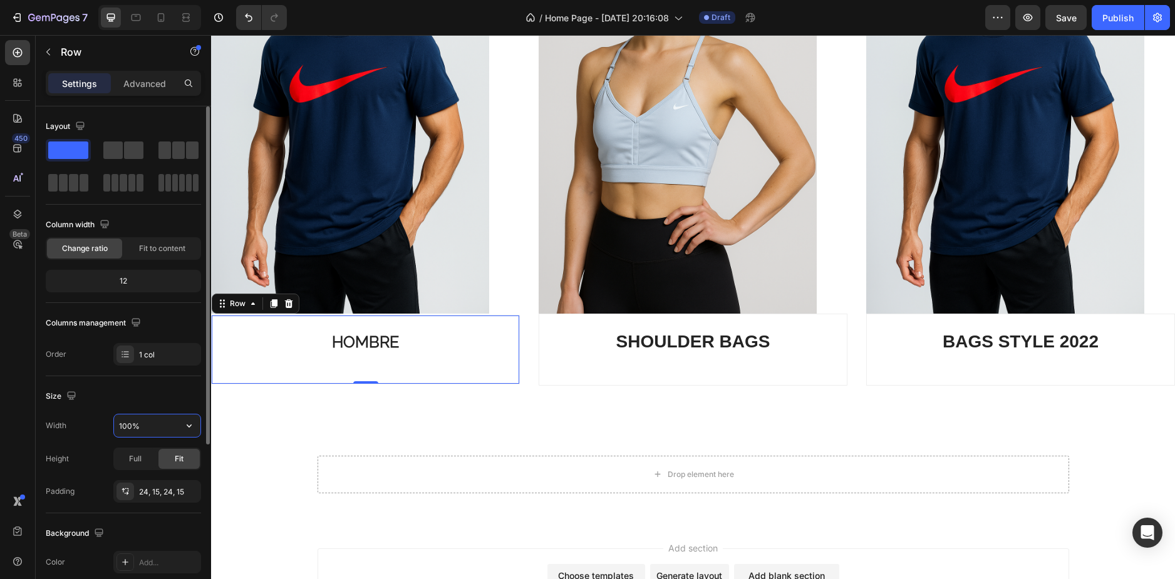
click at [167, 428] on input "100%" at bounding box center [157, 425] width 86 height 23
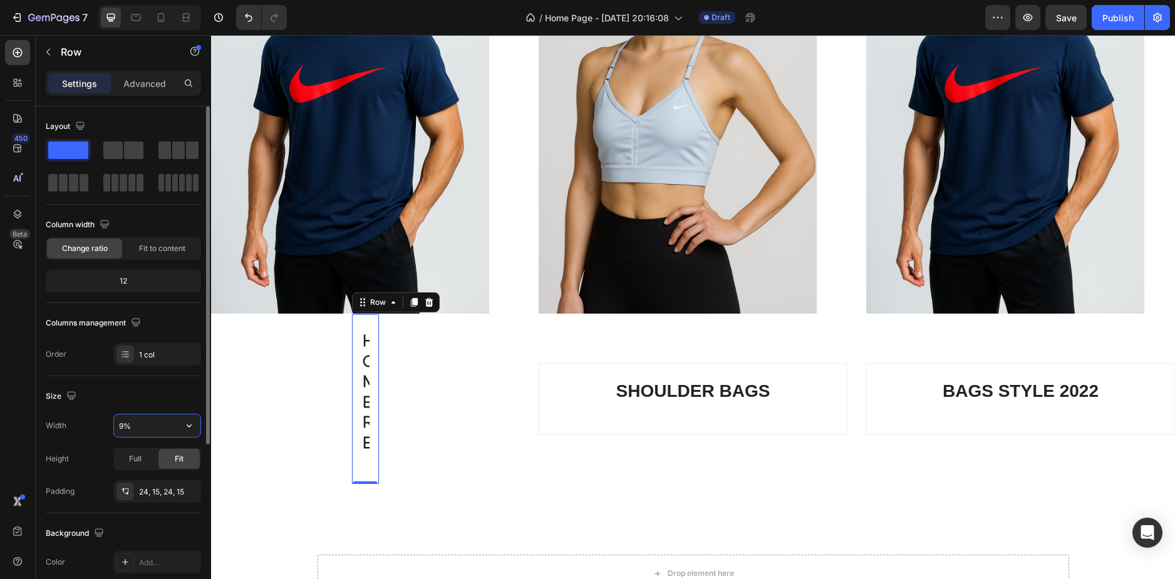
type input "90%"
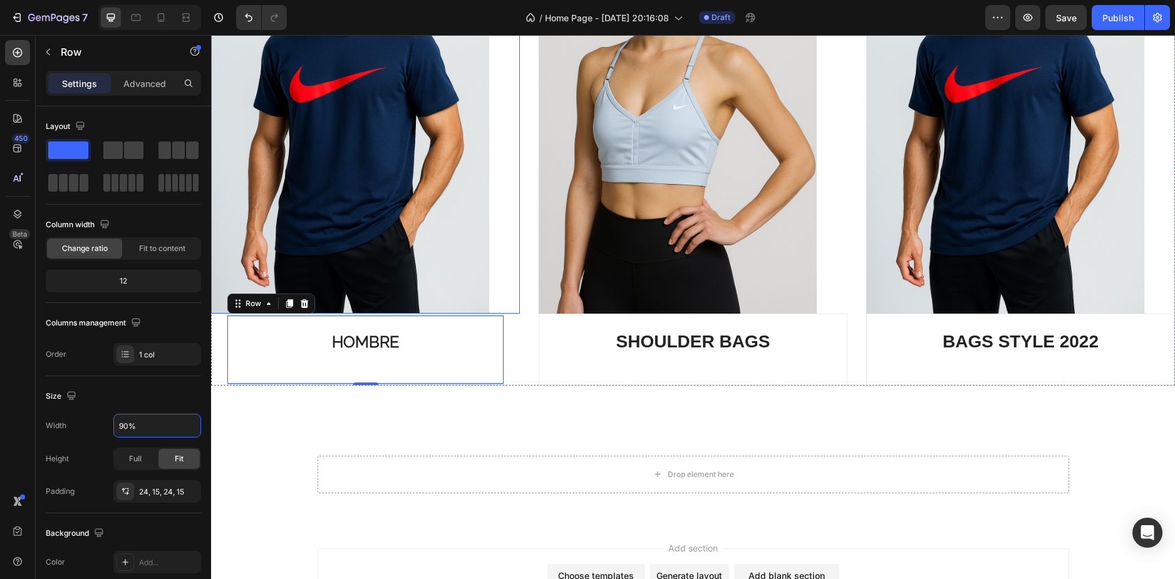
click at [519, 240] on div "Image HOMBRE Heading Row 1.95312 Image SHOULDER BAGS Heading Row Image BAGS STY…" at bounding box center [693, 141] width 964 height 488
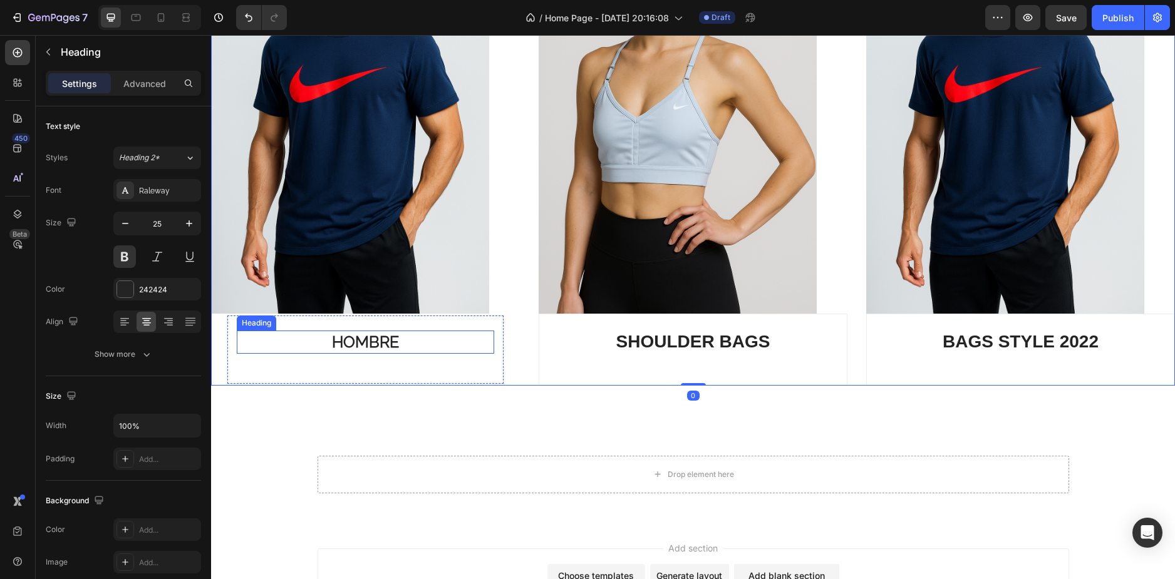
click at [454, 339] on p "HOMBRE" at bounding box center [365, 342] width 255 height 21
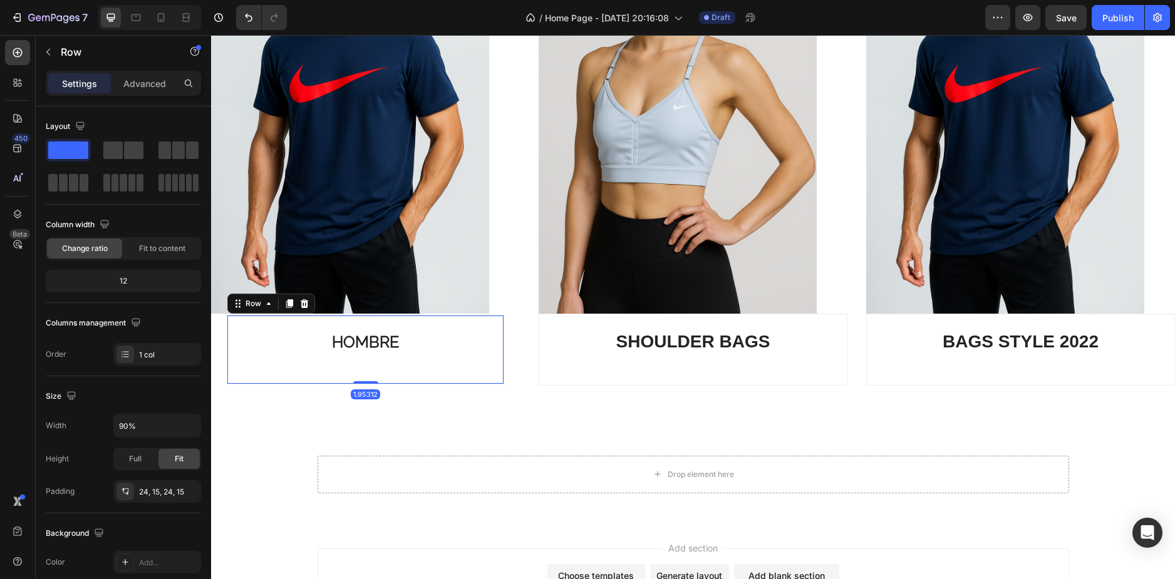
click at [485, 366] on div "HOMBRE Heading Row 1.95312" at bounding box center [366, 349] width 278 height 69
click at [486, 353] on div "HOMBRE Heading" at bounding box center [366, 350] width 258 height 38
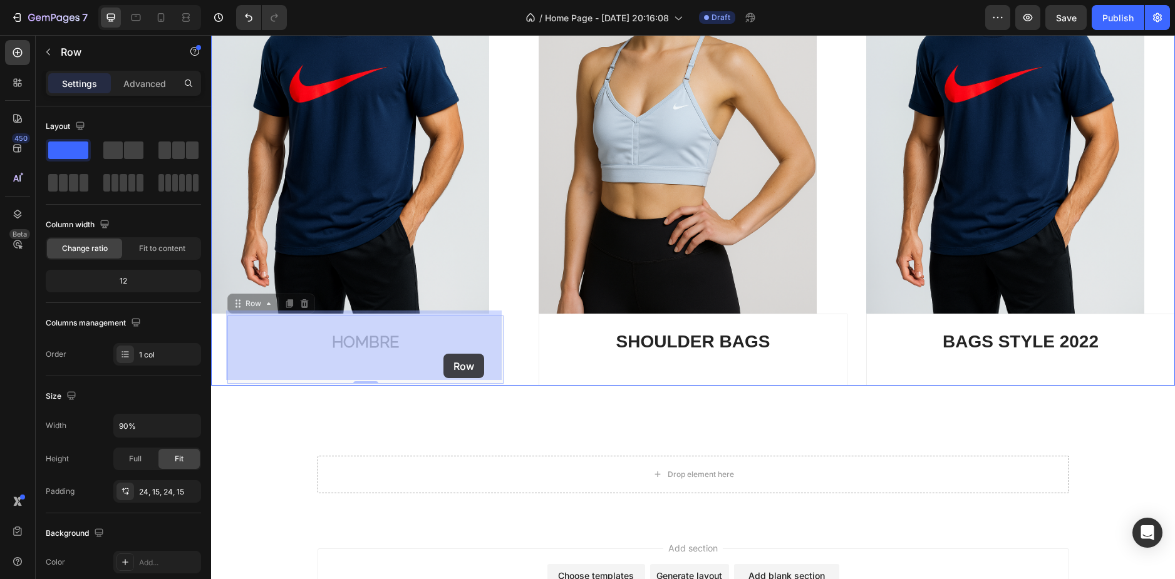
drag, startPoint x: 500, startPoint y: 351, endPoint x: 443, endPoint y: 354, distance: 56.4
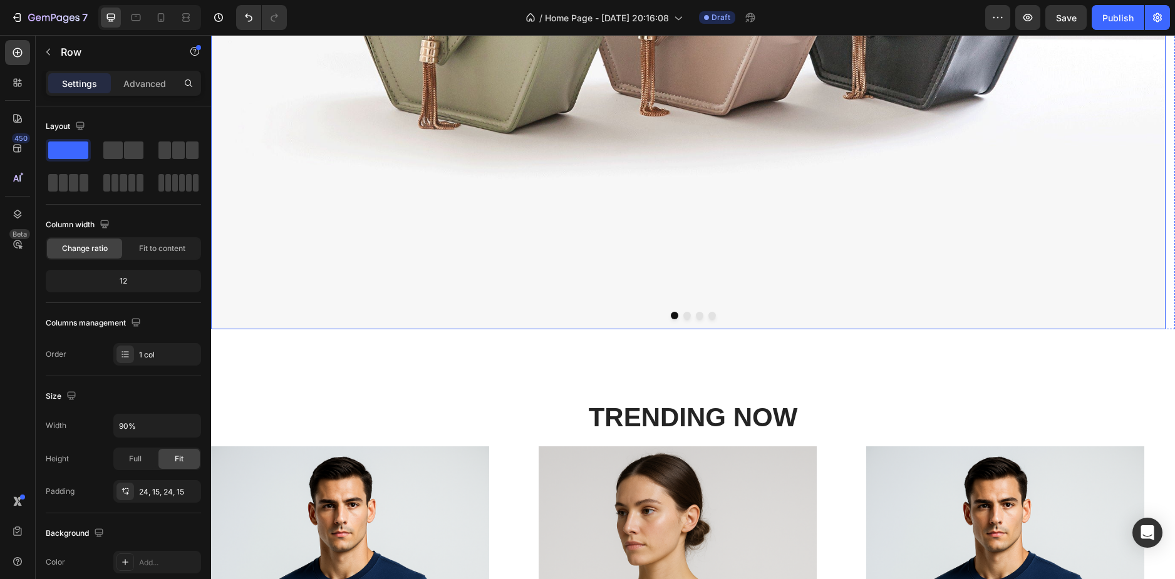
scroll to position [564, 0]
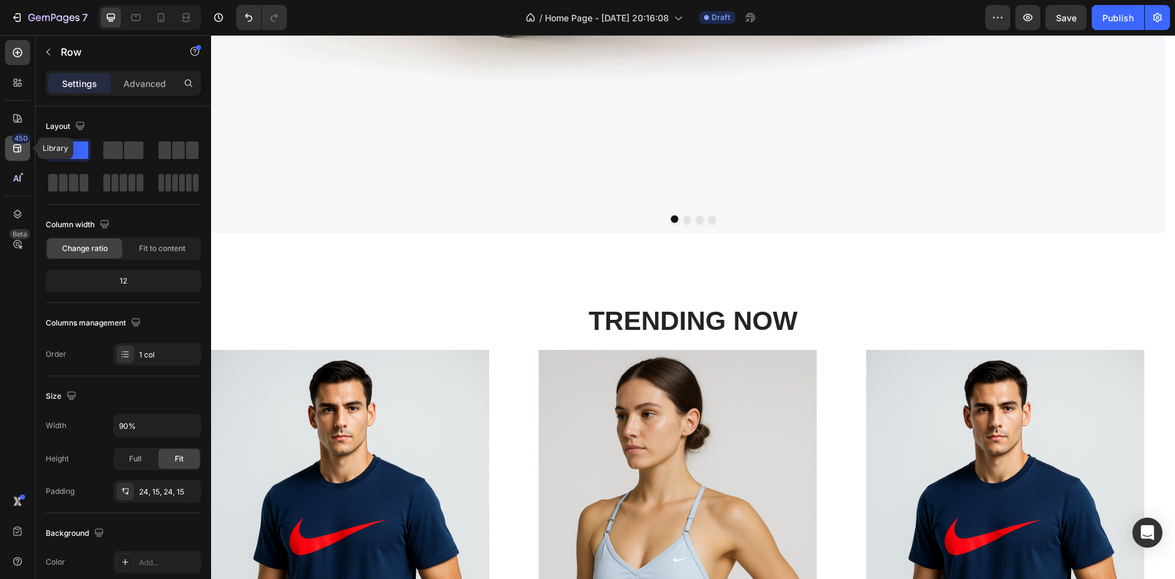
click at [21, 139] on div "450" at bounding box center [21, 138] width 18 height 10
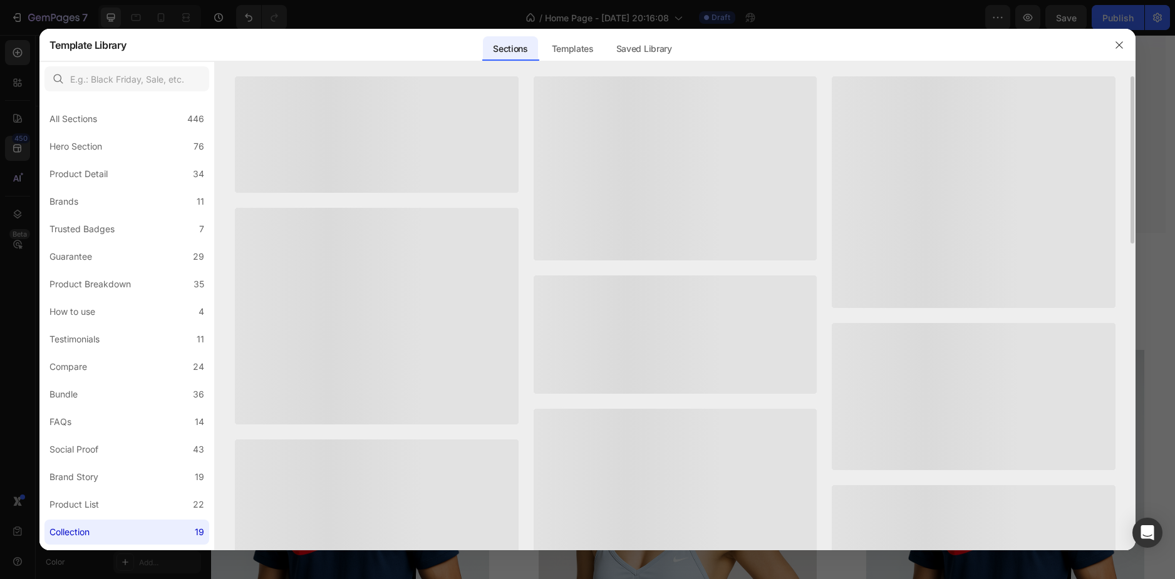
scroll to position [125, 0]
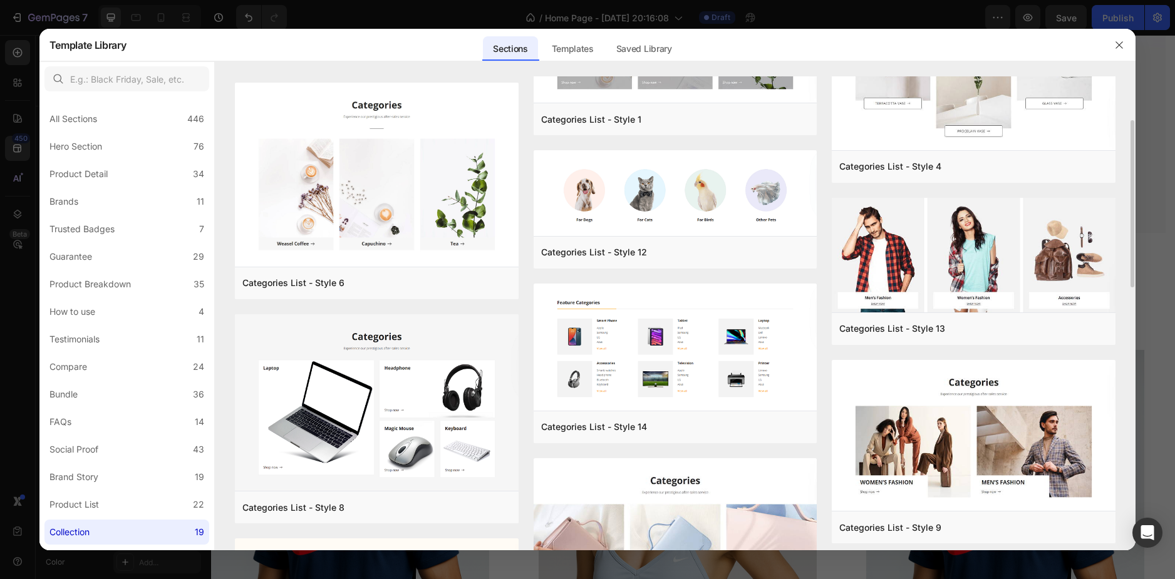
click at [8, 135] on div at bounding box center [587, 289] width 1175 height 579
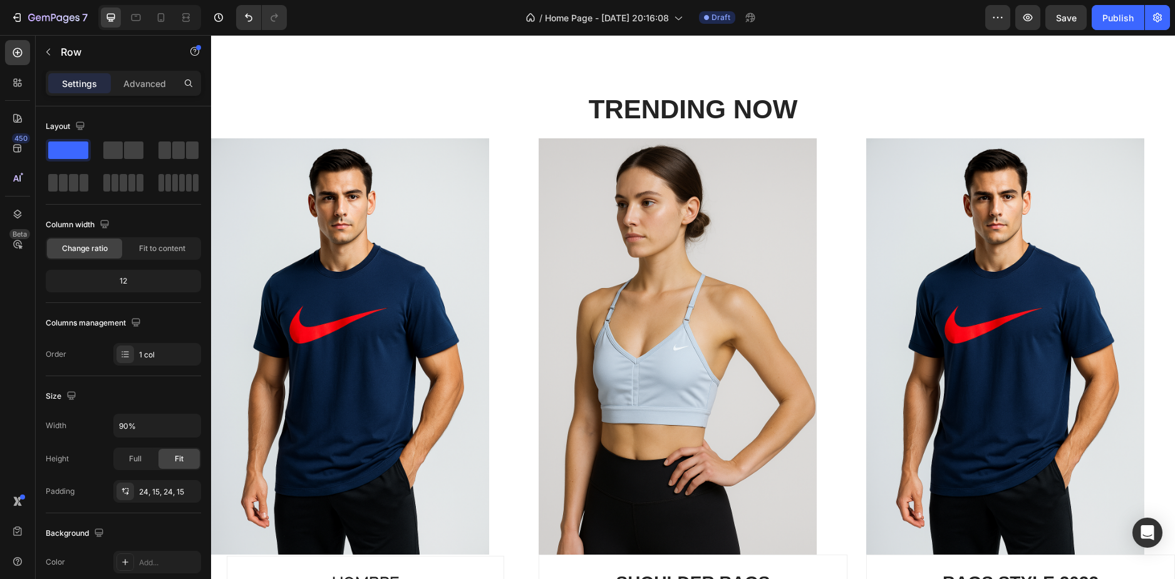
scroll to position [939, 0]
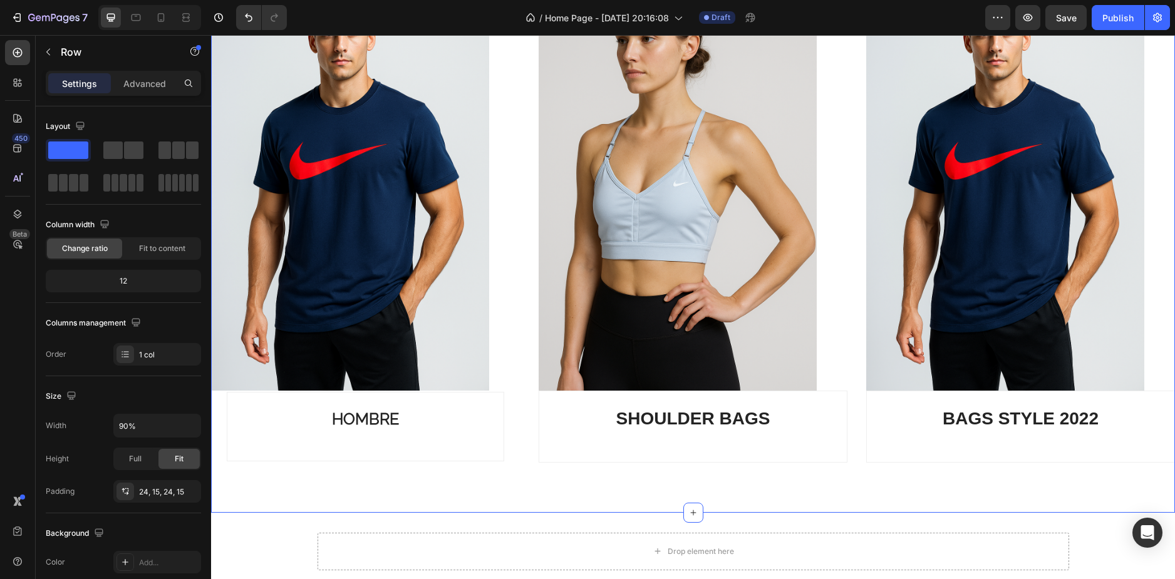
click at [501, 472] on div "TRENDING NOW Heading Row Image HOMBRE Heading Row Image SHOULDER BAGS Heading R…" at bounding box center [693, 195] width 964 height 636
click at [18, 145] on icon at bounding box center [17, 149] width 8 height 8
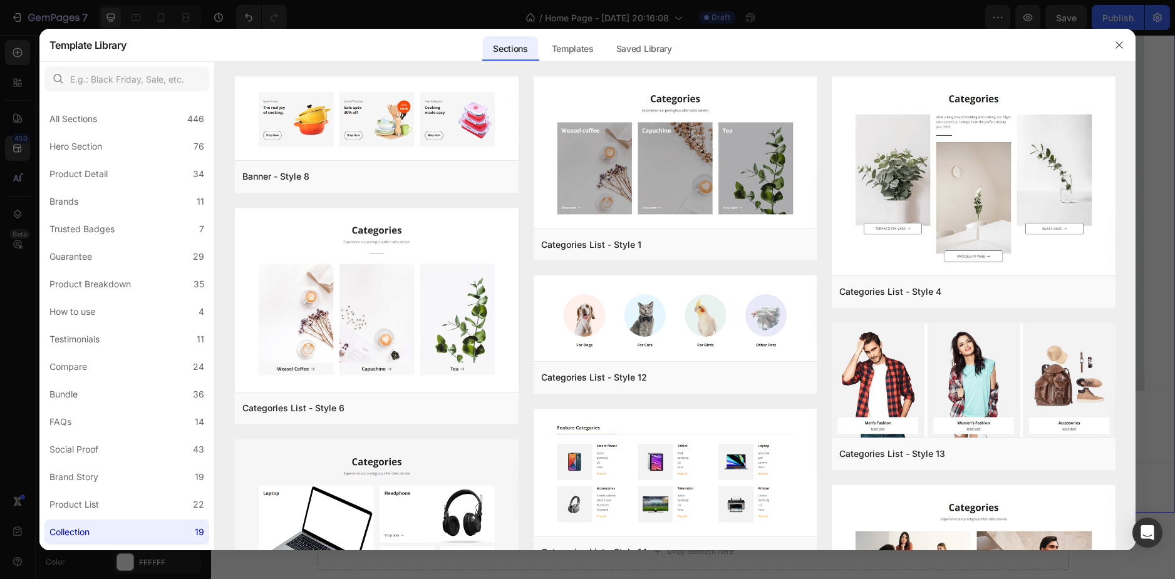
click at [5, 131] on div at bounding box center [587, 289] width 1175 height 579
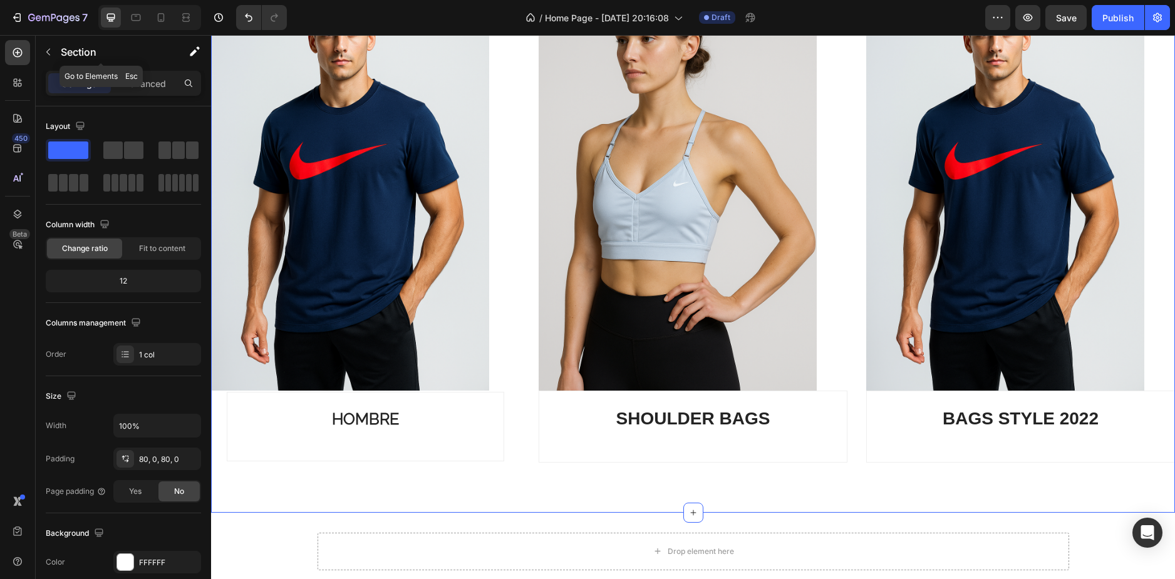
click at [158, 70] on div "Section" at bounding box center [101, 53] width 130 height 36
click at [49, 45] on button "button" at bounding box center [48, 52] width 20 height 20
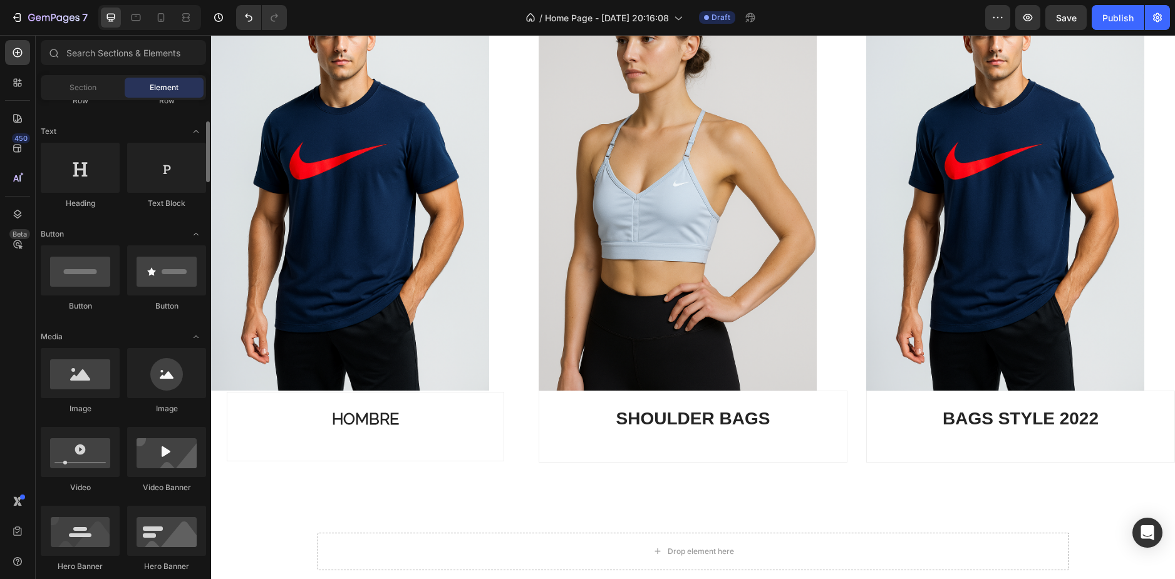
scroll to position [0, 0]
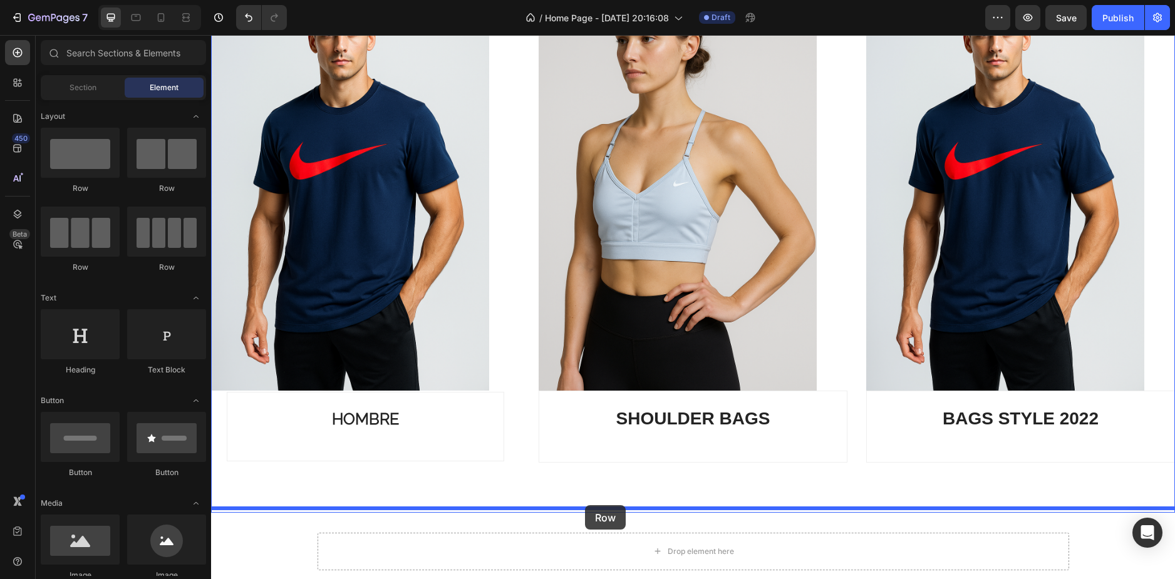
drag, startPoint x: 298, startPoint y: 185, endPoint x: 585, endPoint y: 505, distance: 429.7
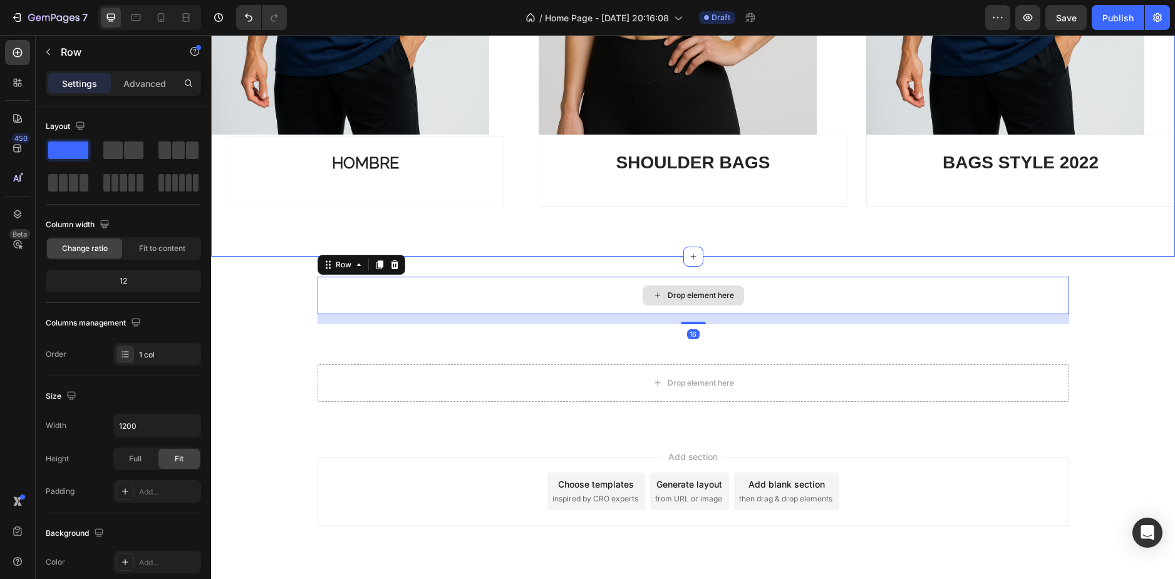
scroll to position [1224, 0]
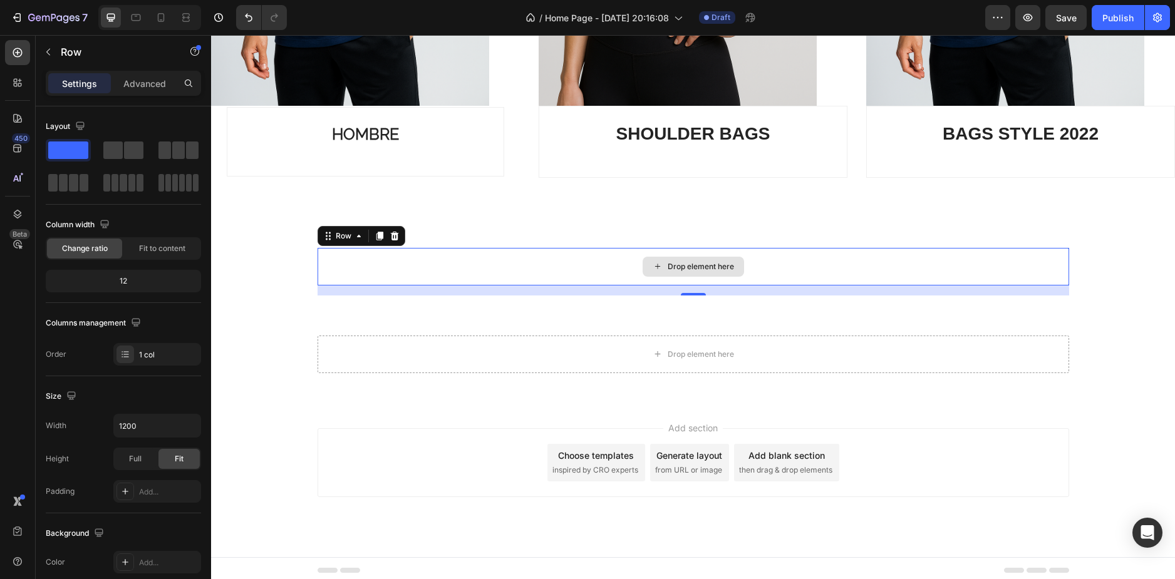
click at [599, 250] on div "Drop element here" at bounding box center [692, 267] width 751 height 38
click at [41, 45] on button "button" at bounding box center [48, 52] width 20 height 20
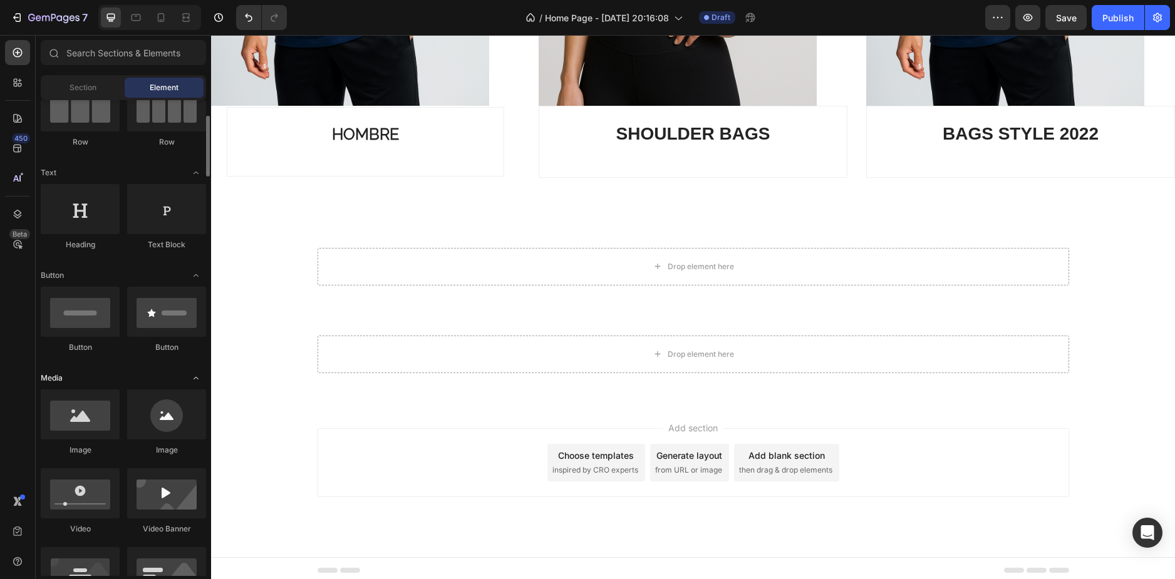
scroll to position [250, 0]
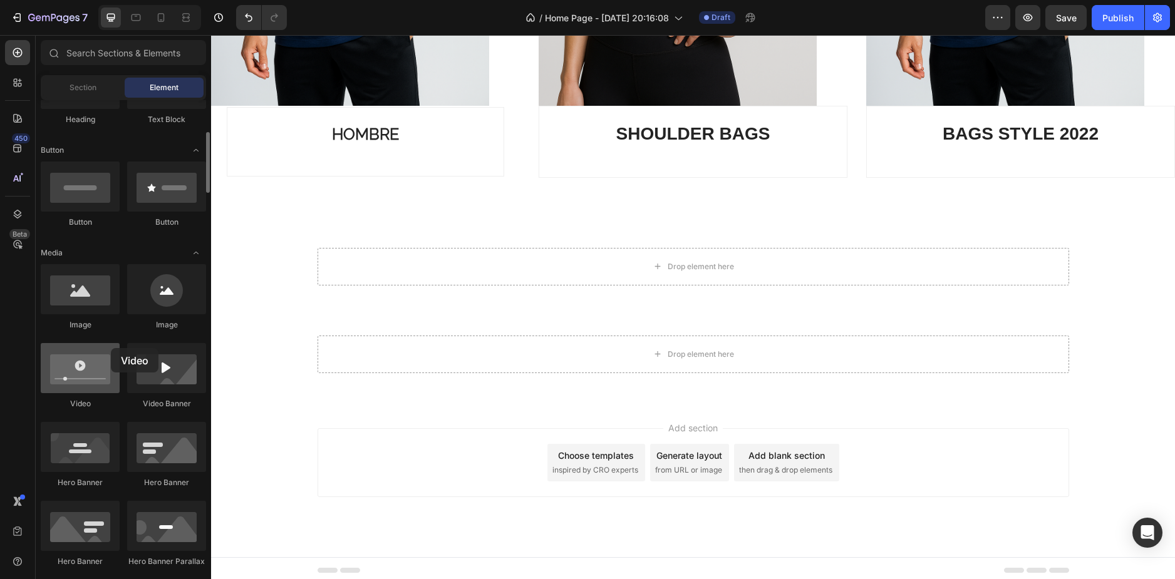
drag, startPoint x: 81, startPoint y: 373, endPoint x: 111, endPoint y: 348, distance: 38.7
click at [111, 348] on div at bounding box center [80, 368] width 79 height 50
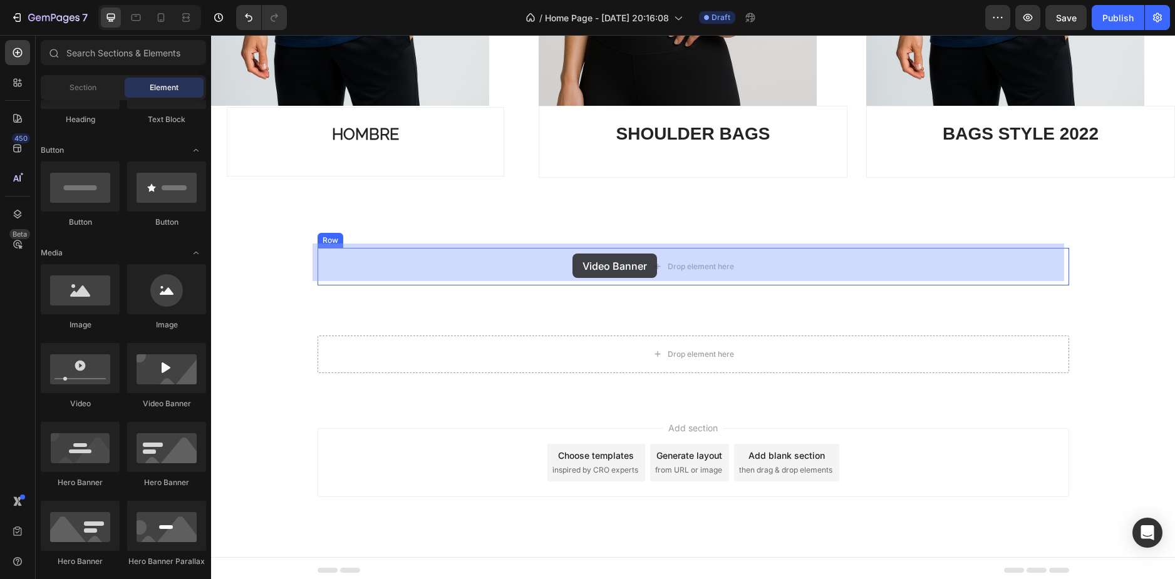
drag, startPoint x: 356, startPoint y: 404, endPoint x: 572, endPoint y: 254, distance: 264.0
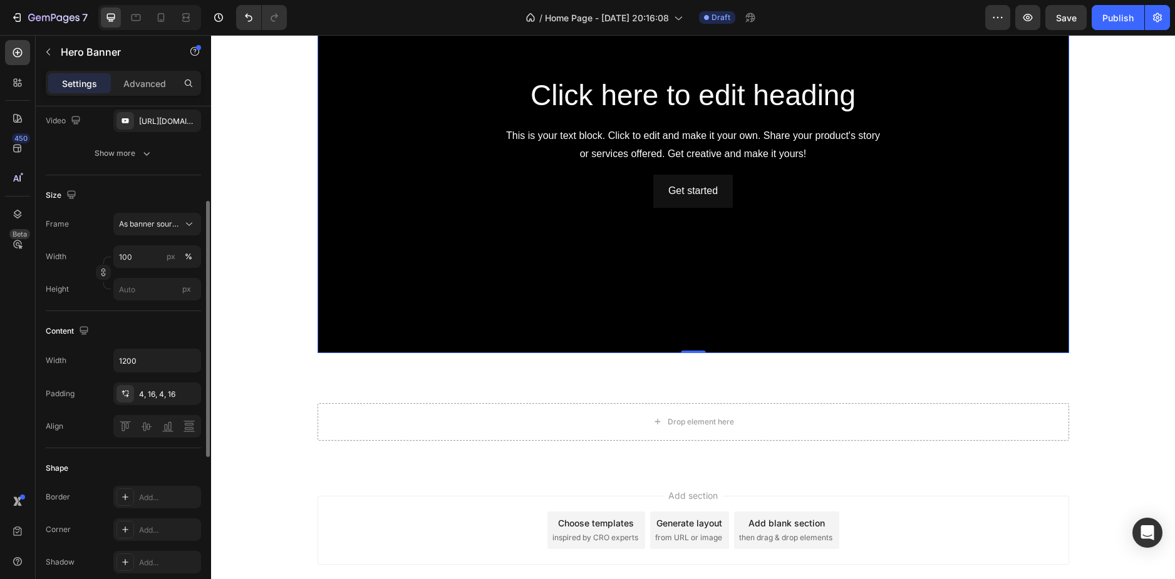
scroll to position [438, 0]
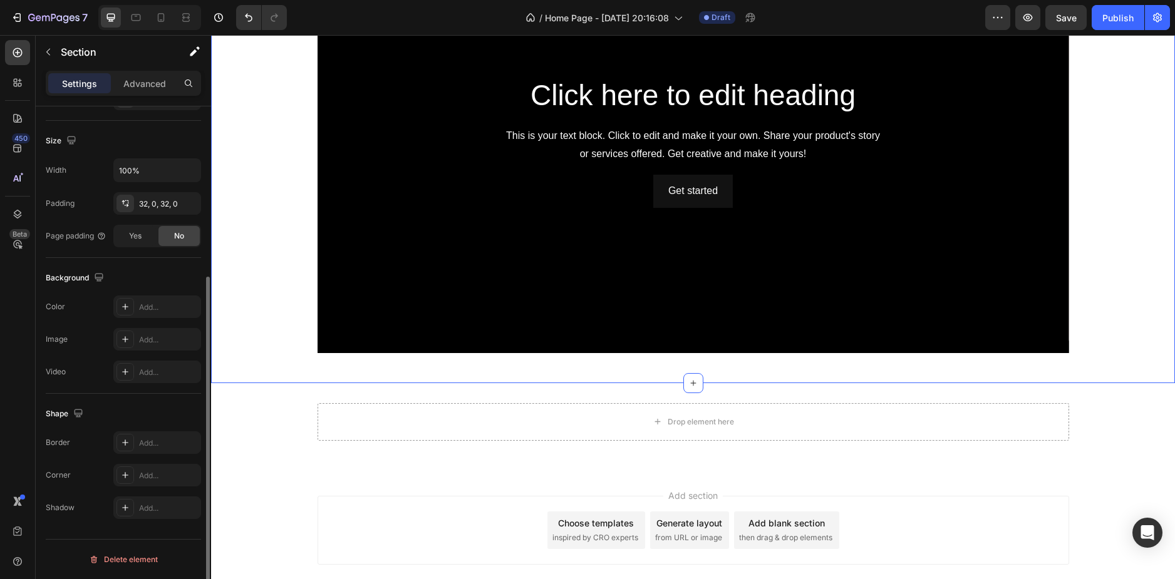
click at [494, 368] on div "Click here to edit heading Heading This is your text block. Click to edit and m…" at bounding box center [693, 146] width 964 height 473
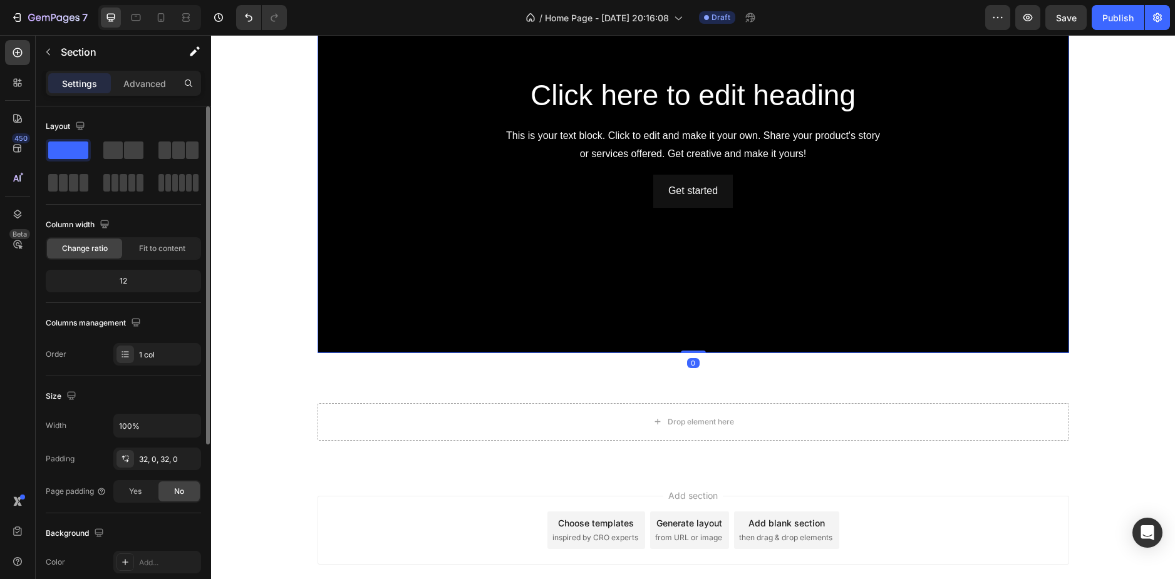
click at [485, 287] on div "Background Image" at bounding box center [692, 142] width 751 height 423
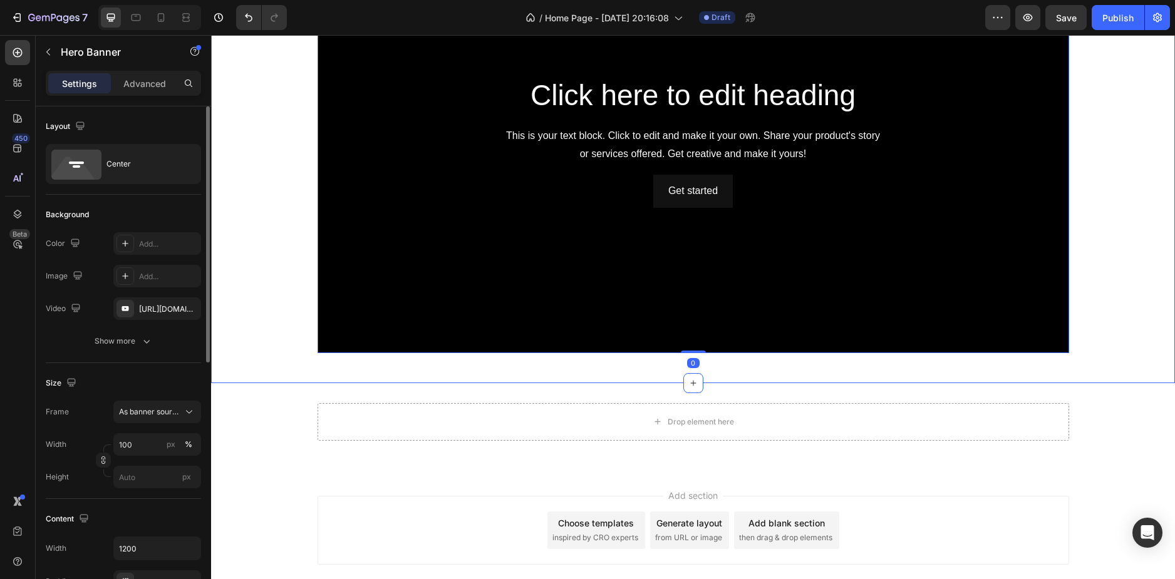
click at [315, 375] on div "Click here to edit heading Heading This is your text block. Click to edit and m…" at bounding box center [693, 146] width 964 height 473
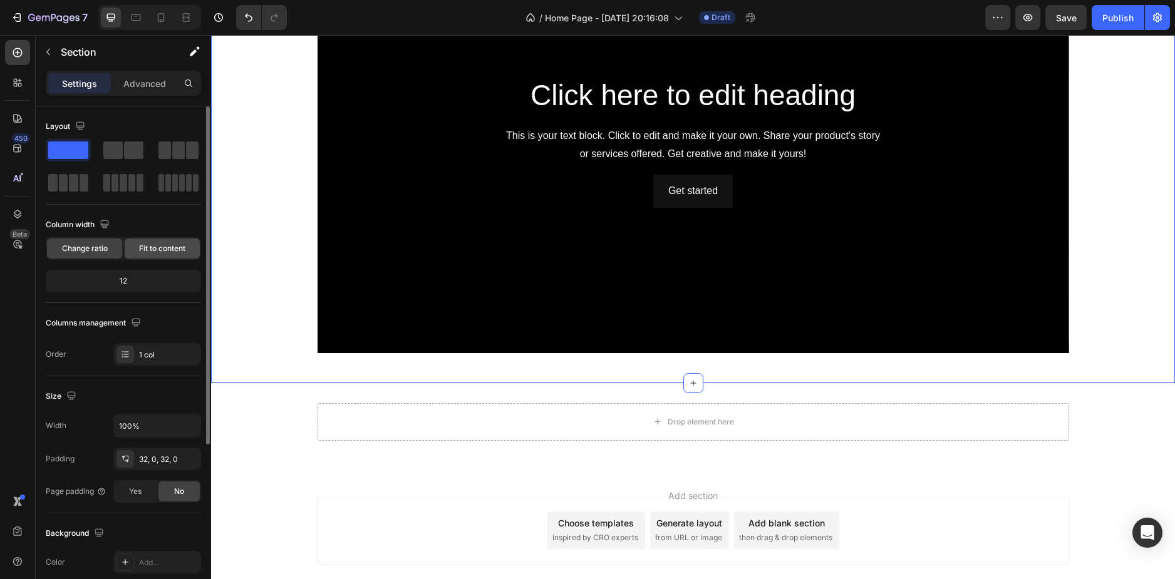
click at [140, 256] on div "Fit to content" at bounding box center [162, 249] width 75 height 20
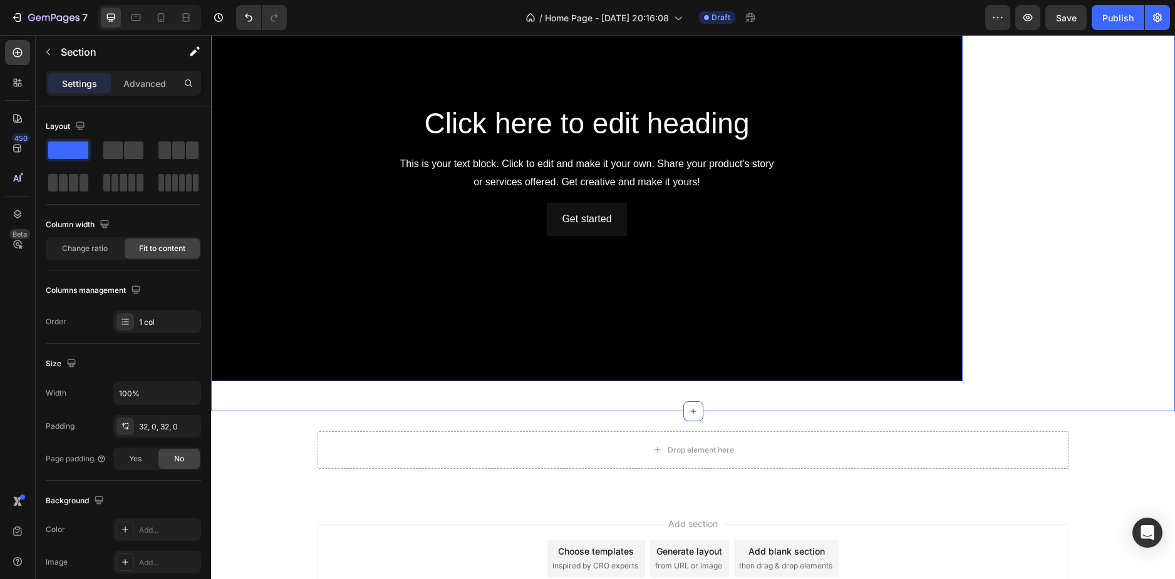
scroll to position [1600, 0]
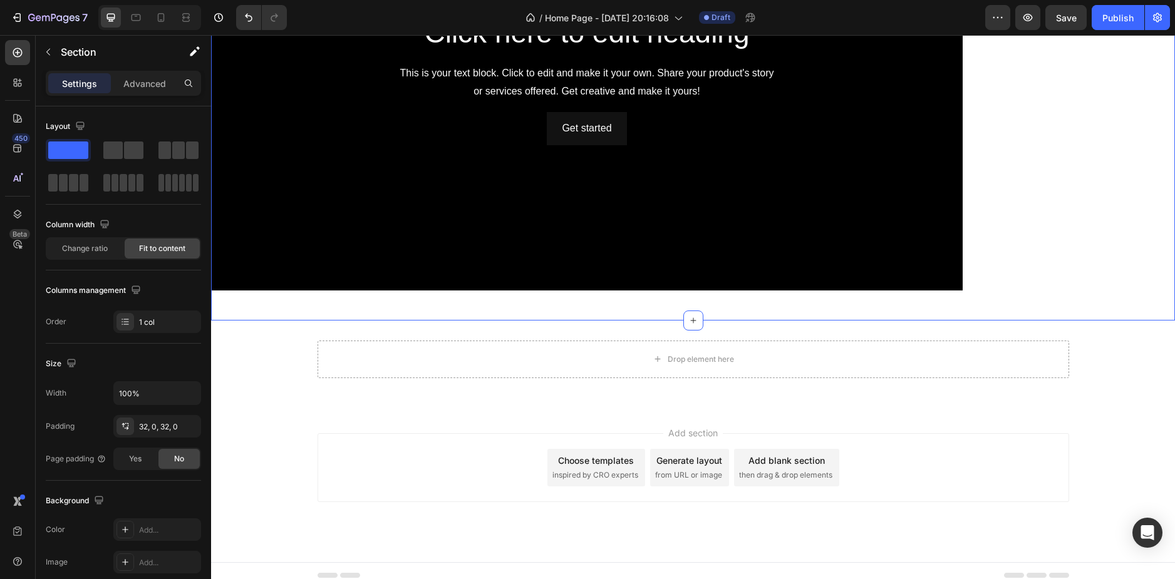
click at [538, 299] on div "Click here to edit heading Heading This is your text block. Click to edit and m…" at bounding box center [586, 84] width 751 height 433
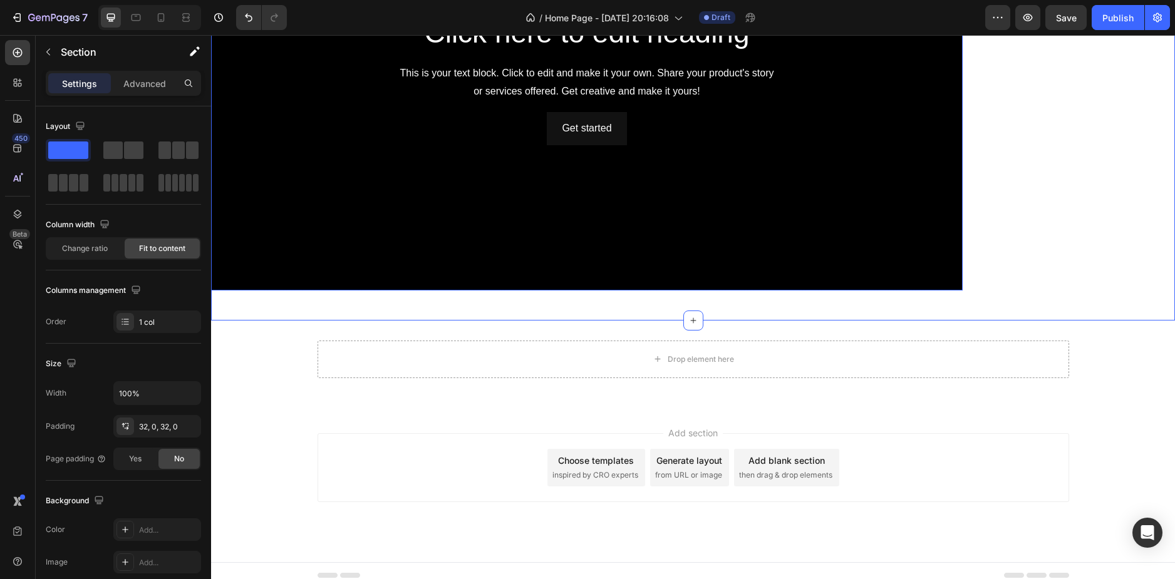
scroll to position [1412, 0]
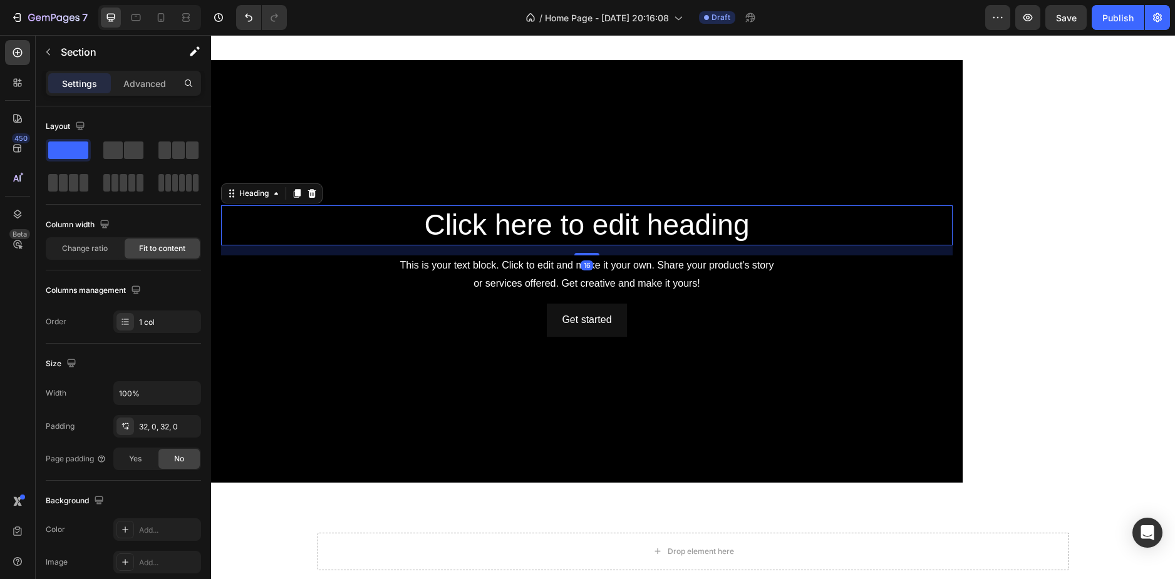
click at [297, 234] on h2 "Click here to edit heading" at bounding box center [586, 225] width 731 height 40
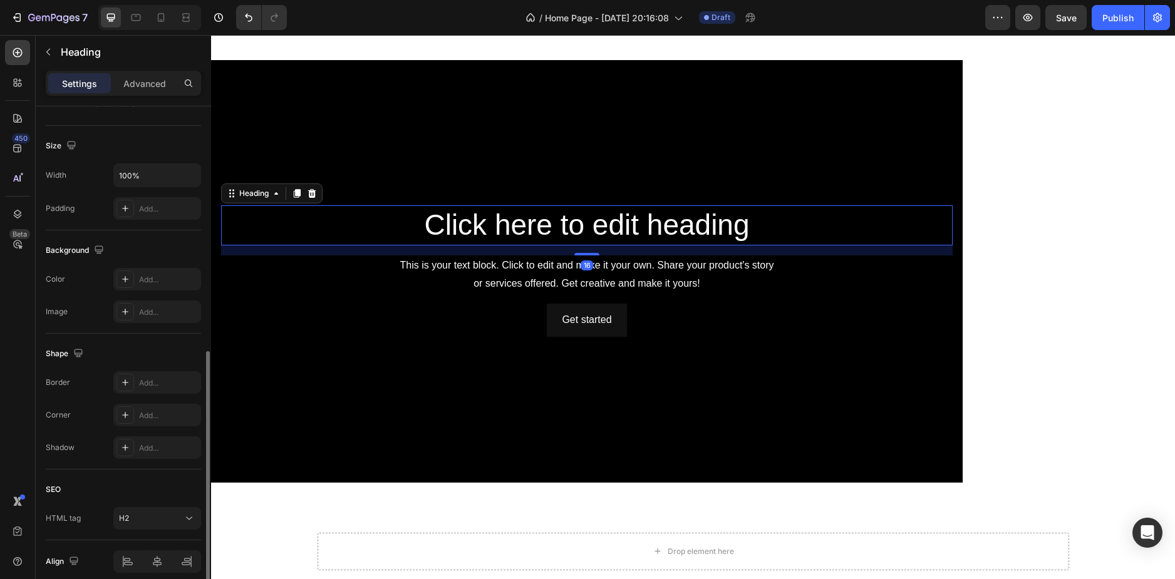
scroll to position [304, 0]
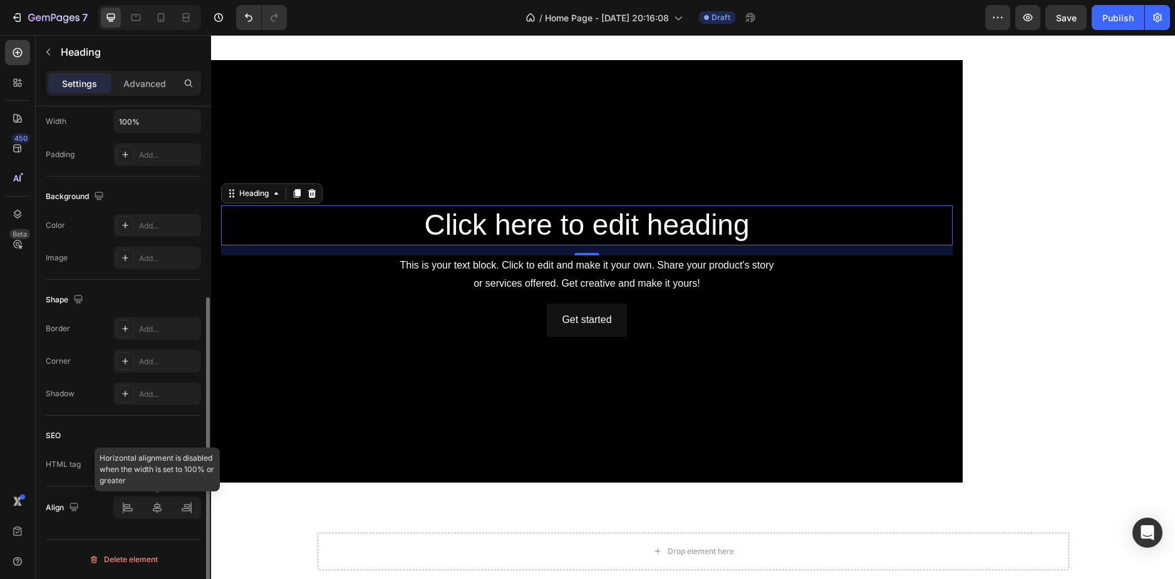
click at [157, 500] on div at bounding box center [157, 508] width 88 height 23
click at [158, 515] on div at bounding box center [157, 508] width 88 height 23
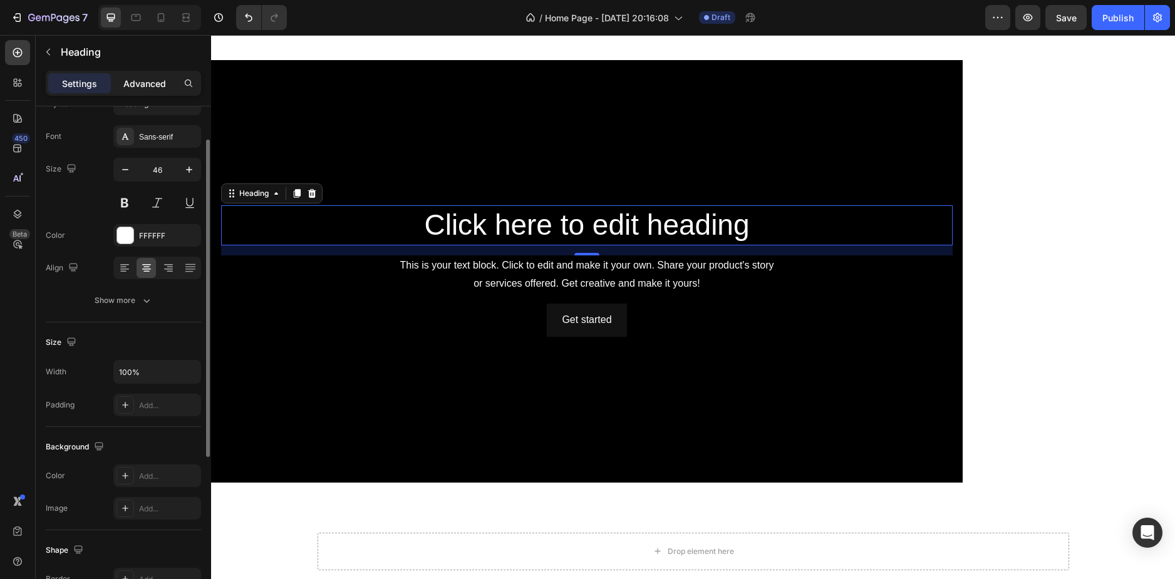
click at [148, 75] on div "Advanced" at bounding box center [144, 83] width 63 height 20
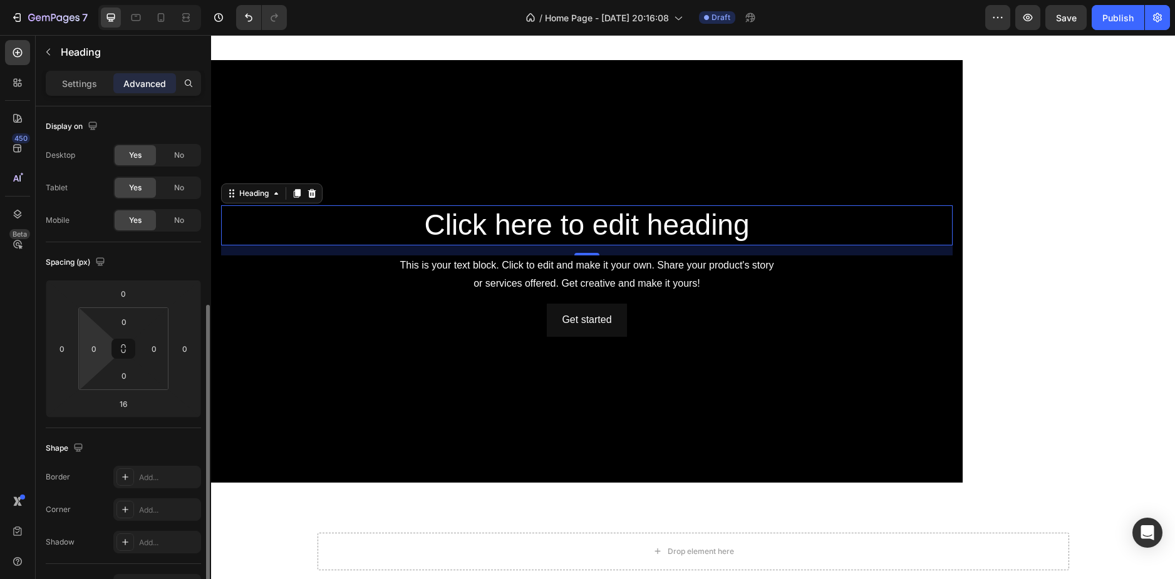
scroll to position [188, 0]
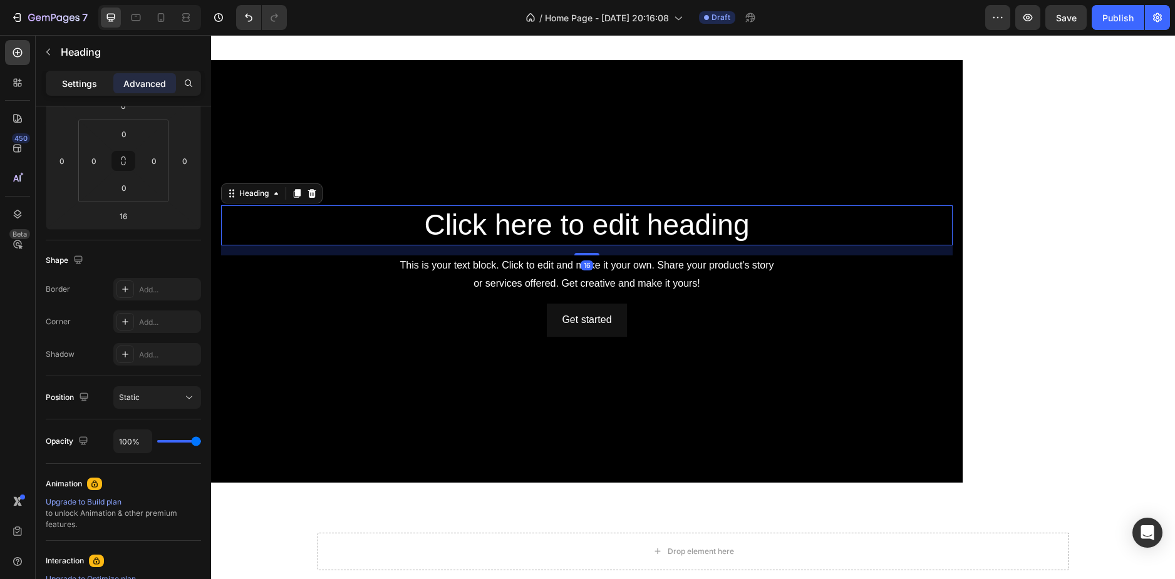
click at [71, 83] on p "Settings" at bounding box center [79, 83] width 35 height 13
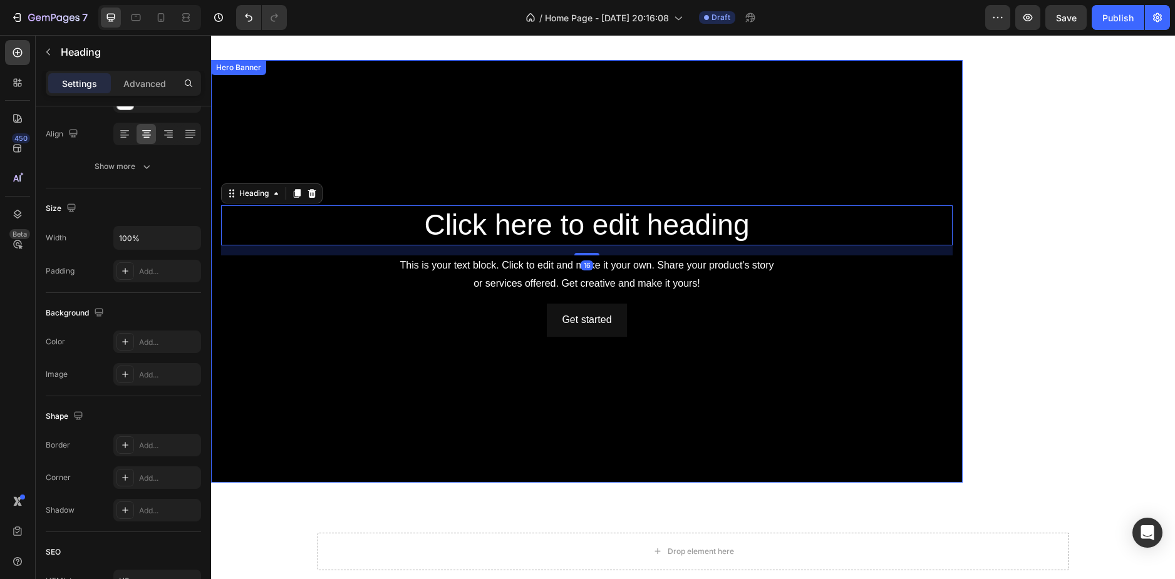
click at [492, 421] on div "Background Image" at bounding box center [586, 271] width 751 height 423
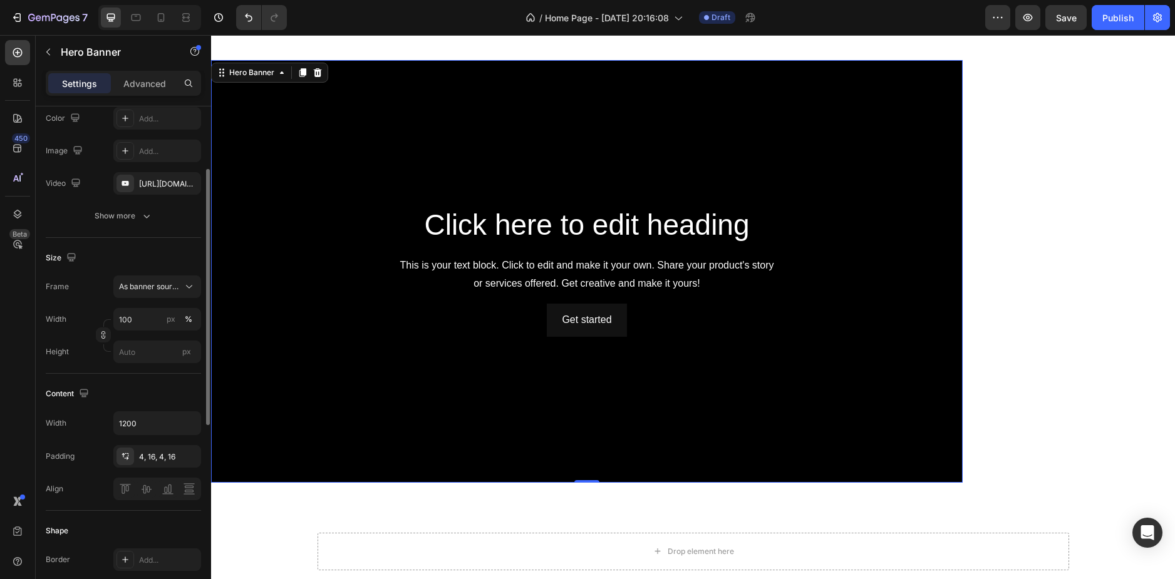
scroll to position [313, 0]
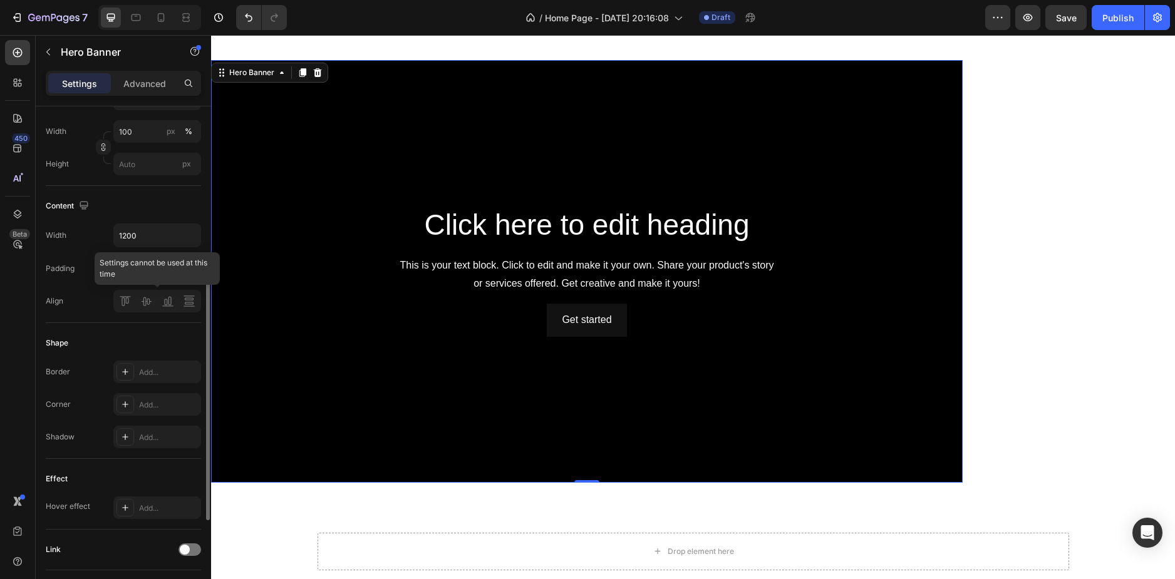
click at [147, 296] on div at bounding box center [157, 301] width 88 height 23
click at [171, 305] on div at bounding box center [157, 301] width 88 height 23
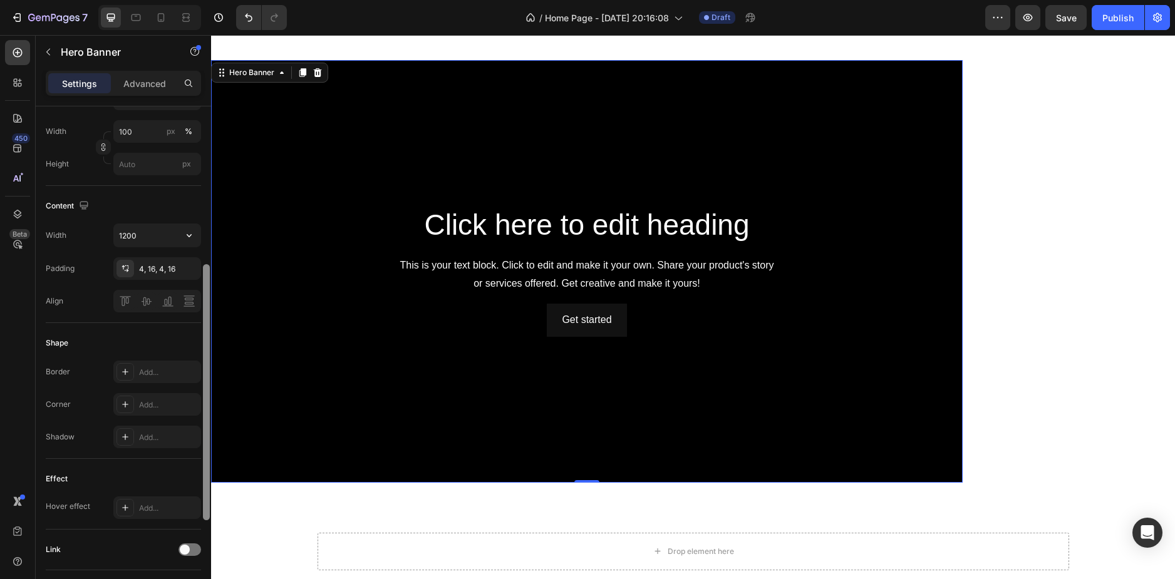
scroll to position [0, 0]
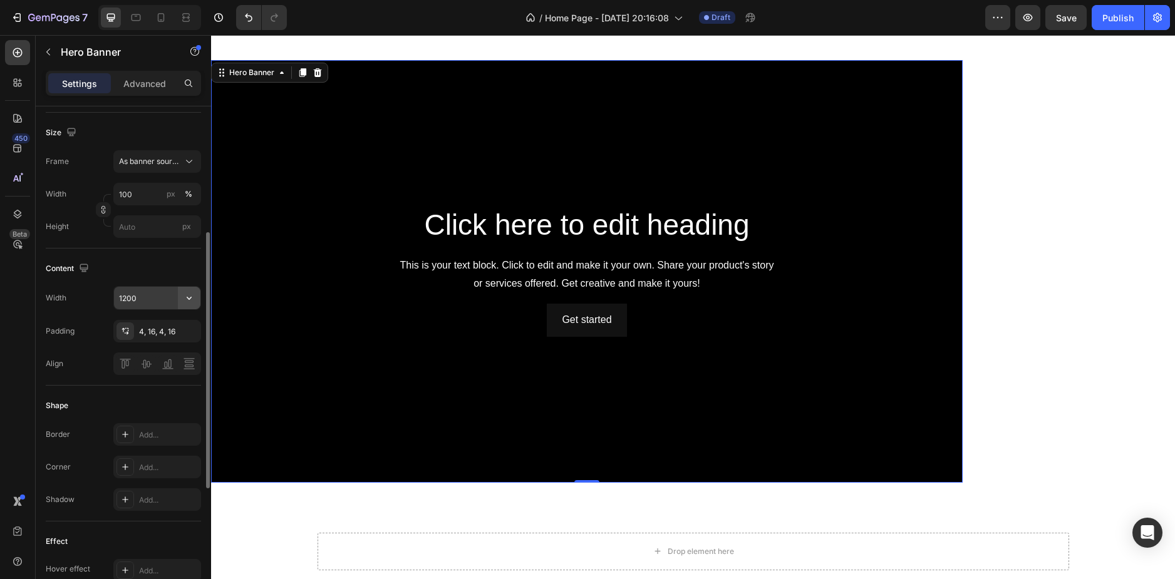
click at [186, 296] on icon "button" at bounding box center [189, 298] width 13 height 13
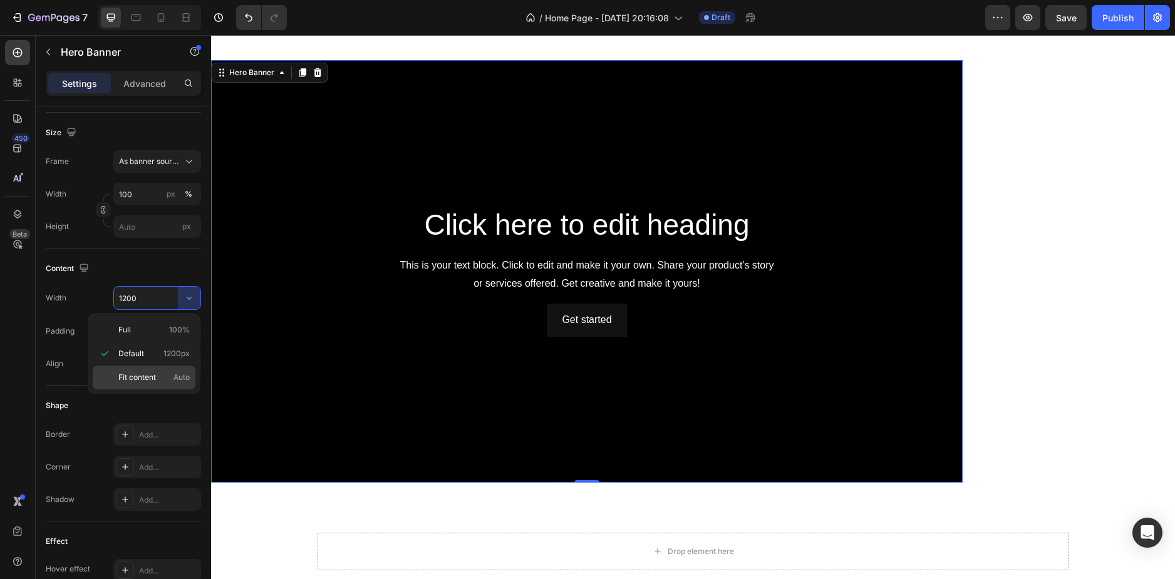
click at [158, 373] on p "Fit content Auto" at bounding box center [153, 377] width 71 height 11
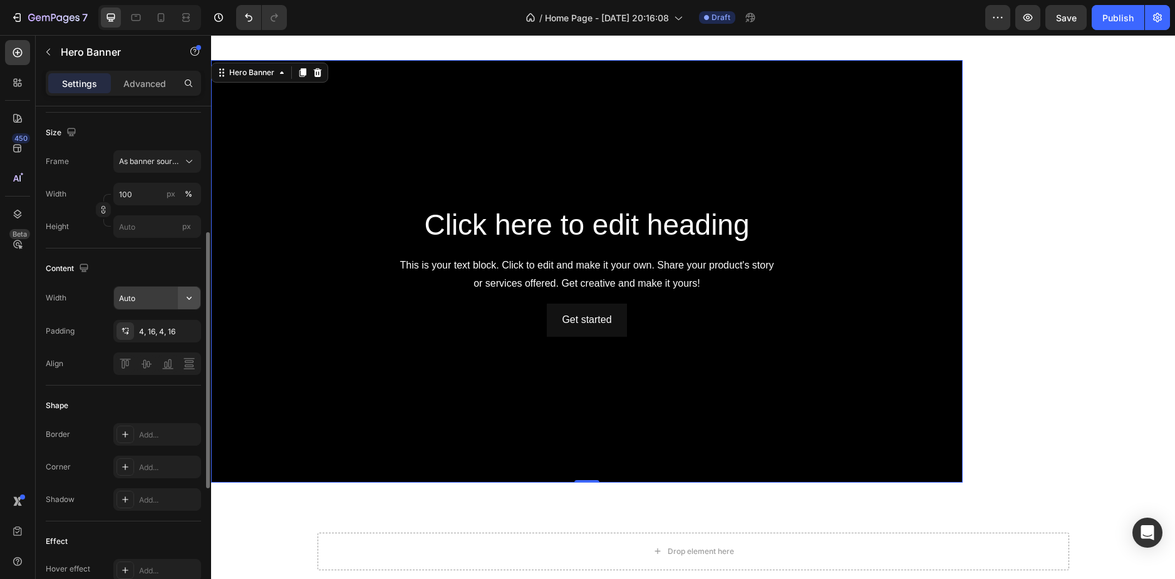
click at [195, 294] on icon "button" at bounding box center [189, 298] width 13 height 13
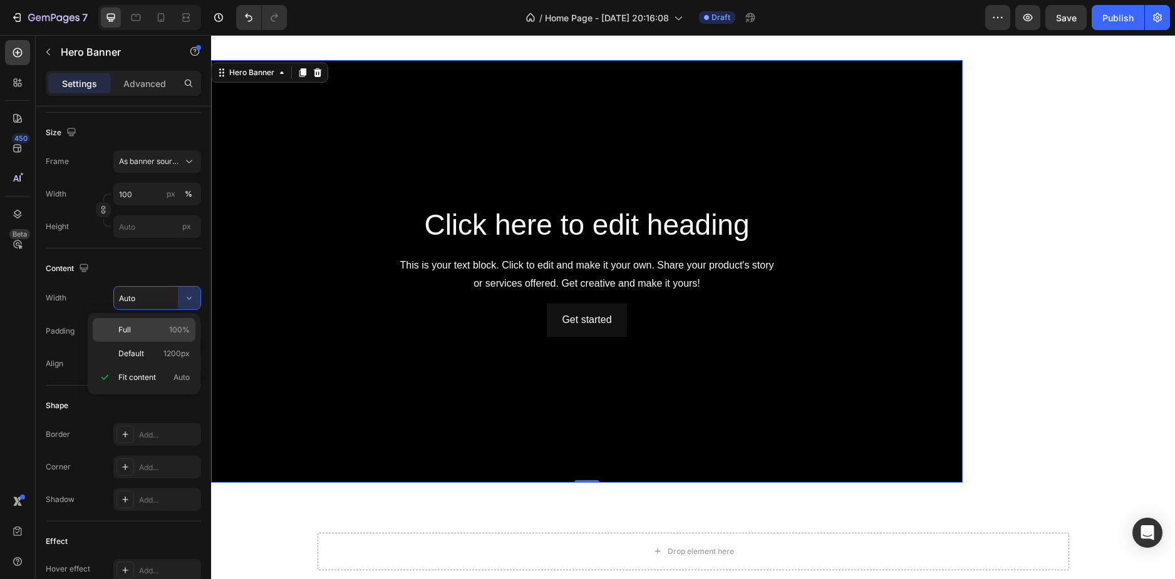
click at [173, 322] on div "Full 100%" at bounding box center [144, 330] width 103 height 24
type input "100%"
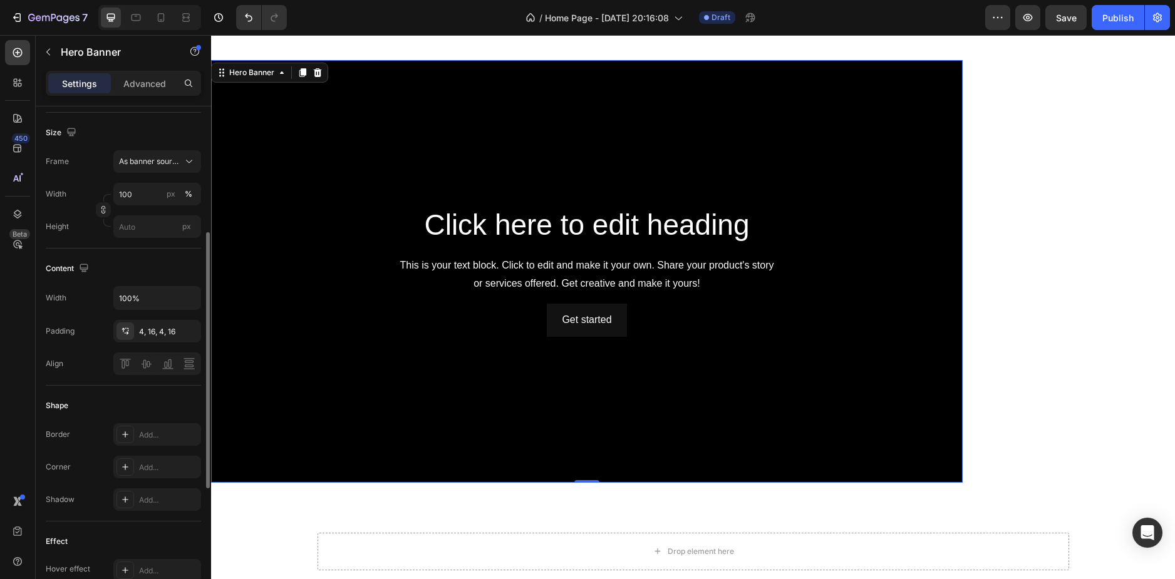
scroll to position [125, 0]
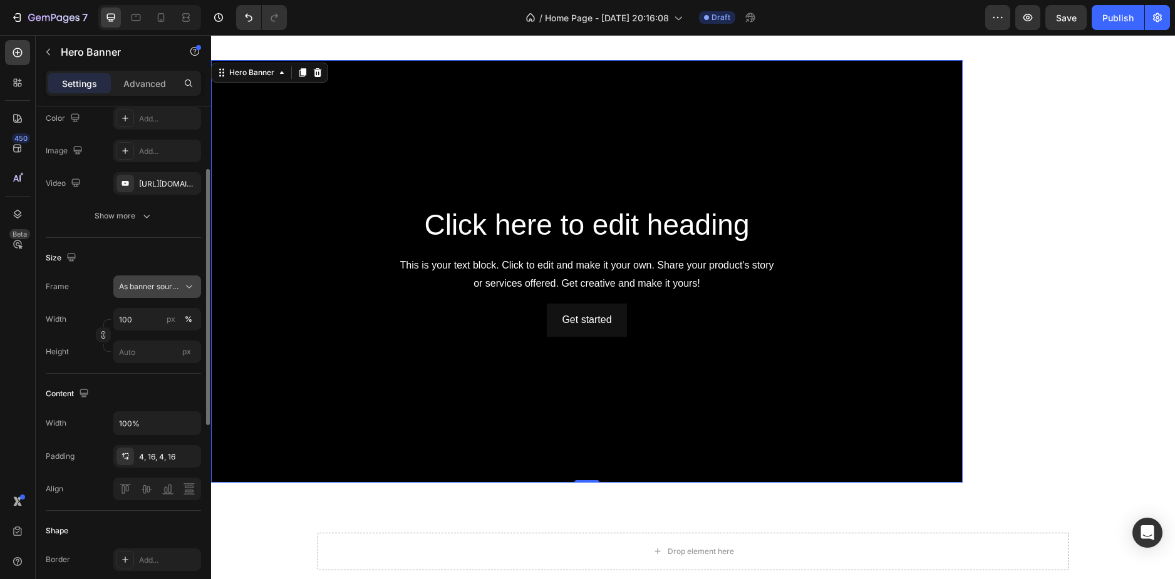
click at [153, 290] on span "As banner source" at bounding box center [149, 286] width 61 height 11
click at [142, 331] on div "Custom" at bounding box center [146, 339] width 100 height 23
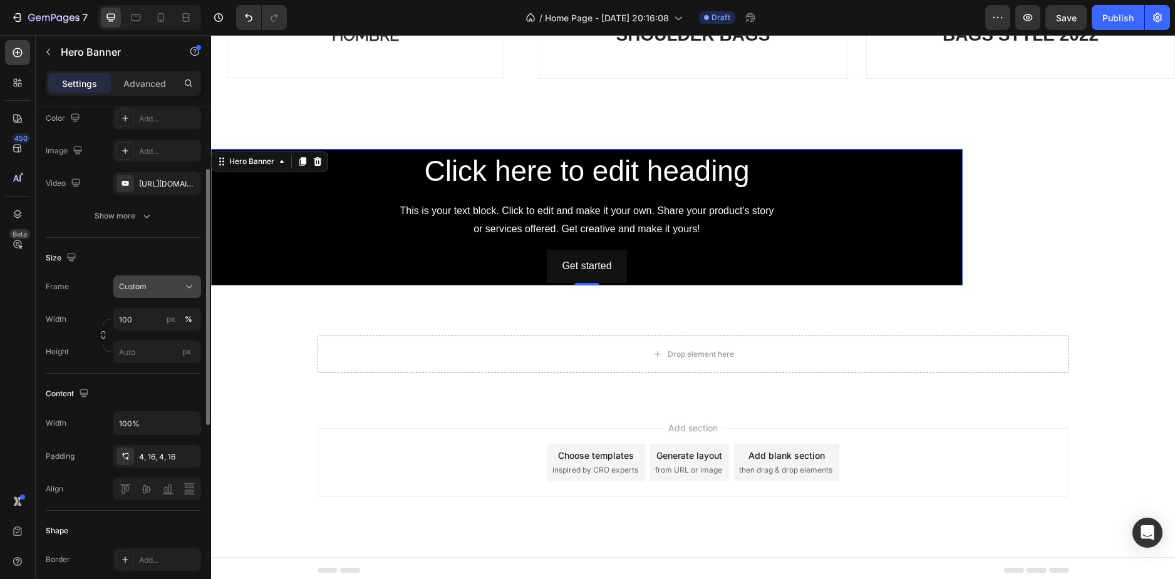
click at [154, 287] on div "Custom" at bounding box center [149, 286] width 61 height 11
click at [153, 322] on input "100" at bounding box center [157, 319] width 88 height 23
click at [156, 285] on div "Custom" at bounding box center [149, 286] width 61 height 11
click at [163, 316] on span "As banner source" at bounding box center [149, 316] width 62 height 11
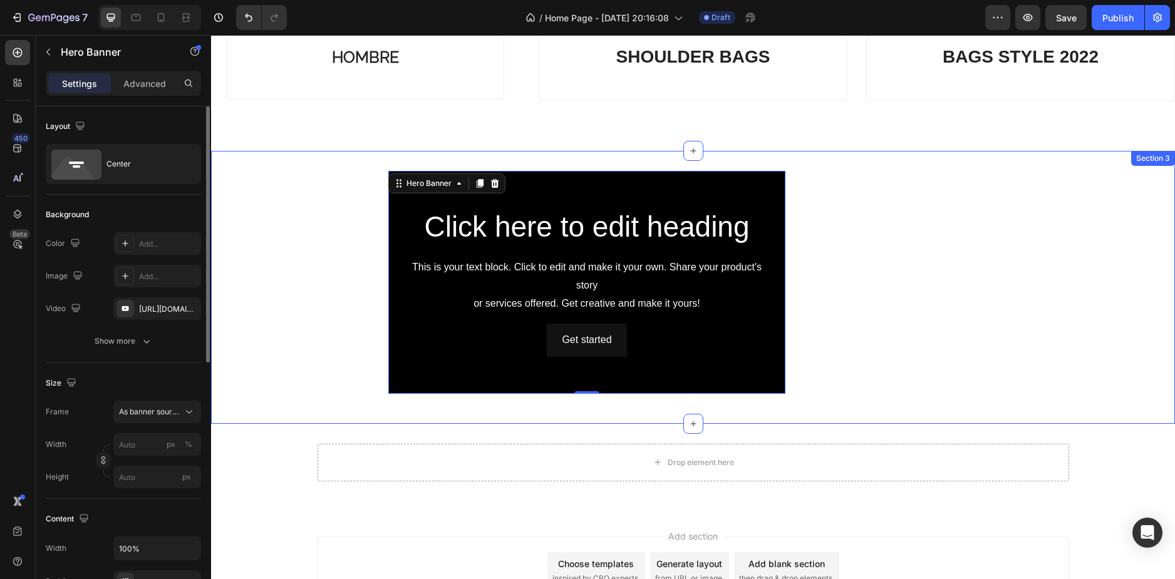
scroll to position [1151, 0]
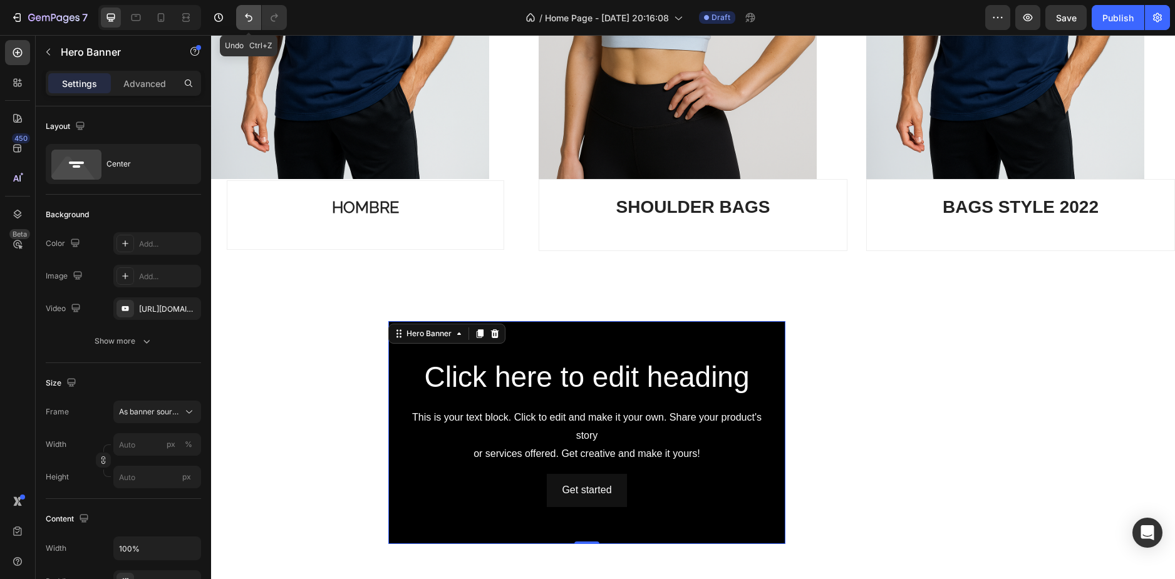
click at [242, 14] on button "Undo/Redo" at bounding box center [248, 17] width 25 height 25
type input "100"
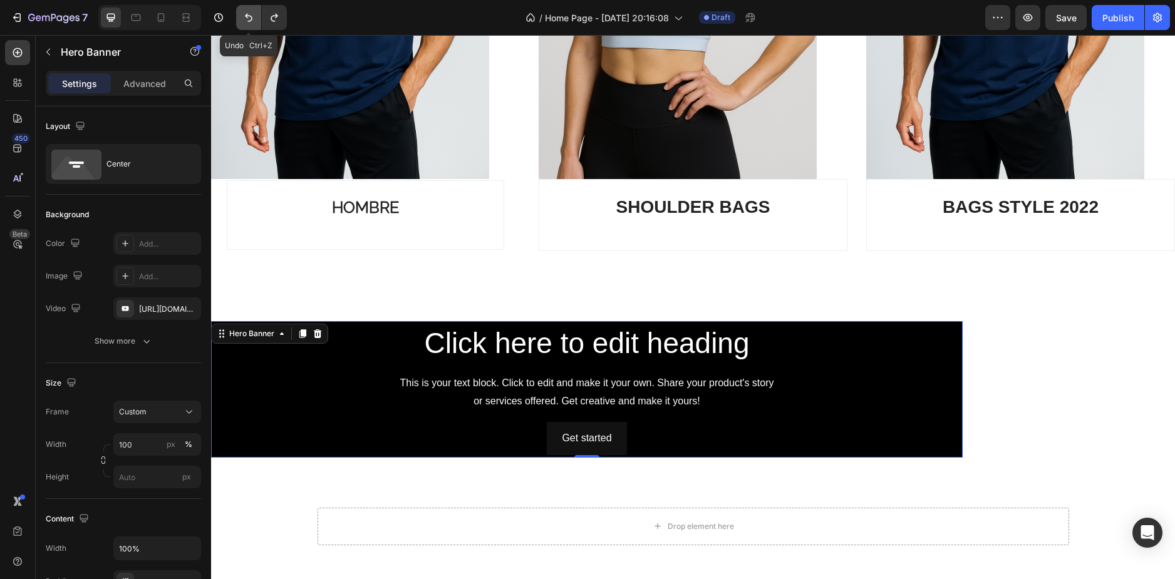
click at [242, 14] on button "Undo/Redo" at bounding box center [248, 17] width 25 height 25
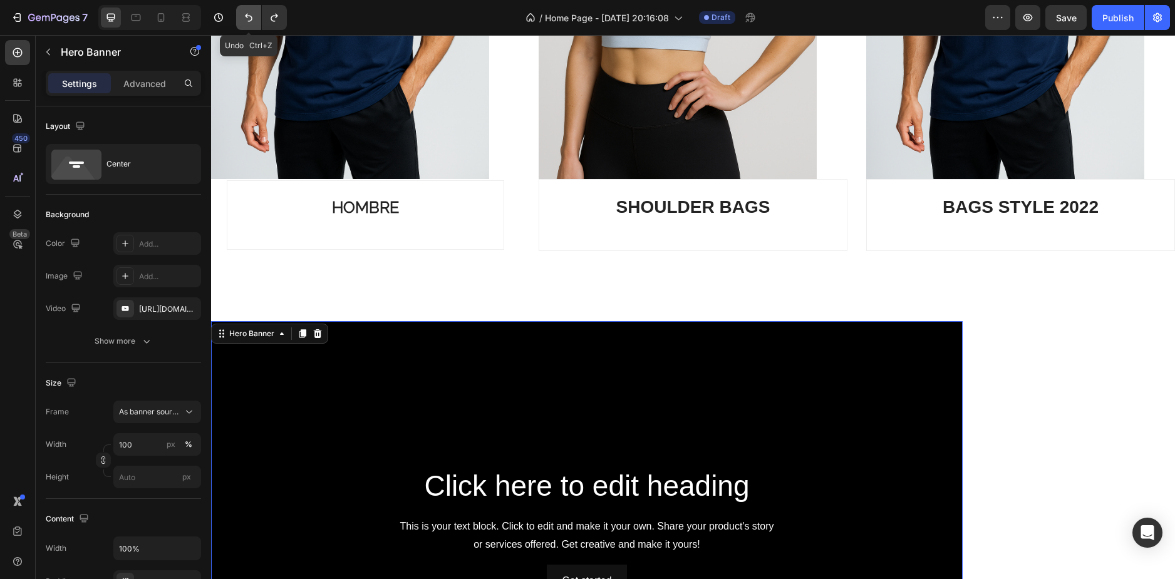
click at [242, 14] on button "Undo/Redo" at bounding box center [248, 17] width 25 height 25
type input "1200"
click at [242, 14] on button "Undo/Redo" at bounding box center [248, 17] width 25 height 25
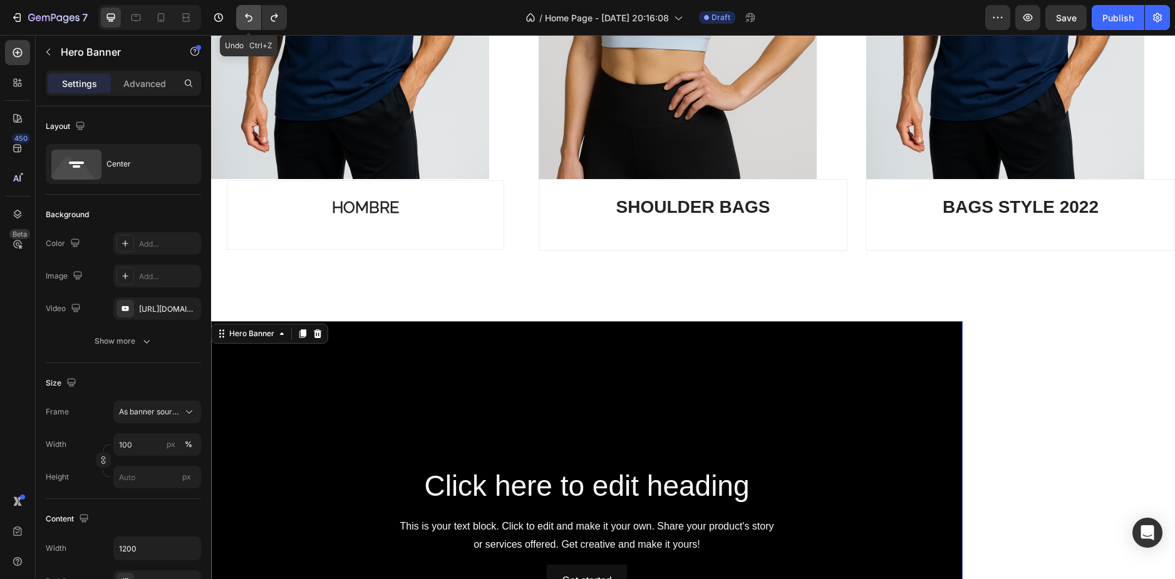
click at [242, 14] on button "Undo/Redo" at bounding box center [248, 17] width 25 height 25
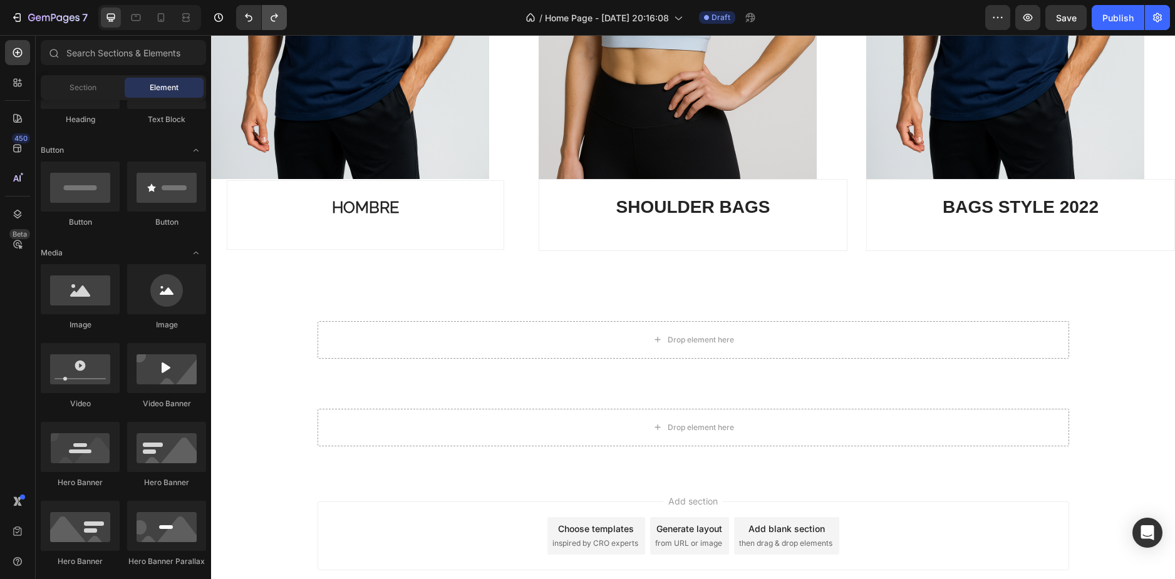
click at [279, 16] on icon "Undo/Redo" at bounding box center [274, 17] width 13 height 13
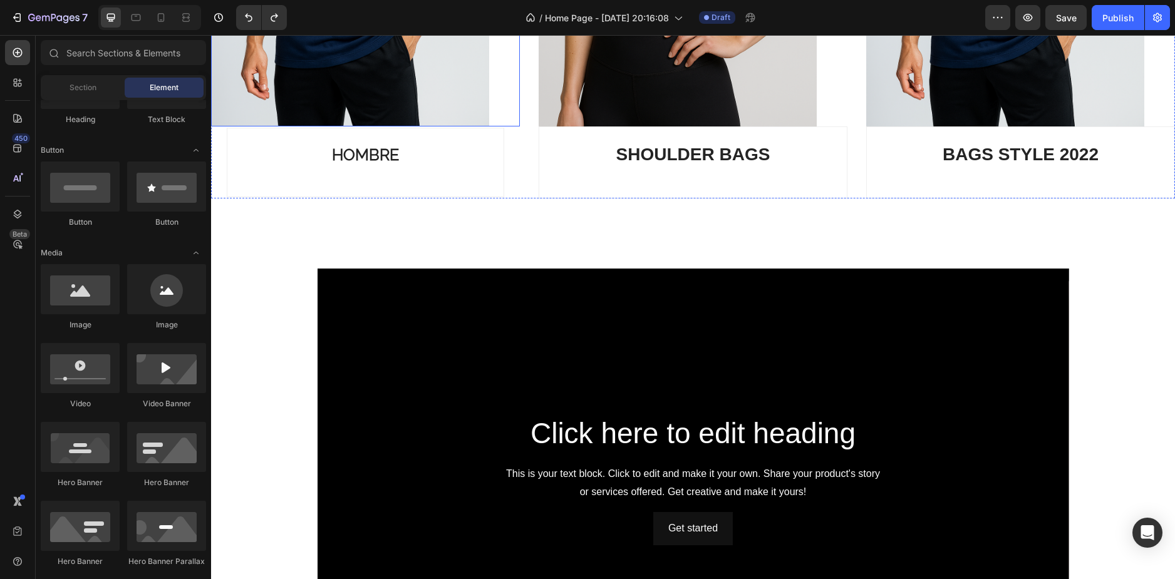
scroll to position [1276, 0]
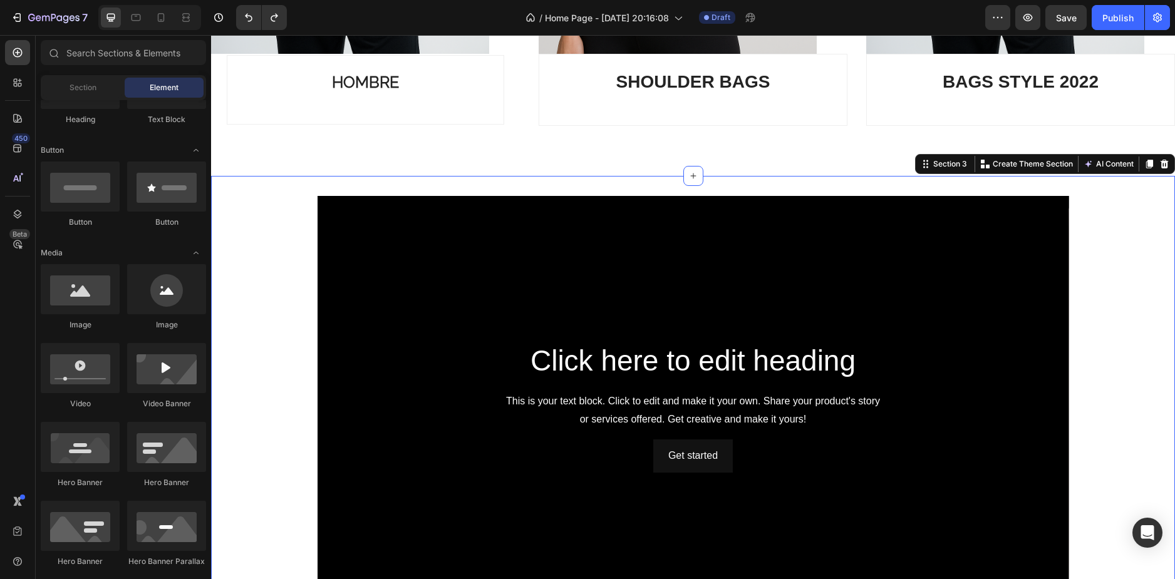
click at [290, 239] on div "Click here to edit heading Heading This is your text block. Click to edit and m…" at bounding box center [693, 412] width 964 height 433
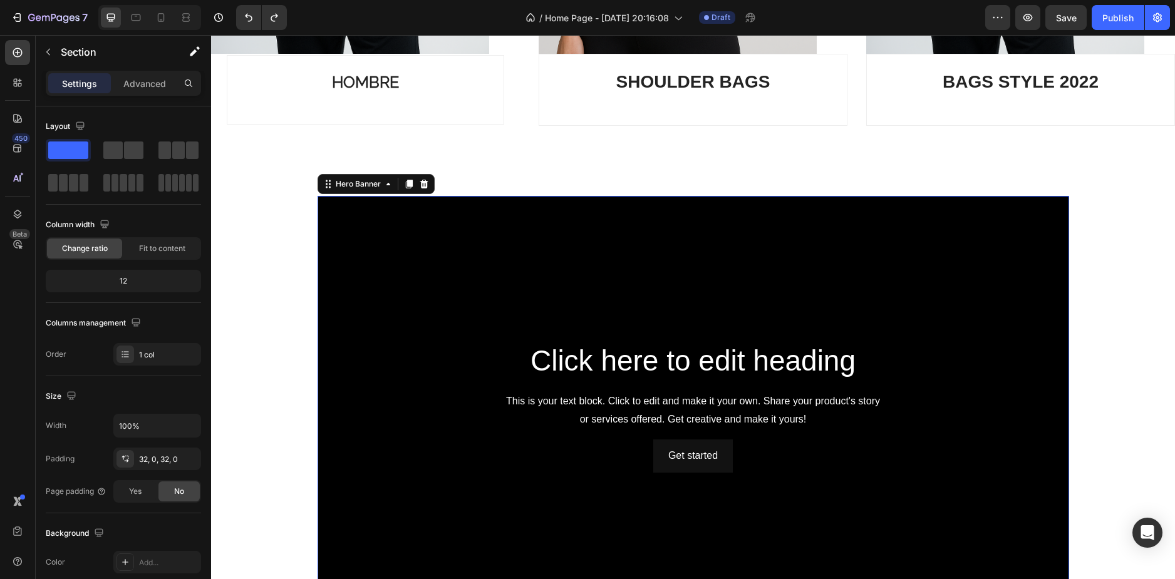
click at [385, 210] on div "Background Image" at bounding box center [692, 407] width 751 height 423
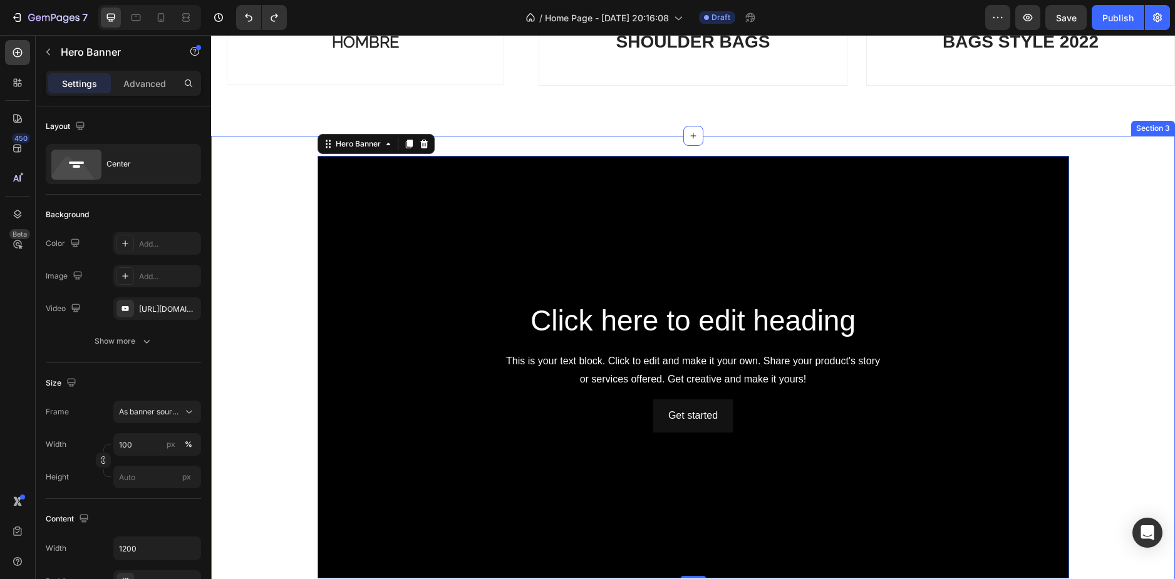
scroll to position [1339, 0]
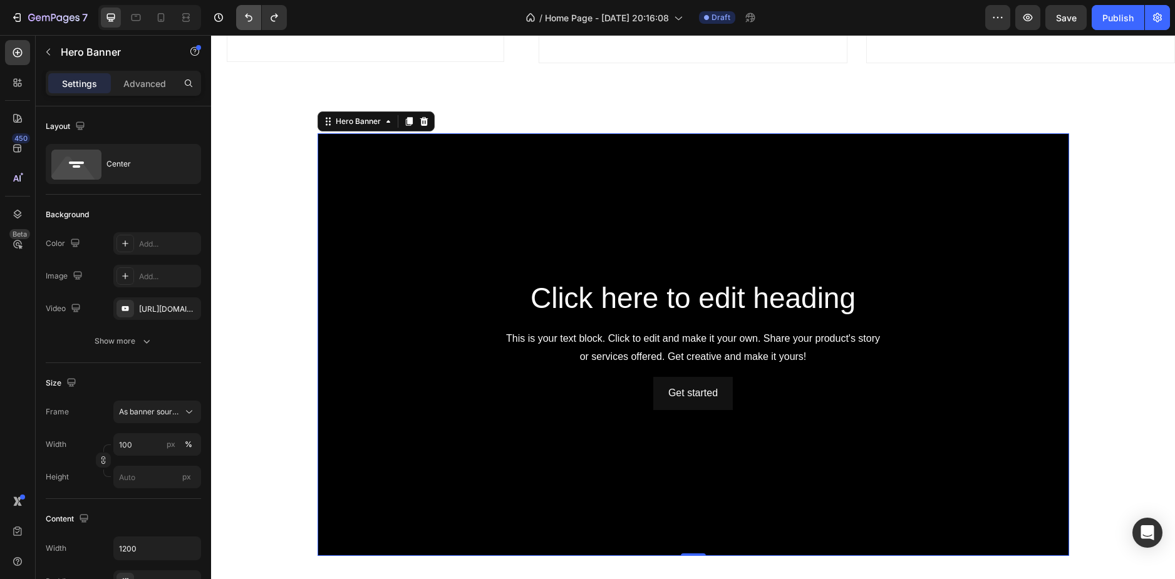
click at [247, 24] on button "Undo/Redo" at bounding box center [248, 17] width 25 height 25
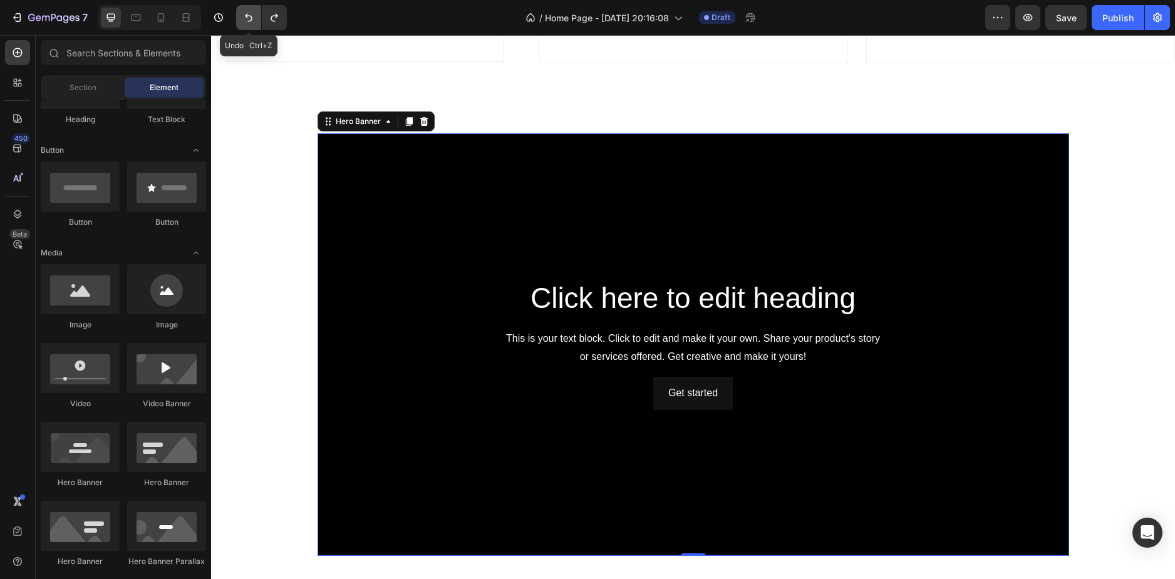
scroll to position [1224, 0]
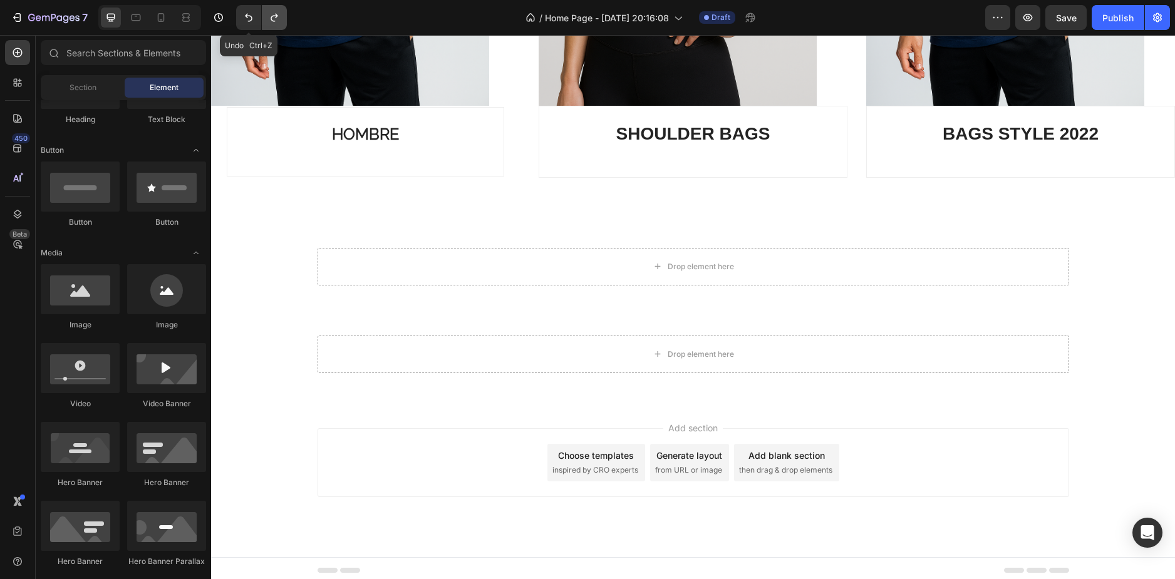
click at [266, 16] on button "Undo/Redo" at bounding box center [274, 17] width 25 height 25
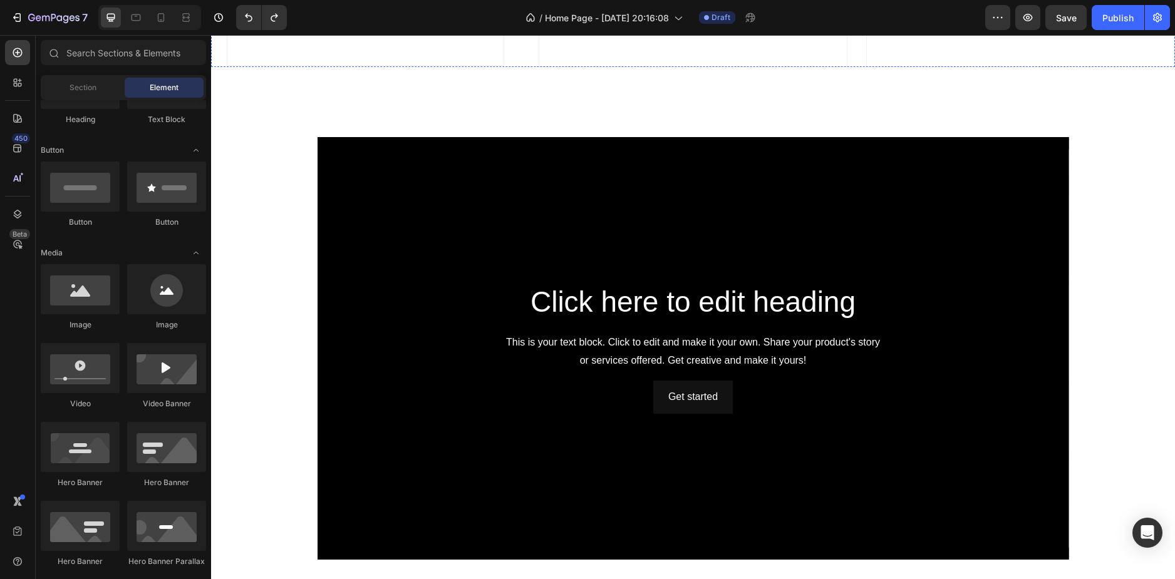
scroll to position [1464, 0]
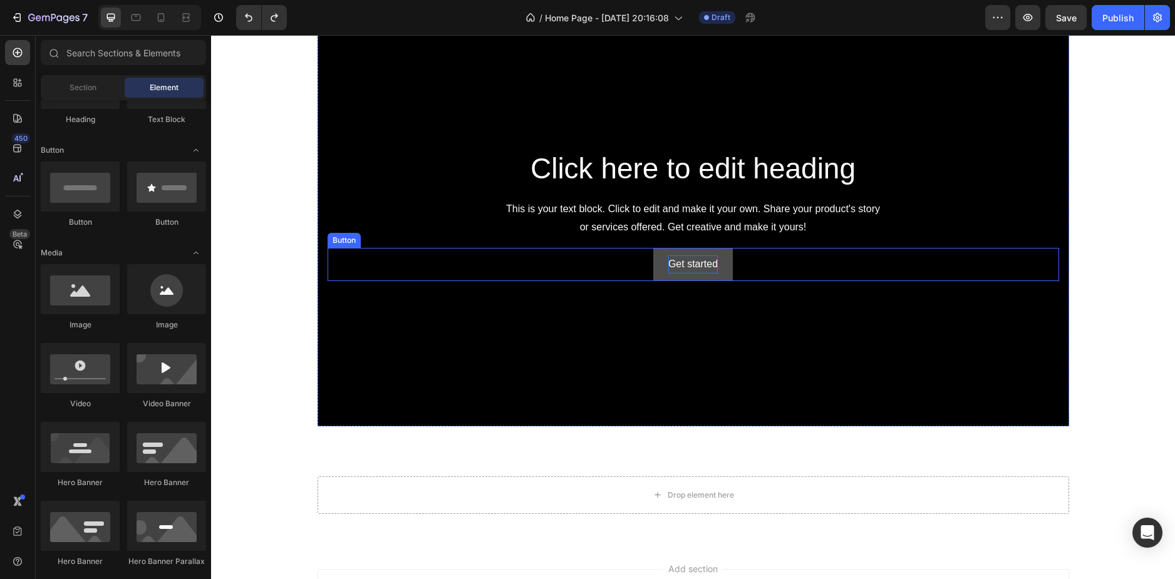
click at [696, 269] on div "Get started" at bounding box center [692, 264] width 49 height 18
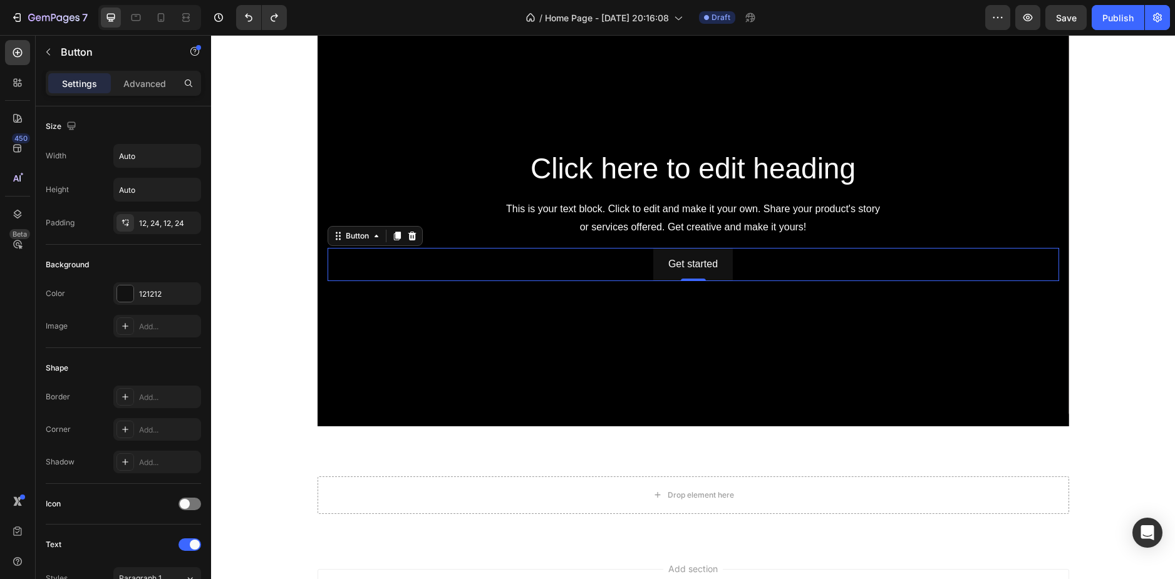
click at [759, 261] on div "Get started Button 0" at bounding box center [692, 264] width 731 height 33
click at [162, 83] on p "Advanced" at bounding box center [144, 83] width 43 height 13
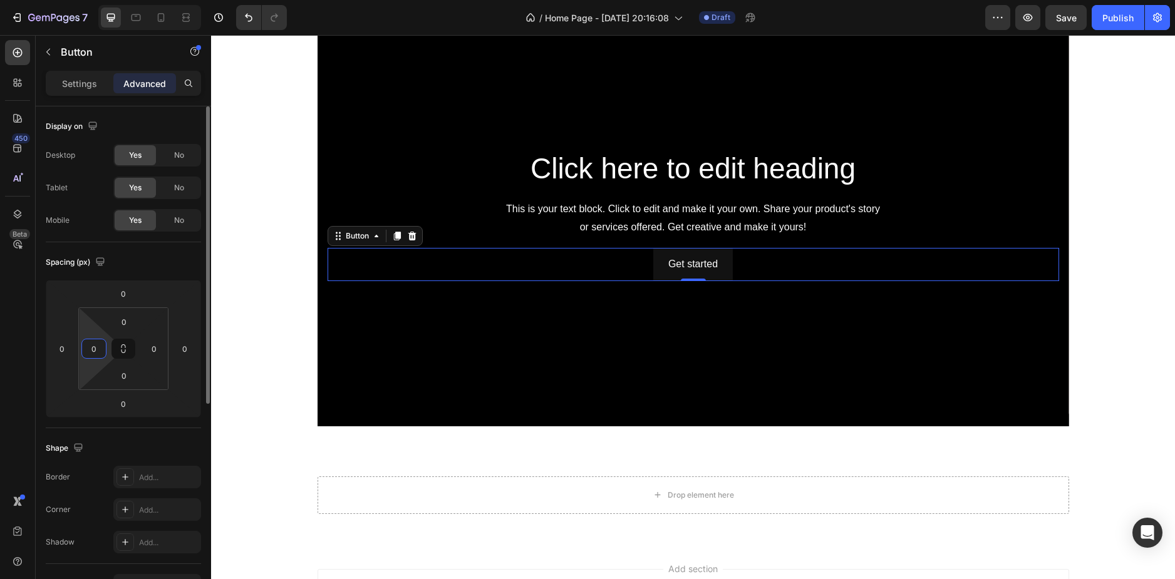
click at [93, 356] on input "0" at bounding box center [94, 348] width 19 height 19
type input "1"
click at [95, 349] on input "1000" at bounding box center [94, 348] width 19 height 19
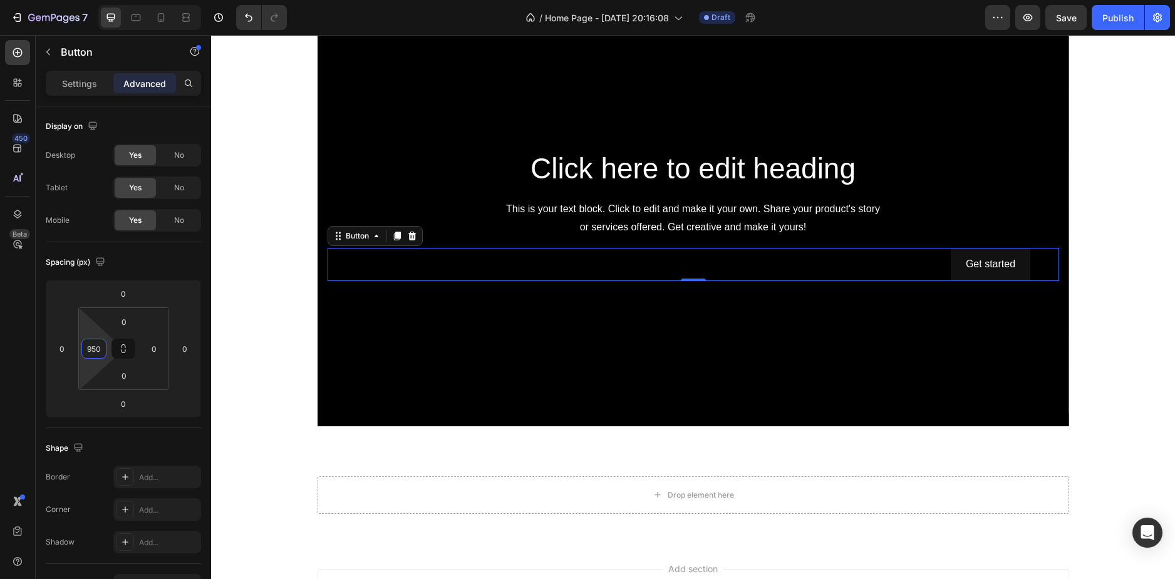
type input "950"
click at [128, 319] on input "0" at bounding box center [123, 321] width 25 height 19
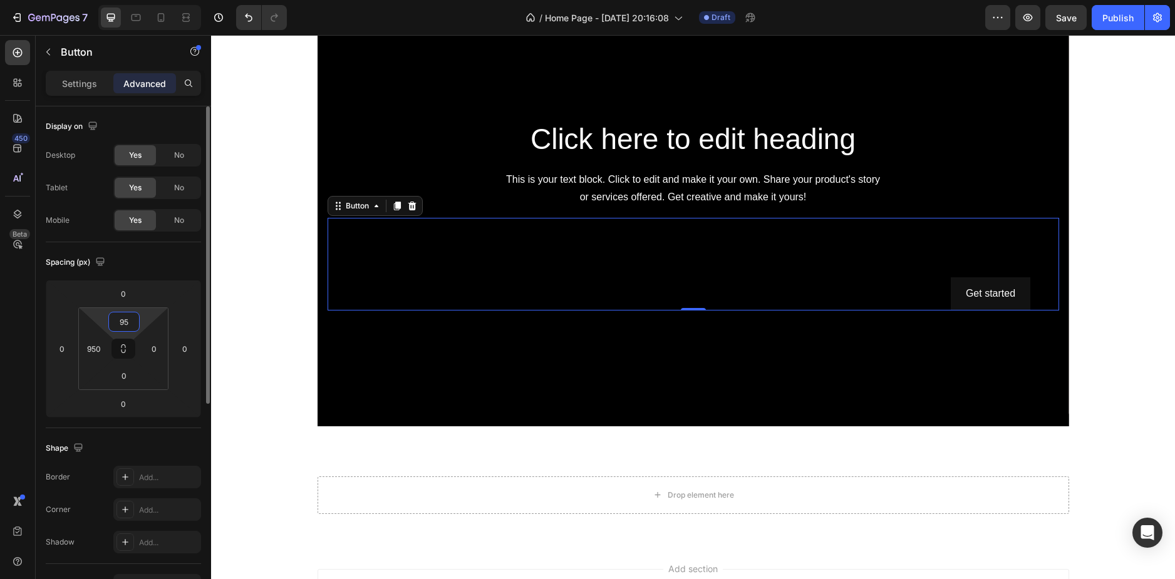
type input "9"
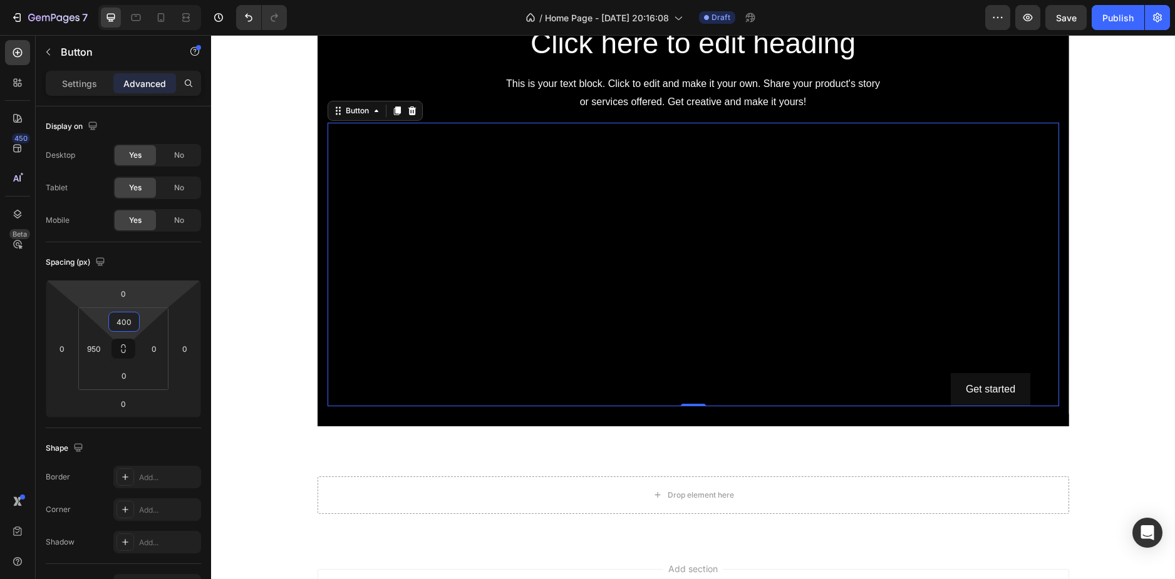
type input "400"
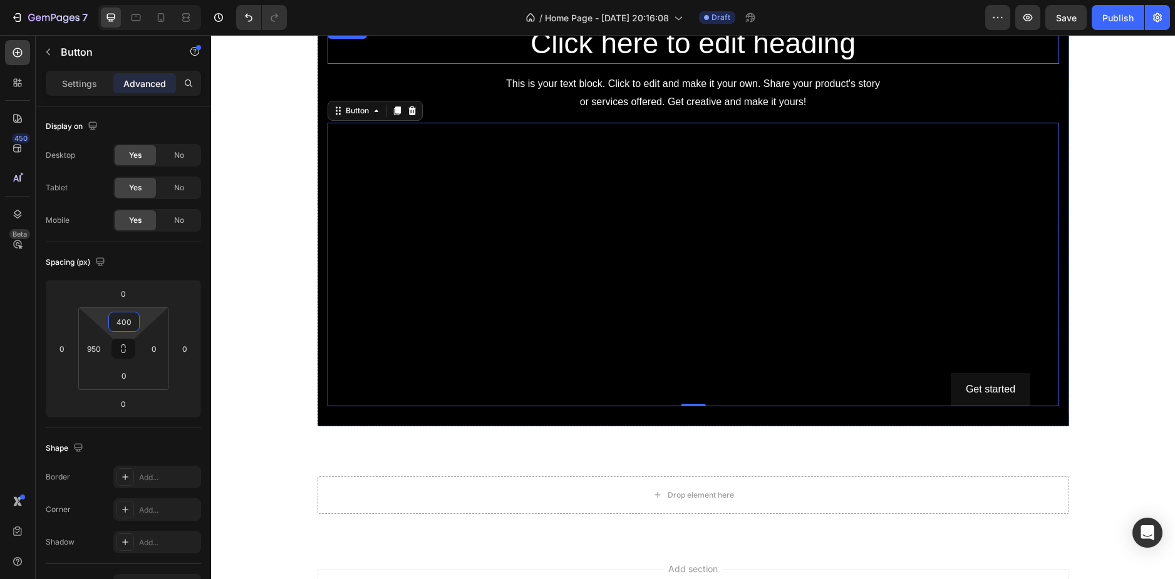
click at [590, 61] on h2 "Click here to edit heading" at bounding box center [692, 44] width 731 height 40
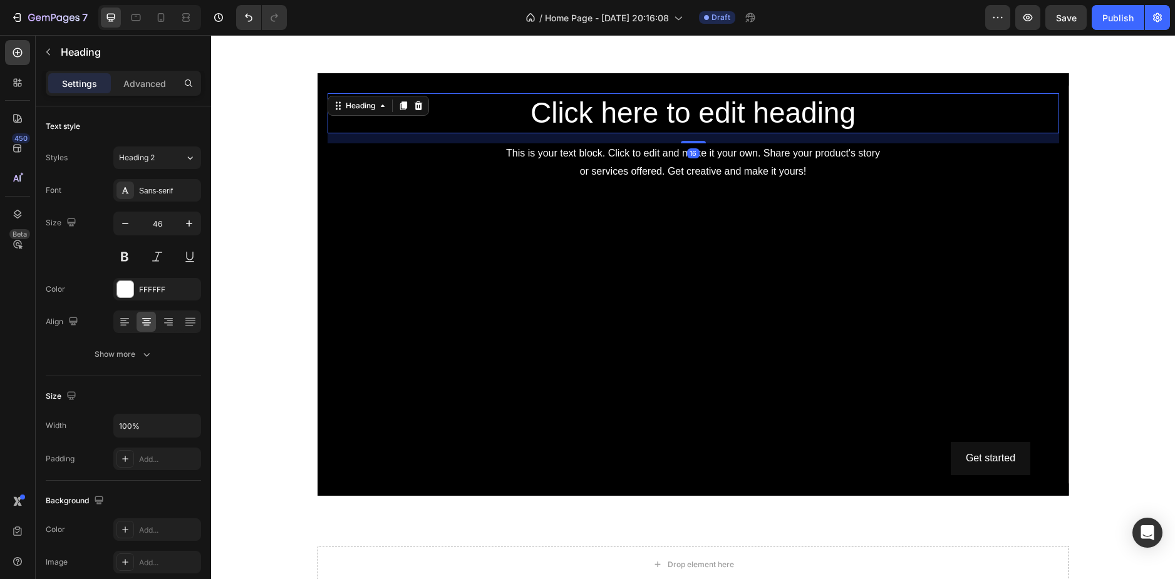
scroll to position [1276, 0]
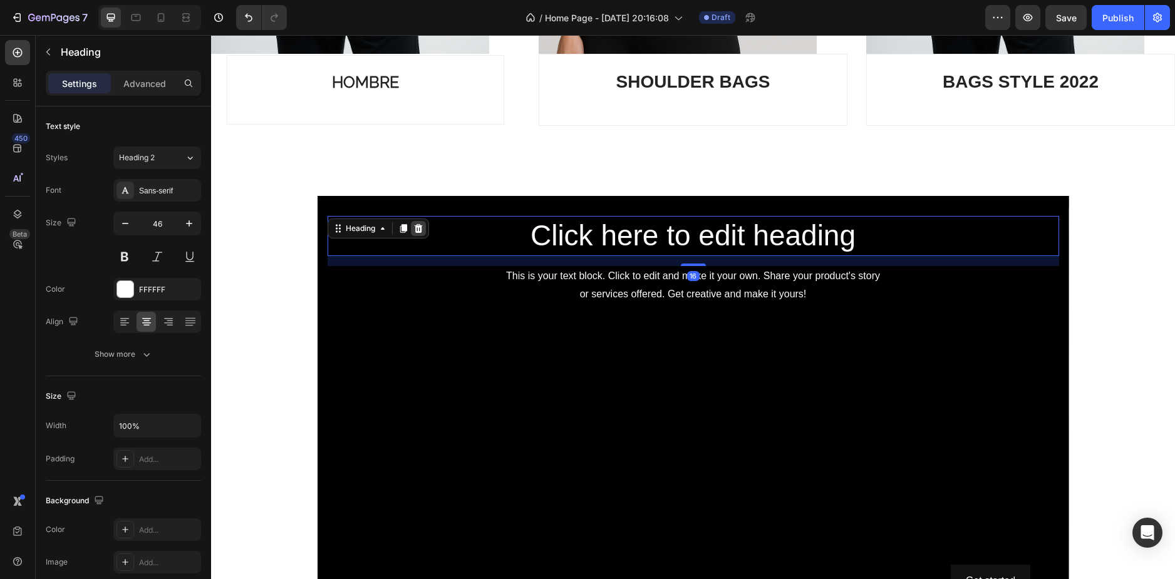
click at [419, 224] on div at bounding box center [418, 228] width 15 height 15
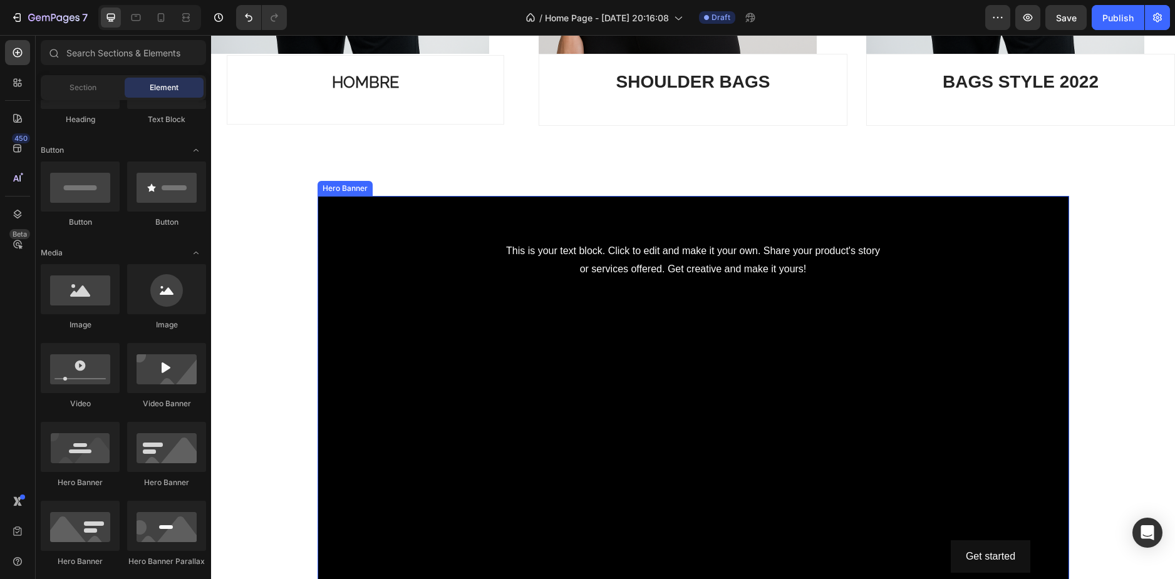
click at [582, 244] on div "This is your text block. Click to edit and make it your own. Share your product…" at bounding box center [692, 260] width 731 height 39
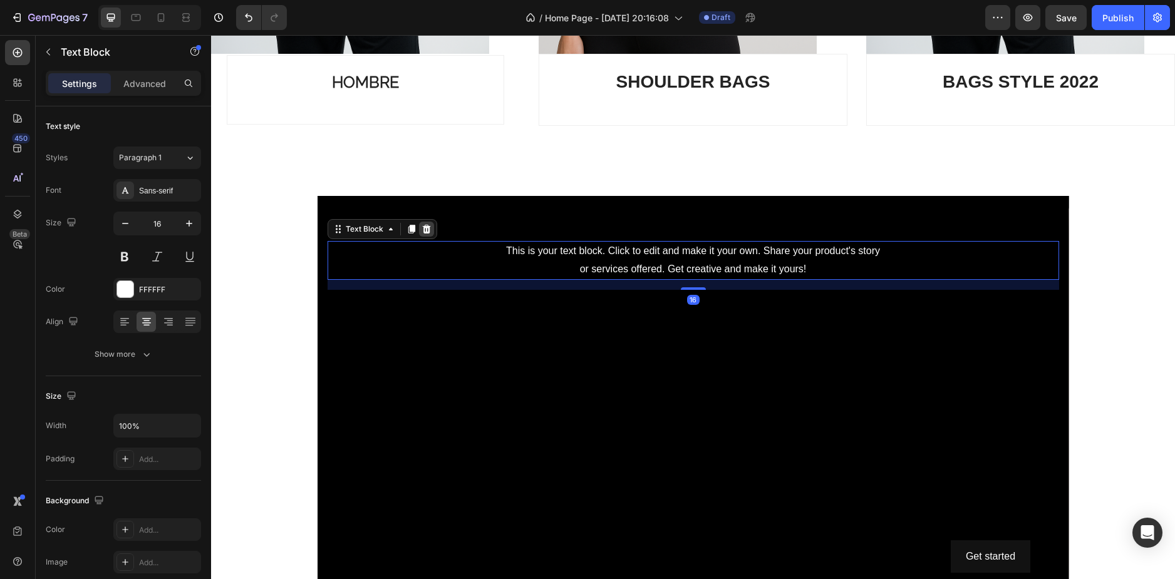
click at [426, 227] on div at bounding box center [426, 229] width 15 height 15
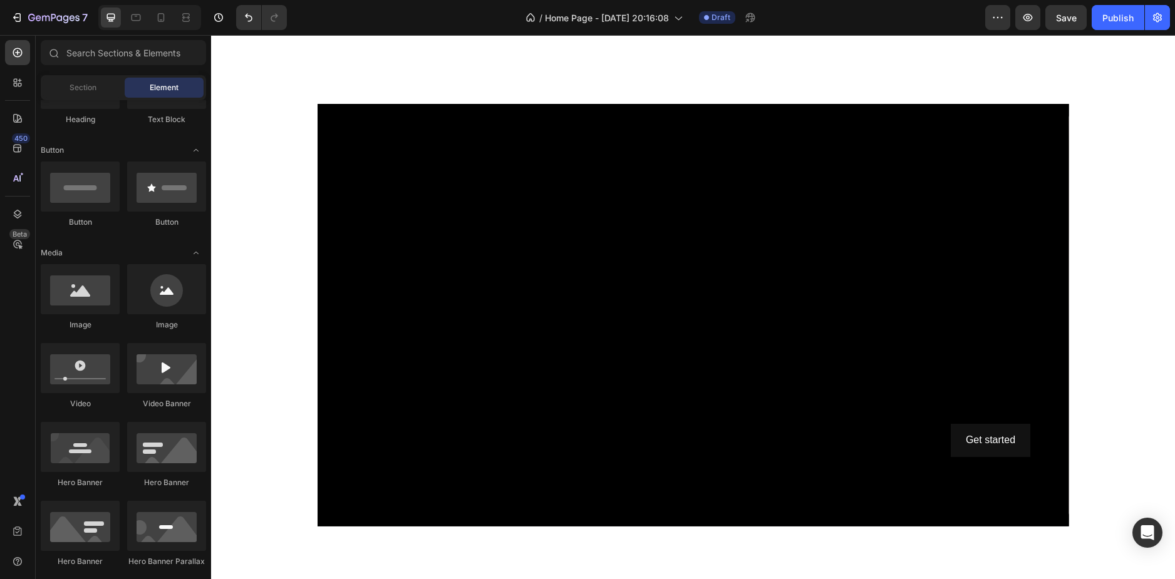
scroll to position [1526, 0]
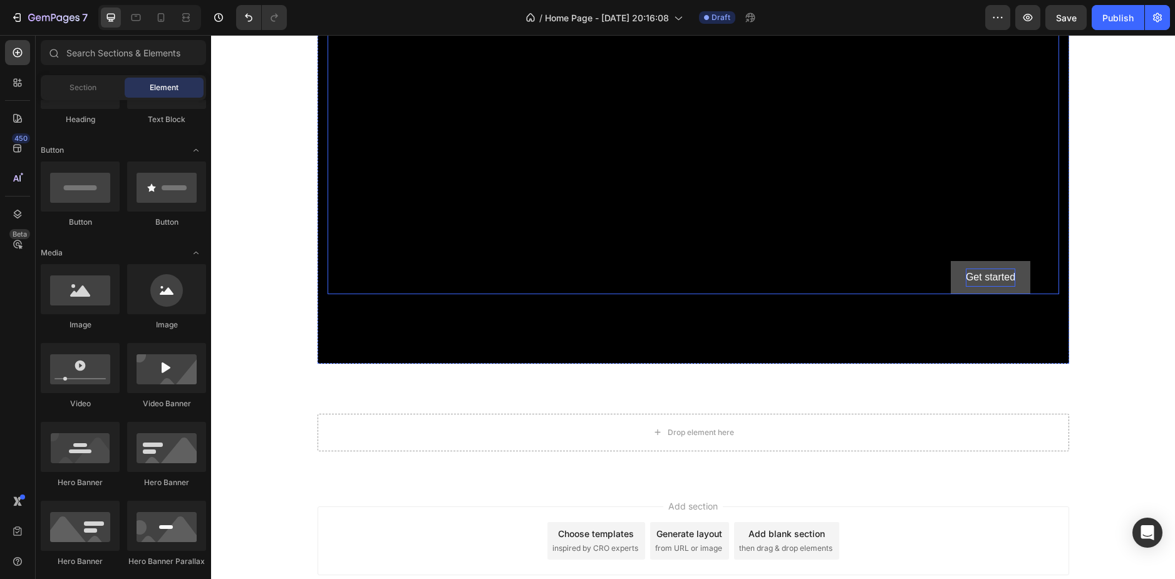
click at [984, 270] on div "Get started" at bounding box center [989, 278] width 49 height 18
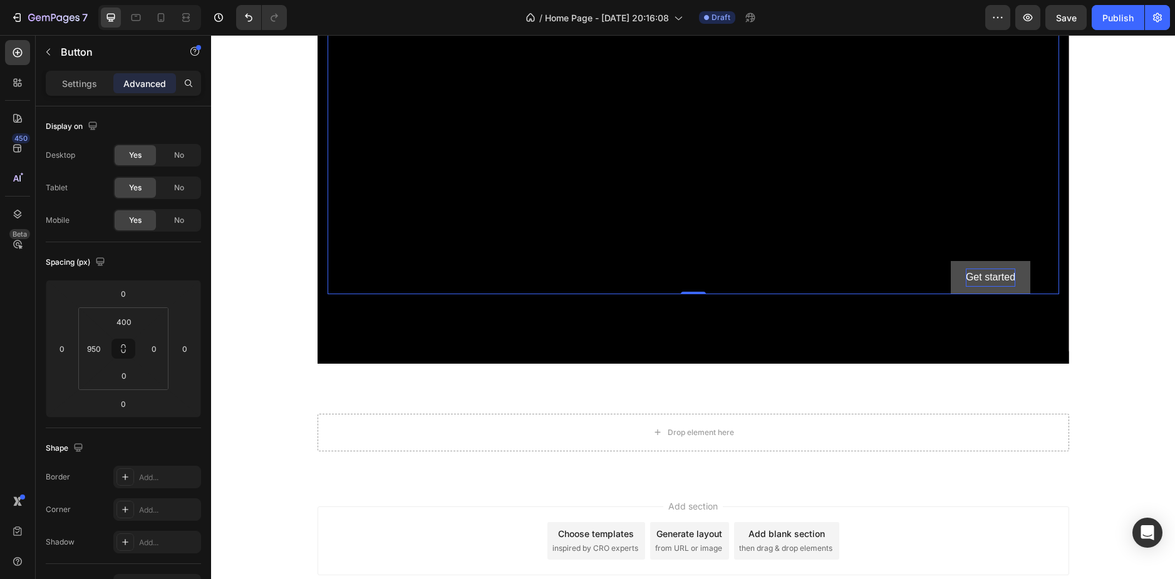
click at [995, 276] on div "Get started" at bounding box center [989, 278] width 49 height 18
click at [995, 276] on p "Get started" at bounding box center [989, 278] width 49 height 18
click at [961, 261] on button "SHOP" at bounding box center [990, 277] width 58 height 33
click at [951, 261] on button "SHOP HIS" at bounding box center [990, 277] width 78 height 33
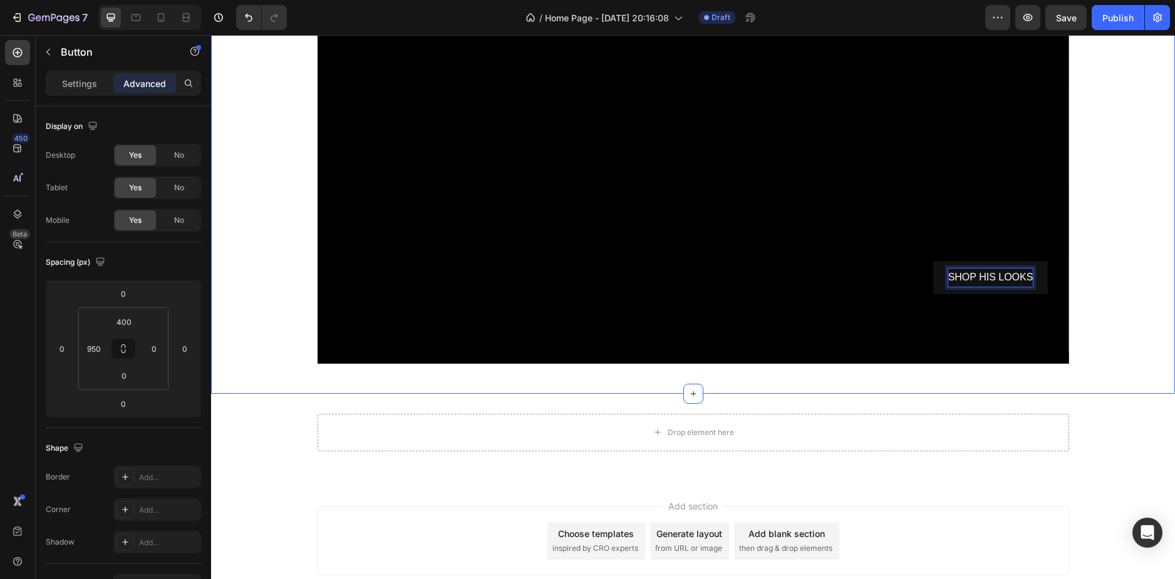
click at [1109, 215] on div "SHOP HIS LOOKS Button 0 Hero Banner Row" at bounding box center [693, 157] width 964 height 433
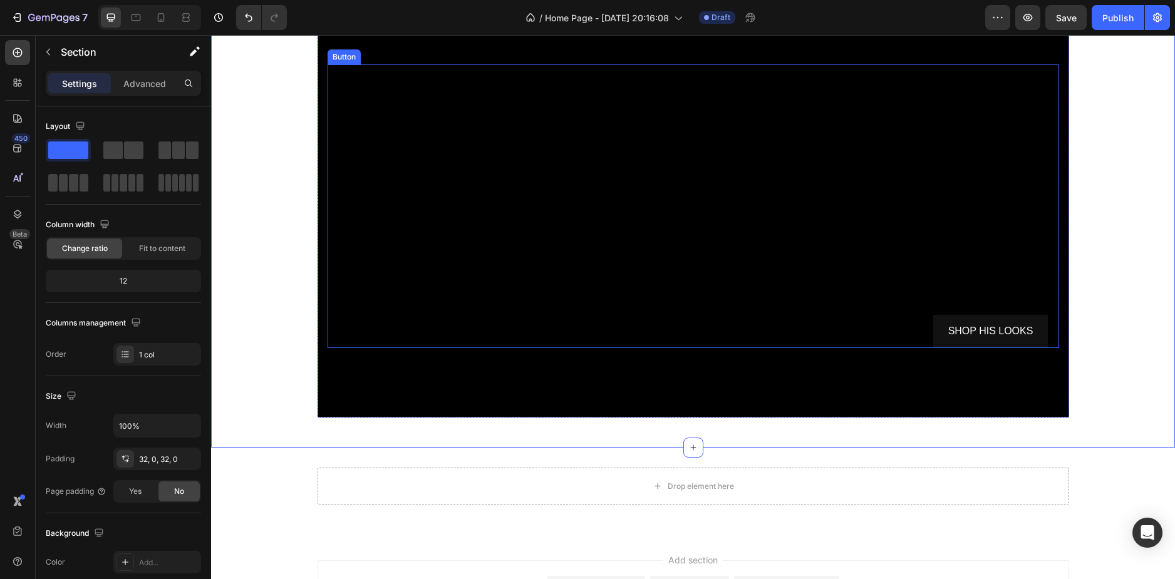
scroll to position [1609, 0]
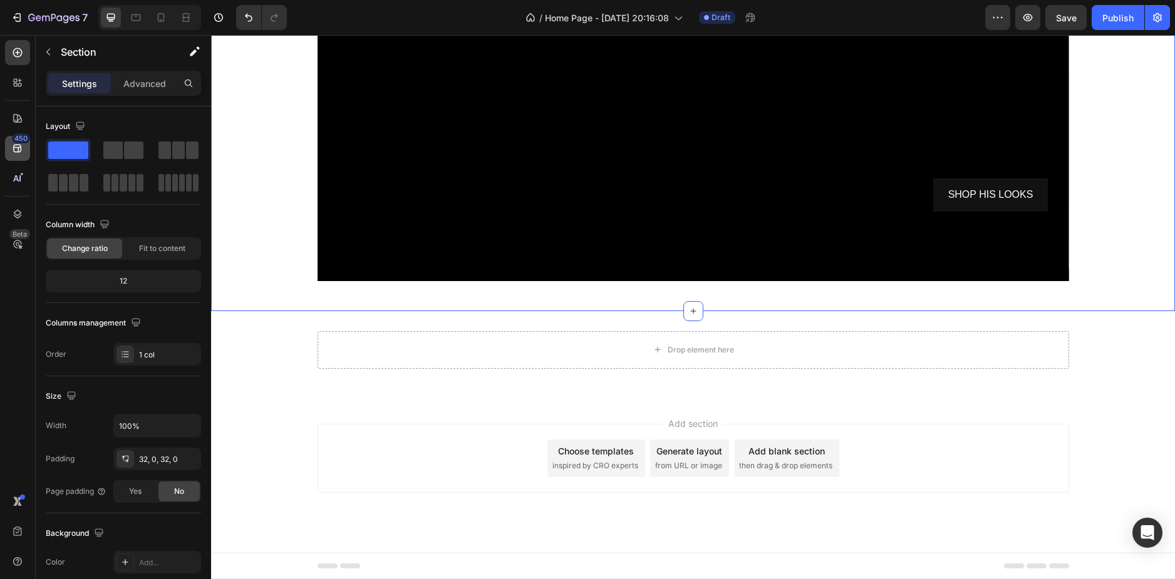
click at [18, 141] on div "450" at bounding box center [21, 138] width 18 height 10
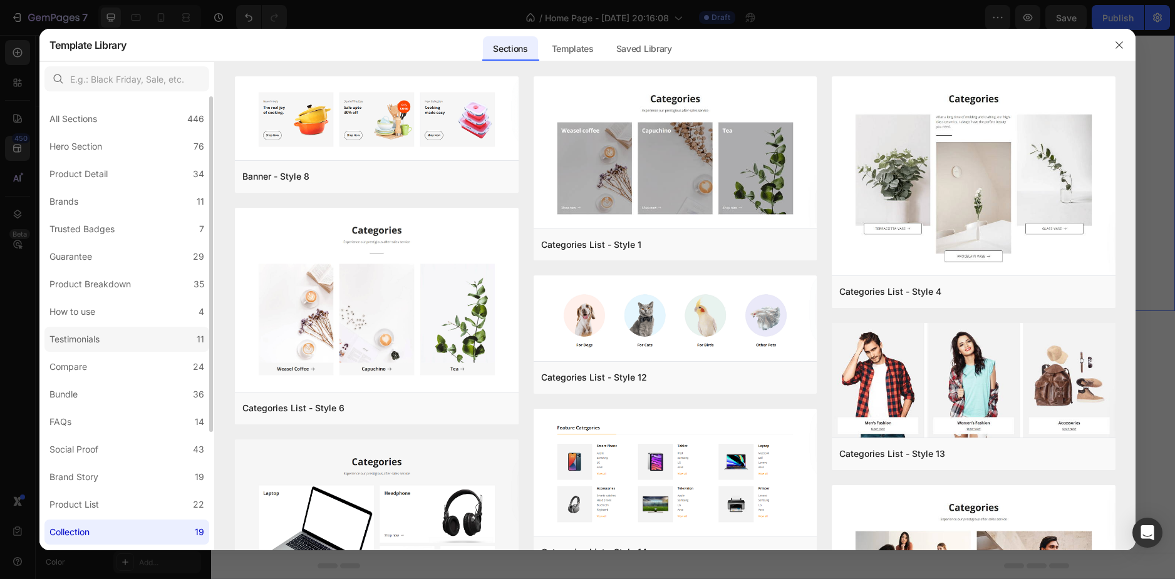
click at [123, 338] on label "Testimonials 11" at bounding box center [126, 339] width 165 height 25
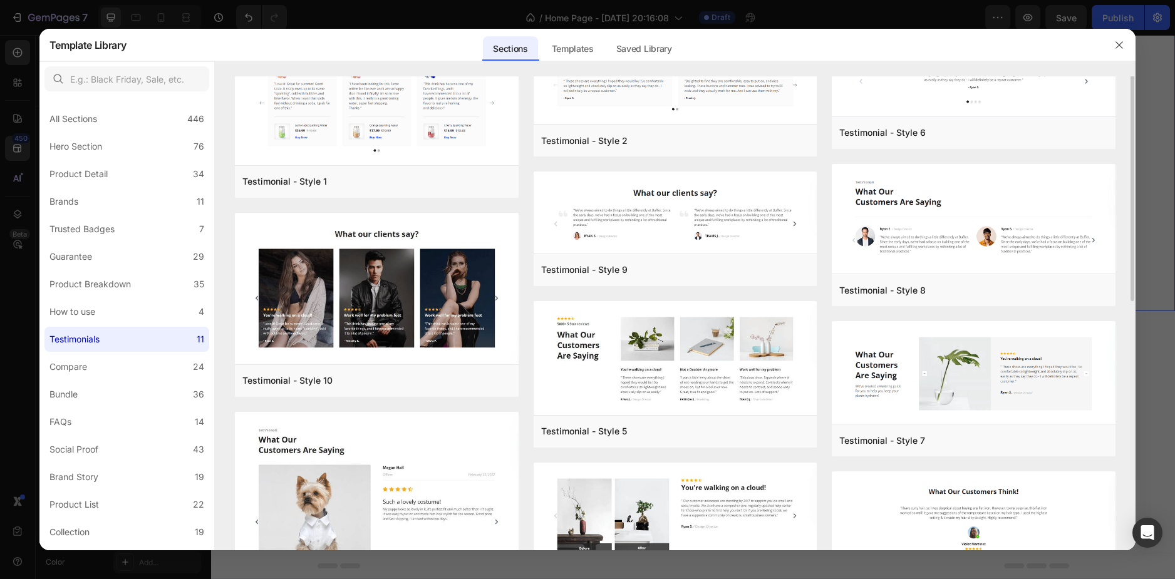
scroll to position [0, 0]
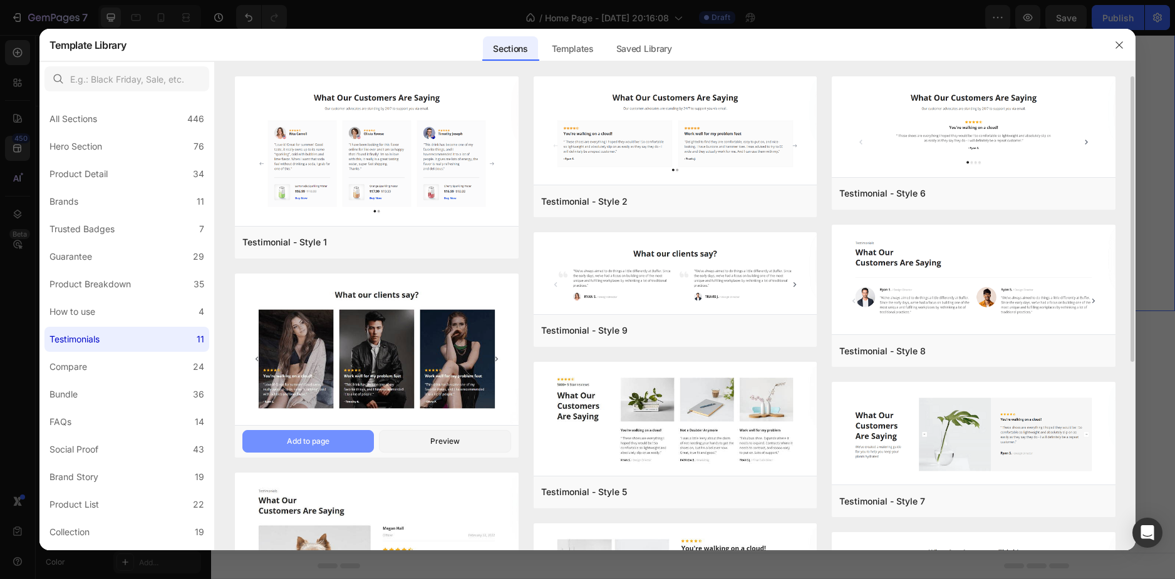
click at [317, 434] on button "Add to page" at bounding box center [307, 441] width 131 height 23
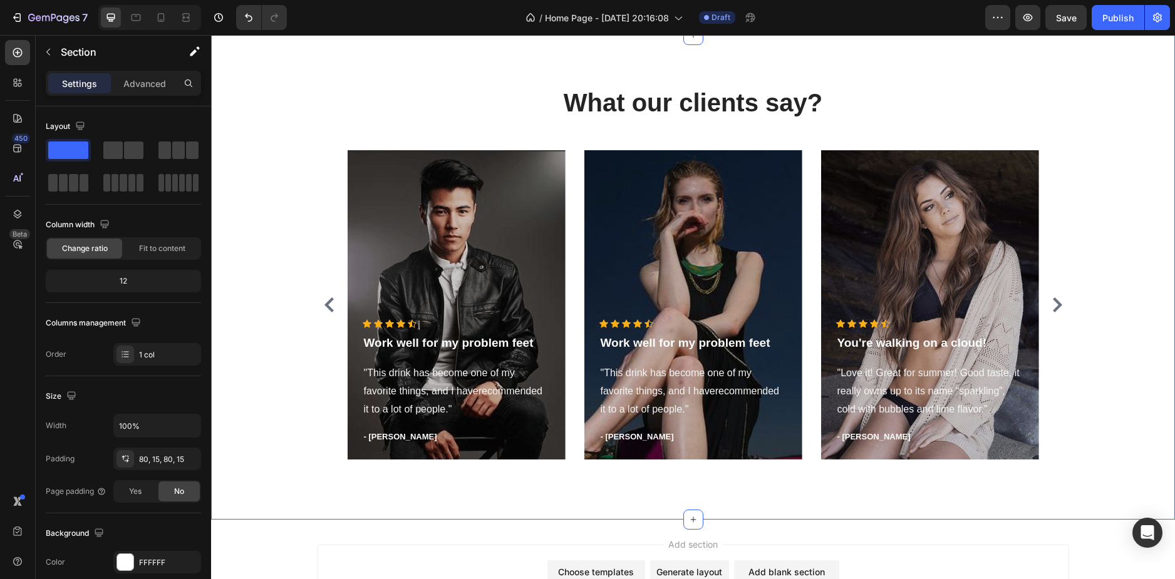
scroll to position [1785, 0]
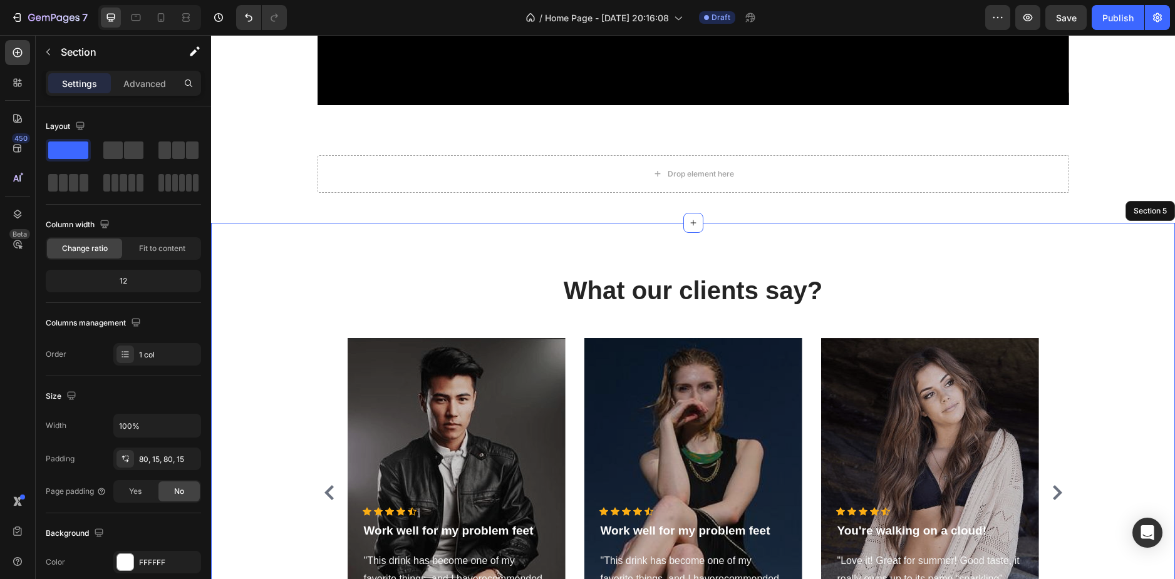
click at [358, 259] on div "What our clients say? Heading Icon Icon Icon Icon Icon Icon List Hoz Work well …" at bounding box center [693, 465] width 964 height 485
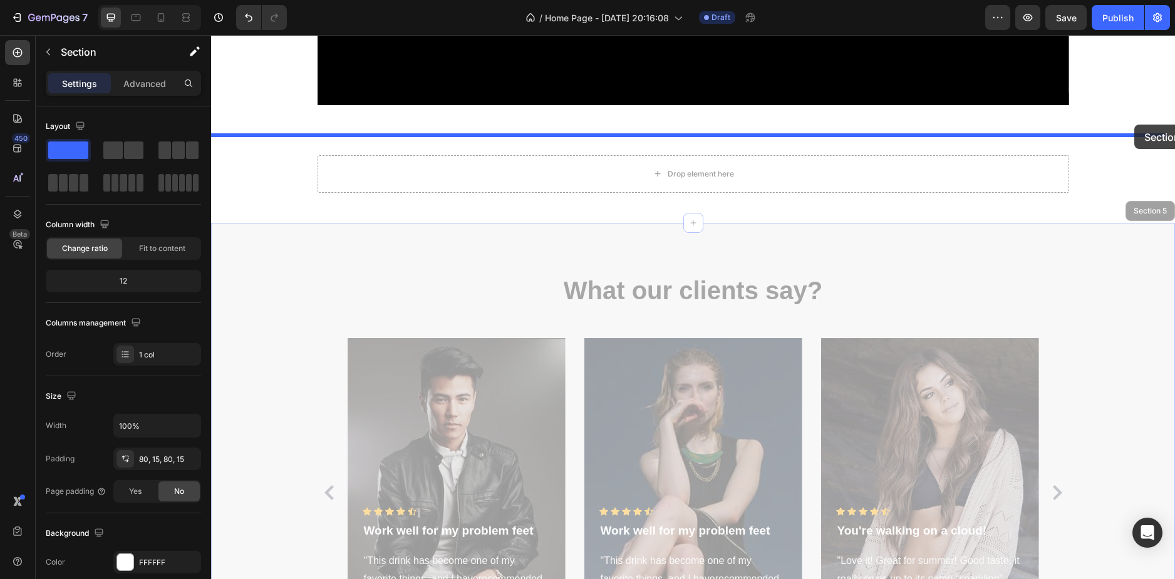
drag, startPoint x: 1143, startPoint y: 210, endPoint x: 1134, endPoint y: 125, distance: 85.6
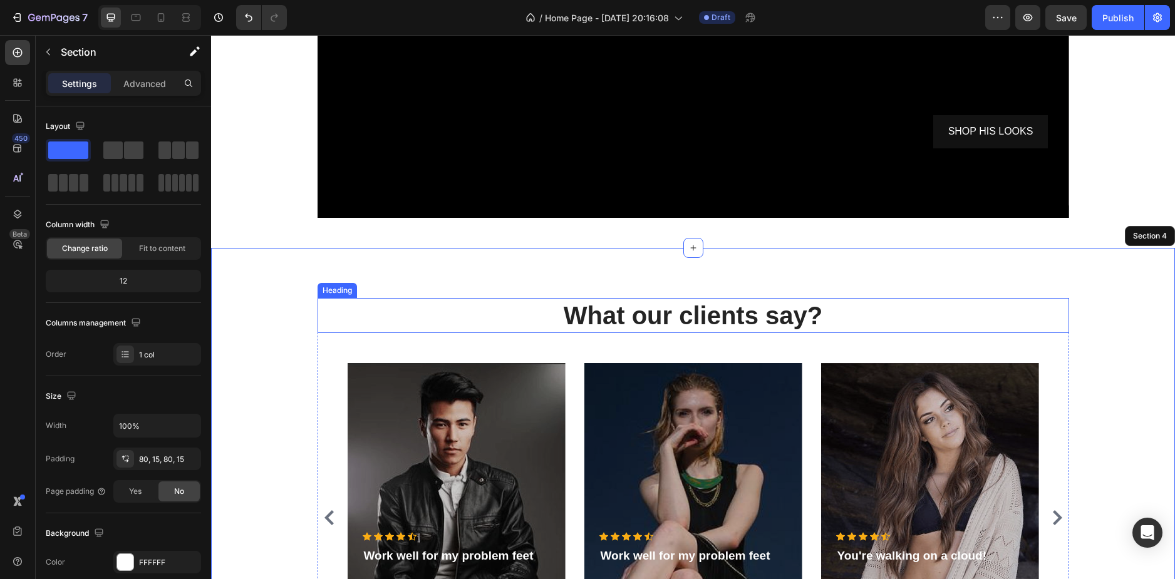
scroll to position [1660, 0]
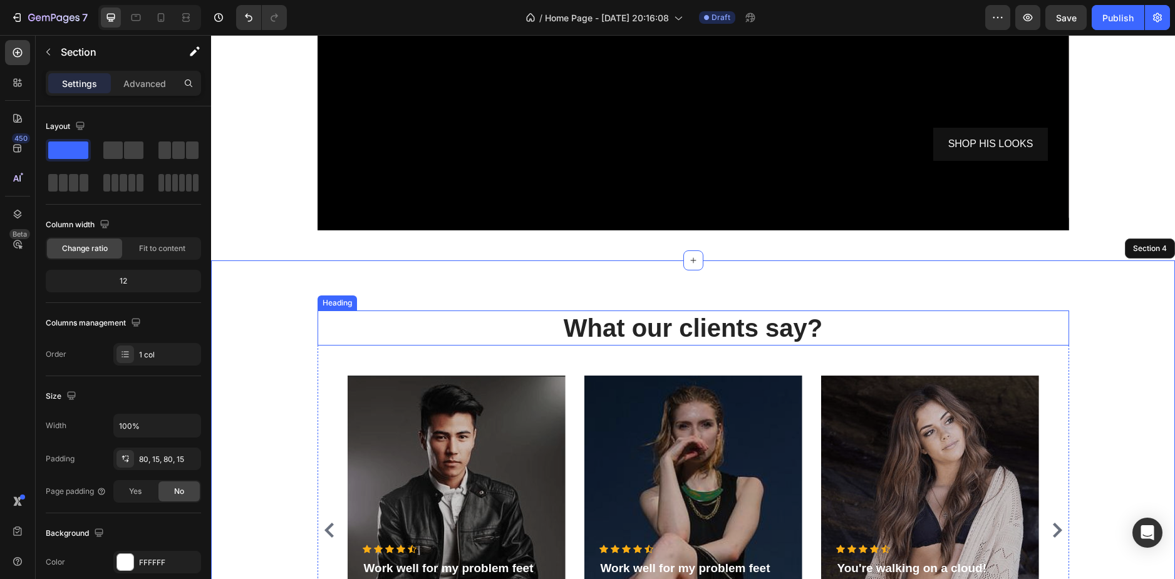
click at [694, 329] on p "What our clients say?" at bounding box center [693, 328] width 749 height 33
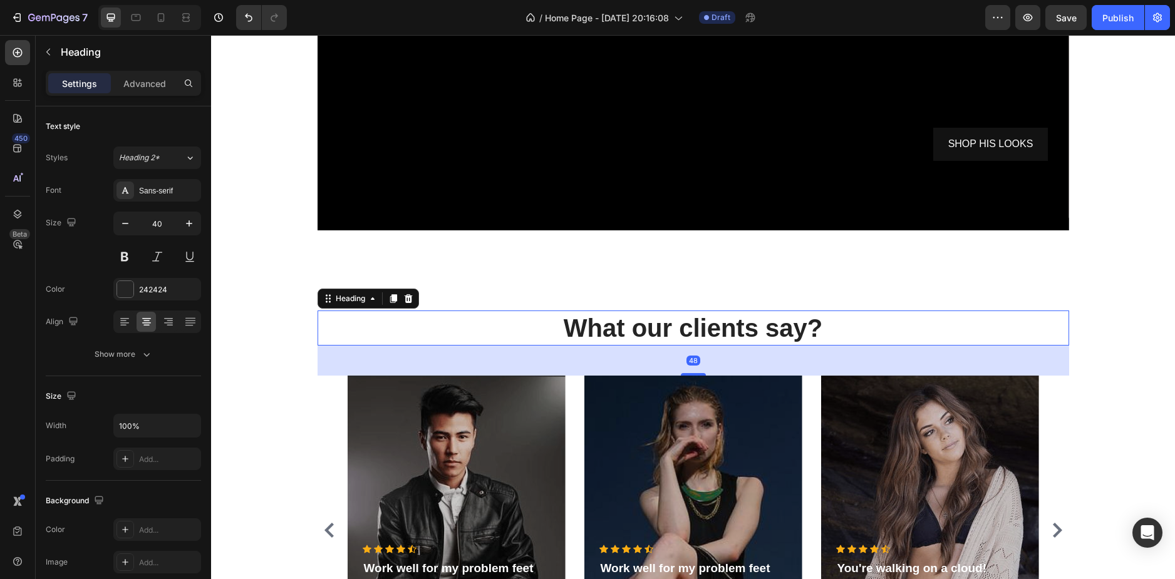
click at [694, 329] on p "What our clients say?" at bounding box center [693, 328] width 749 height 33
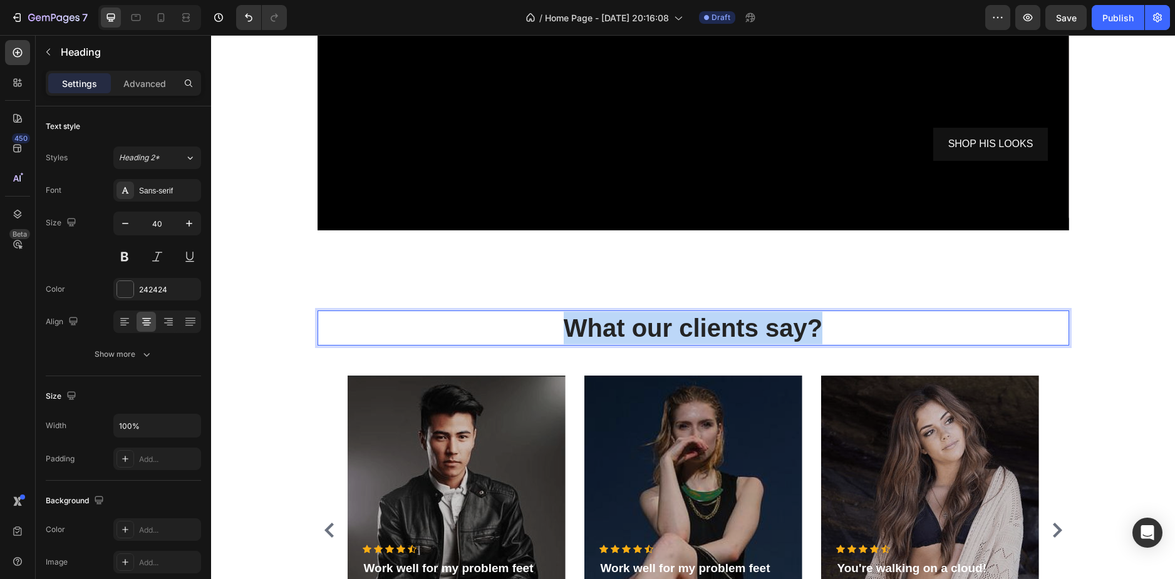
click at [694, 329] on p "What our clients say?" at bounding box center [693, 328] width 749 height 33
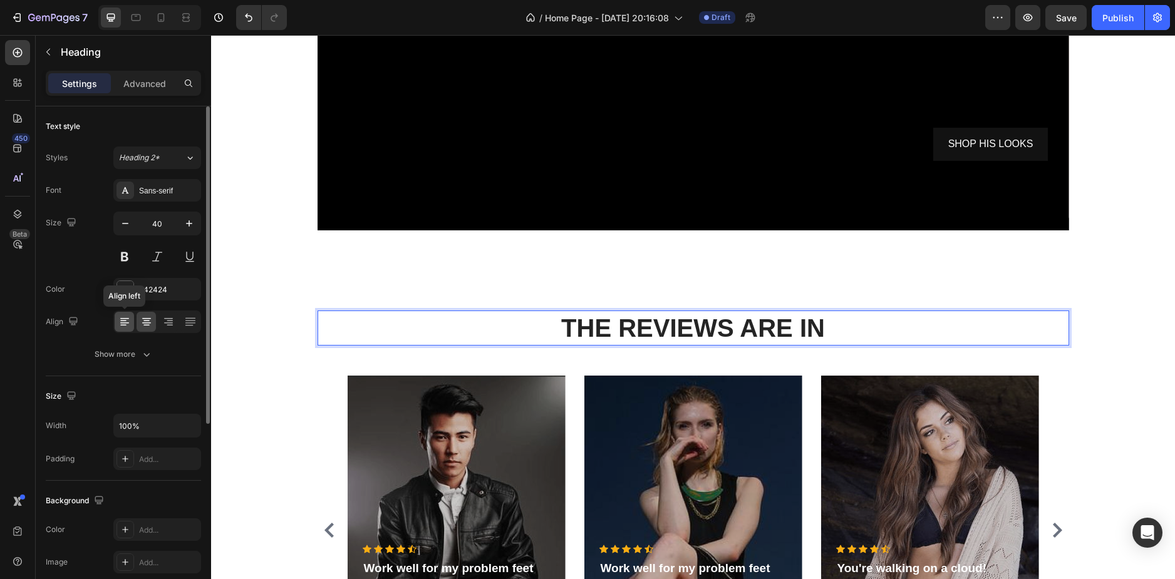
click at [121, 321] on icon at bounding box center [123, 321] width 6 height 1
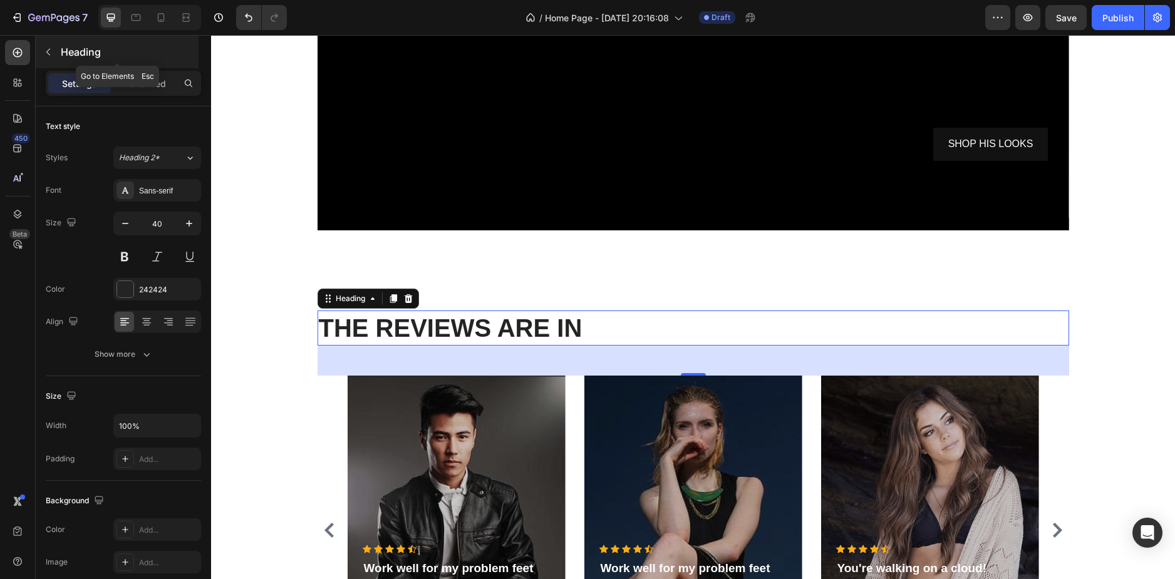
click at [50, 46] on button "button" at bounding box center [48, 52] width 20 height 20
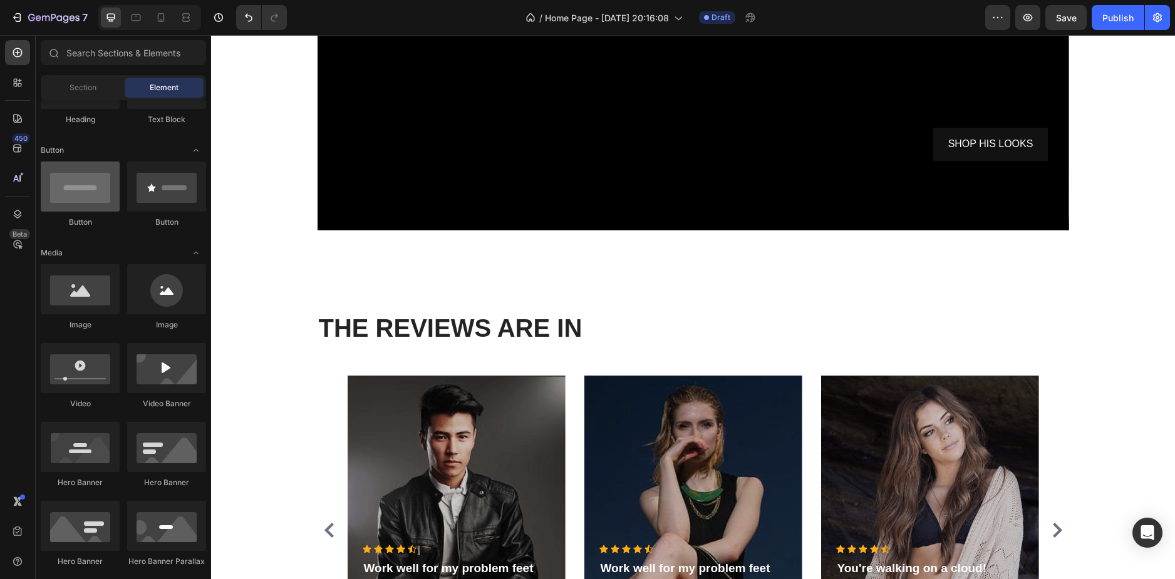
scroll to position [0, 0]
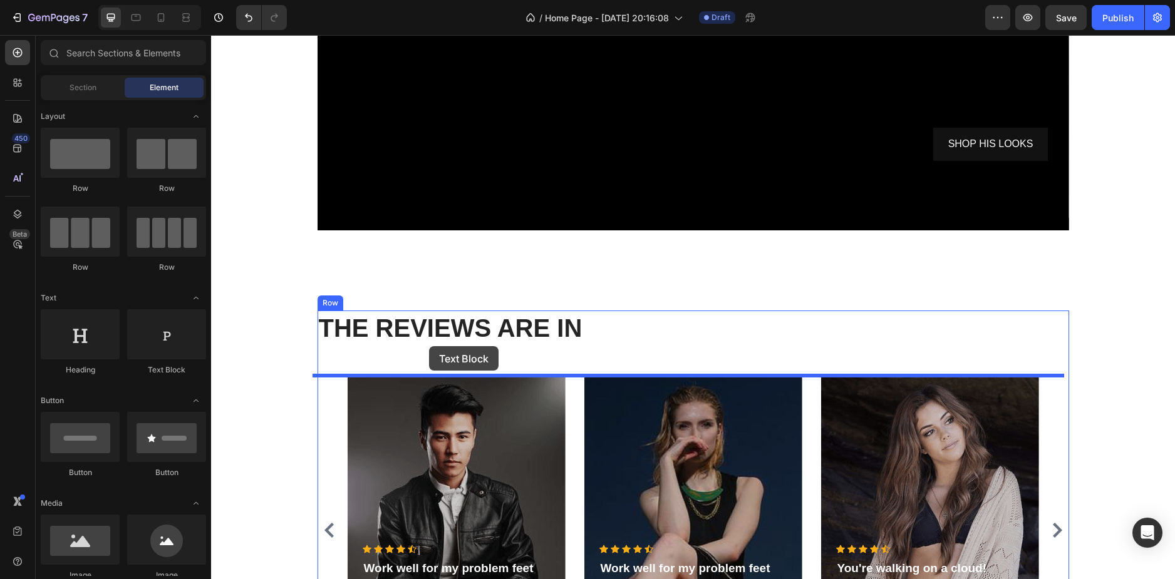
drag, startPoint x: 401, startPoint y: 372, endPoint x: 429, endPoint y: 346, distance: 38.1
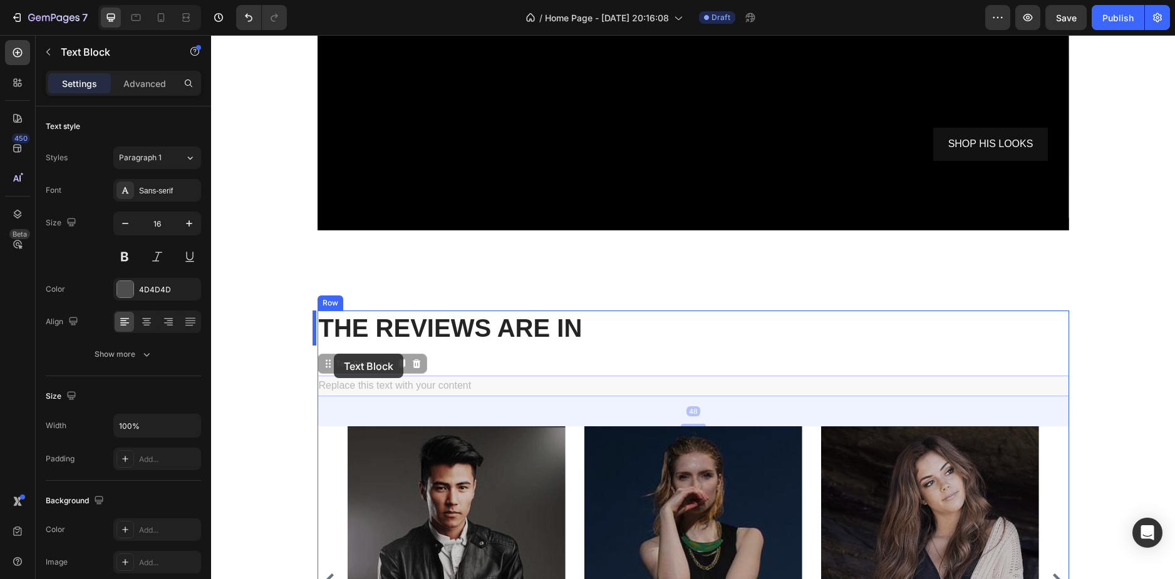
drag, startPoint x: 330, startPoint y: 365, endPoint x: 334, endPoint y: 354, distance: 11.9
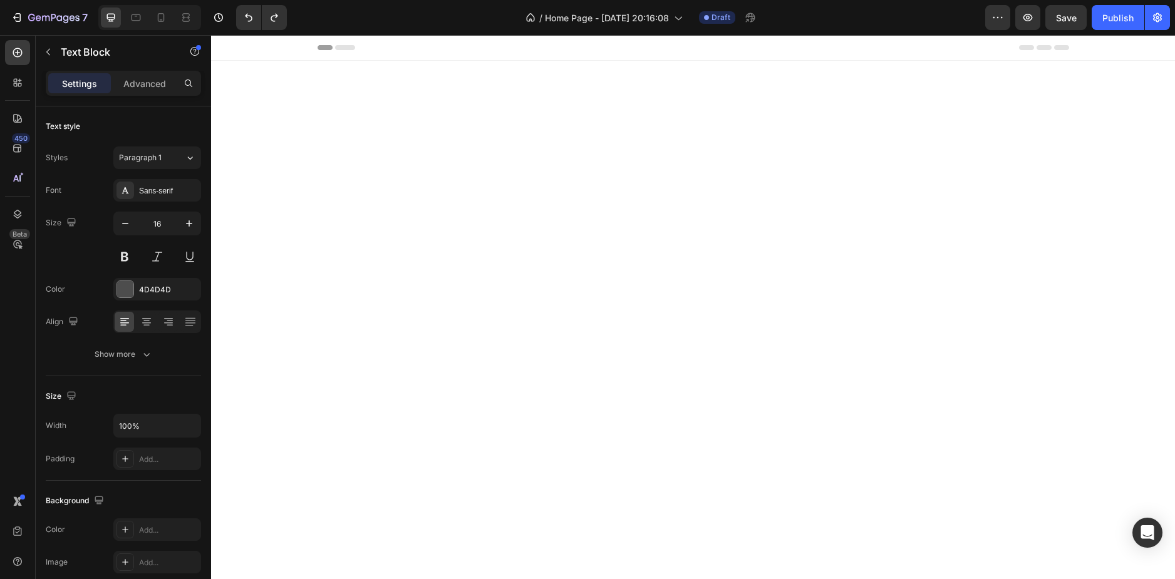
scroll to position [1660, 0]
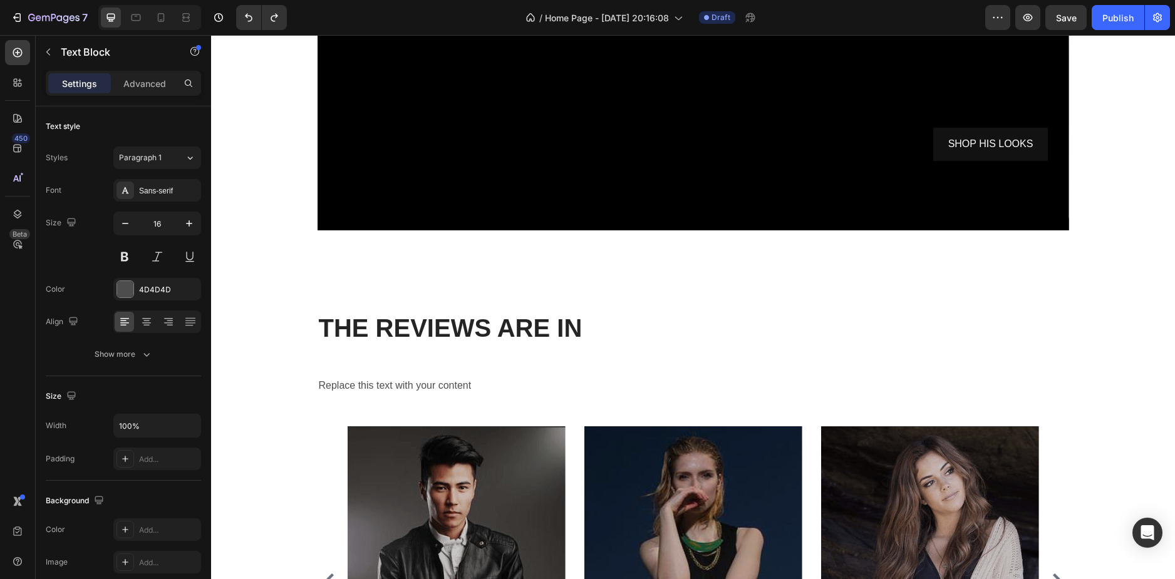
click at [410, 385] on div "Replace this text with your content" at bounding box center [692, 386] width 751 height 21
click at [451, 389] on p "Replace this text with your content" at bounding box center [693, 386] width 749 height 18
click at [533, 384] on p "Replace this text with your content" at bounding box center [693, 386] width 749 height 18
click at [264, 376] on div "THE REVIEWS ARE IN Heading Replace this text with your content Text Block Icon …" at bounding box center [692, 528] width 945 height 435
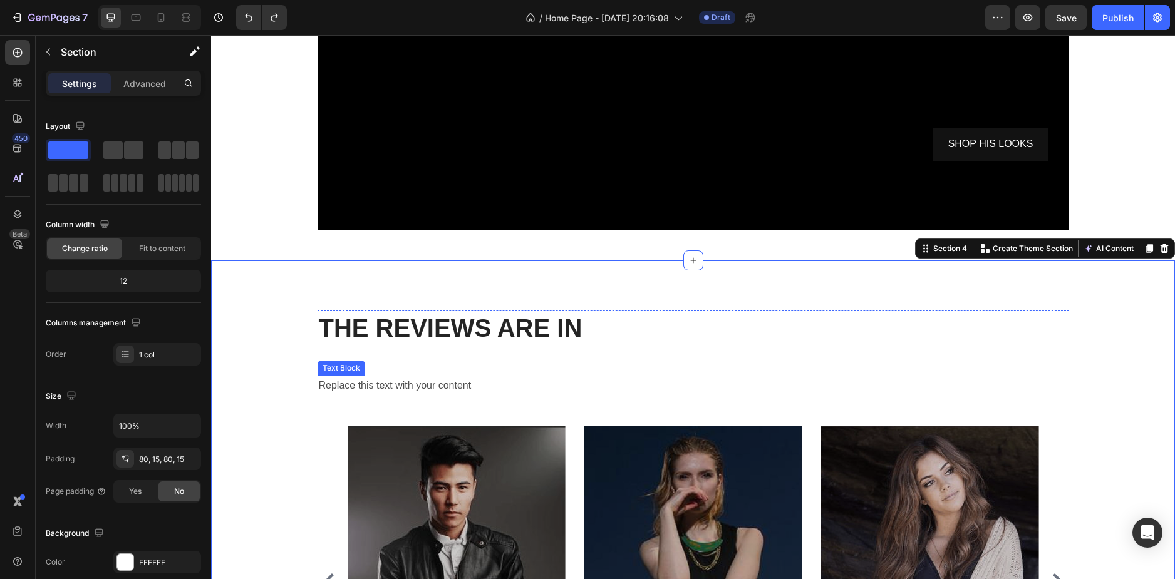
click at [366, 386] on p "Replace this text with your content" at bounding box center [693, 386] width 749 height 18
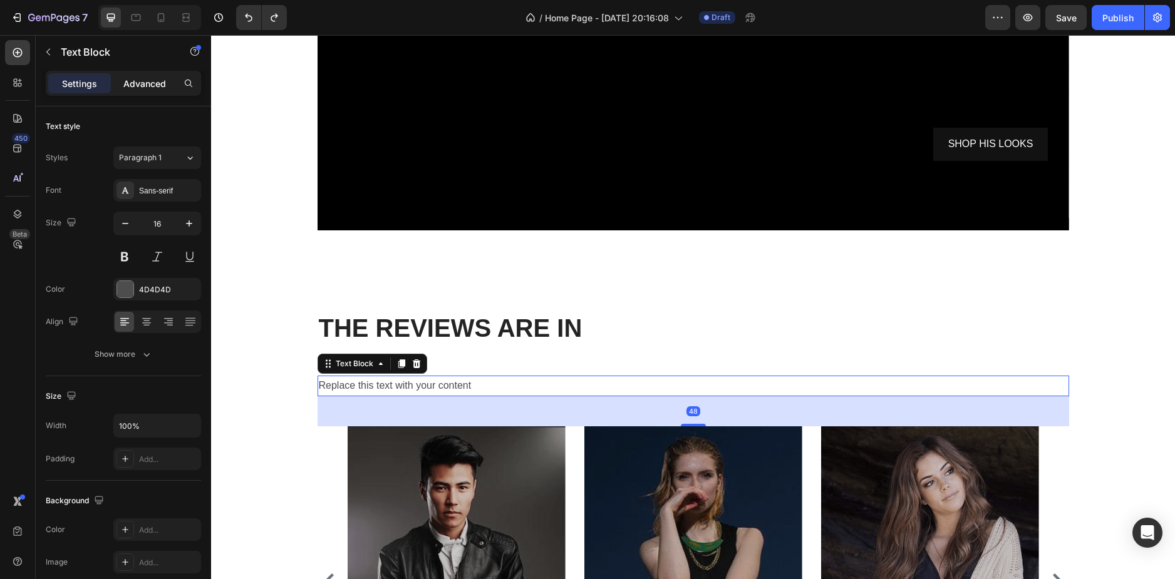
click at [150, 76] on div "Advanced" at bounding box center [144, 83] width 63 height 20
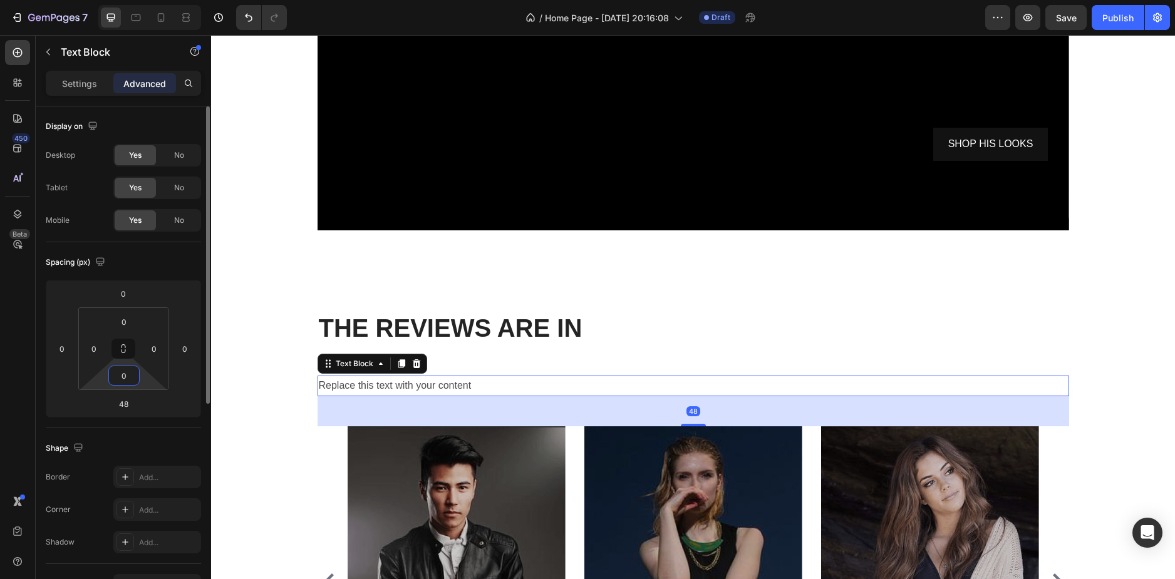
click at [128, 378] on input "0" at bounding box center [123, 375] width 25 height 19
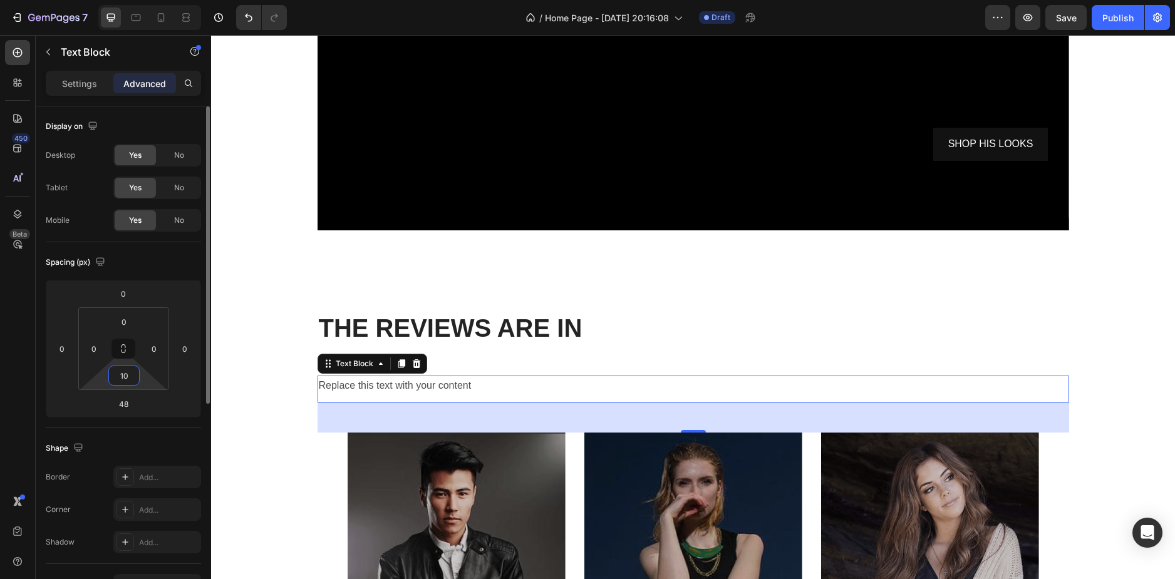
type input "1"
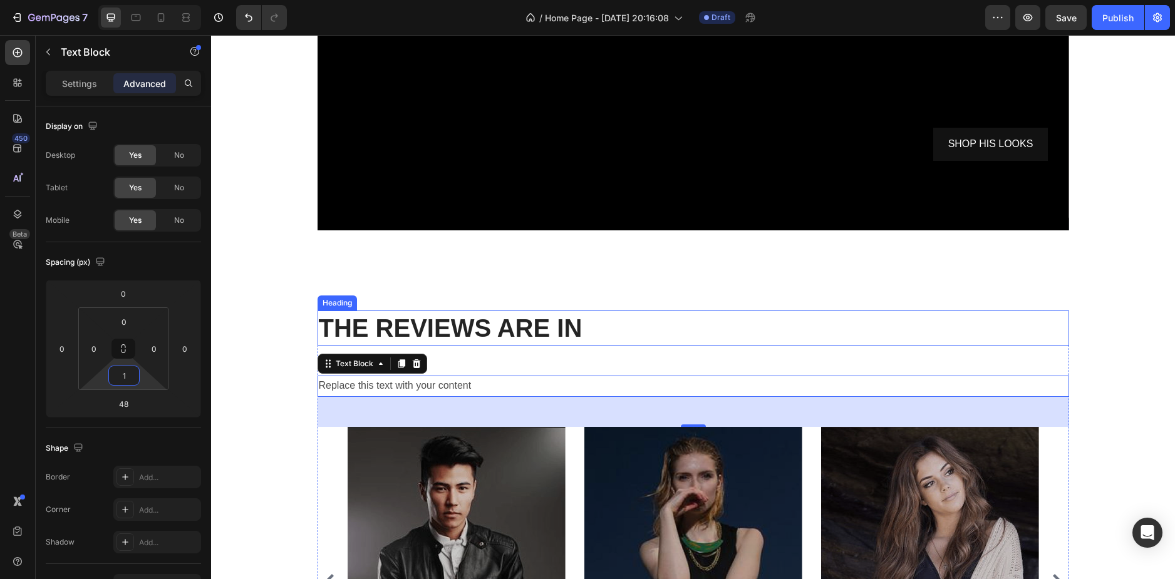
click at [541, 364] on div "THE REVIEWS ARE IN Heading Replace this text with your content Text Block 48 Ic…" at bounding box center [692, 524] width 751 height 426
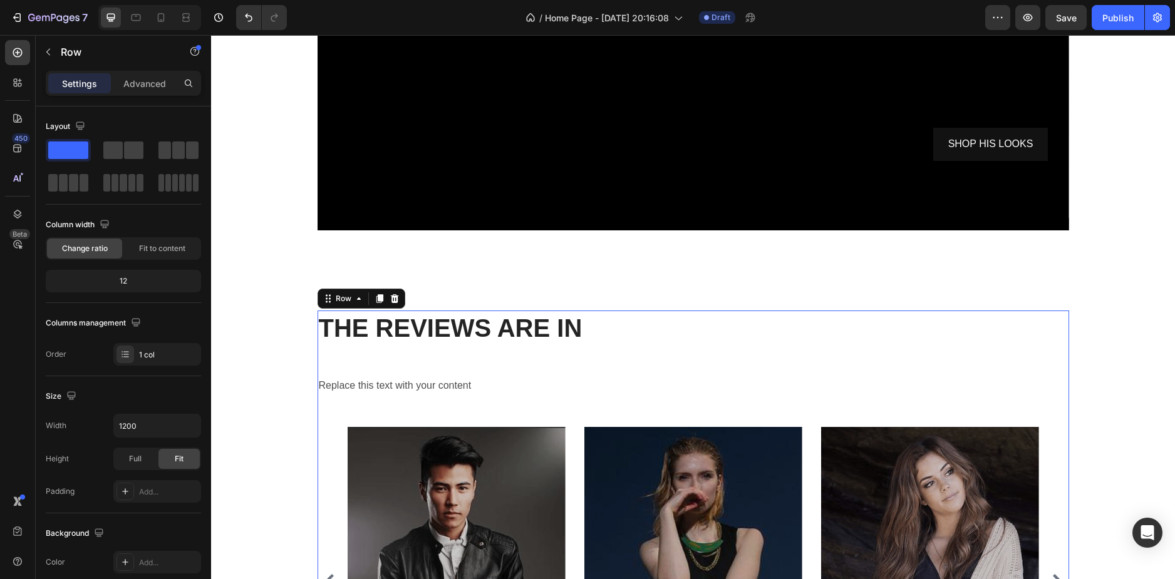
click at [435, 359] on div "THE REVIEWS ARE IN Heading Replace this text with your content Text Block Icon …" at bounding box center [692, 524] width 751 height 426
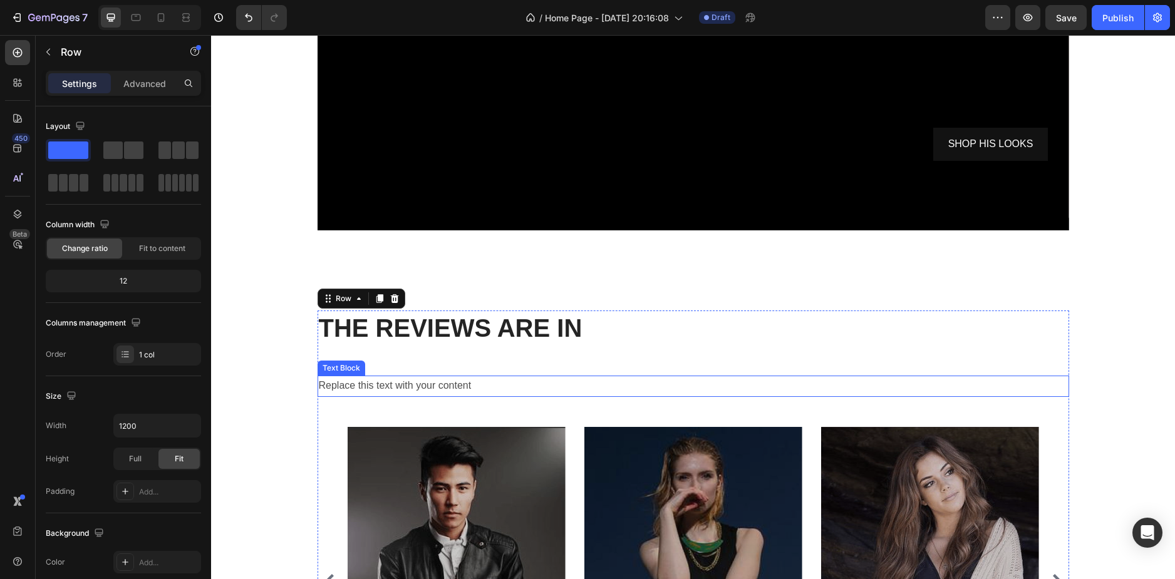
click at [386, 393] on p "Replace this text with your content" at bounding box center [693, 386] width 749 height 18
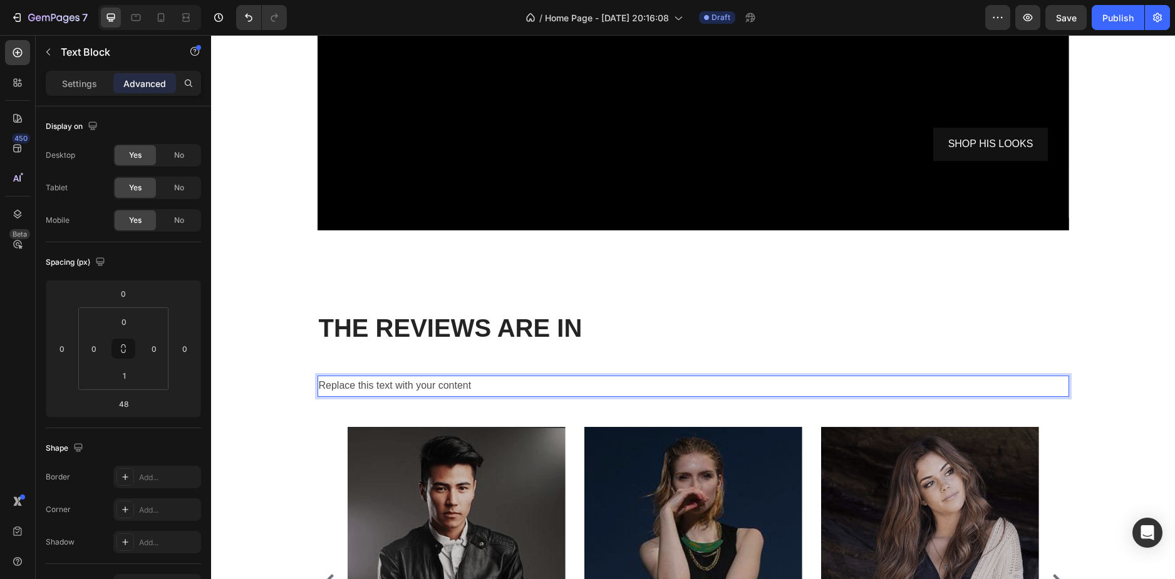
click at [465, 393] on p "Replace this text with your content" at bounding box center [693, 386] width 749 height 18
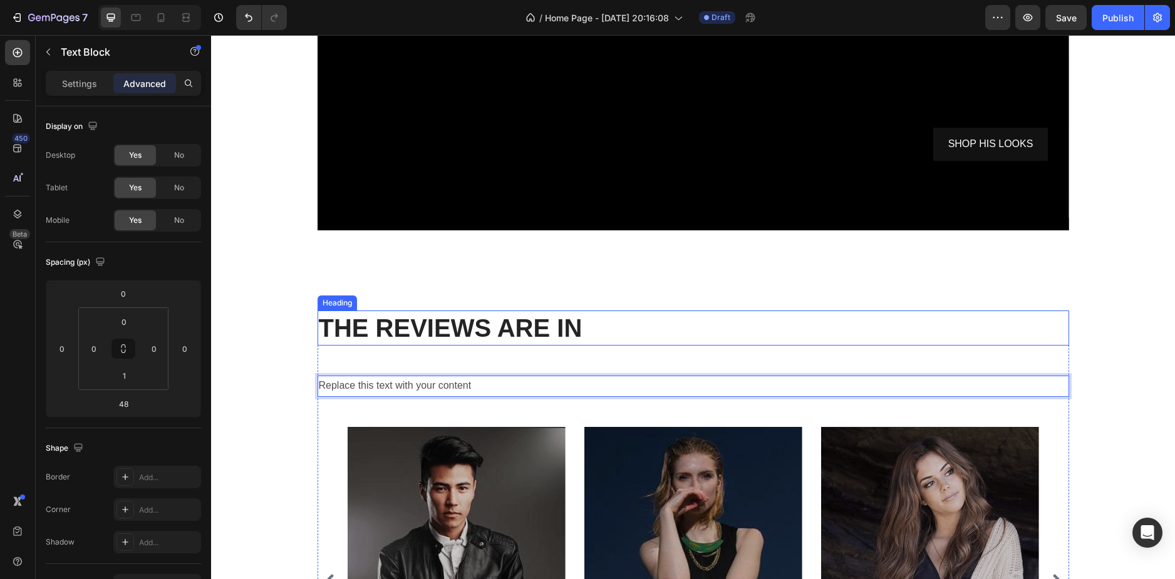
click at [761, 304] on div "THE REVIEWS ARE IN Heading Replace this text with your content Text Block 48 Ic…" at bounding box center [693, 528] width 964 height 536
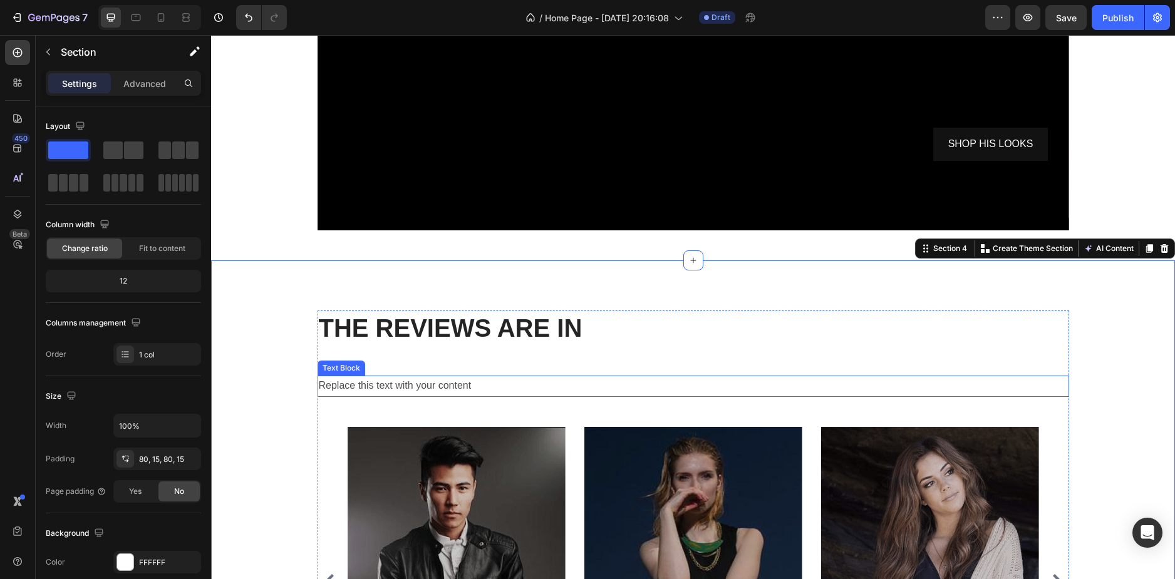
click at [381, 387] on p "Replace this text with your content" at bounding box center [693, 386] width 749 height 18
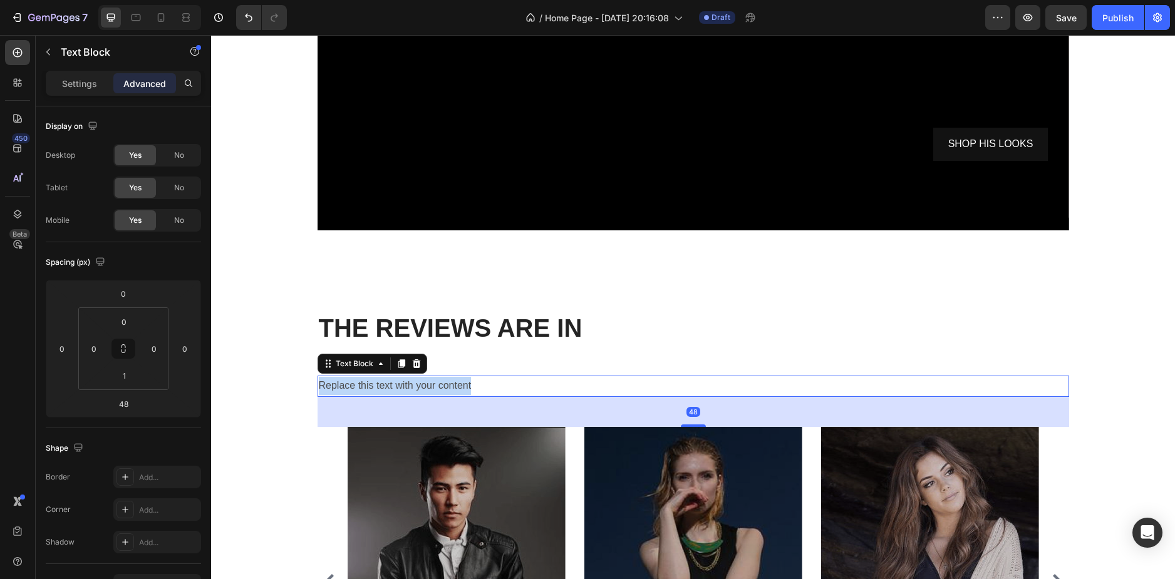
click at [381, 387] on p "Replace this text with your content" at bounding box center [693, 386] width 749 height 18
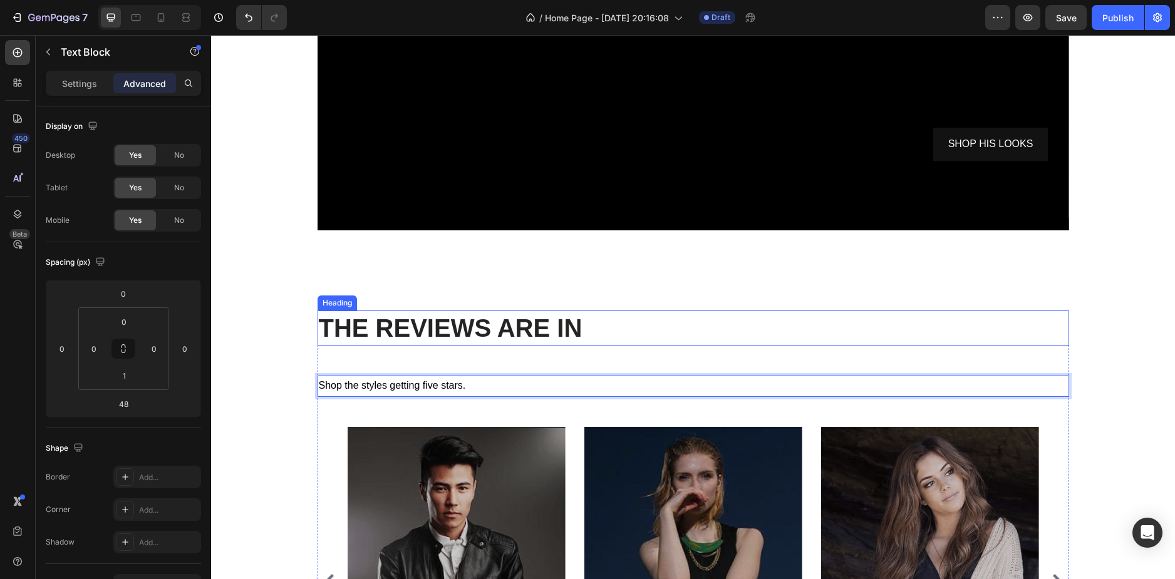
click at [698, 331] on h2 "THE REVIEWS ARE IN" at bounding box center [692, 328] width 751 height 35
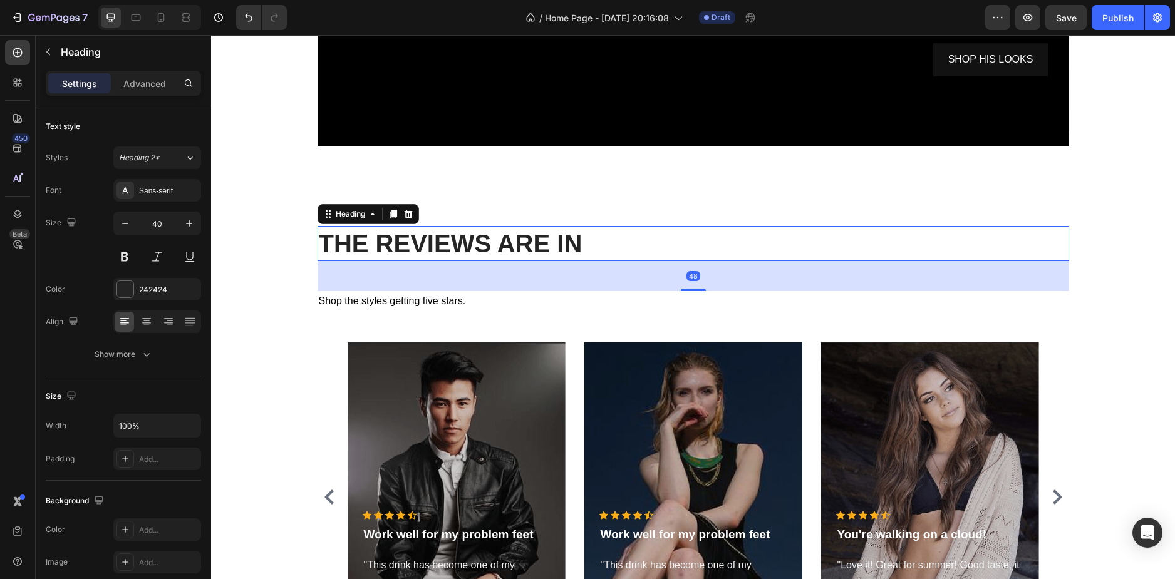
scroll to position [1910, 0]
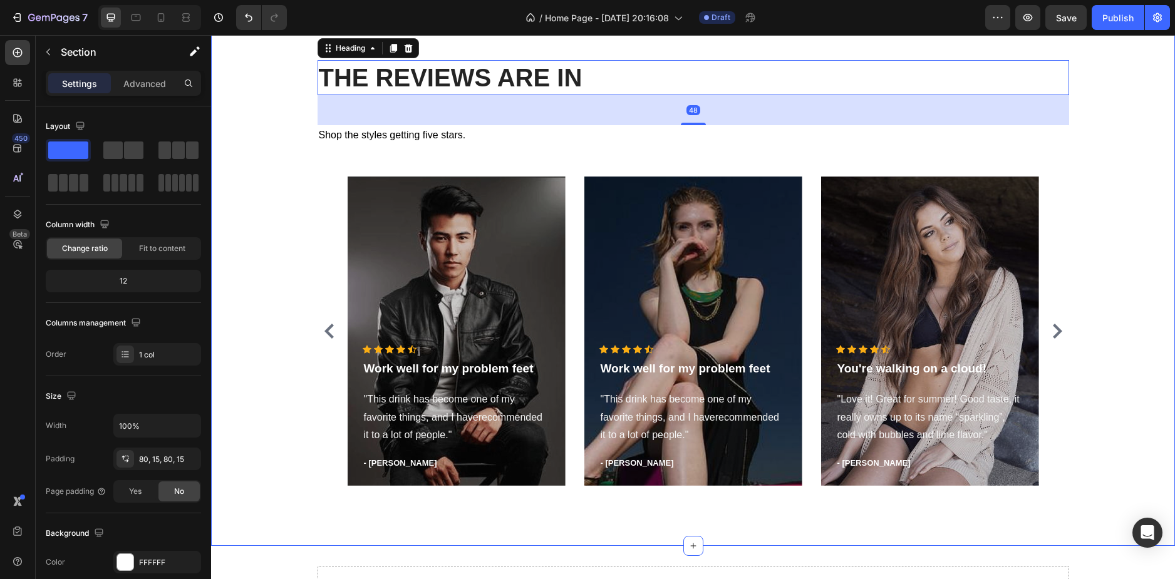
click at [238, 251] on div "THE REVIEWS ARE IN Heading 48 Shop the styles getting five stars. Text Block Ic…" at bounding box center [692, 278] width 945 height 436
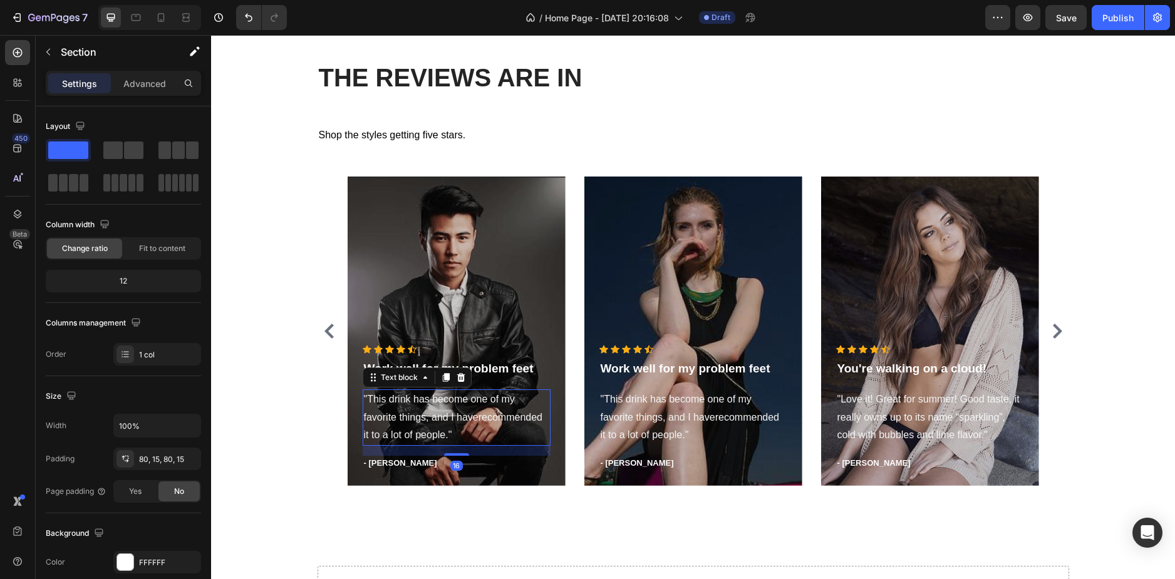
click at [451, 397] on p ""This drink has become one of my favorite things, and I haverecommended it to a…" at bounding box center [456, 418] width 185 height 54
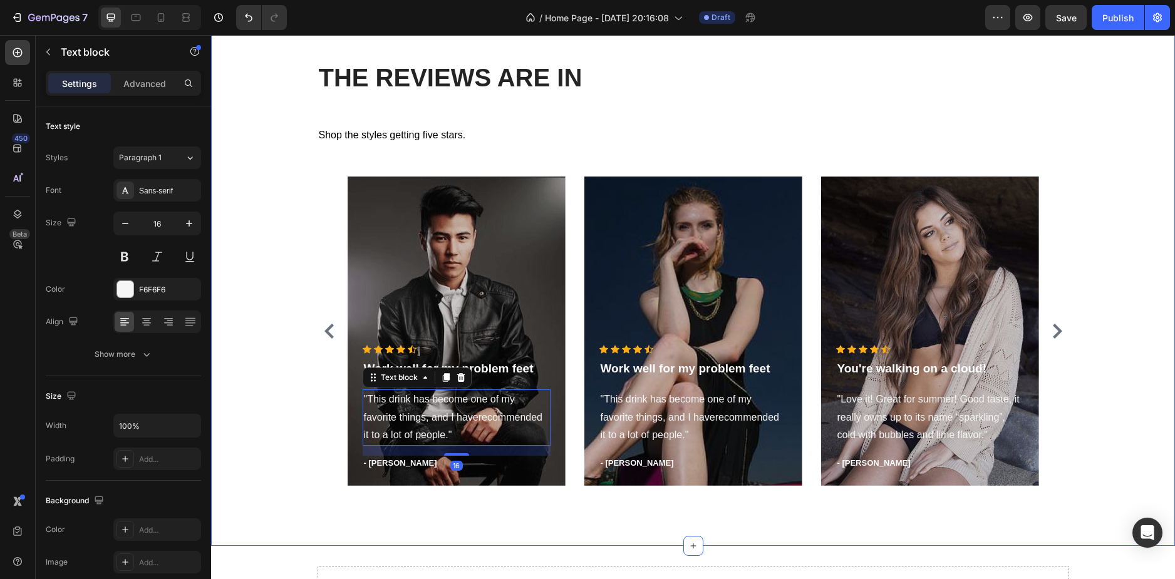
click at [221, 327] on div "THE REVIEWS ARE IN Heading Shop the styles getting five stars. Text Block Icon …" at bounding box center [692, 278] width 945 height 436
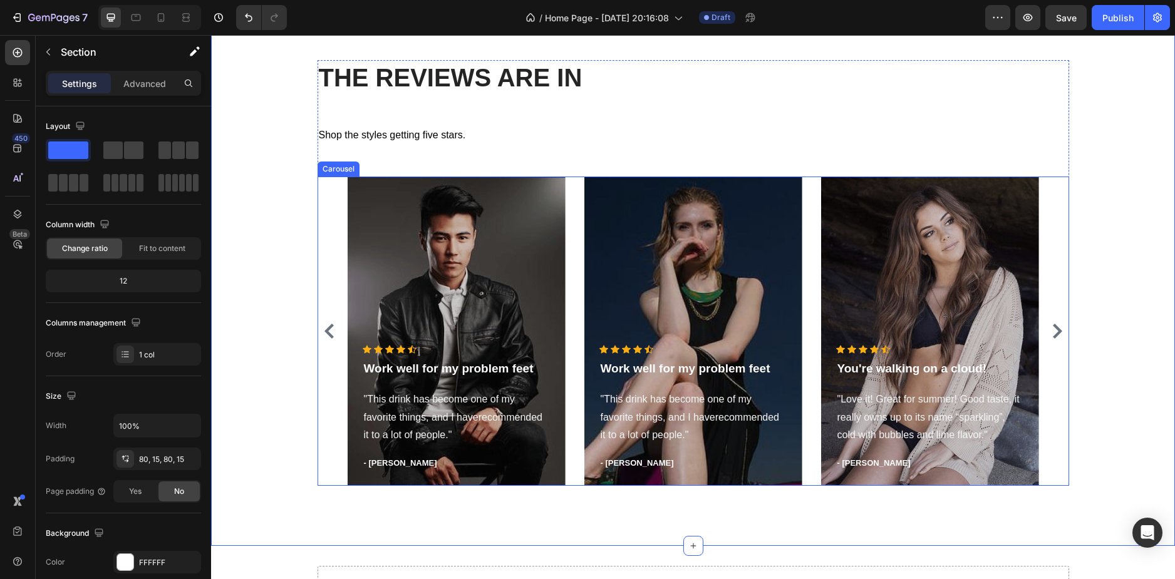
scroll to position [2145, 0]
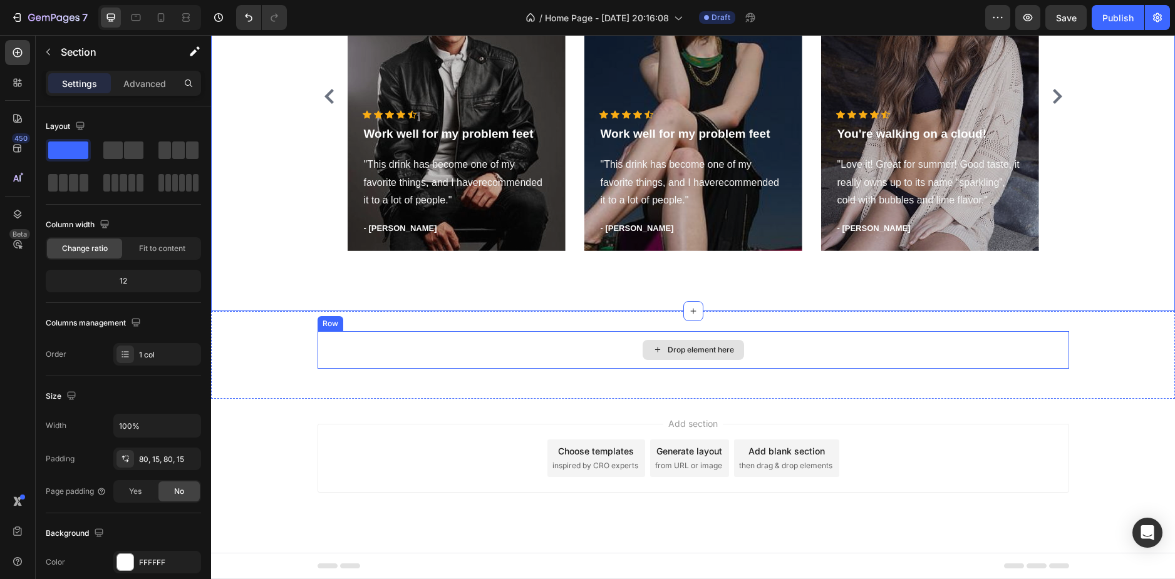
click at [657, 346] on icon at bounding box center [657, 349] width 10 height 11
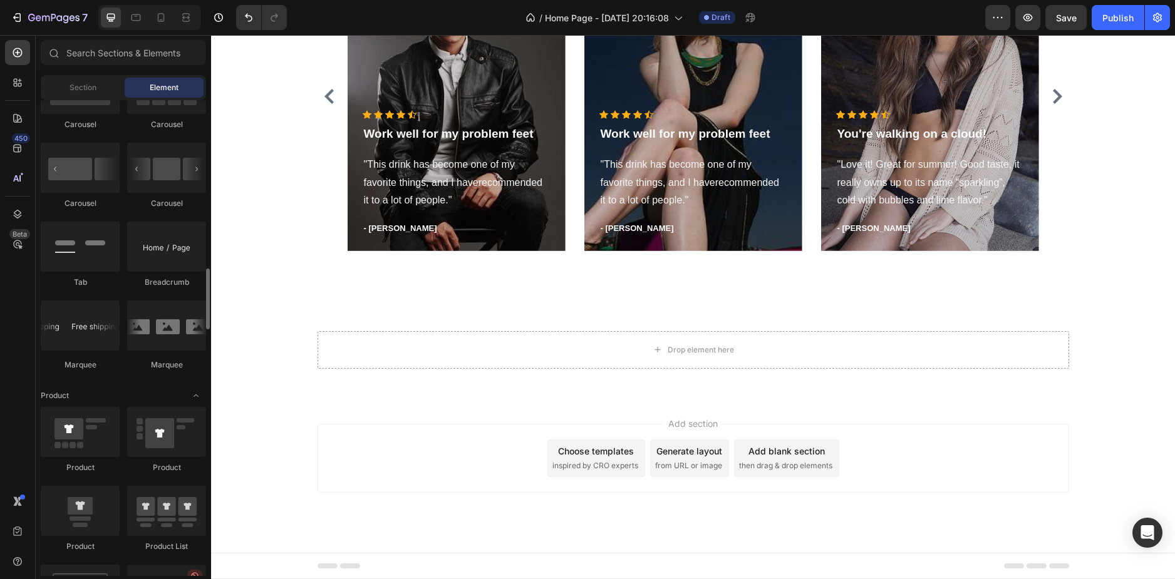
scroll to position [1377, 0]
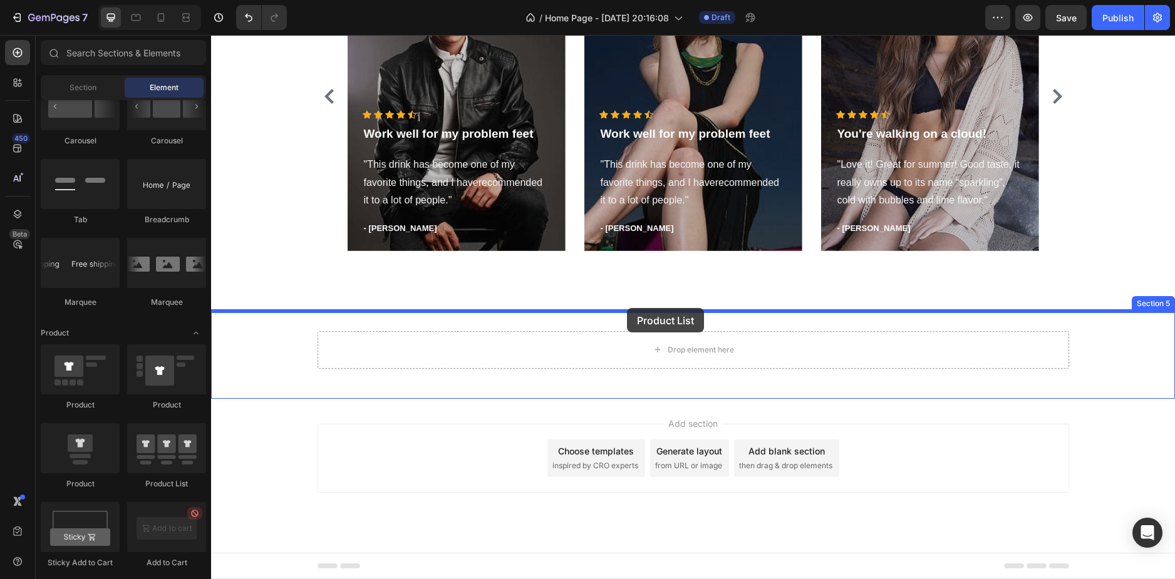
drag, startPoint x: 413, startPoint y: 485, endPoint x: 627, endPoint y: 308, distance: 277.9
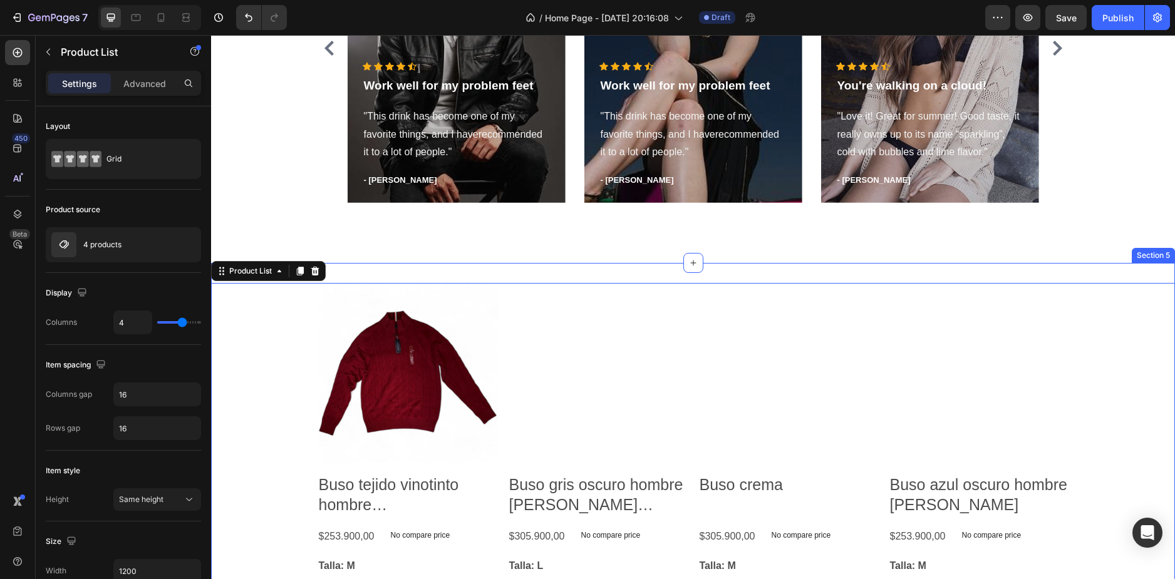
scroll to position [2270, 0]
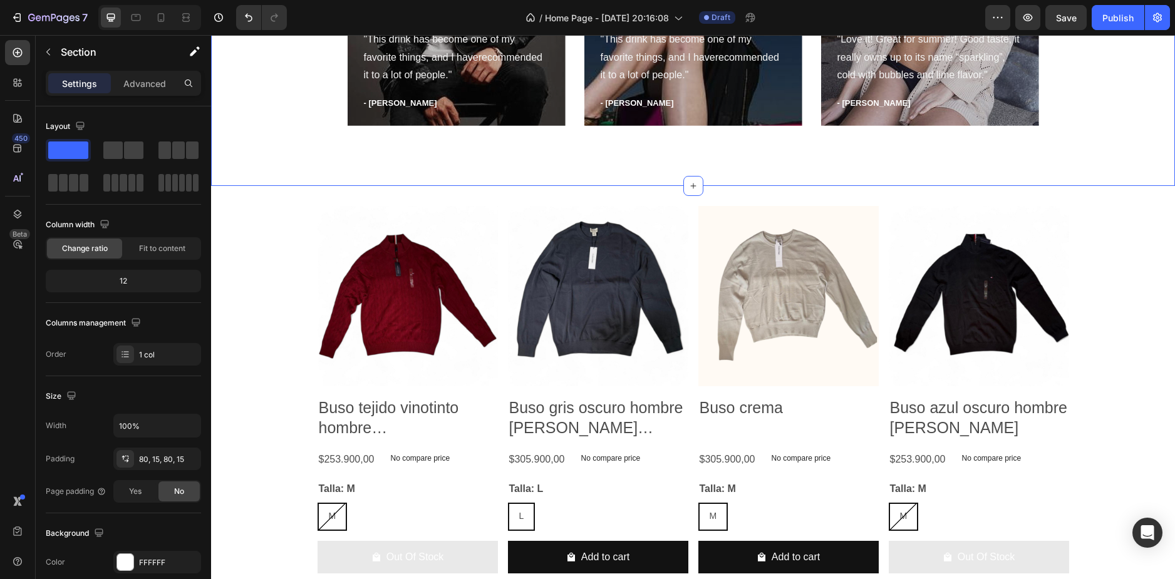
click at [43, 54] on icon "button" at bounding box center [48, 52] width 10 height 10
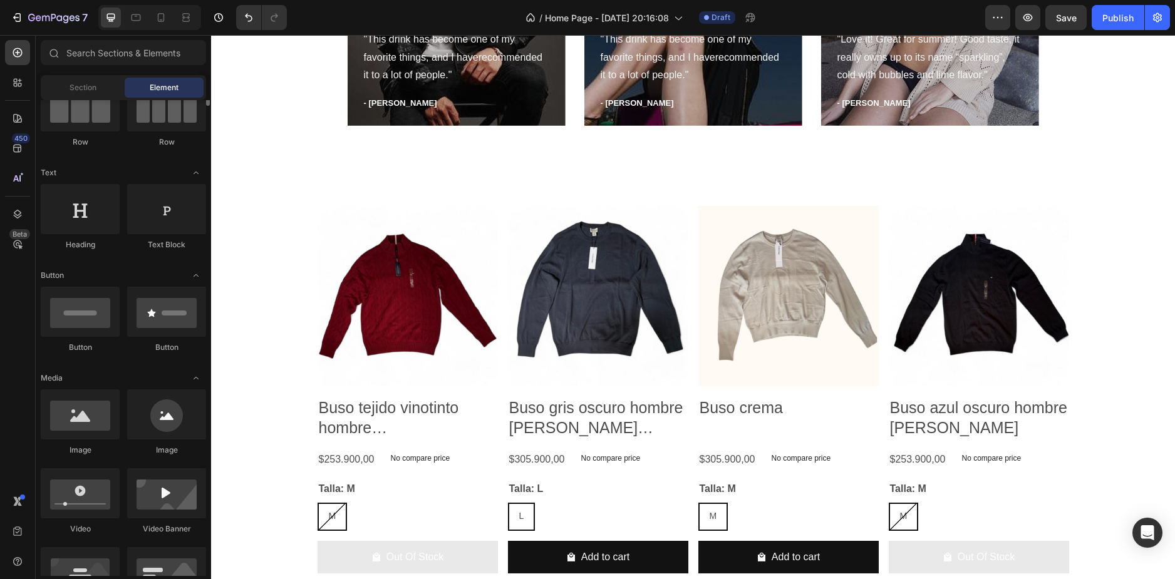
scroll to position [63, 0]
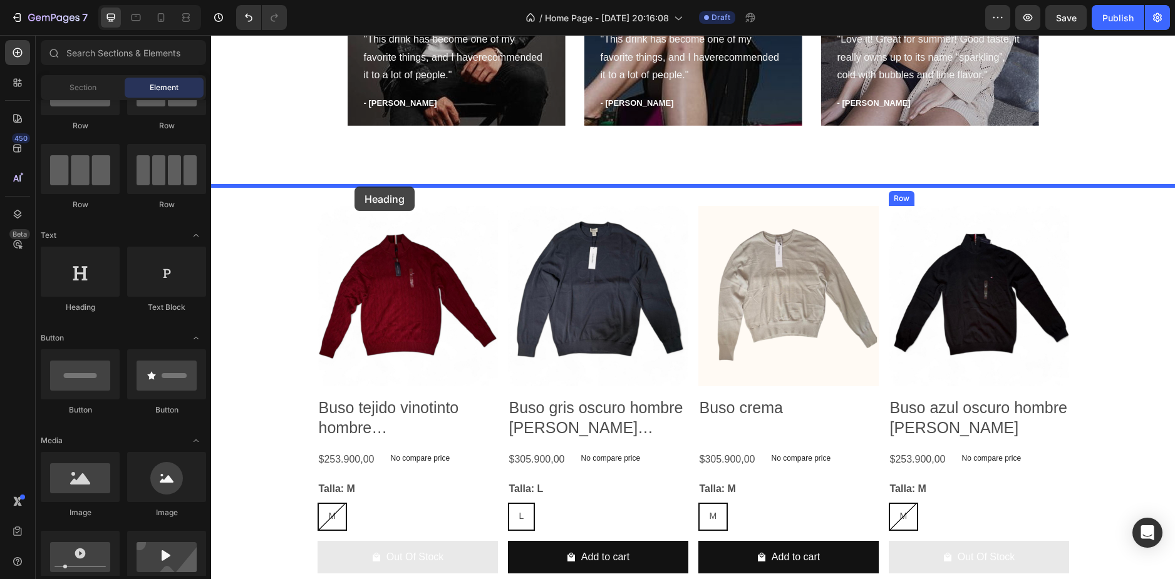
drag, startPoint x: 294, startPoint y: 297, endPoint x: 354, endPoint y: 187, distance: 126.4
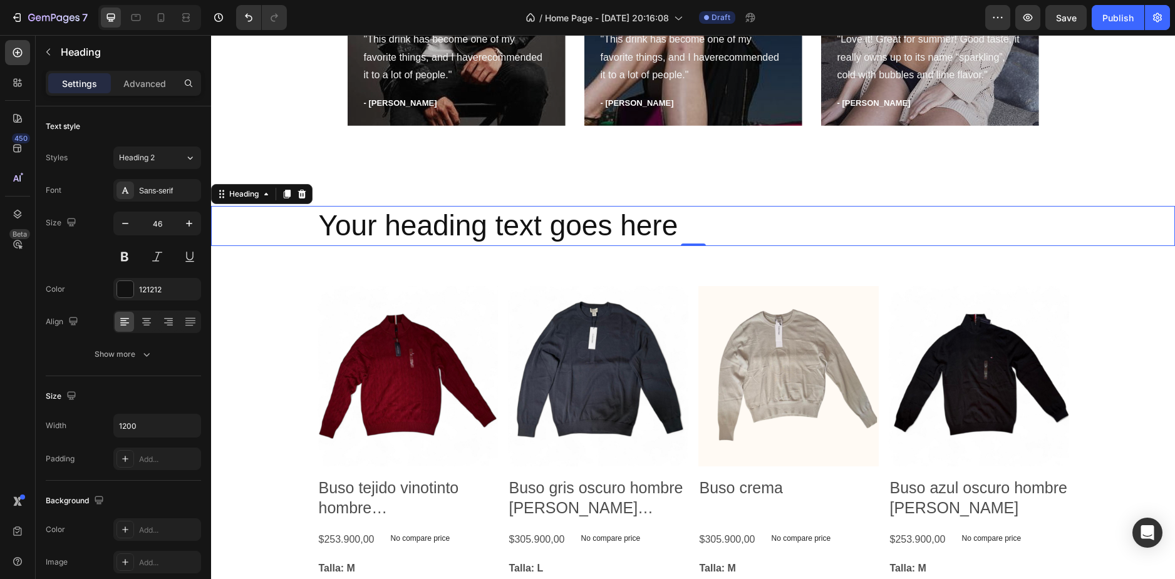
click at [514, 230] on h2 "Your heading text goes here" at bounding box center [692, 226] width 751 height 40
click at [514, 230] on p "Your heading text goes here" at bounding box center [693, 226] width 749 height 38
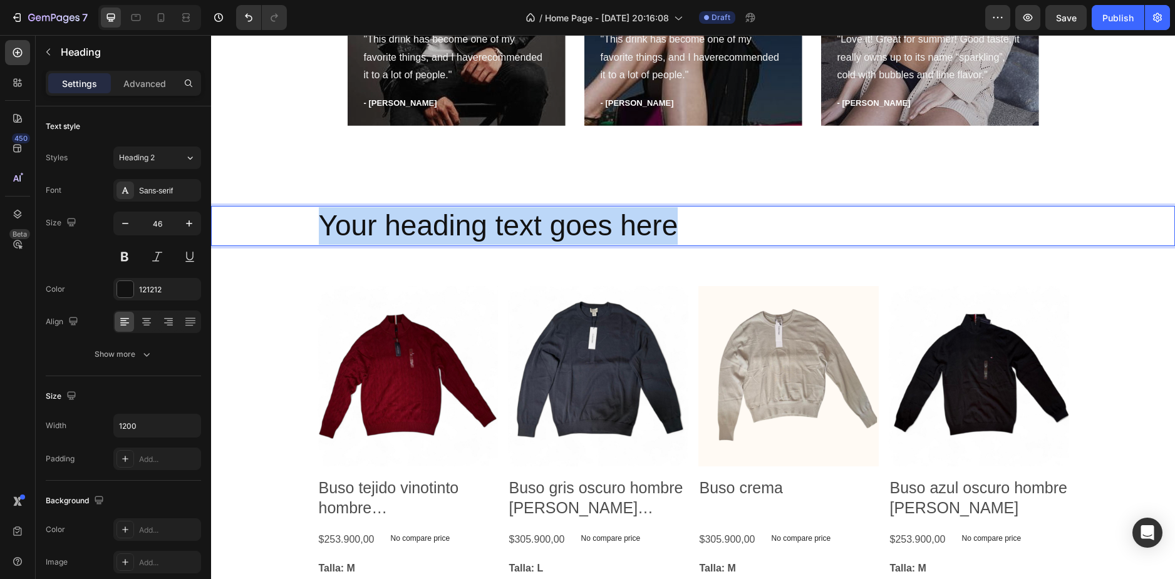
click at [514, 230] on p "Your heading text goes here" at bounding box center [693, 226] width 749 height 38
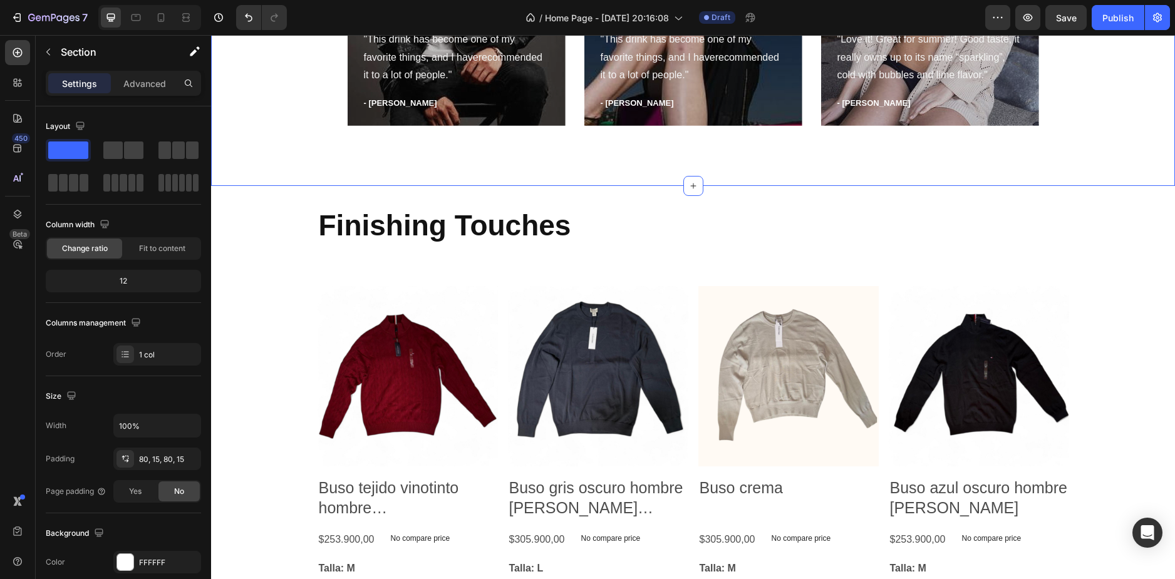
click at [420, 225] on strong "Finishing Touches" at bounding box center [445, 225] width 252 height 33
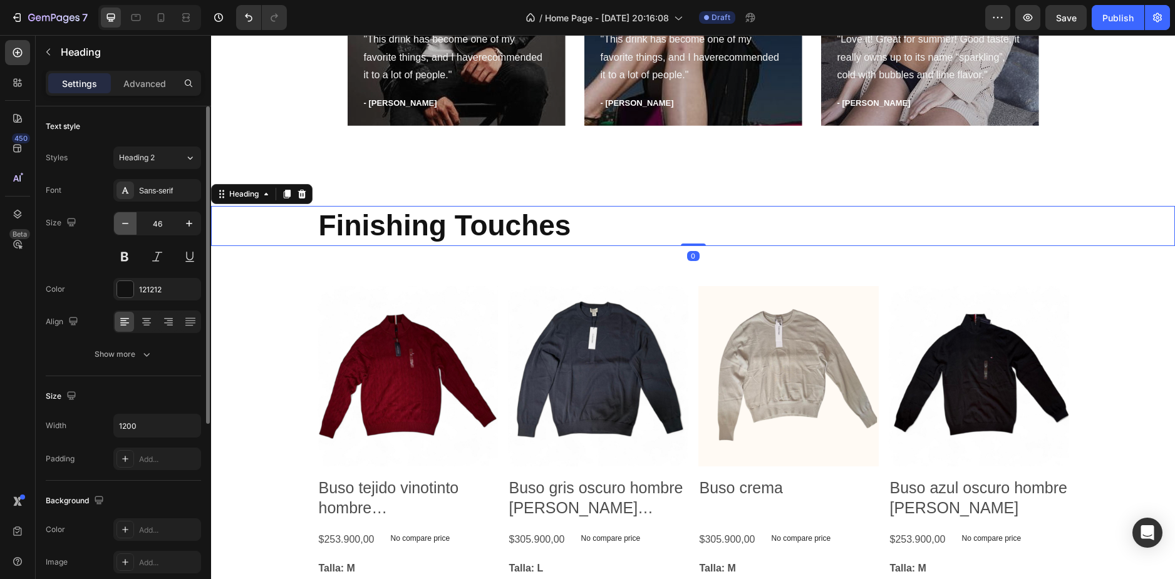
click at [121, 223] on icon "button" at bounding box center [125, 223] width 13 height 13
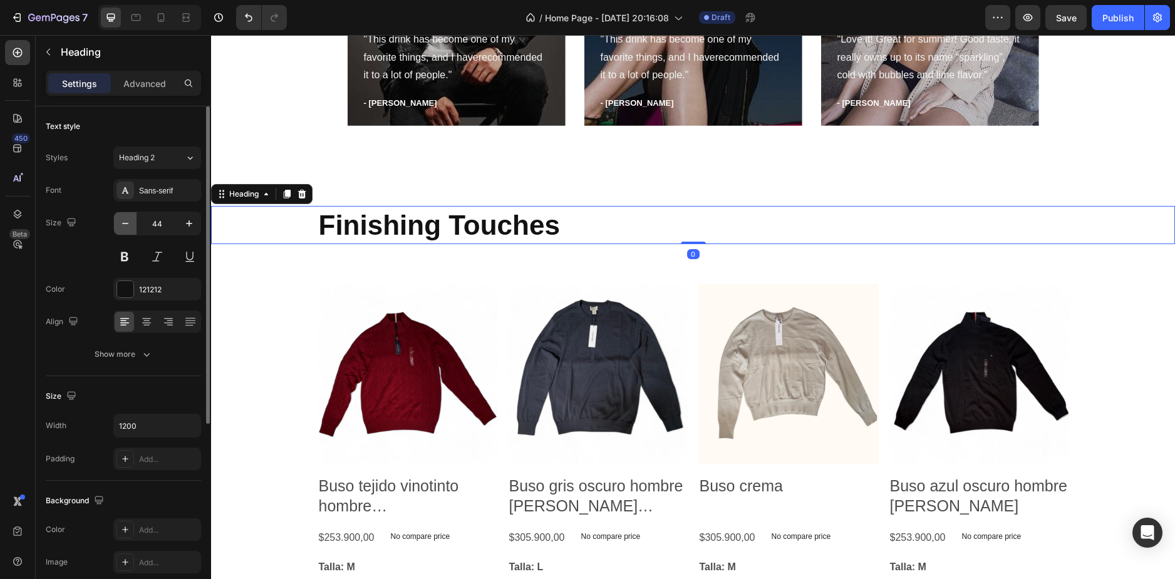
click at [121, 223] on icon "button" at bounding box center [125, 223] width 13 height 13
type input "43"
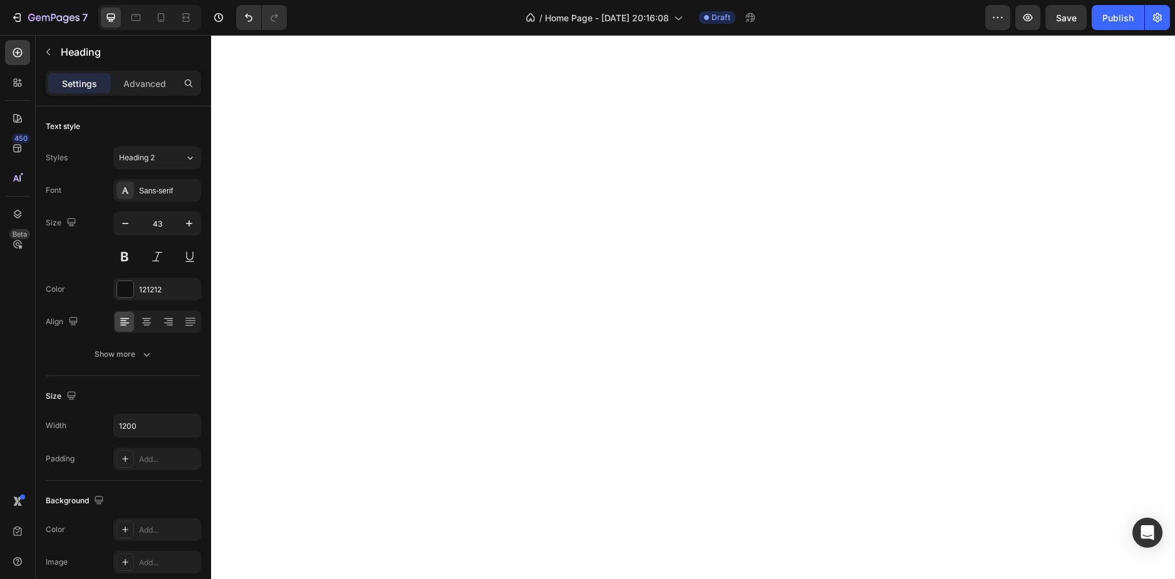
scroll to position [564, 0]
click at [21, 18] on icon "button" at bounding box center [19, 17] width 6 height 9
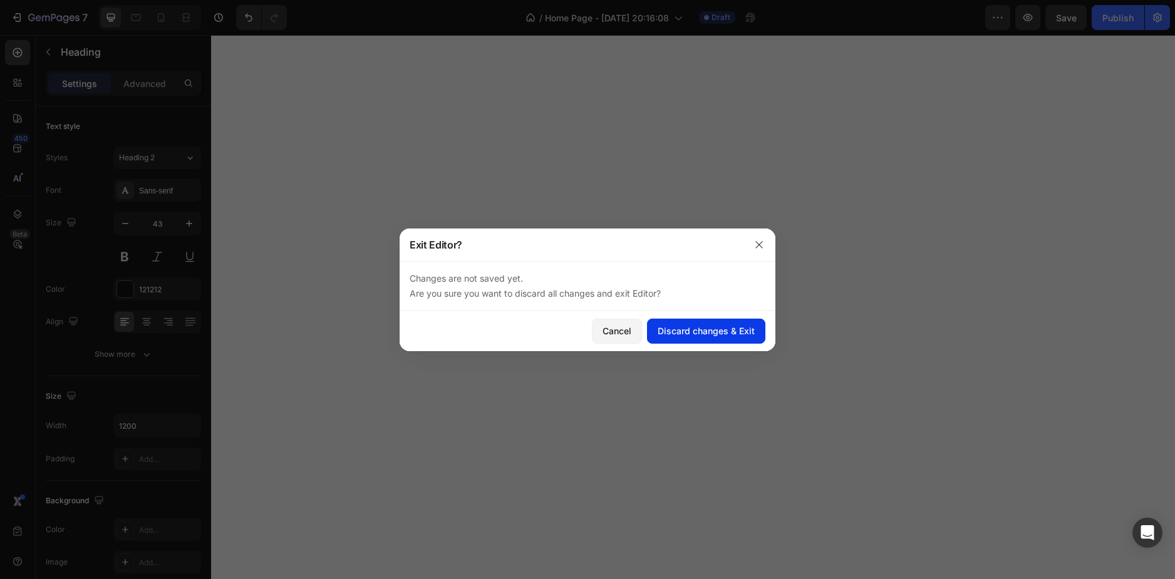
click at [679, 333] on div "Discard changes & Exit" at bounding box center [705, 330] width 97 height 13
